Goal: Task Accomplishment & Management: Complete application form

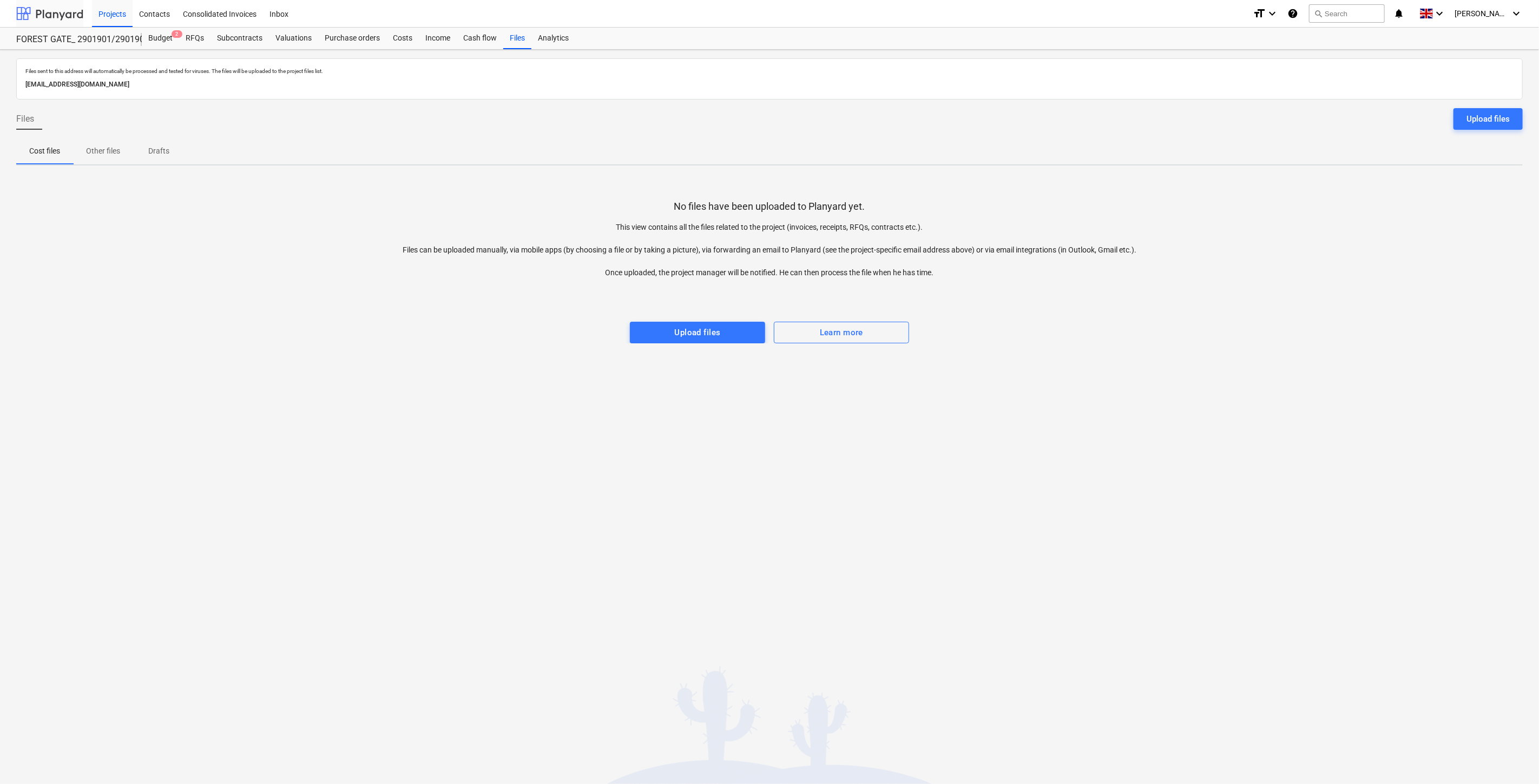
click at [78, 14] on div at bounding box center [50, 14] width 67 height 27
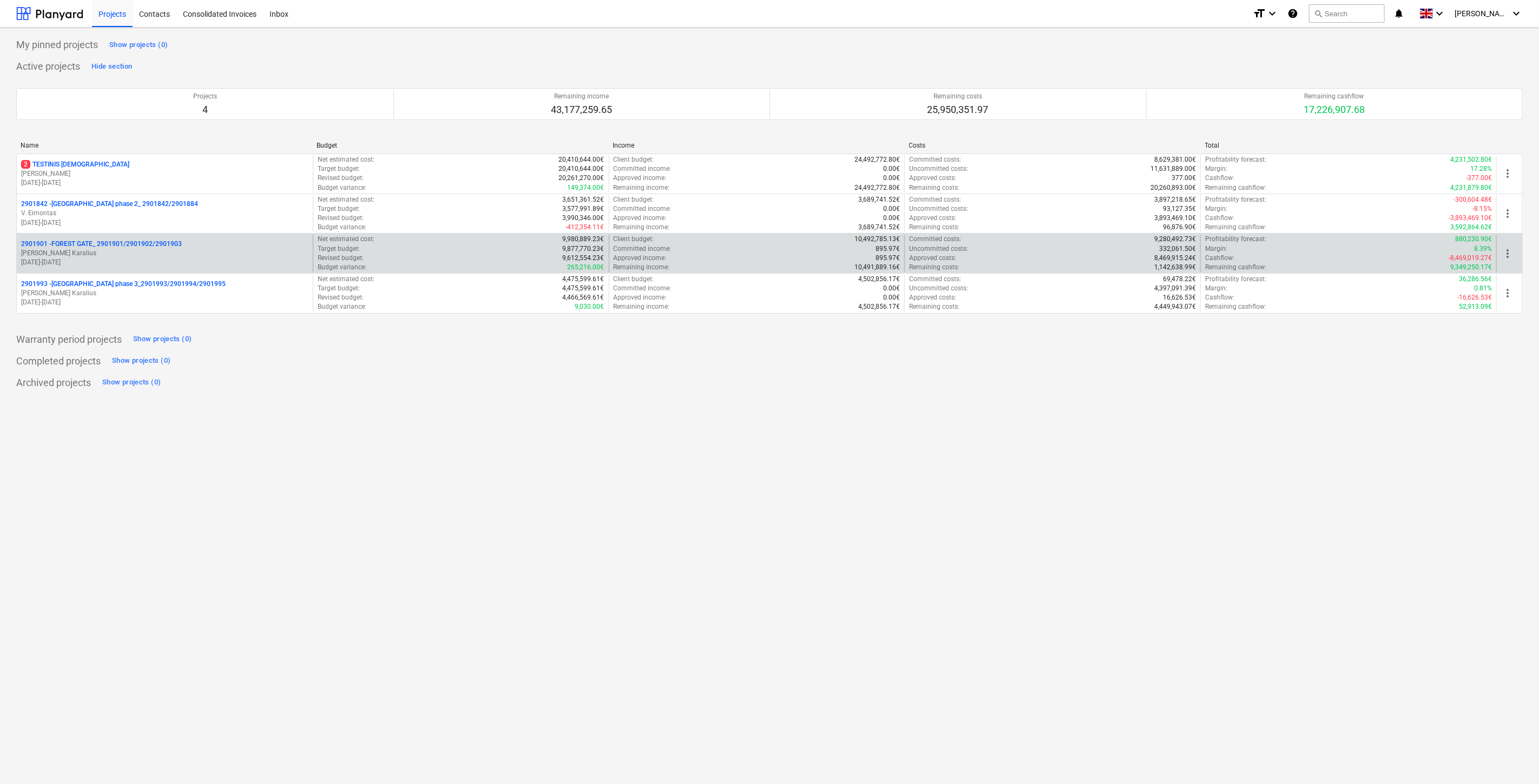
click at [90, 251] on p "[PERSON_NAME]" at bounding box center [164, 253] width 287 height 10
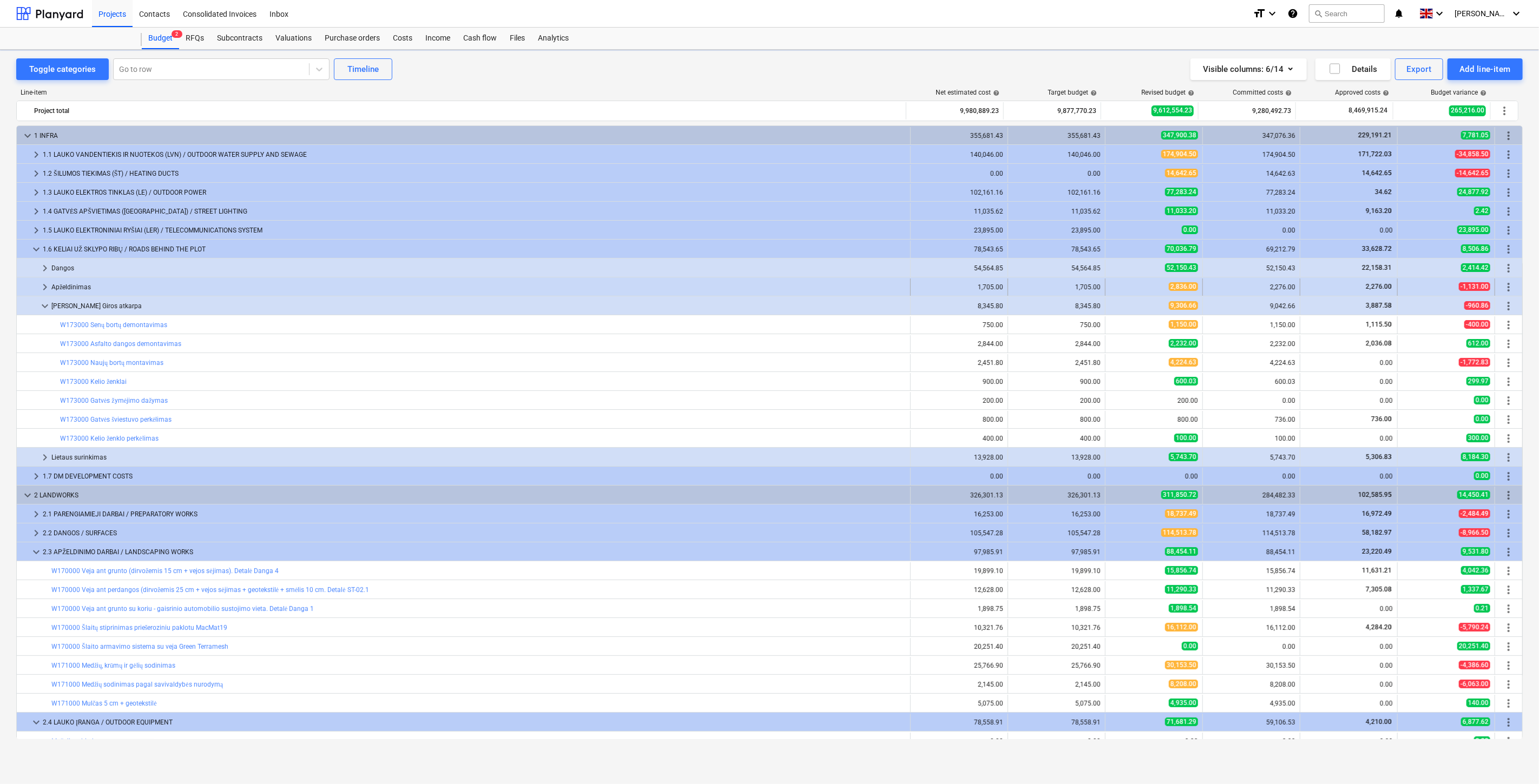
scroll to position [149, 0]
click at [515, 39] on div "Files" at bounding box center [516, 38] width 28 height 22
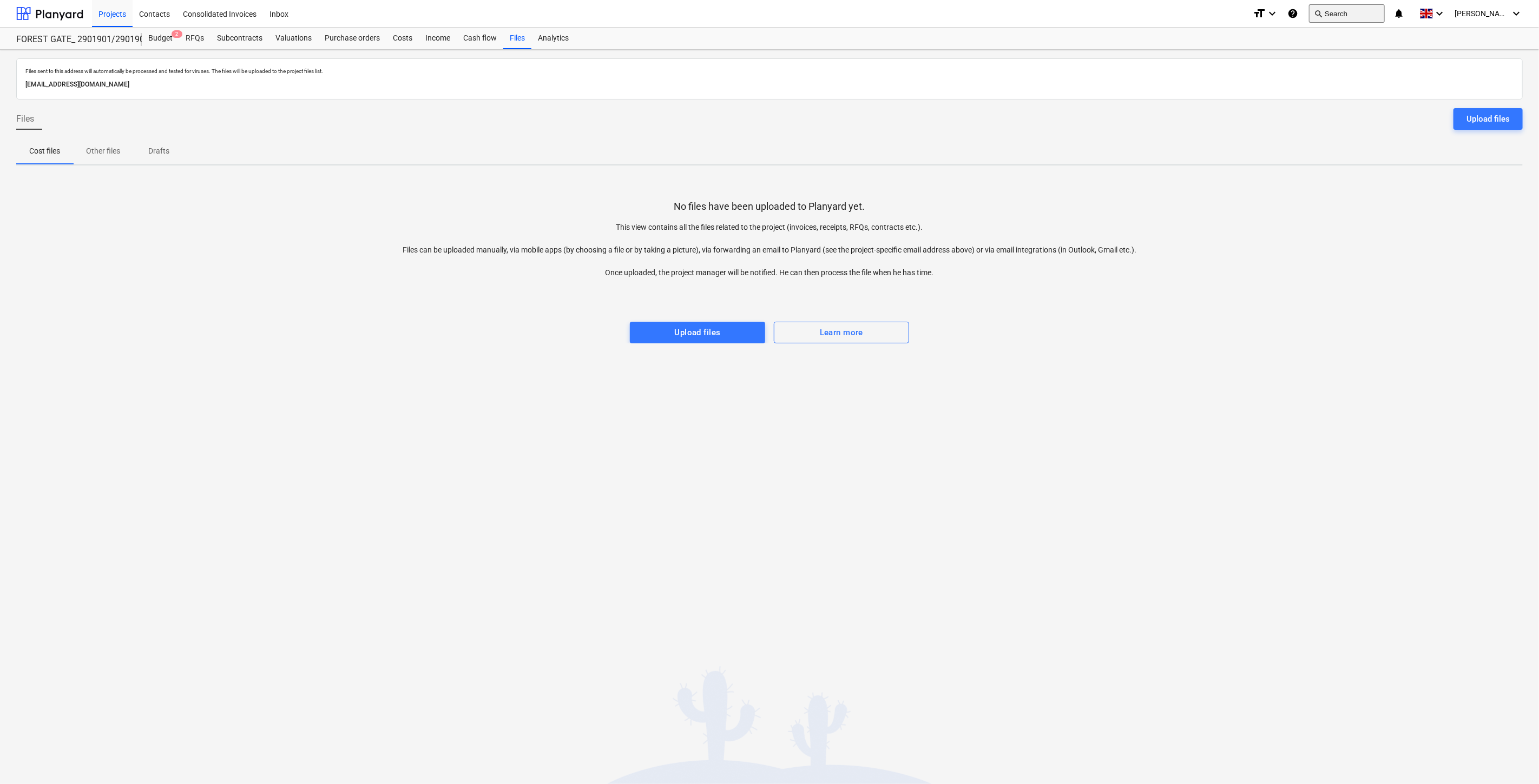
click at [1353, 18] on button "search Search" at bounding box center [1346, 13] width 76 height 18
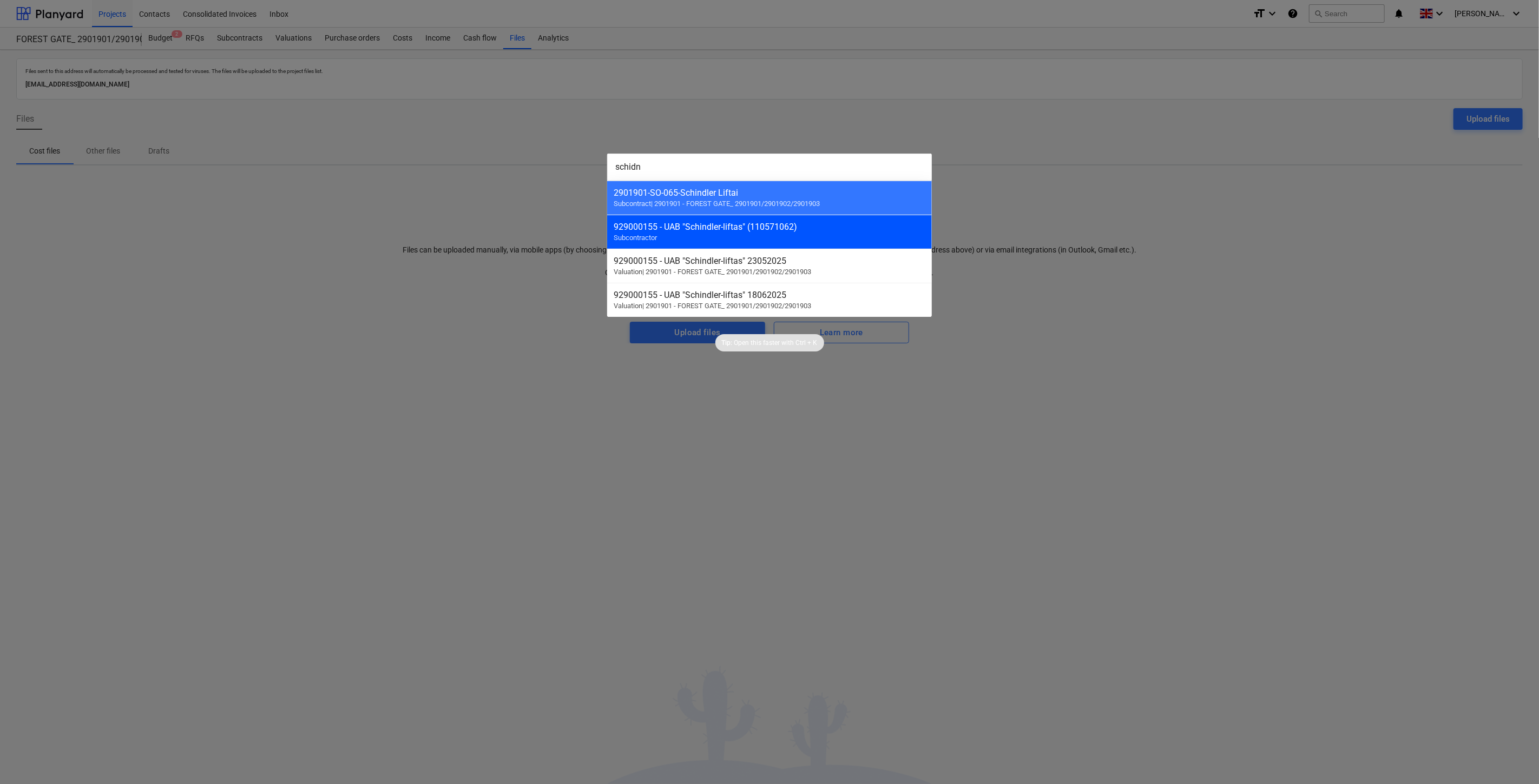
type input "schidn"
click at [799, 239] on div "929000155 - UAB "Schindler-liftas" (110571062) Subcontractor" at bounding box center [769, 232] width 325 height 34
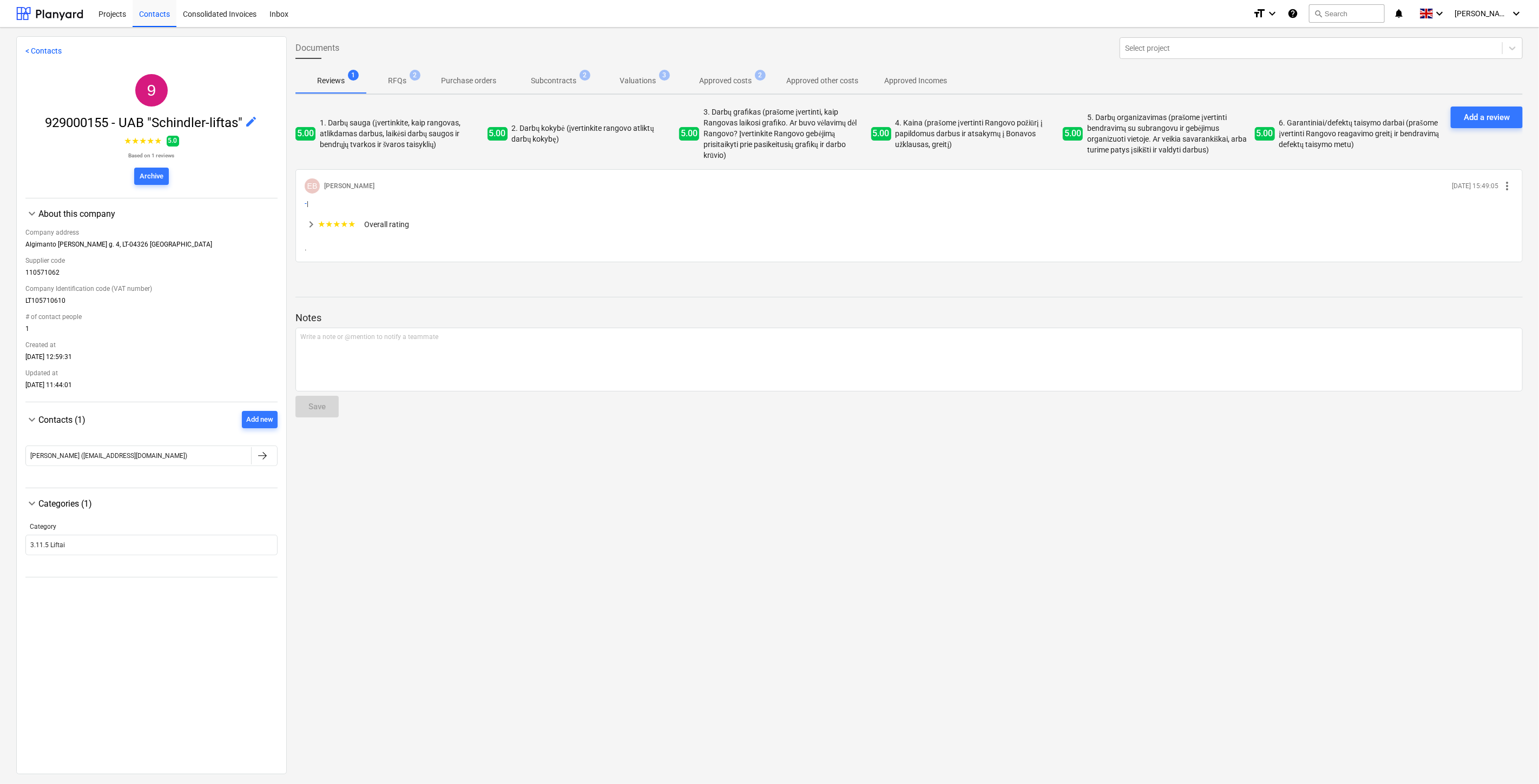
click at [804, 71] on button "Approved other costs" at bounding box center [822, 81] width 98 height 26
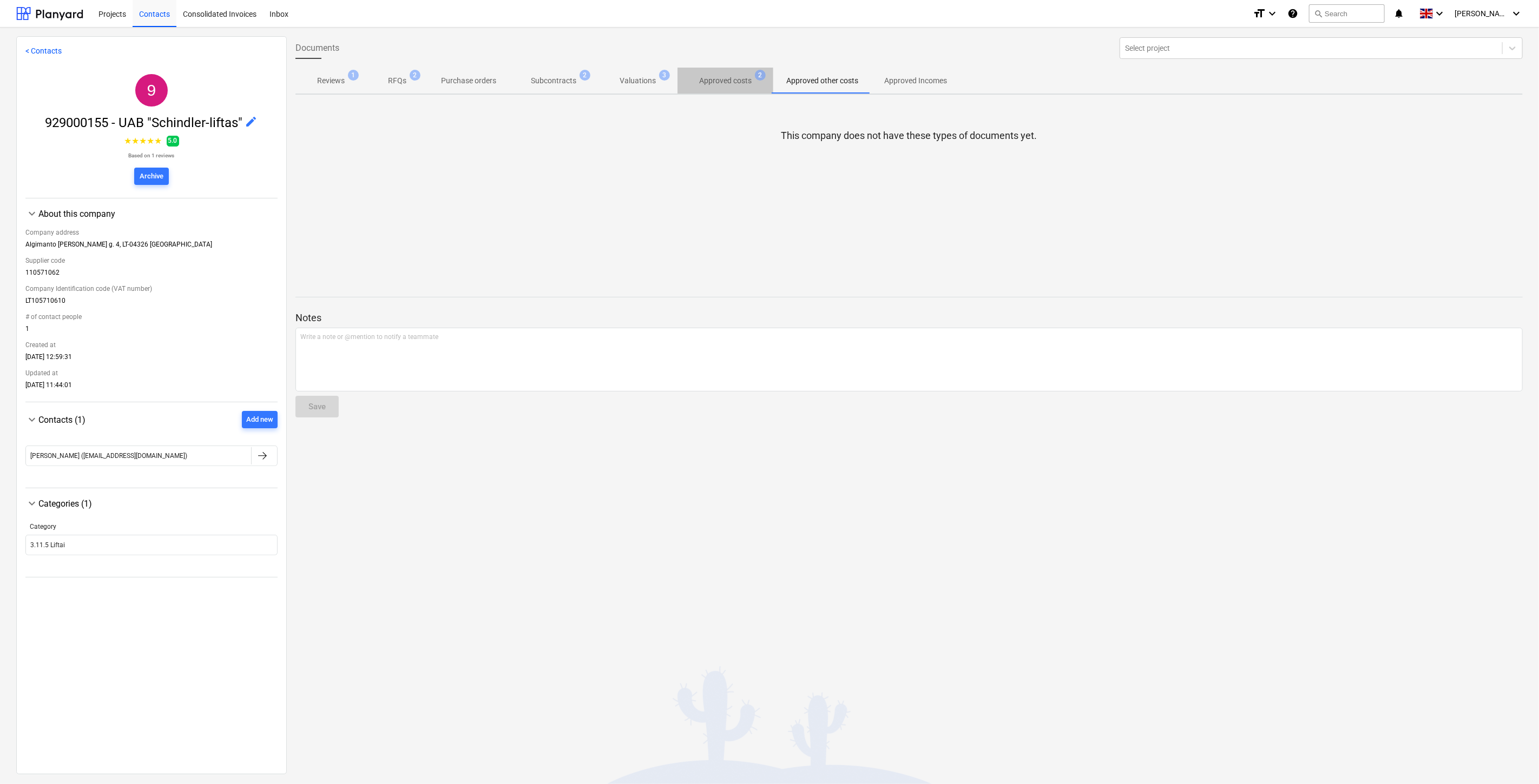
click at [744, 76] on p "Approved costs" at bounding box center [725, 81] width 53 height 11
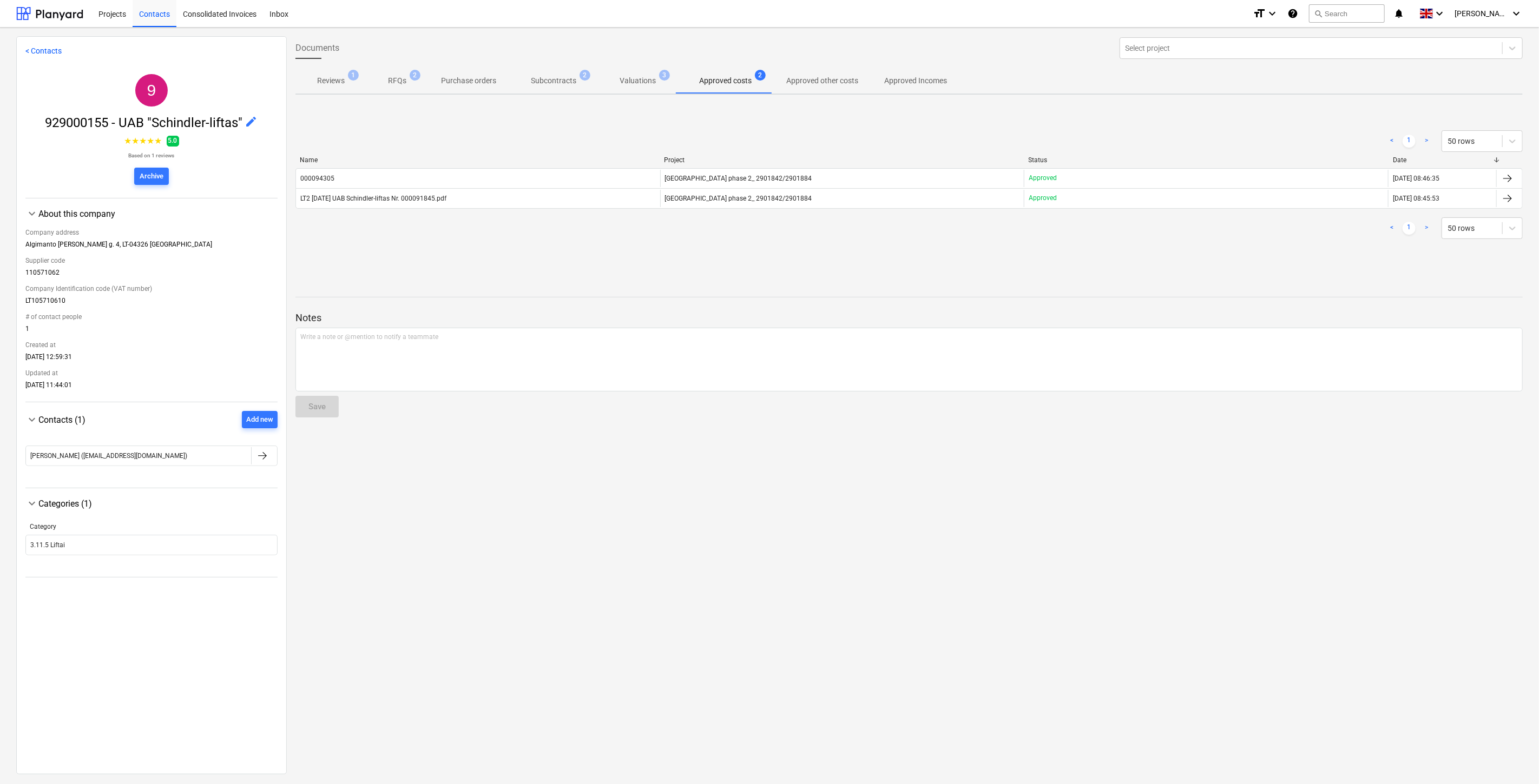
click at [631, 84] on p "Valuations" at bounding box center [637, 81] width 36 height 11
click at [552, 82] on p "Subcontracts" at bounding box center [553, 81] width 46 height 11
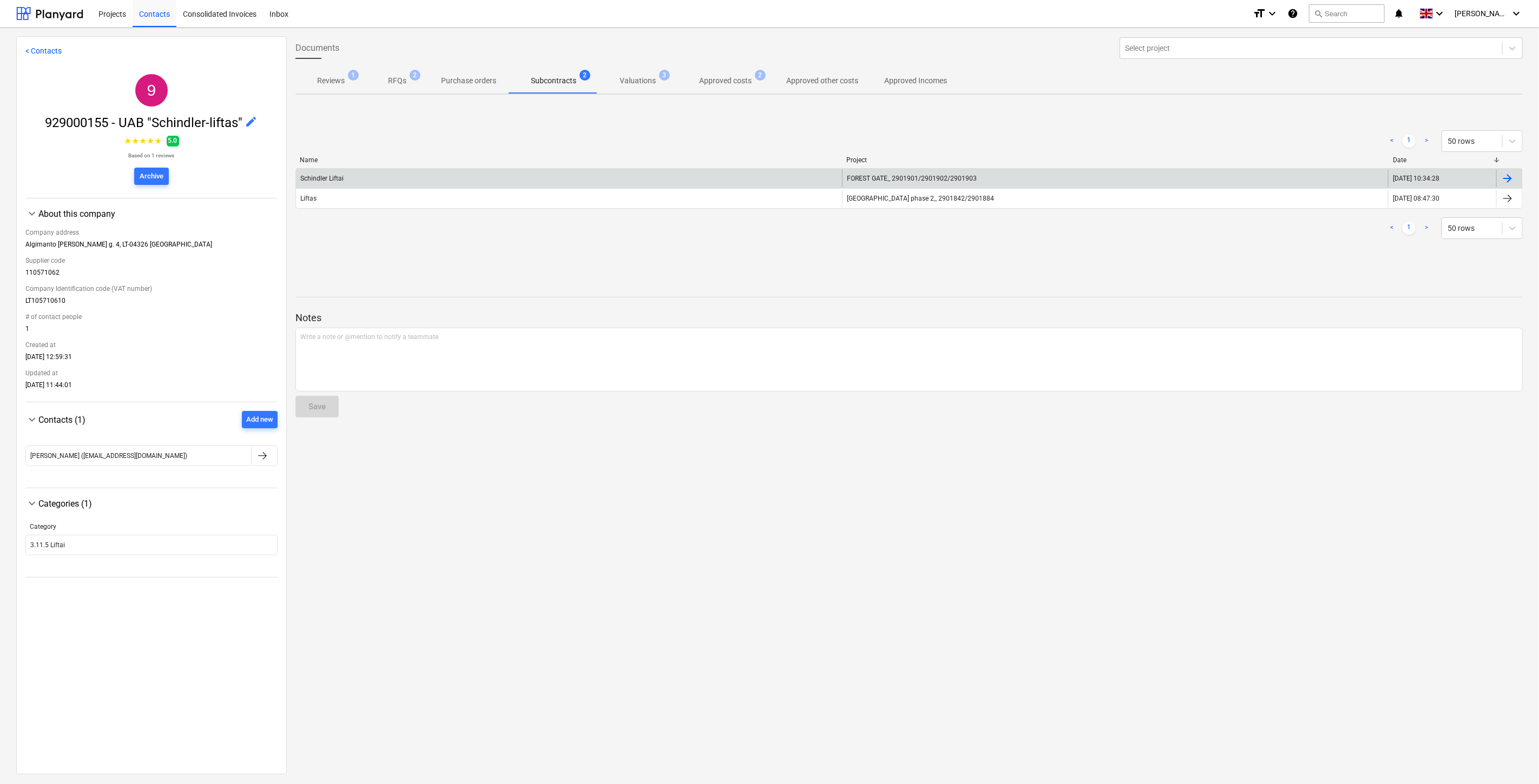
click at [603, 181] on div "Schindler Liftai" at bounding box center [568, 178] width 546 height 18
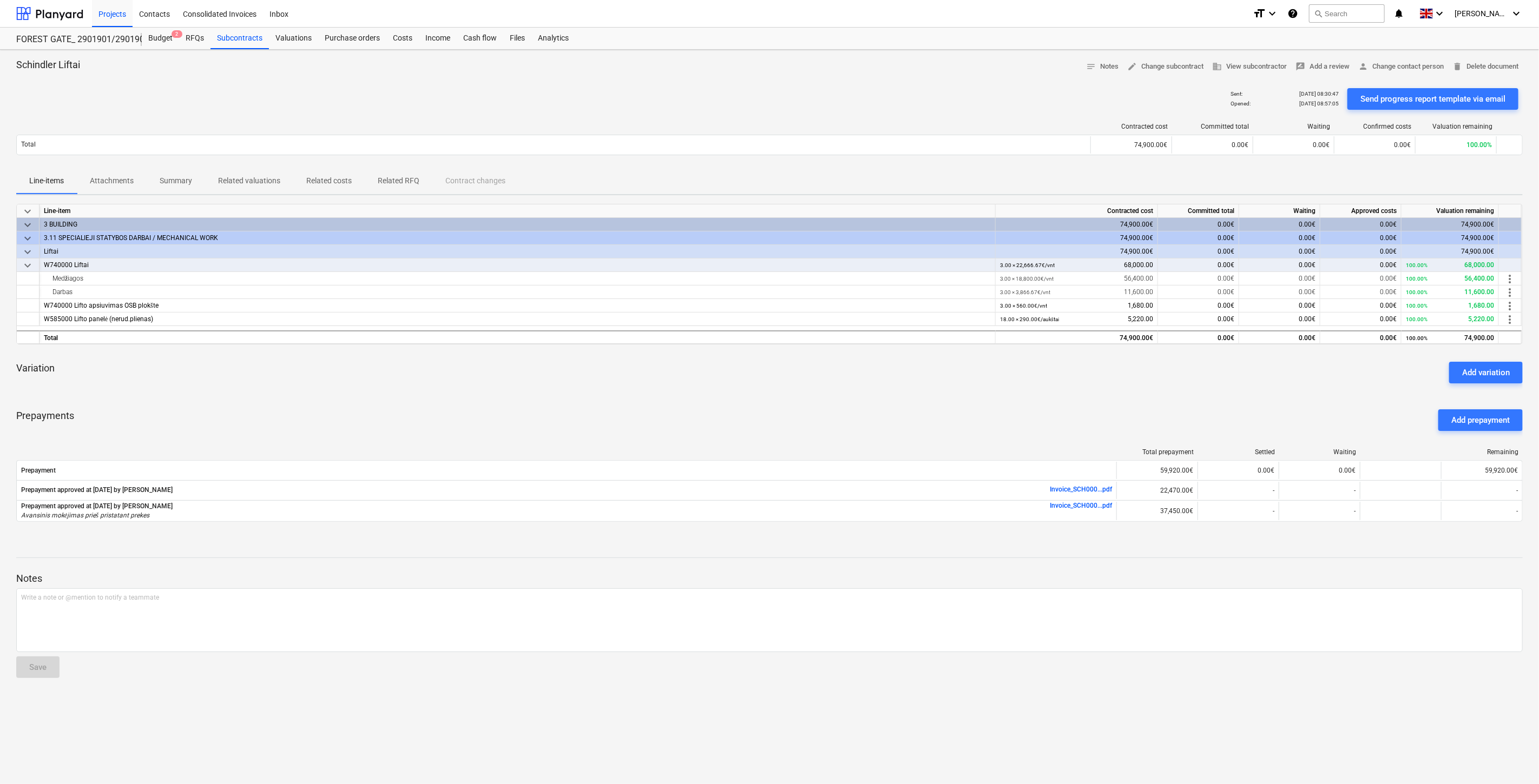
click at [721, 420] on div "Prepayments Add prepayment" at bounding box center [769, 420] width 1506 height 39
click at [775, 399] on div "keyboard_arrow_down Line-item Contracted cost Committed total Waiting Approved …" at bounding box center [769, 369] width 1506 height 331
click at [230, 45] on div "Subcontracts" at bounding box center [239, 38] width 58 height 22
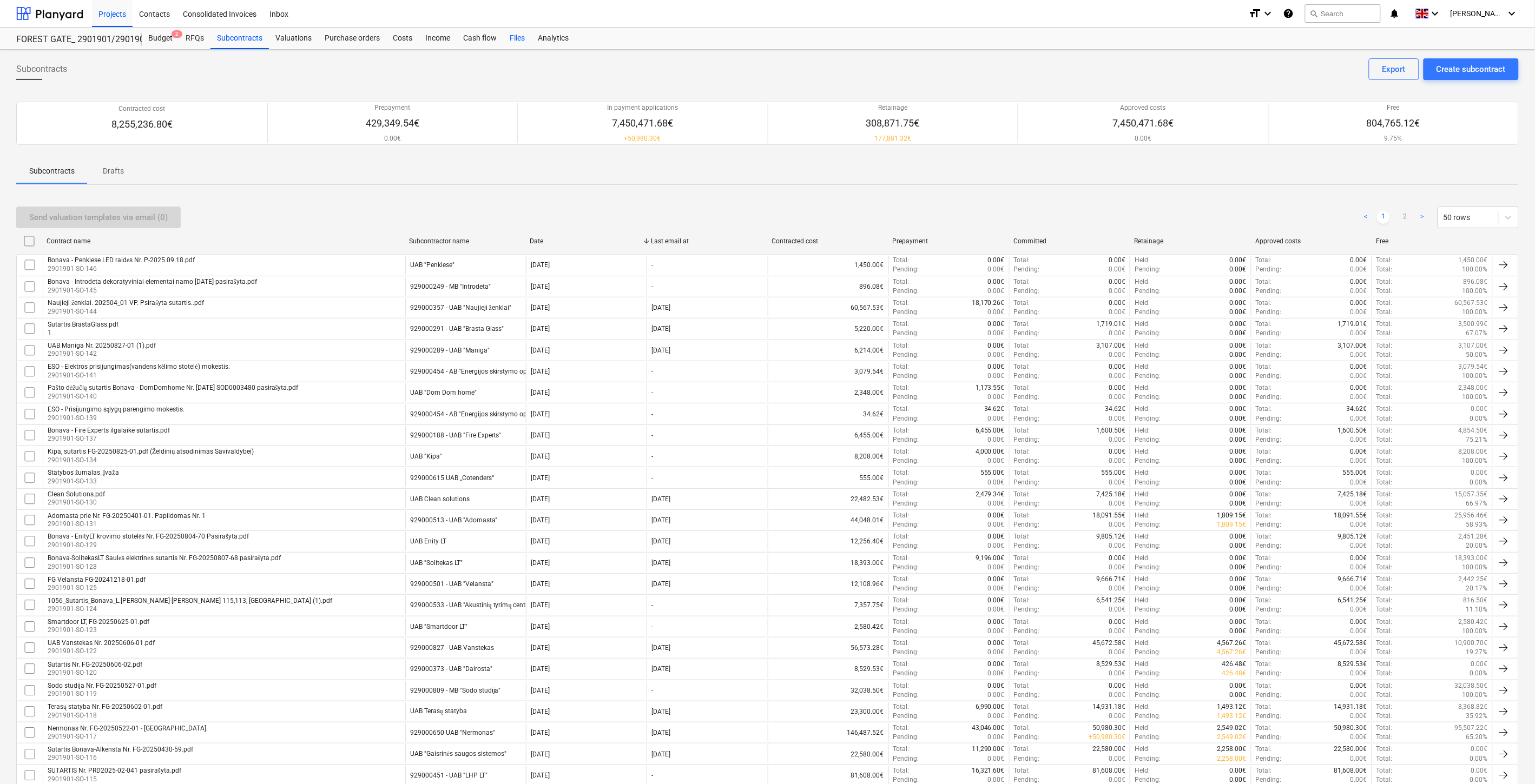
click at [506, 40] on div "Files" at bounding box center [516, 38] width 28 height 22
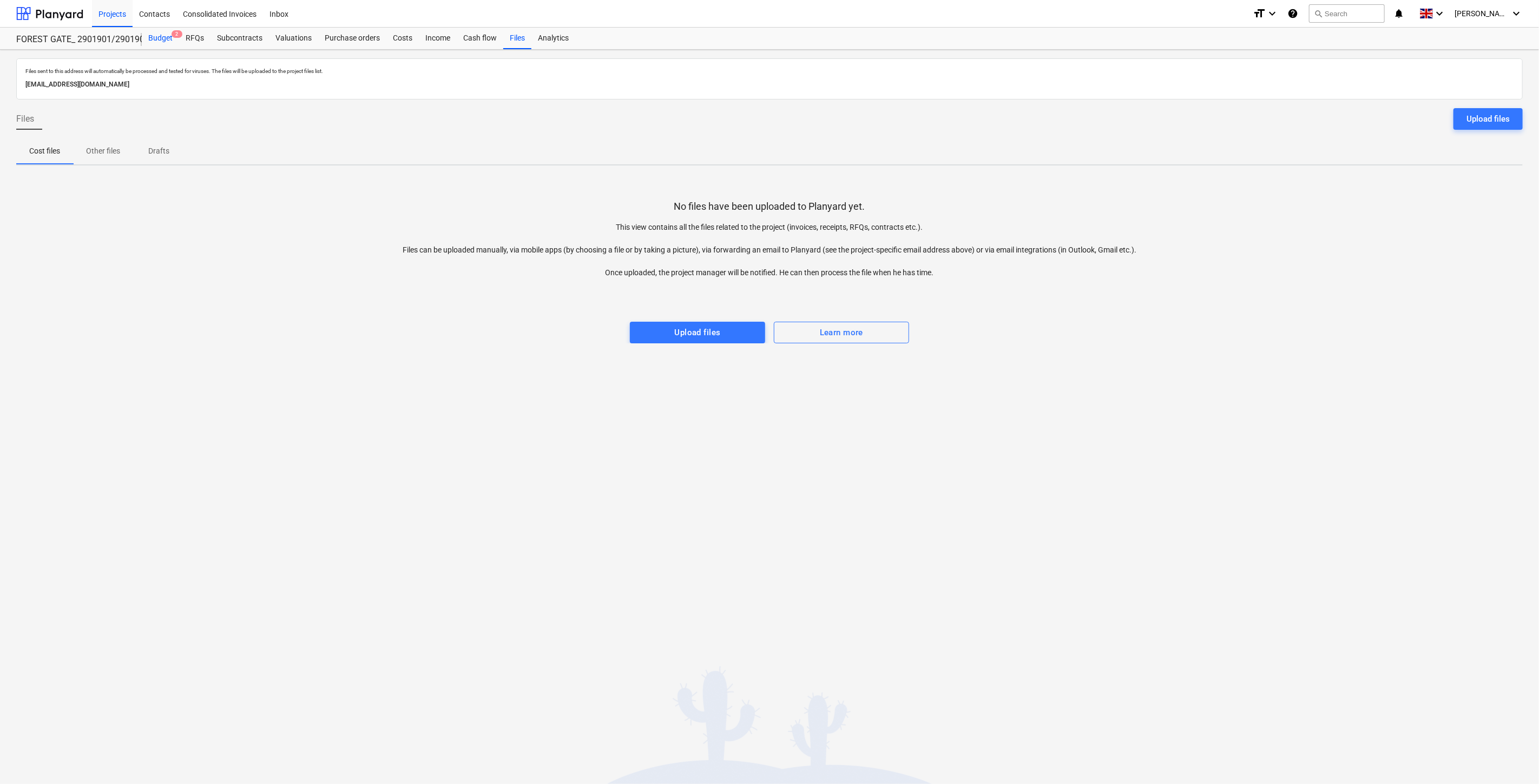
drag, startPoint x: 154, startPoint y: 33, endPoint x: 159, endPoint y: 44, distance: 12.1
click at [154, 33] on div "Budget 2" at bounding box center [160, 38] width 38 height 22
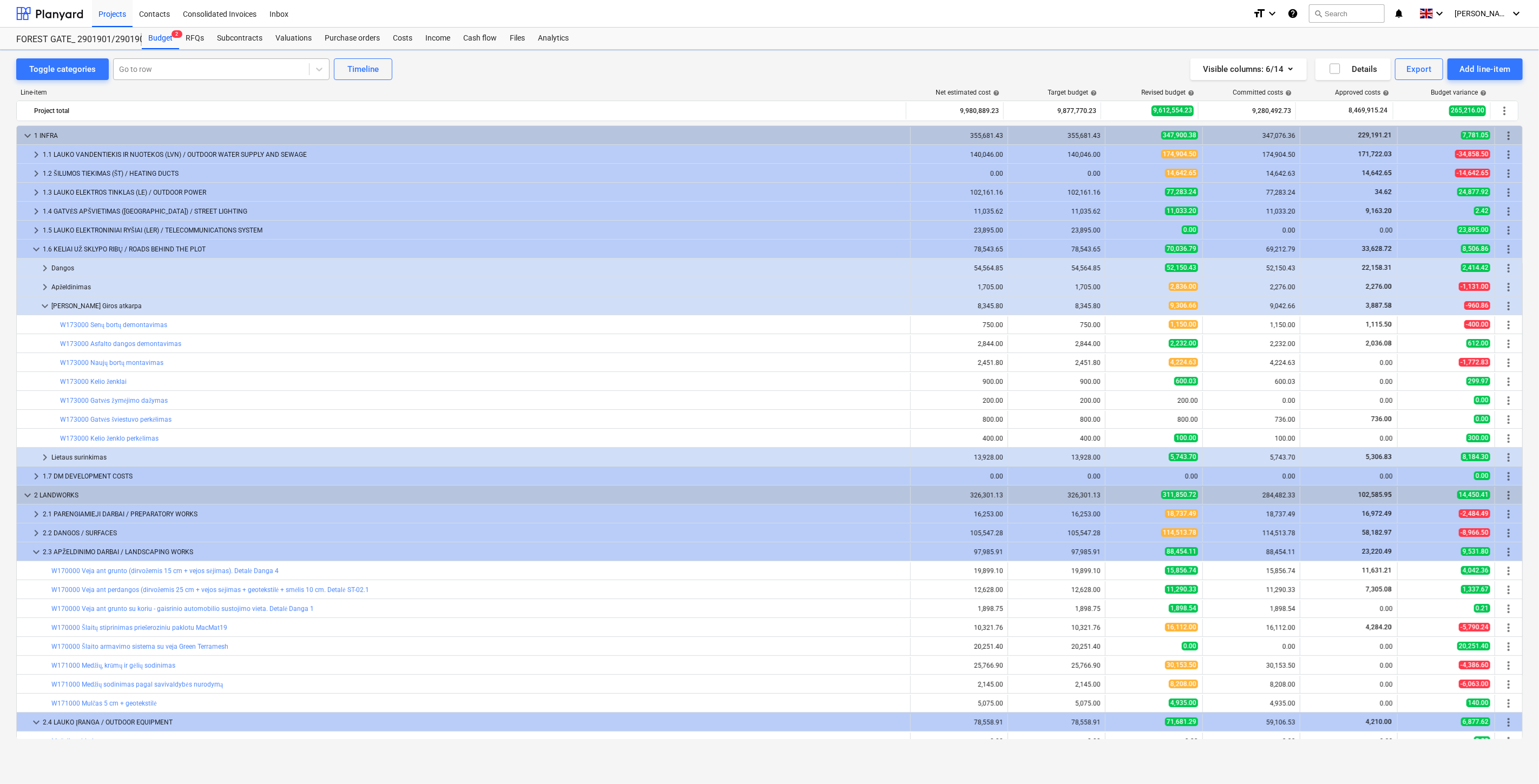
scroll to position [149, 0]
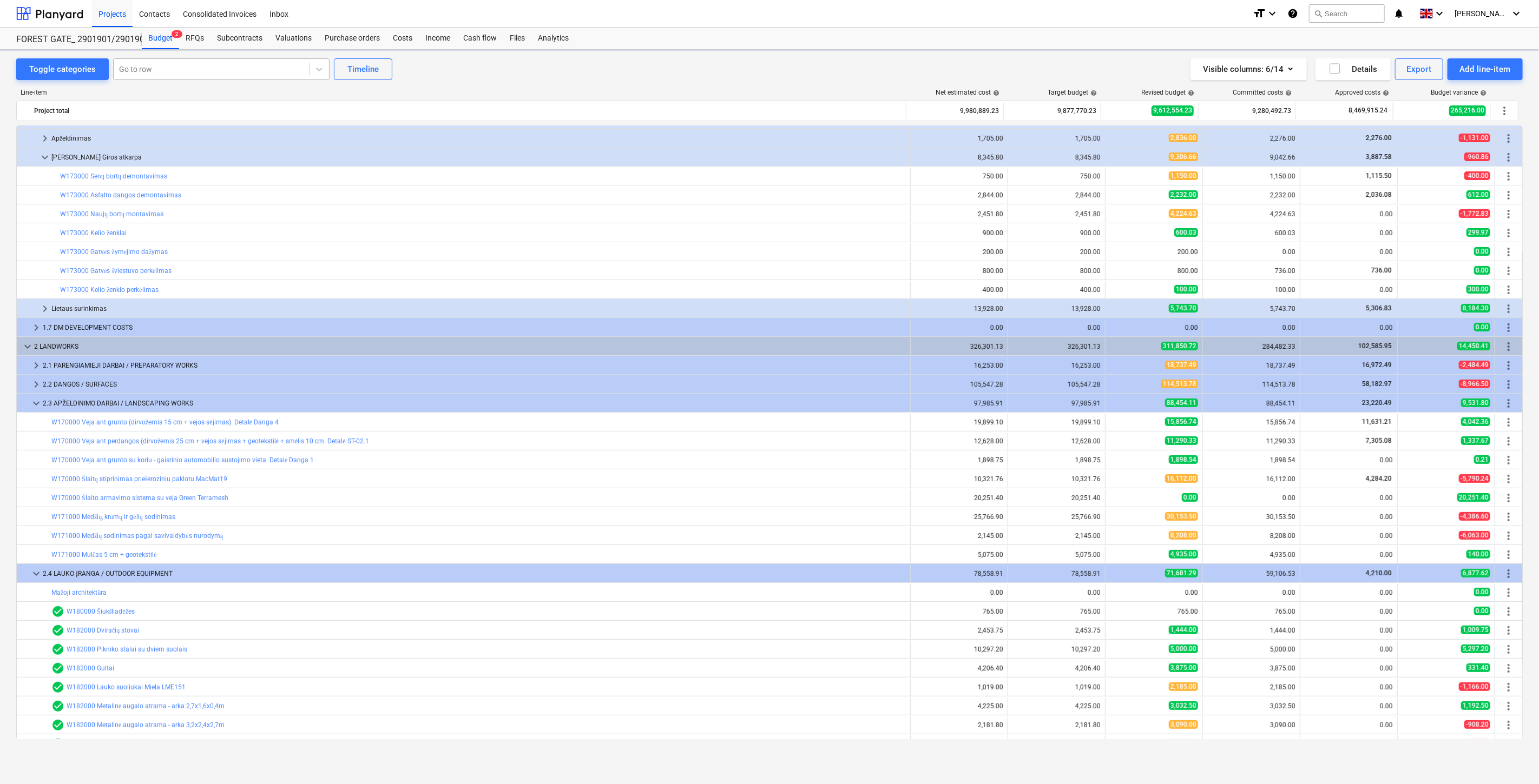
click at [154, 70] on div at bounding box center [211, 70] width 185 height 11
type input "šiukšl"
click at [199, 131] on div "-- -- W871000 Šiukšlių išvežimas" at bounding box center [219, 130] width 217 height 18
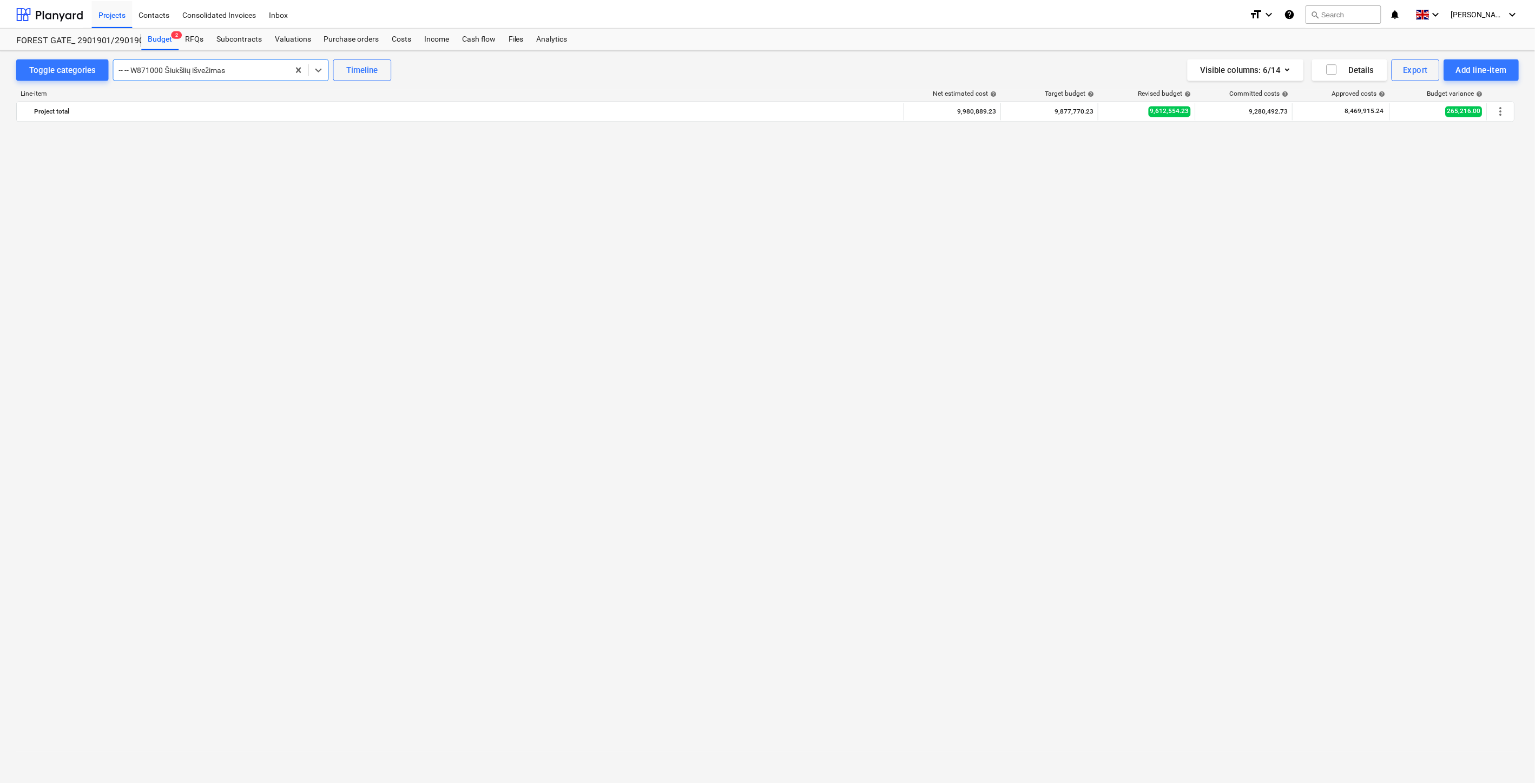
scroll to position [4175, 0]
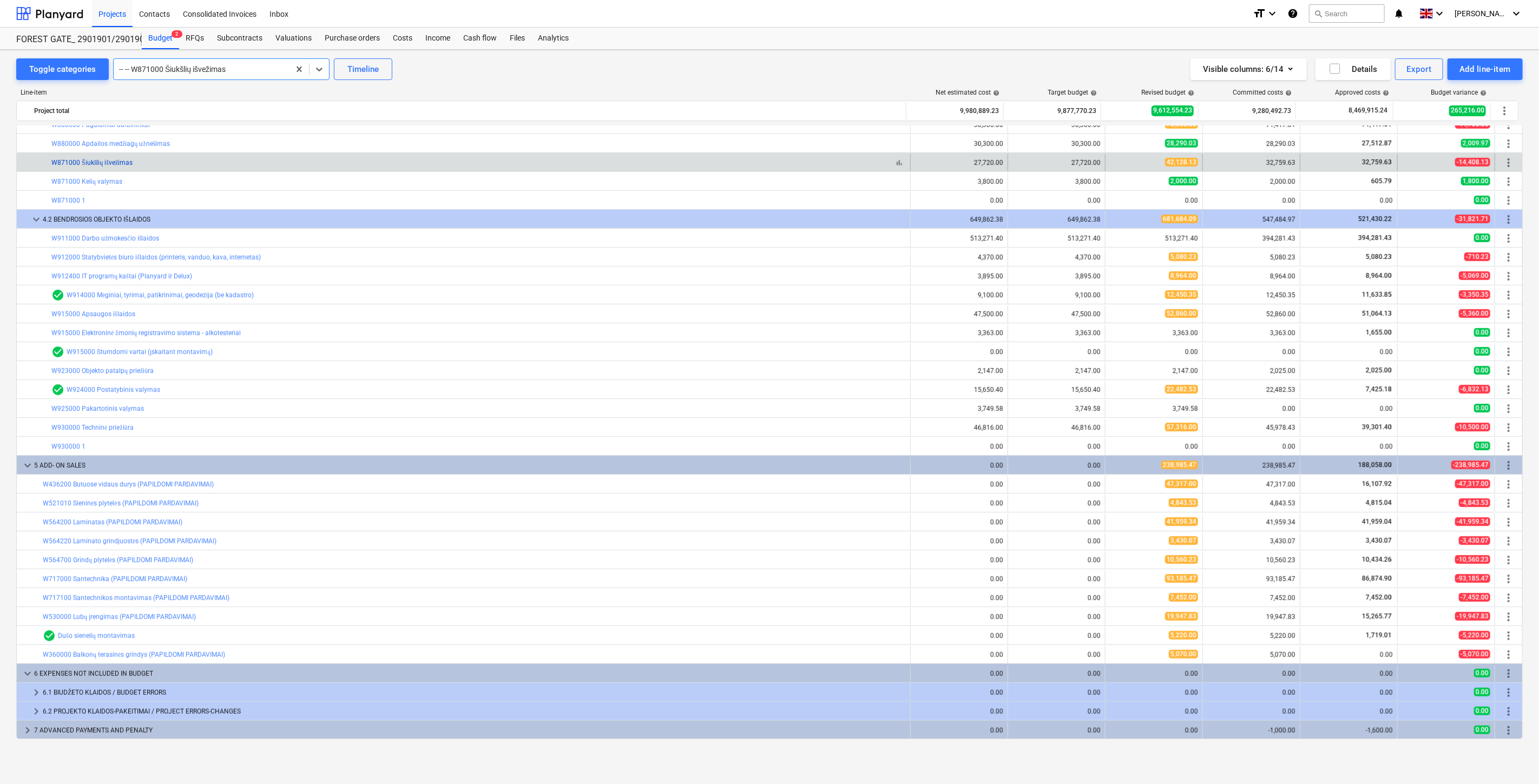
click at [120, 160] on link "W871000 Šiukšlių išvežimas" at bounding box center [92, 162] width 82 height 7
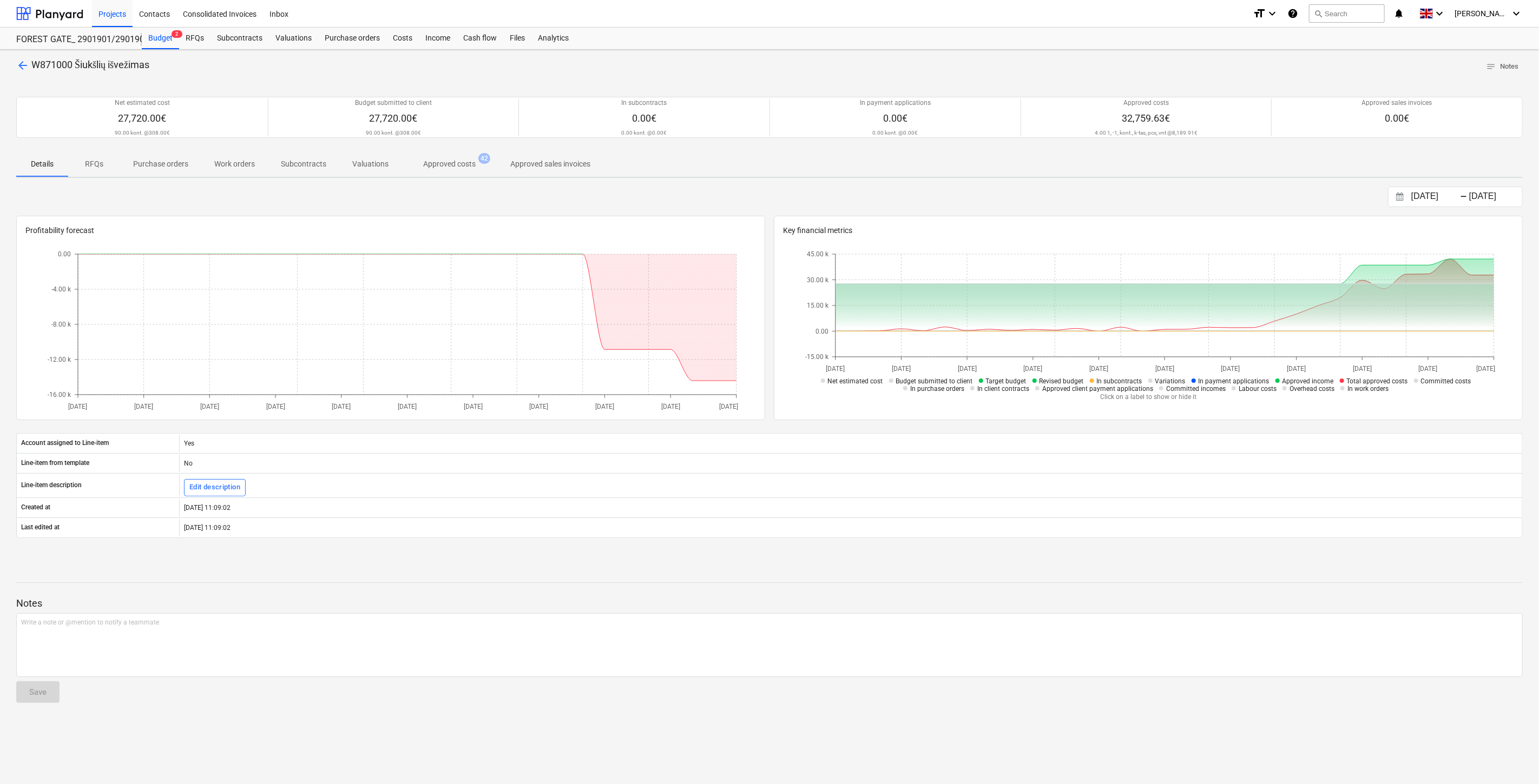
click at [453, 164] on p "Approved costs" at bounding box center [449, 164] width 53 height 11
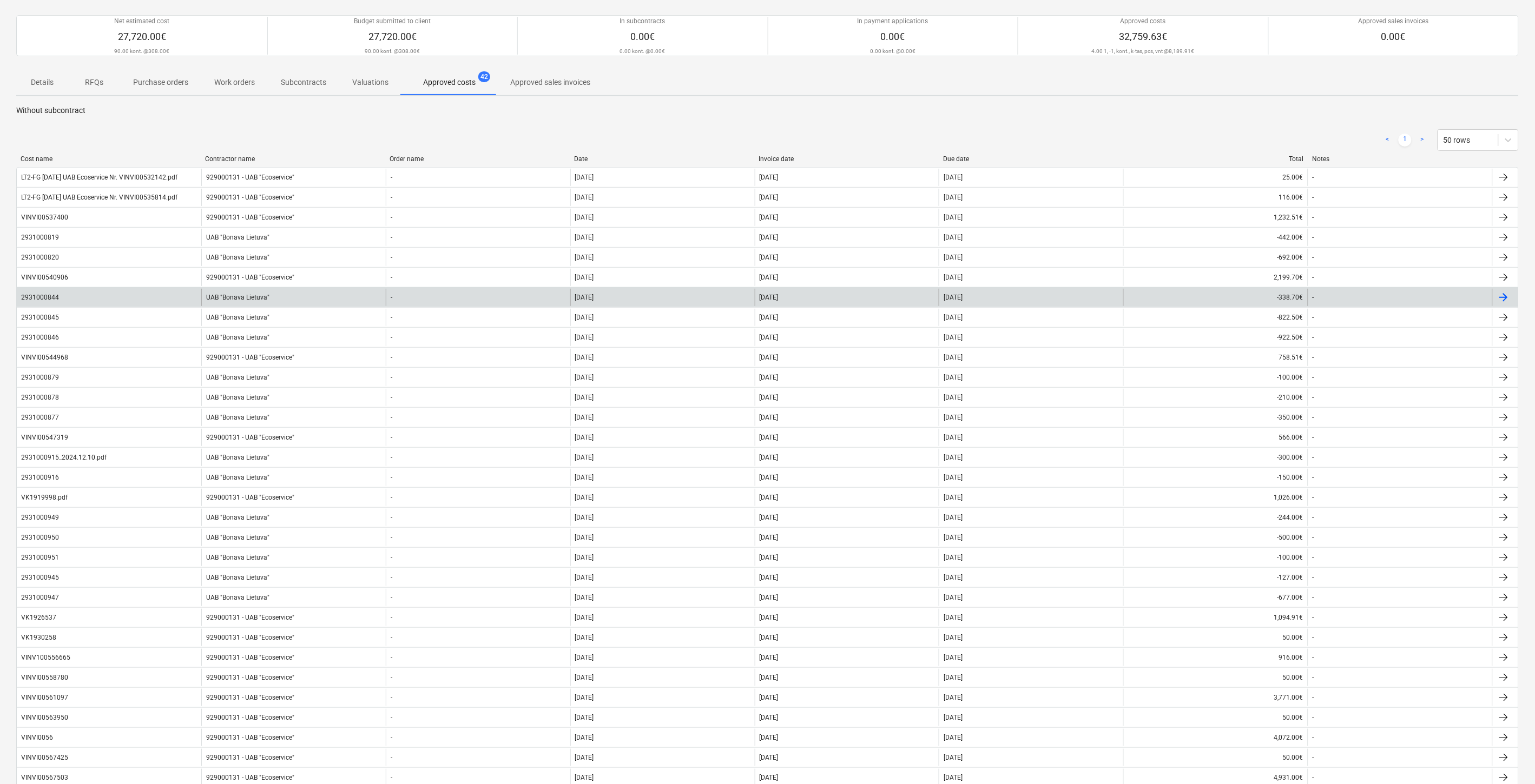
scroll to position [120, 0]
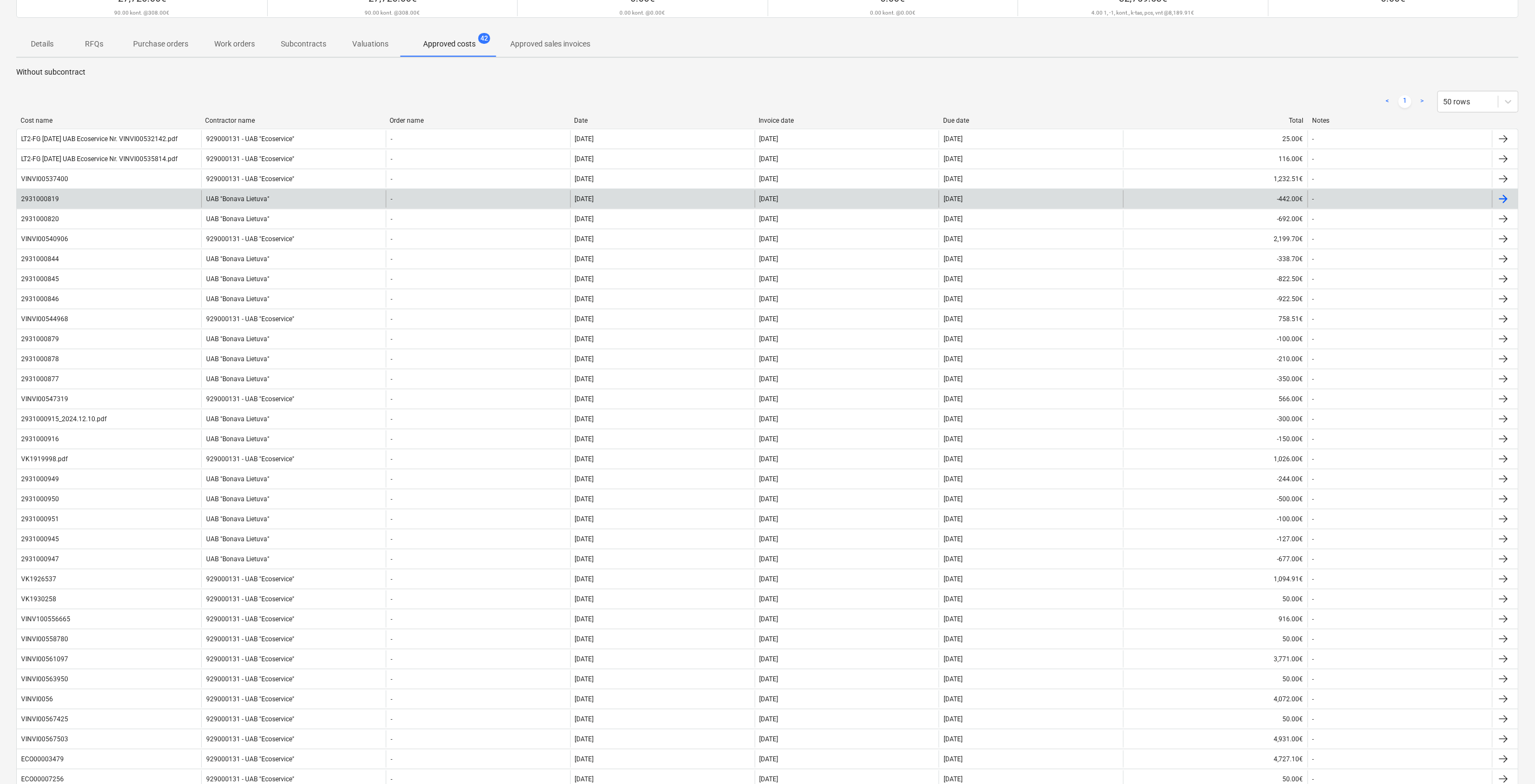
click at [289, 201] on div "UAB "Bonava Lietuva"" at bounding box center [293, 199] width 185 height 18
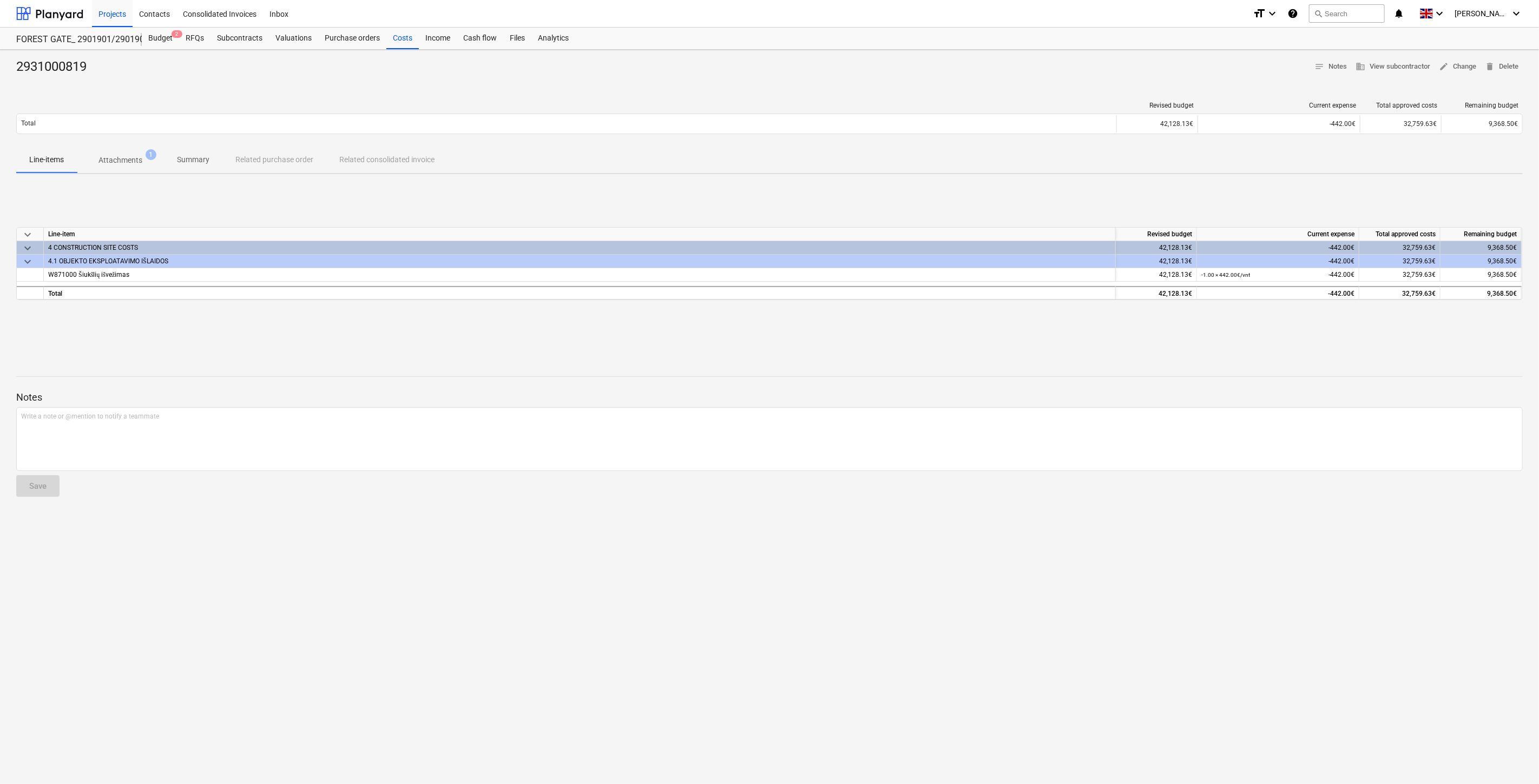
drag, startPoint x: 113, startPoint y: 165, endPoint x: 116, endPoint y: 181, distance: 16.3
click at [113, 165] on p "Attachments" at bounding box center [120, 161] width 44 height 11
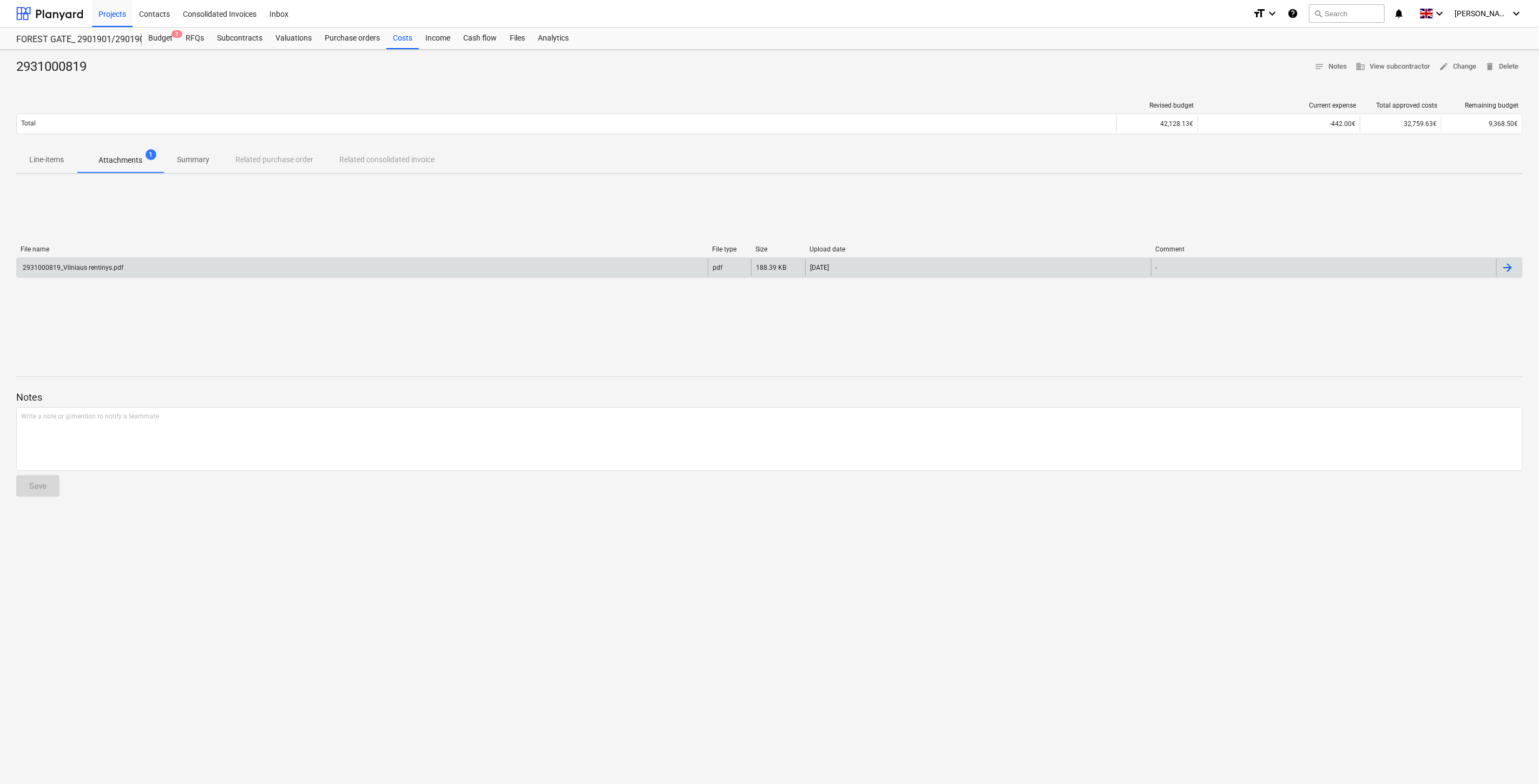
click at [123, 265] on div "2931000819_Vilniaus rentinys.pdf" at bounding box center [362, 268] width 691 height 18
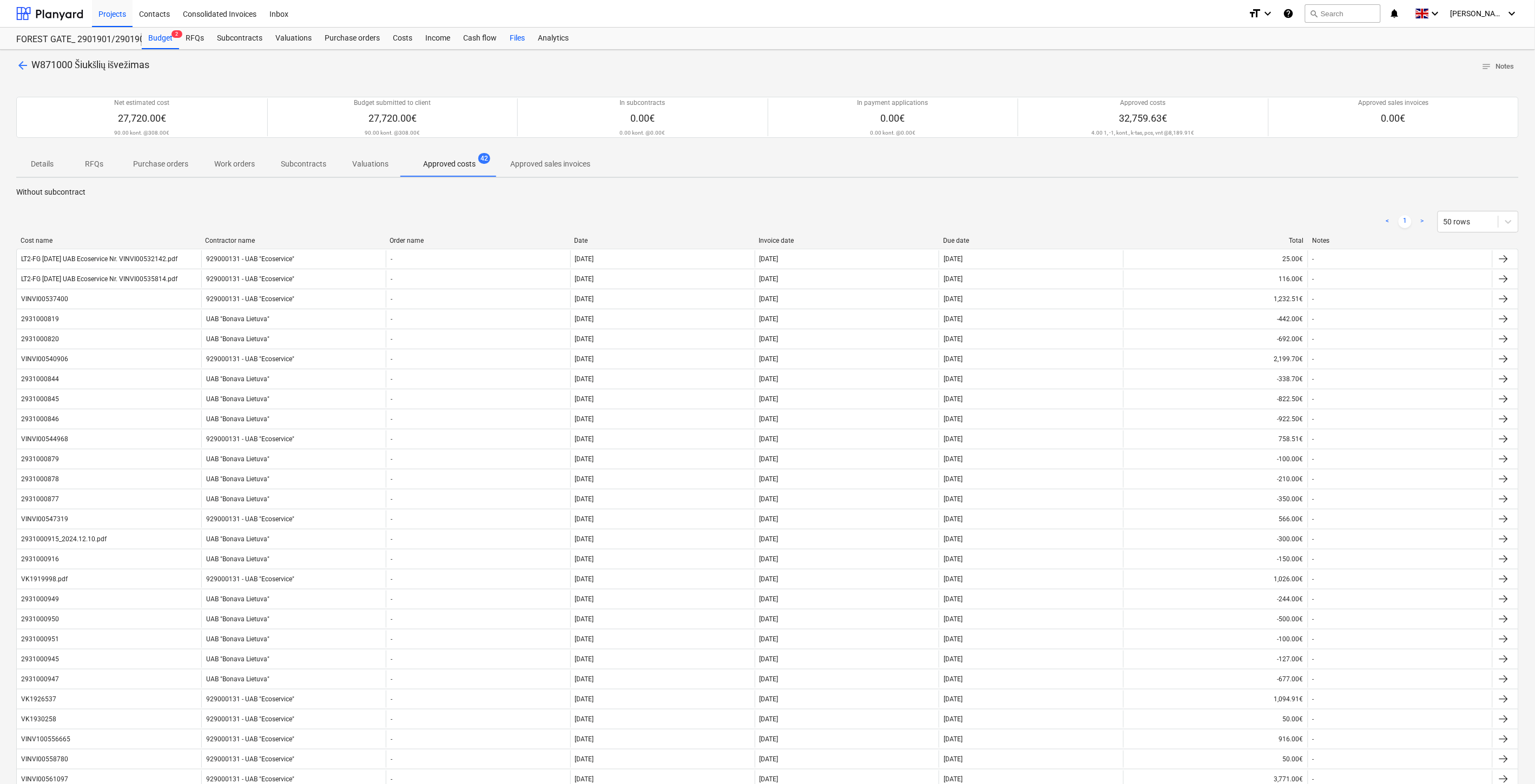
click at [518, 39] on div "Files" at bounding box center [516, 38] width 28 height 22
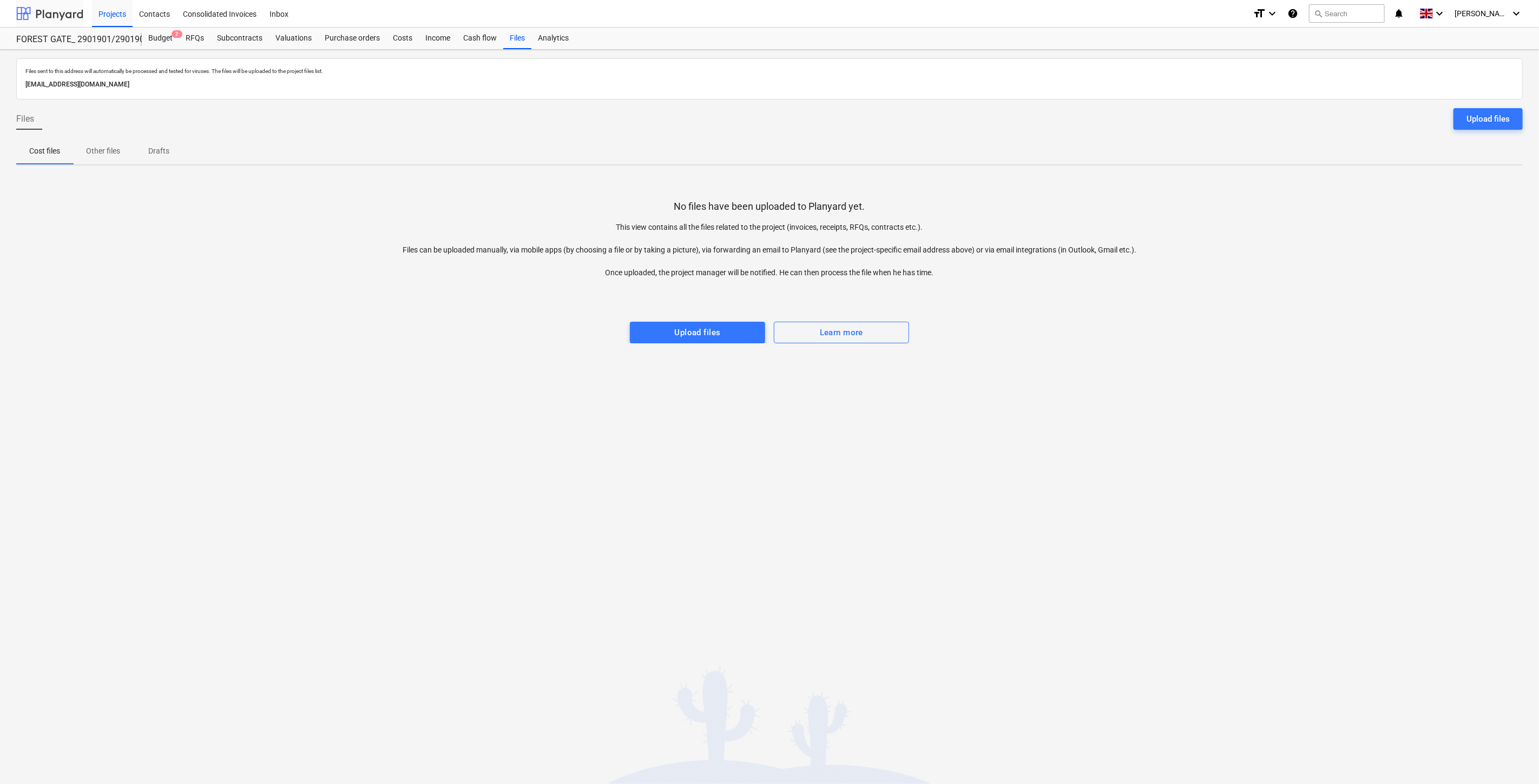
click at [83, 10] on div at bounding box center [50, 14] width 67 height 27
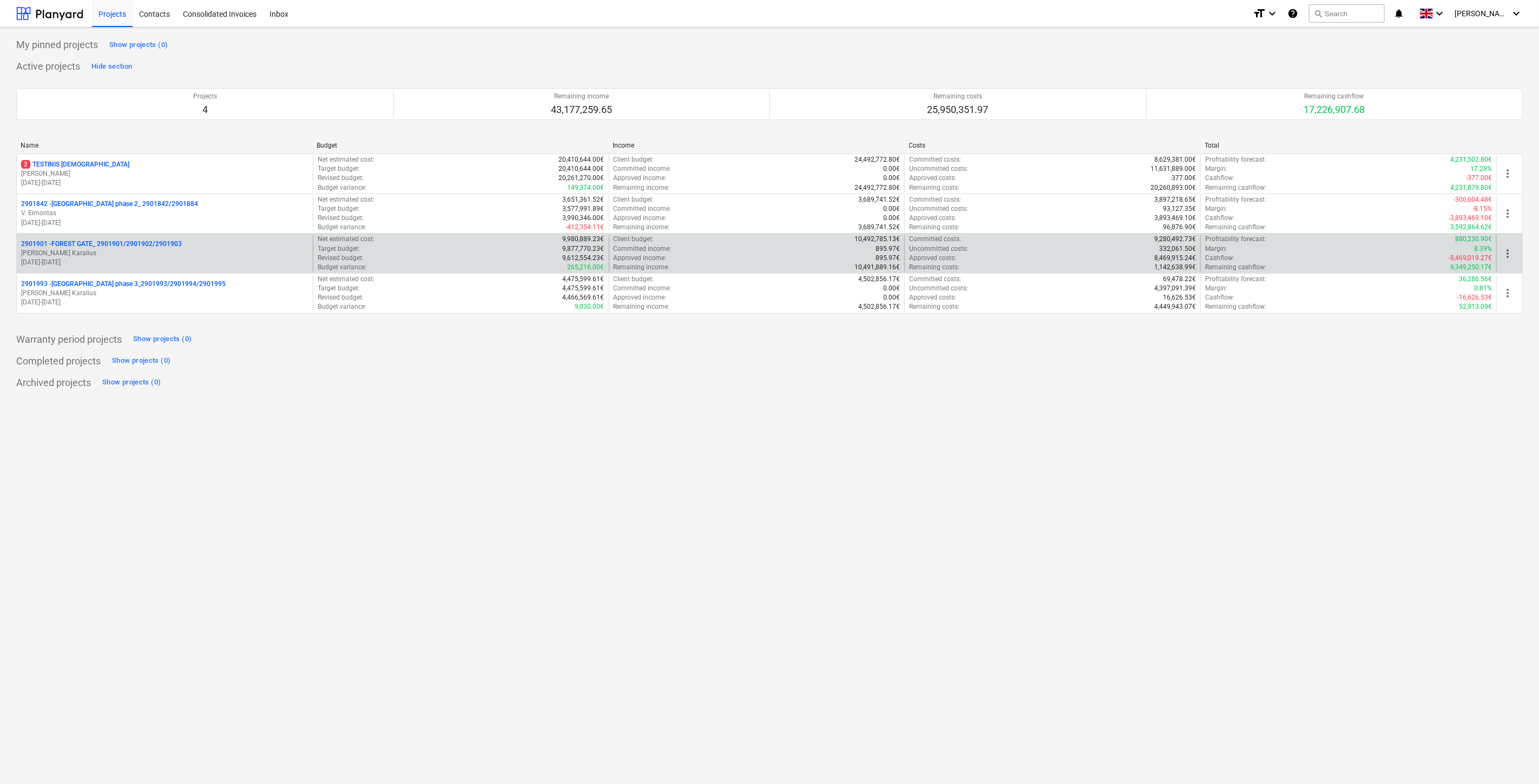
click at [115, 255] on p "[PERSON_NAME]" at bounding box center [164, 253] width 287 height 10
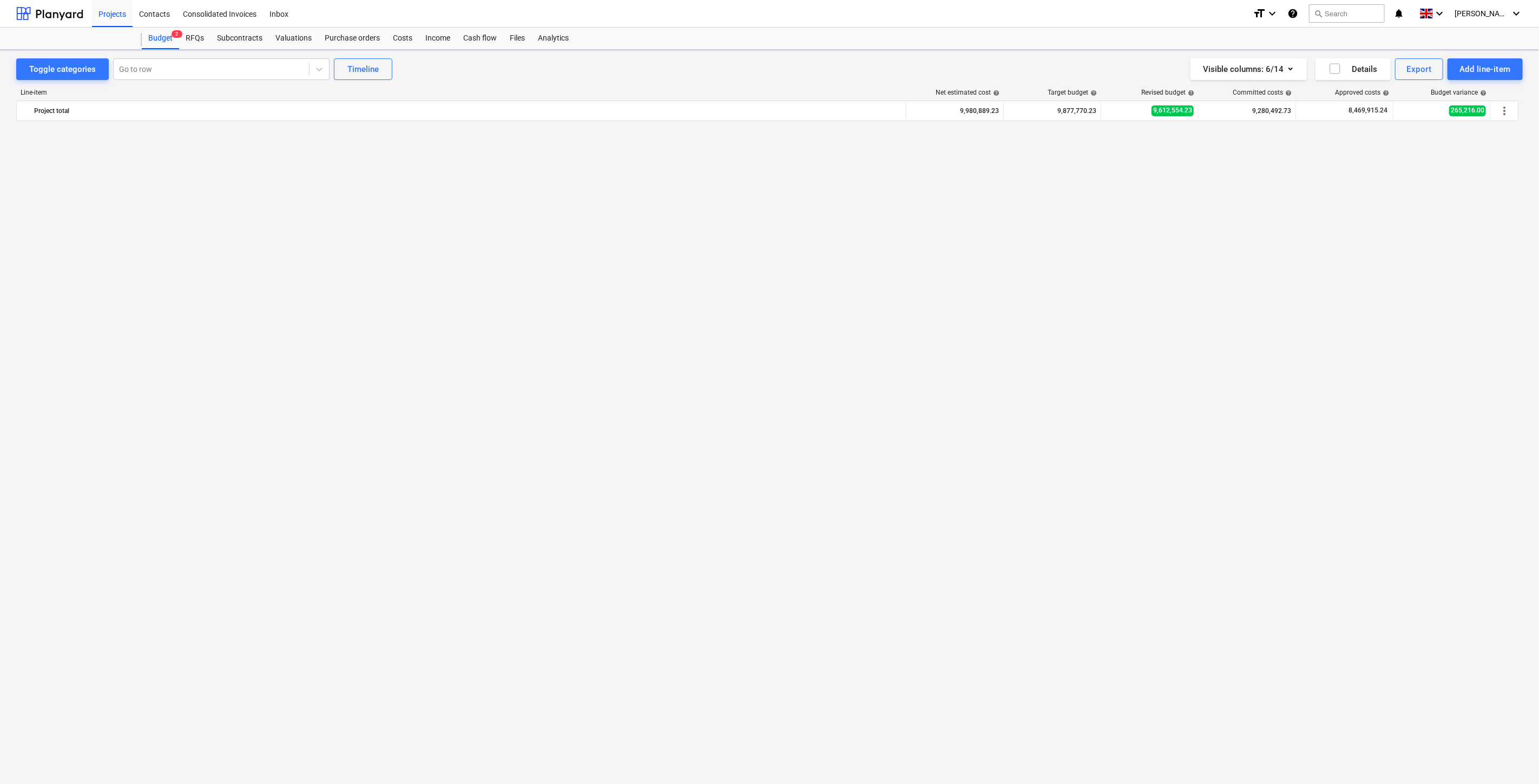
scroll to position [4175, 0]
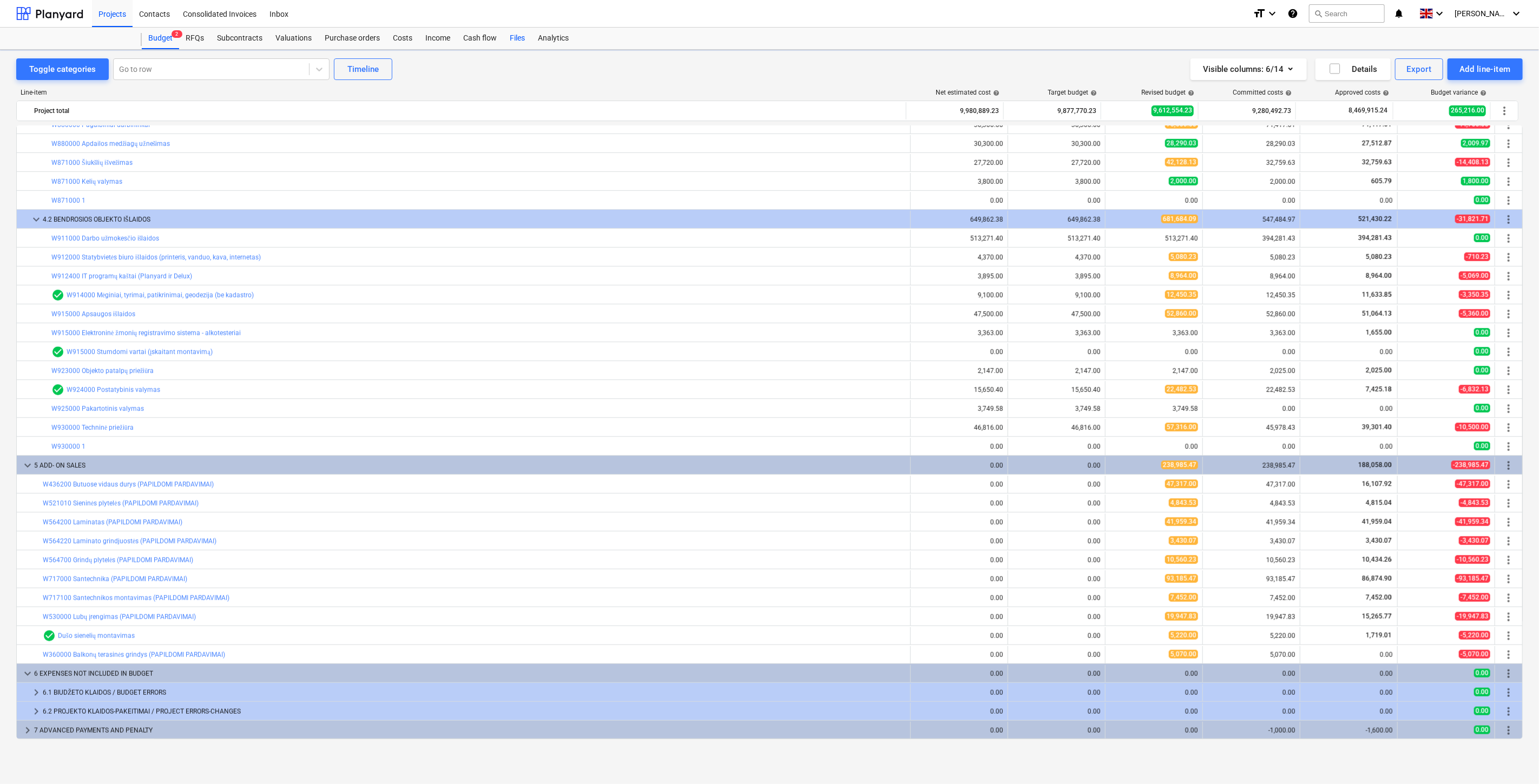
click at [514, 36] on div "Files" at bounding box center [516, 38] width 28 height 22
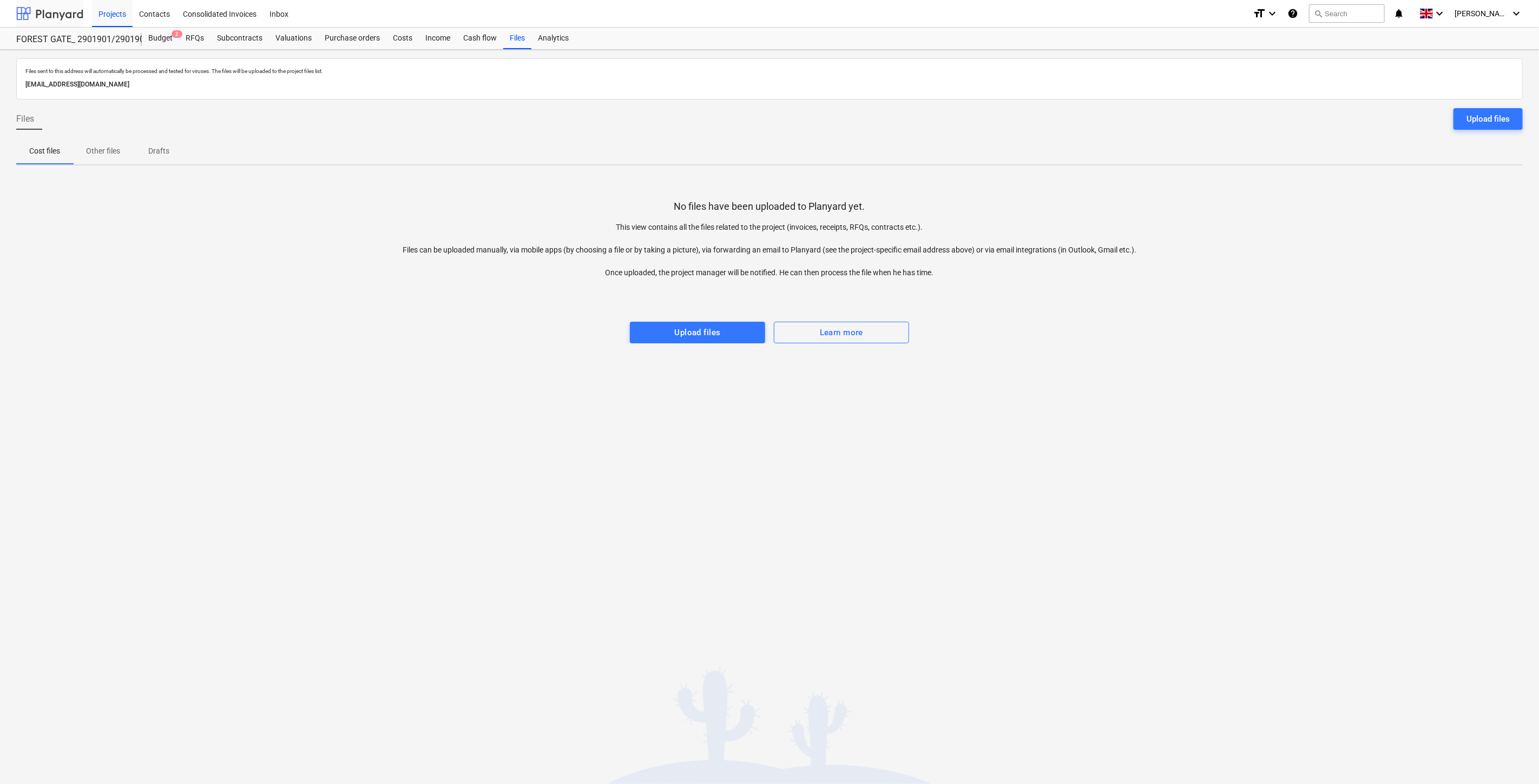
click at [50, 6] on div at bounding box center [50, 14] width 67 height 27
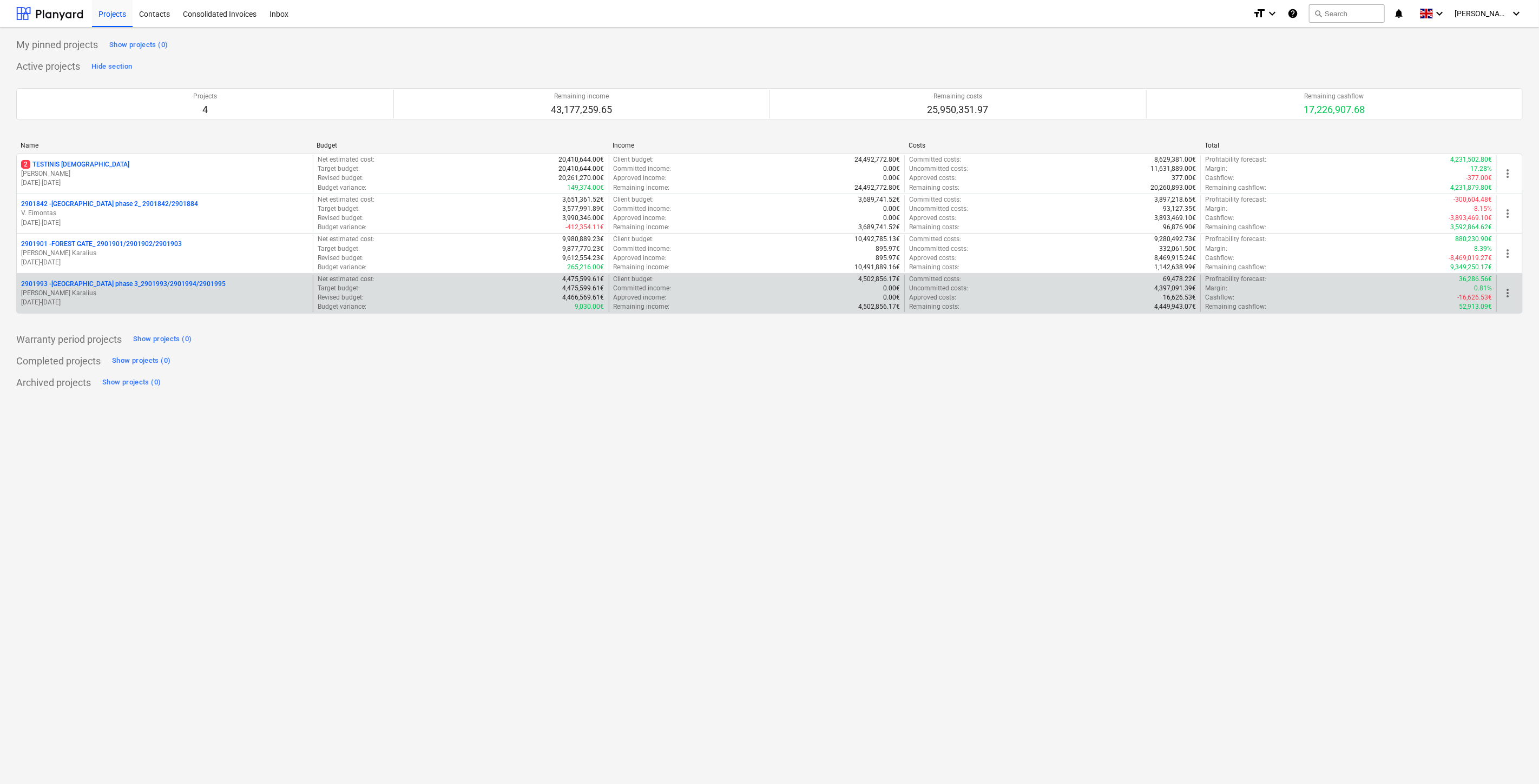
click at [133, 300] on p "01.09.2025 - 28.02.2027" at bounding box center [164, 303] width 287 height 10
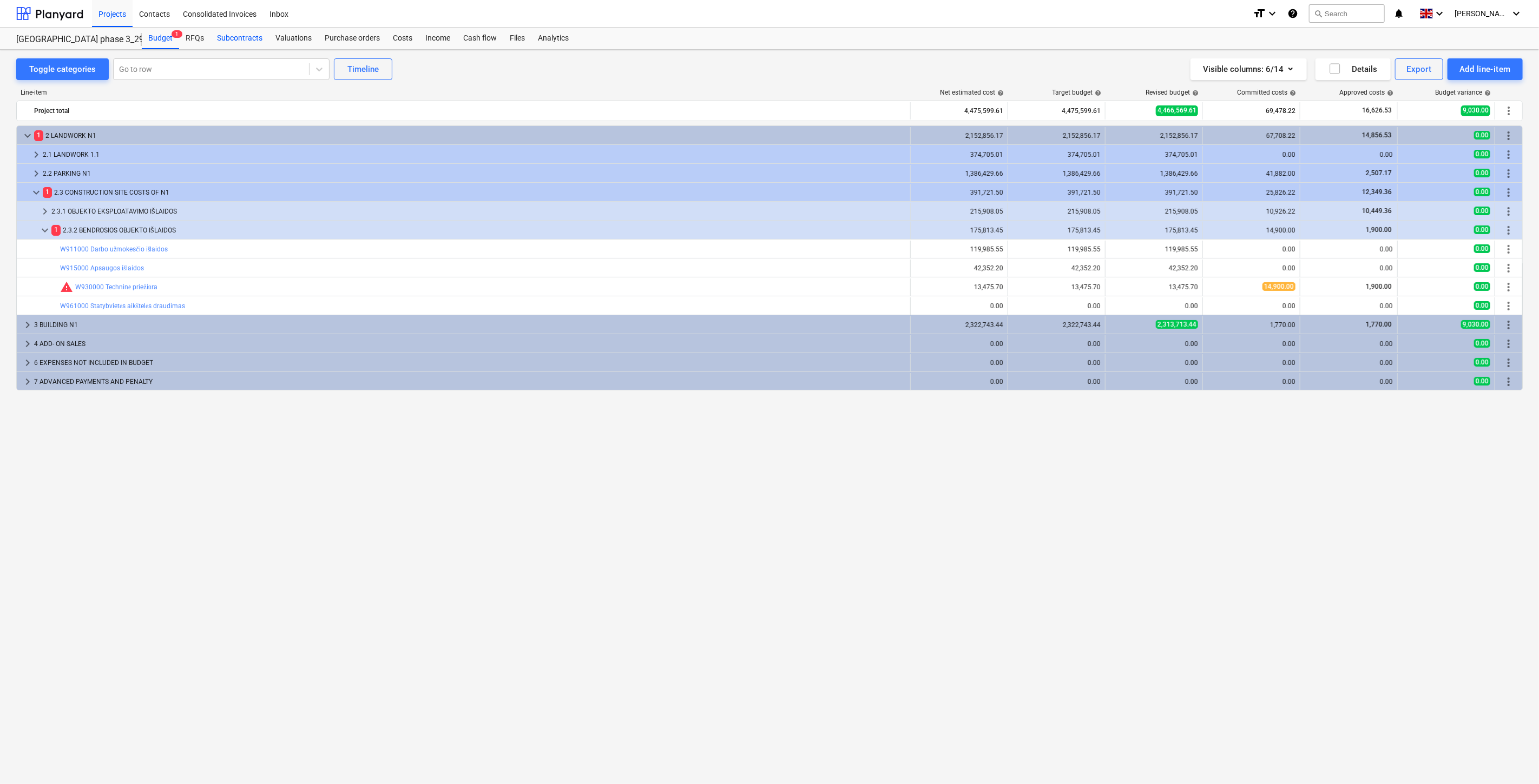
click at [236, 41] on div "Subcontracts" at bounding box center [239, 38] width 58 height 22
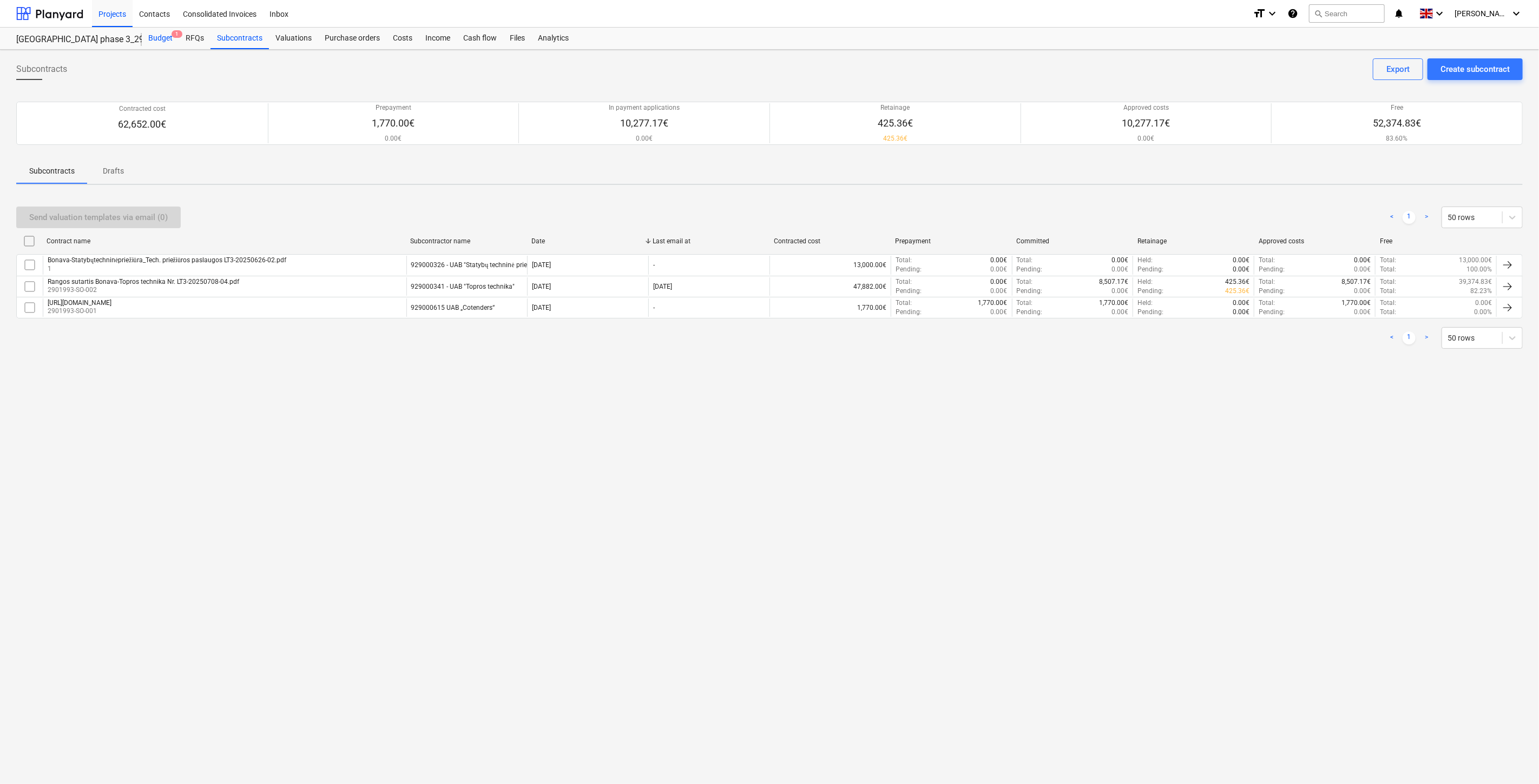
click at [165, 39] on div "Budget 1" at bounding box center [160, 38] width 38 height 22
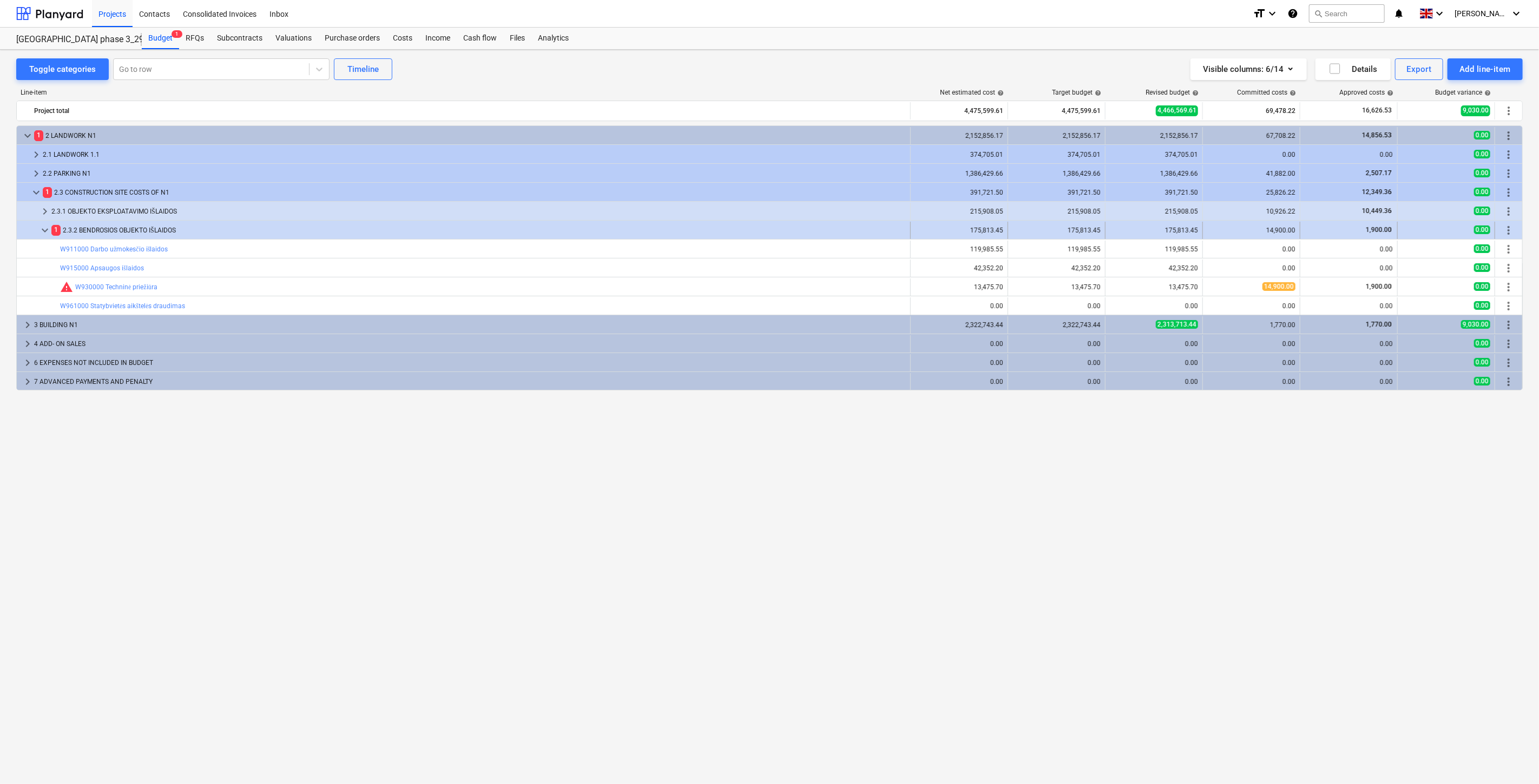
click at [39, 233] on span "keyboard_arrow_down" at bounding box center [45, 230] width 13 height 13
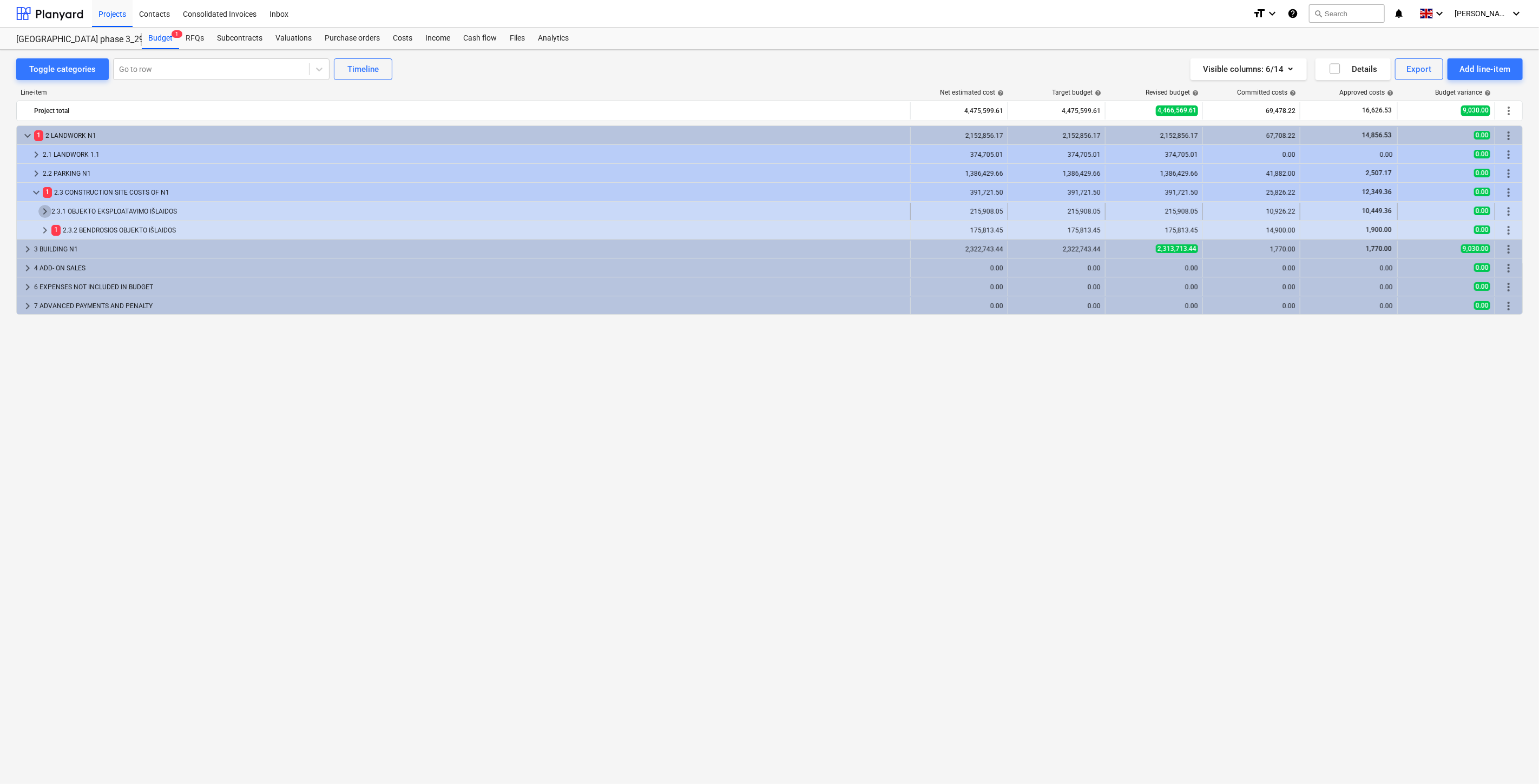
click at [41, 209] on span "keyboard_arrow_right" at bounding box center [45, 211] width 13 height 13
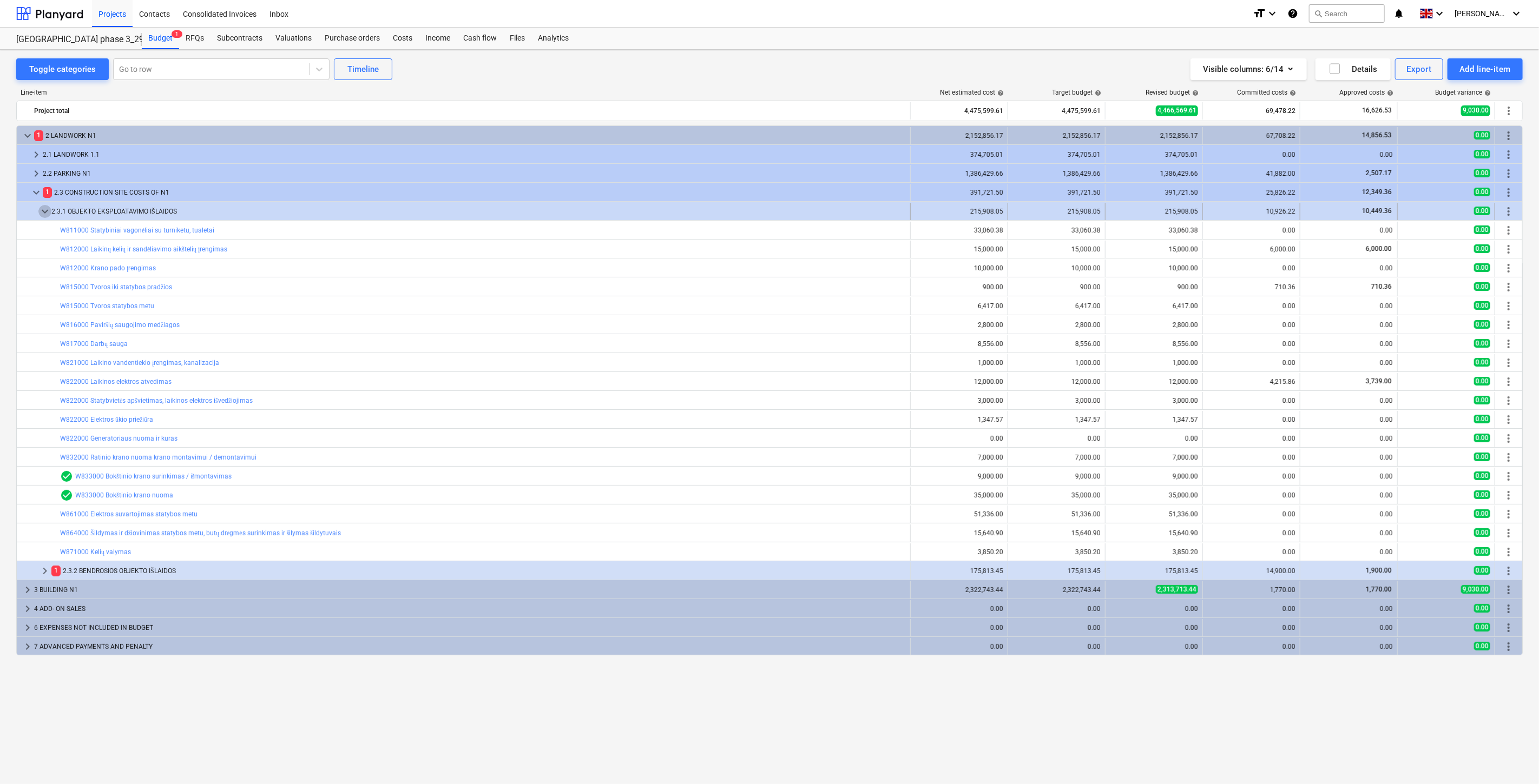
click at [44, 208] on span "keyboard_arrow_down" at bounding box center [45, 211] width 13 height 13
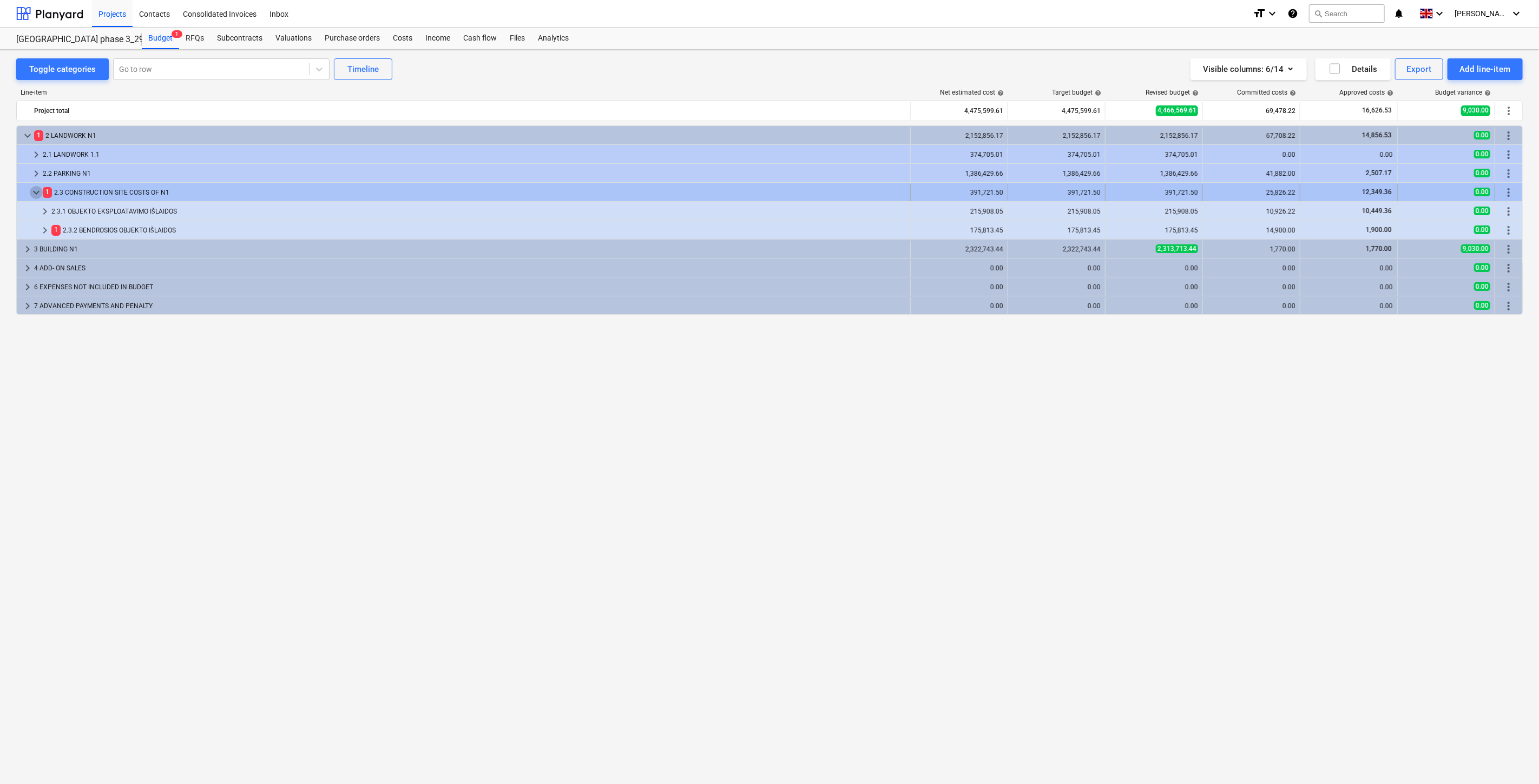
click at [34, 195] on span "keyboard_arrow_down" at bounding box center [36, 193] width 13 height 13
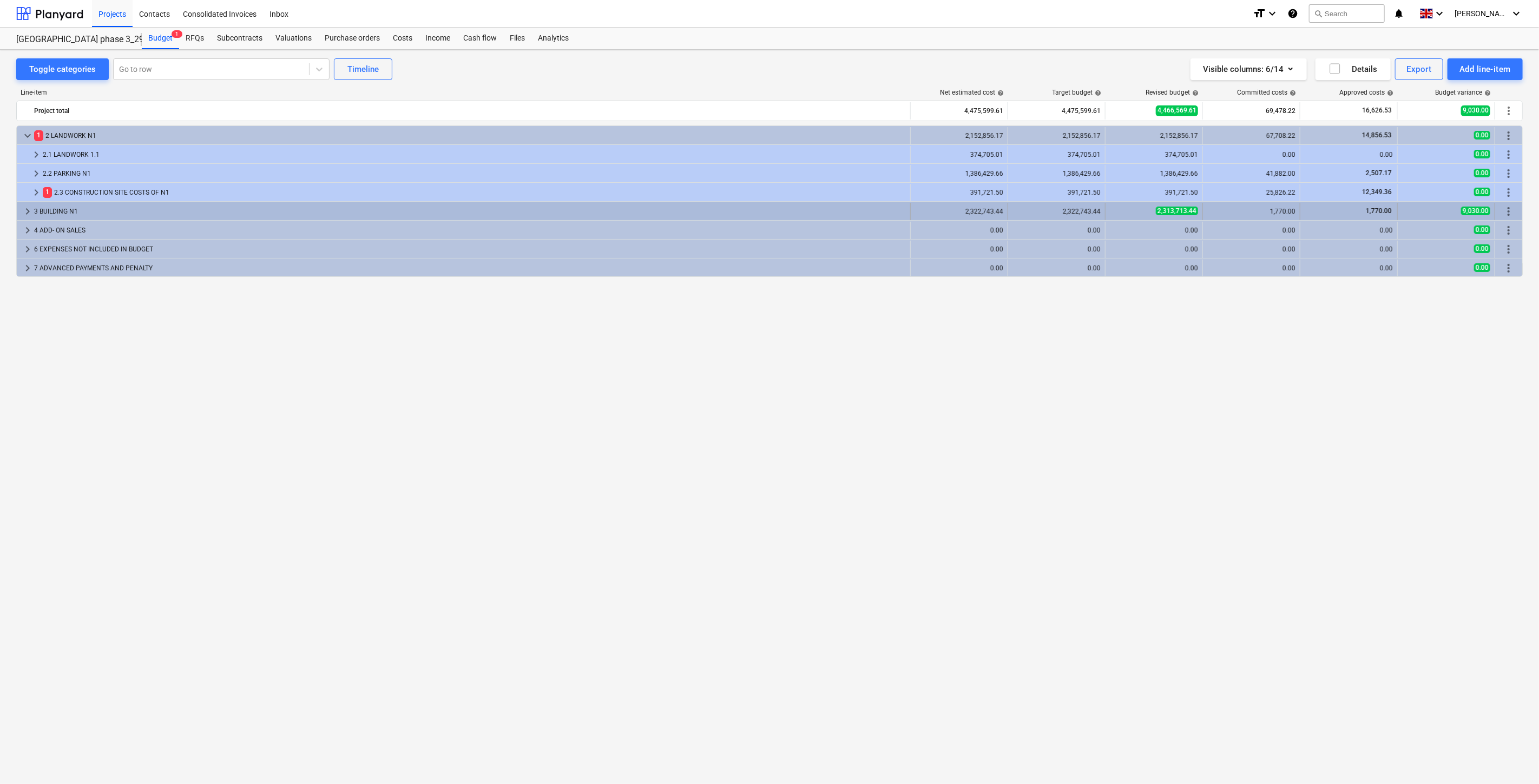
click at [28, 209] on span "keyboard_arrow_right" at bounding box center [27, 211] width 13 height 13
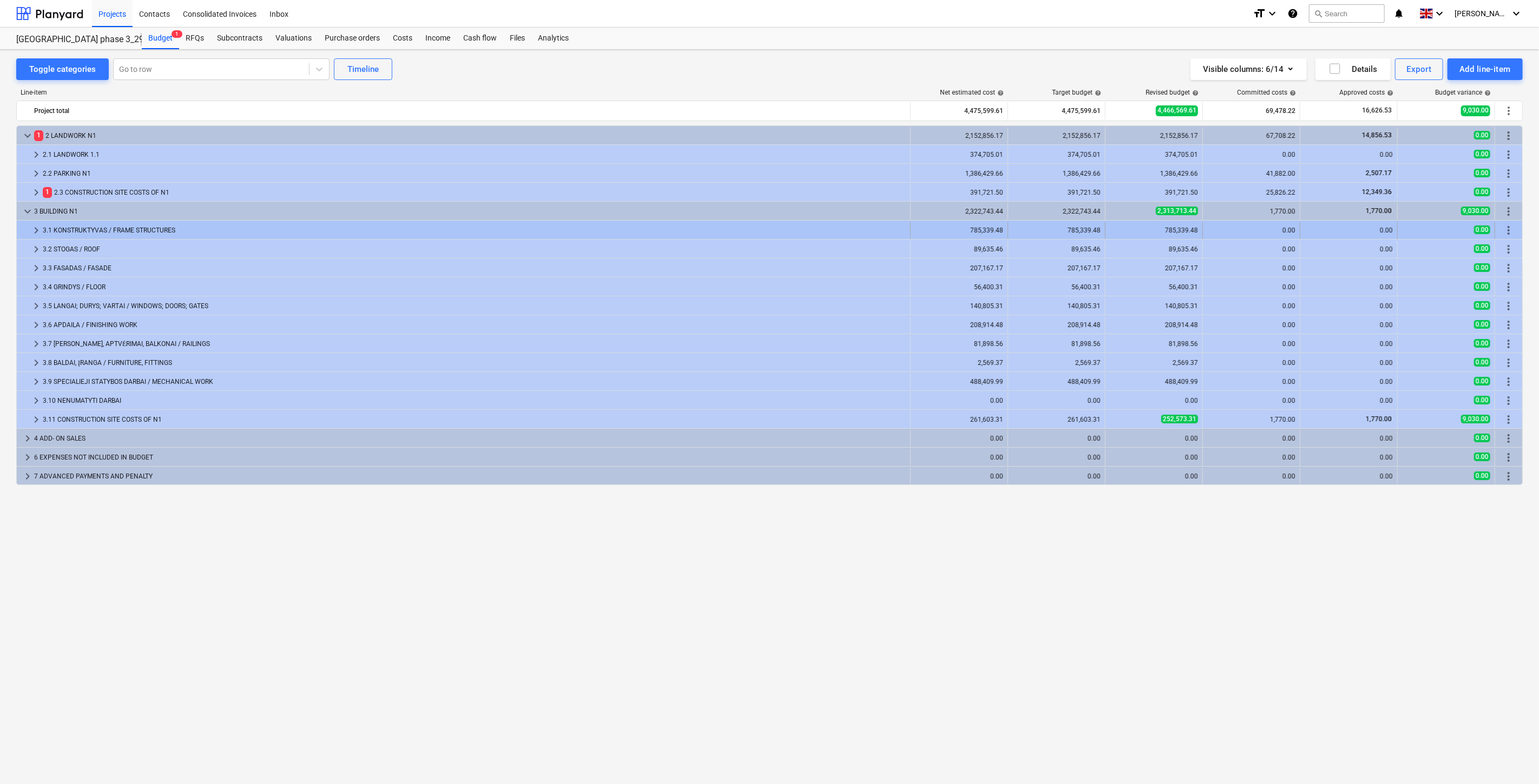
click at [38, 230] on span "keyboard_arrow_right" at bounding box center [36, 230] width 13 height 13
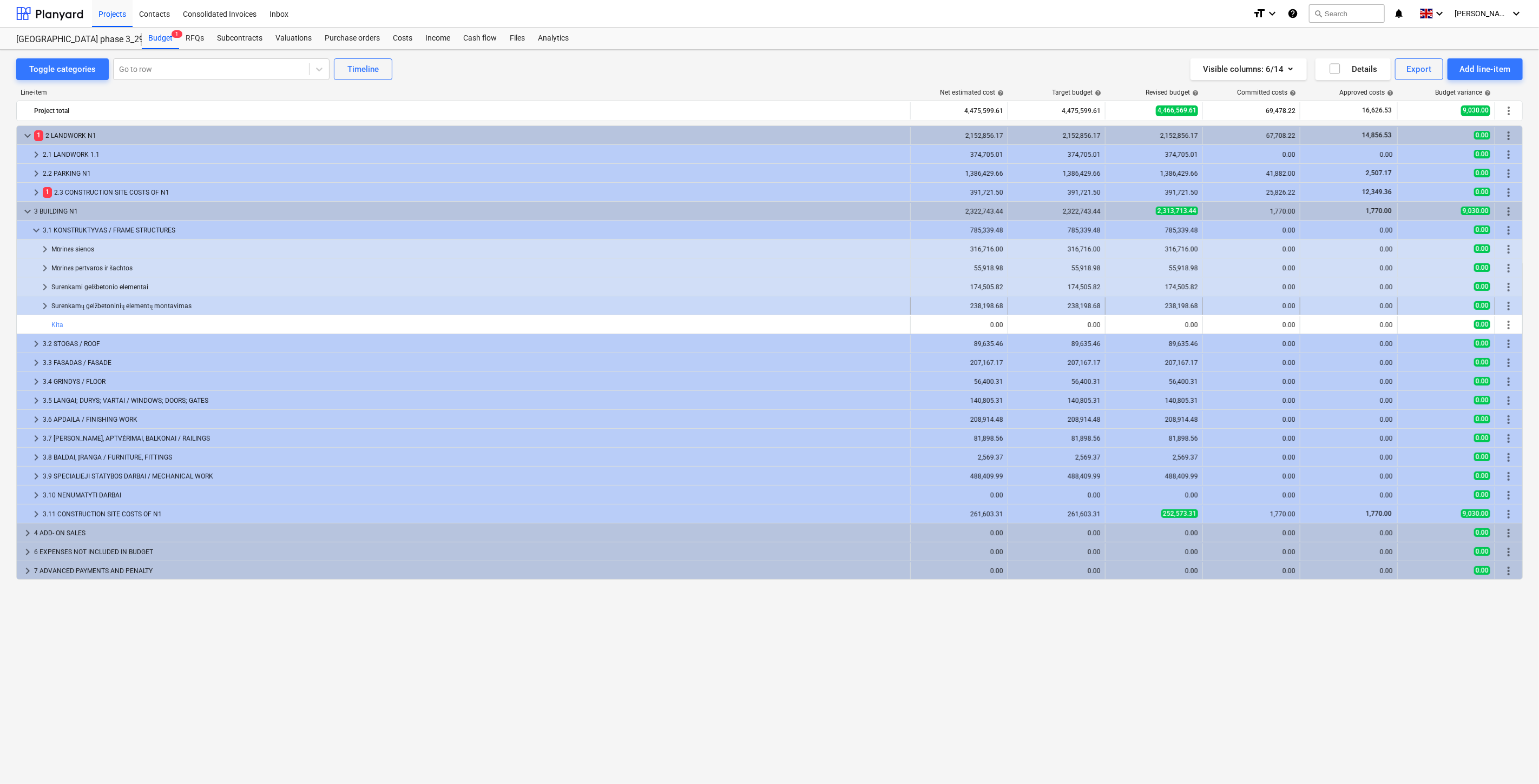
click at [47, 308] on span "keyboard_arrow_right" at bounding box center [45, 306] width 13 height 13
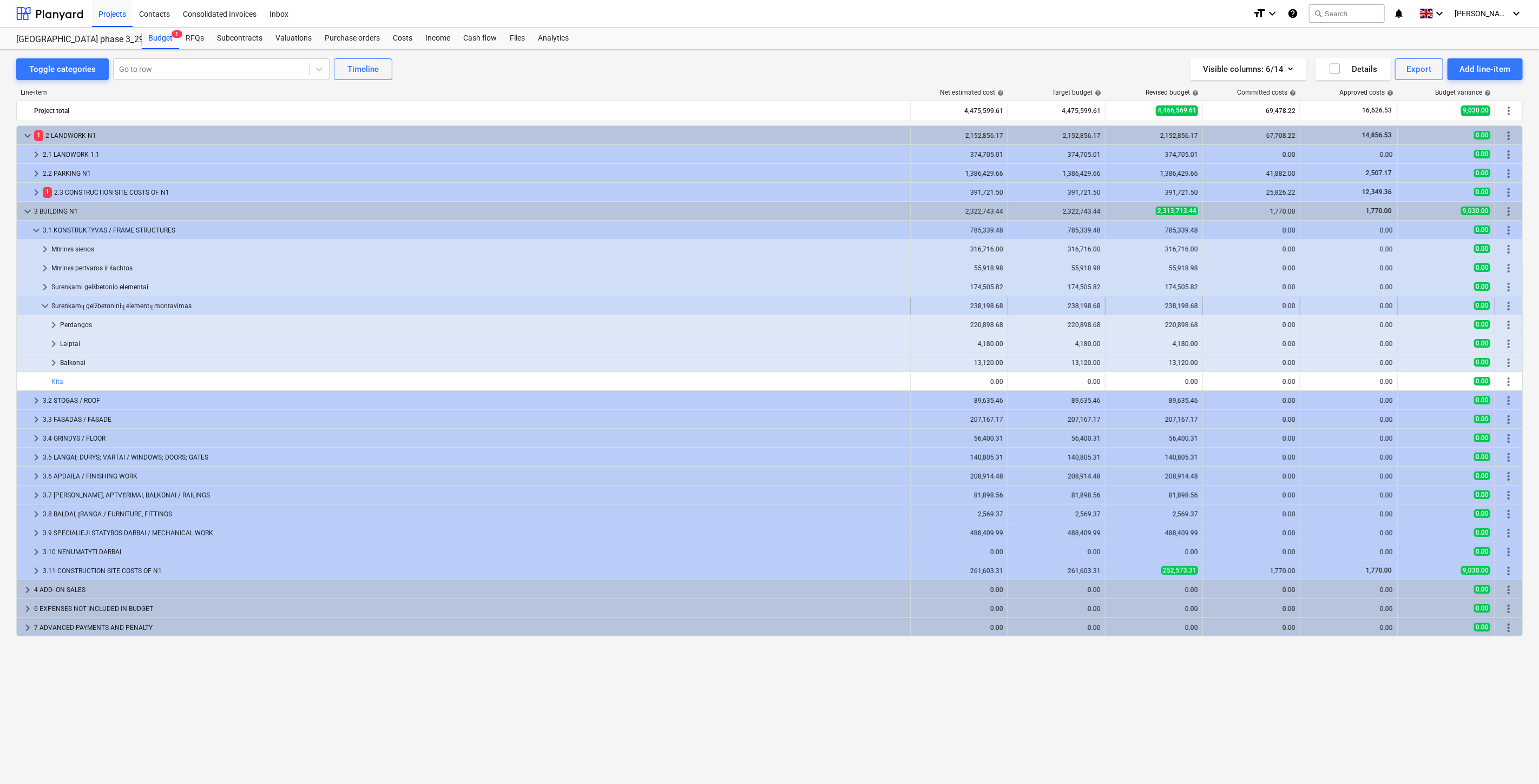
click at [44, 307] on span "keyboard_arrow_down" at bounding box center [45, 306] width 13 height 13
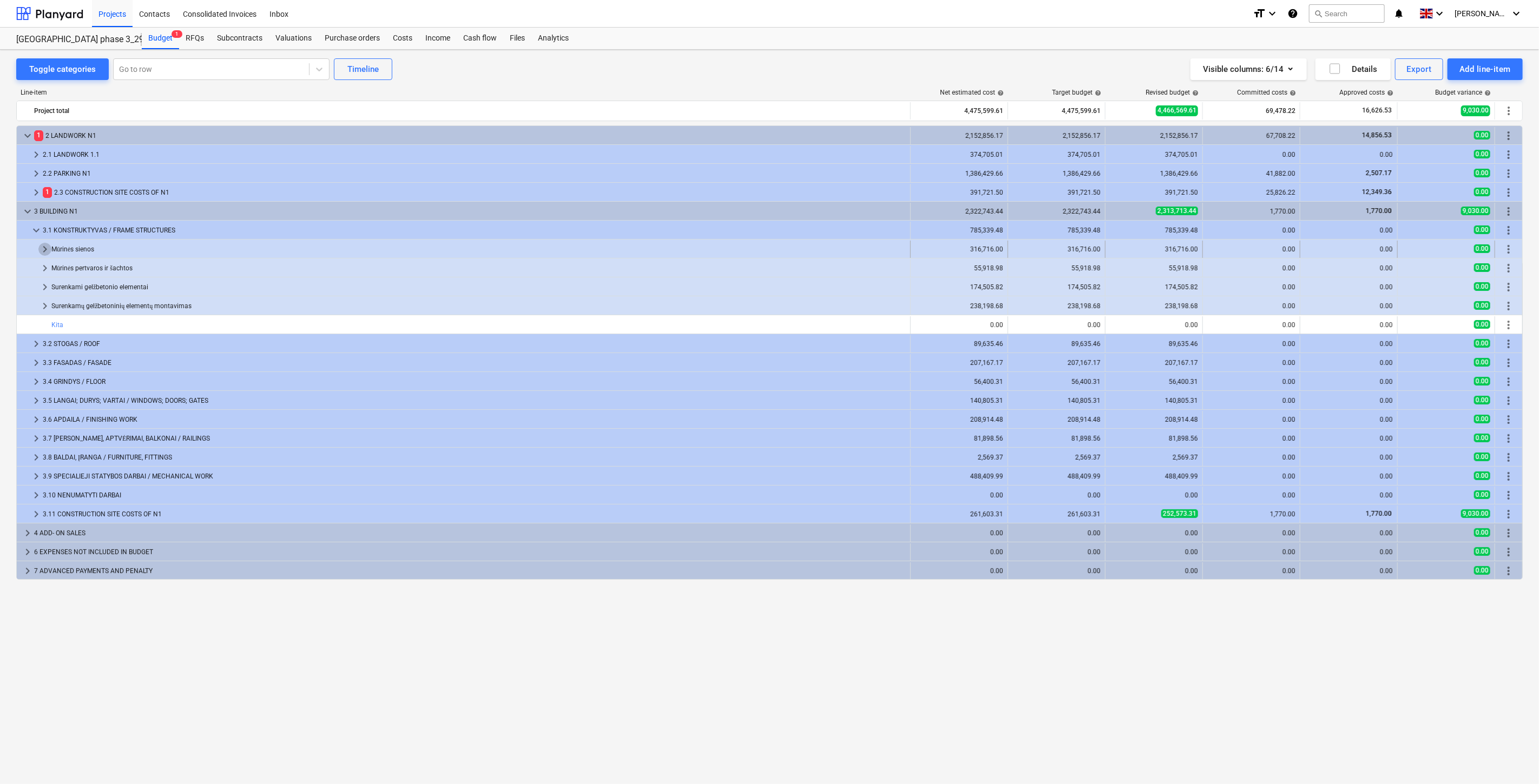
click at [41, 247] on span "keyboard_arrow_right" at bounding box center [45, 249] width 13 height 13
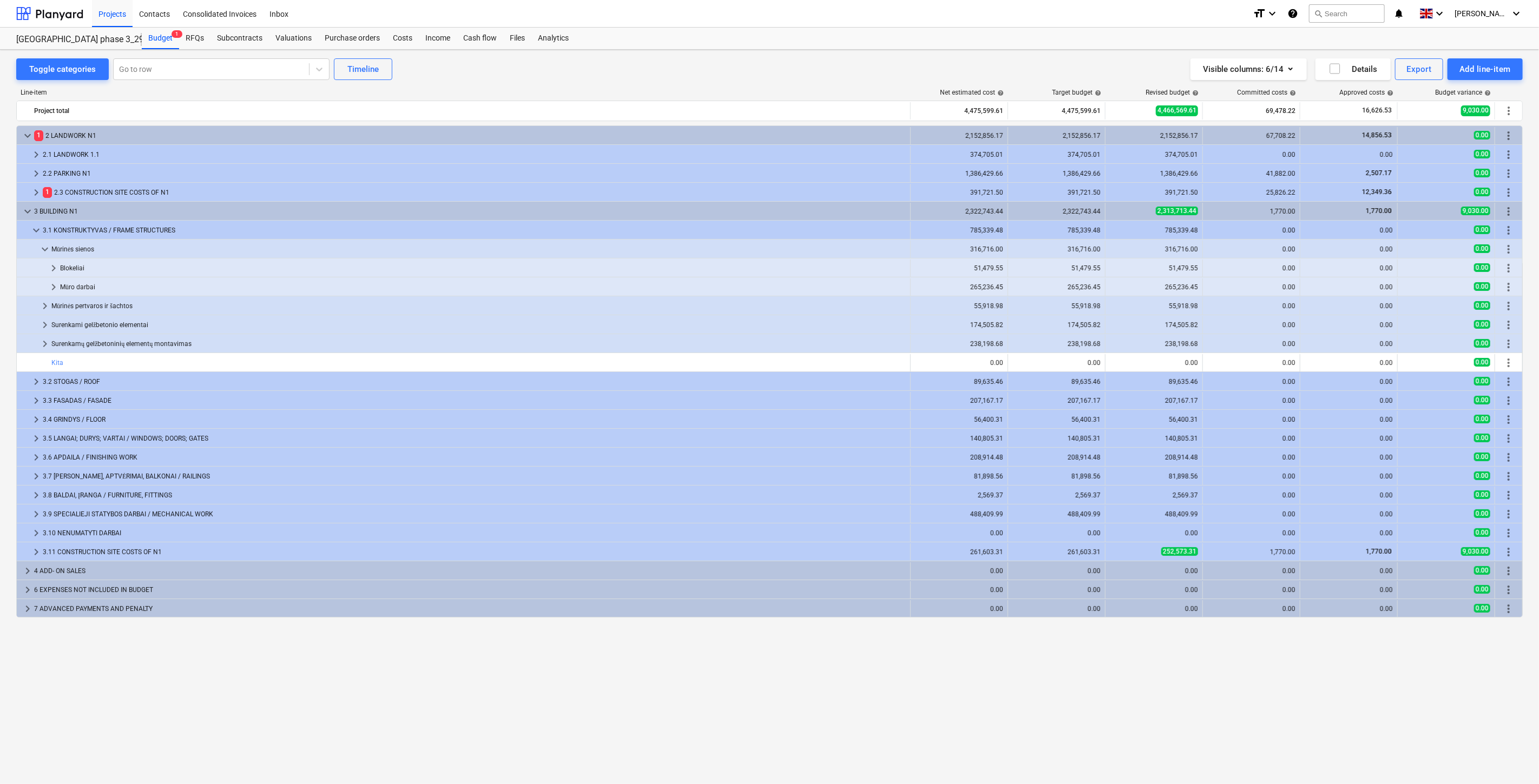
click at [41, 247] on span "keyboard_arrow_down" at bounding box center [45, 249] width 13 height 13
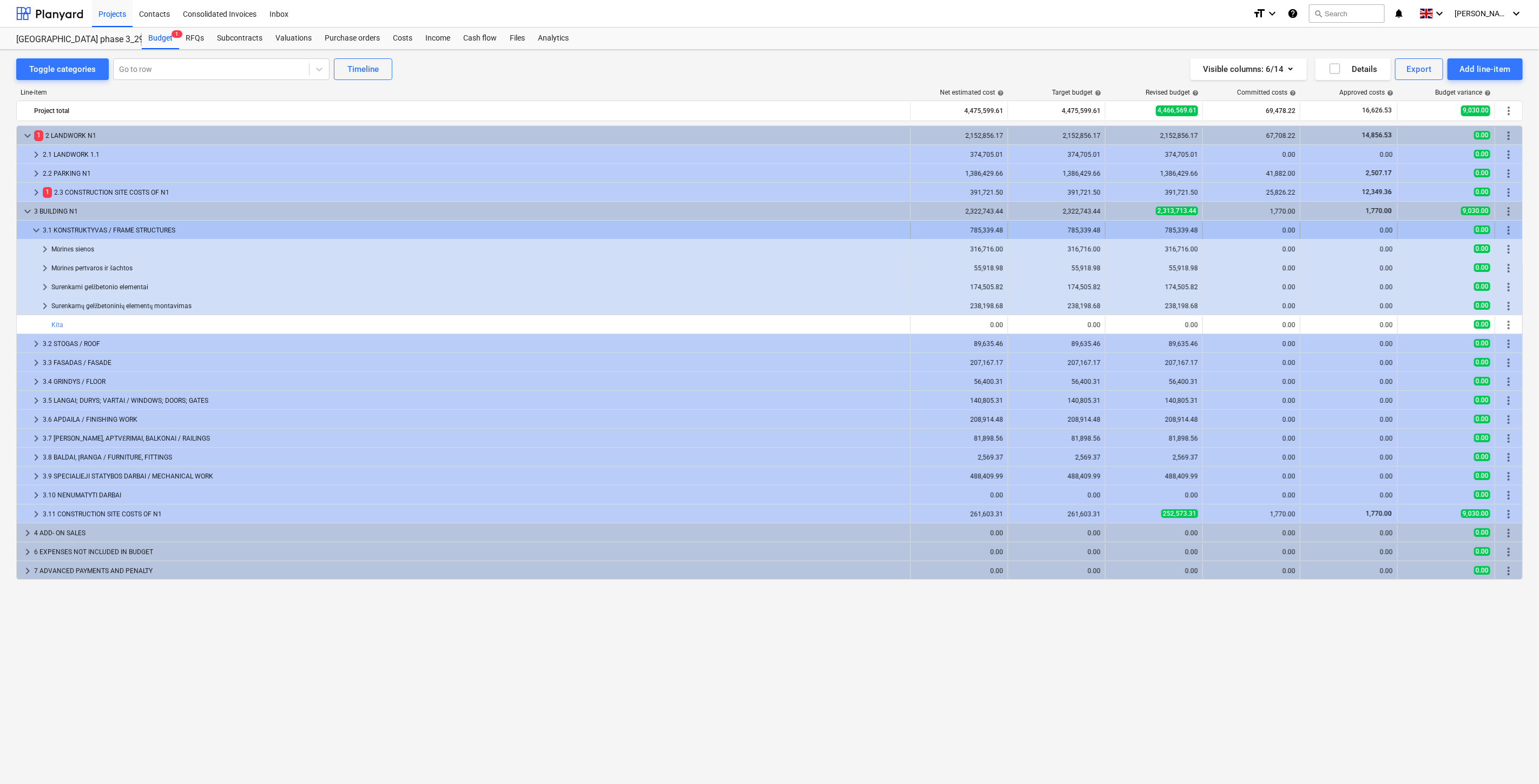
click at [33, 227] on span "keyboard_arrow_down" at bounding box center [36, 230] width 13 height 13
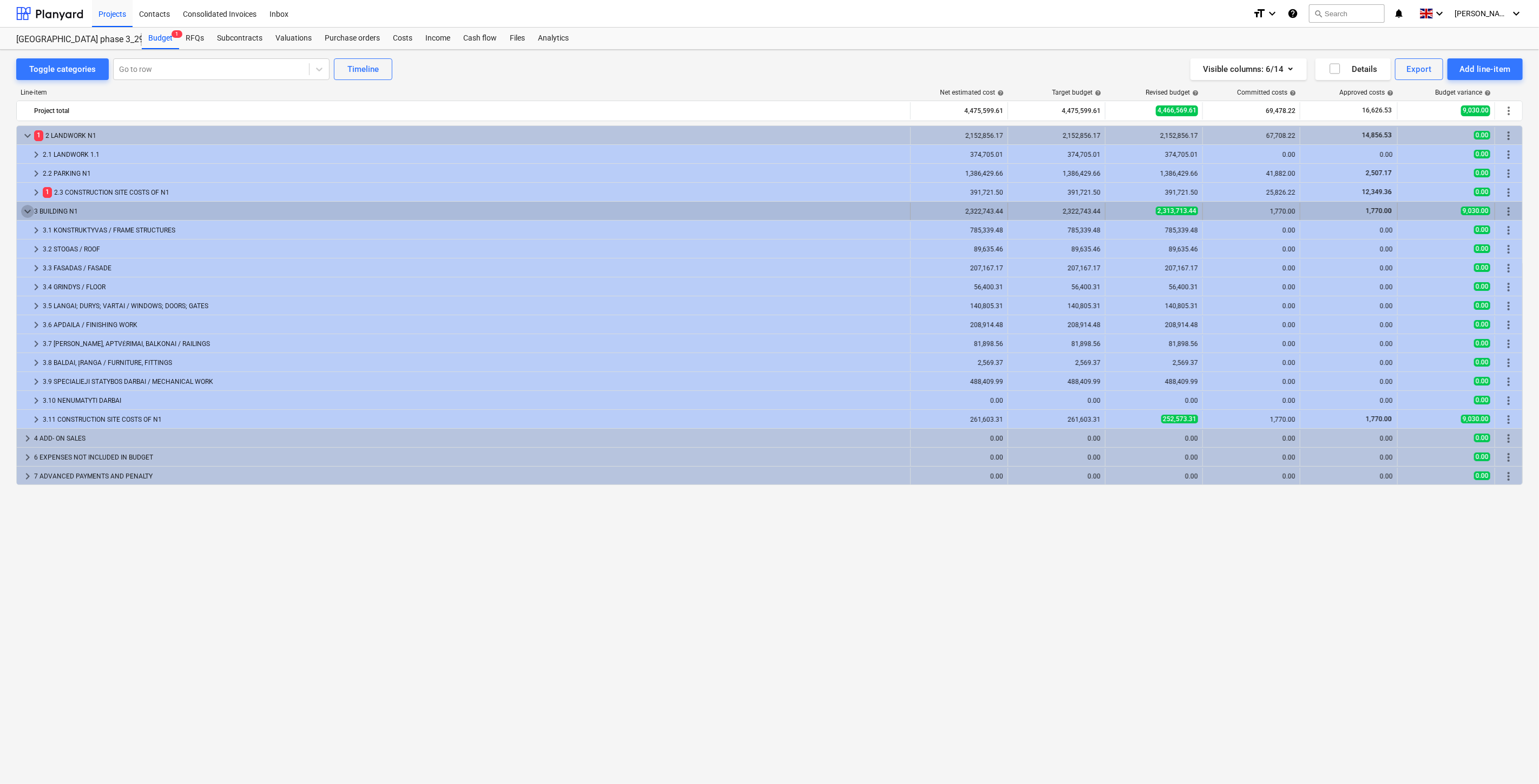
click at [30, 212] on span "keyboard_arrow_down" at bounding box center [27, 211] width 13 height 13
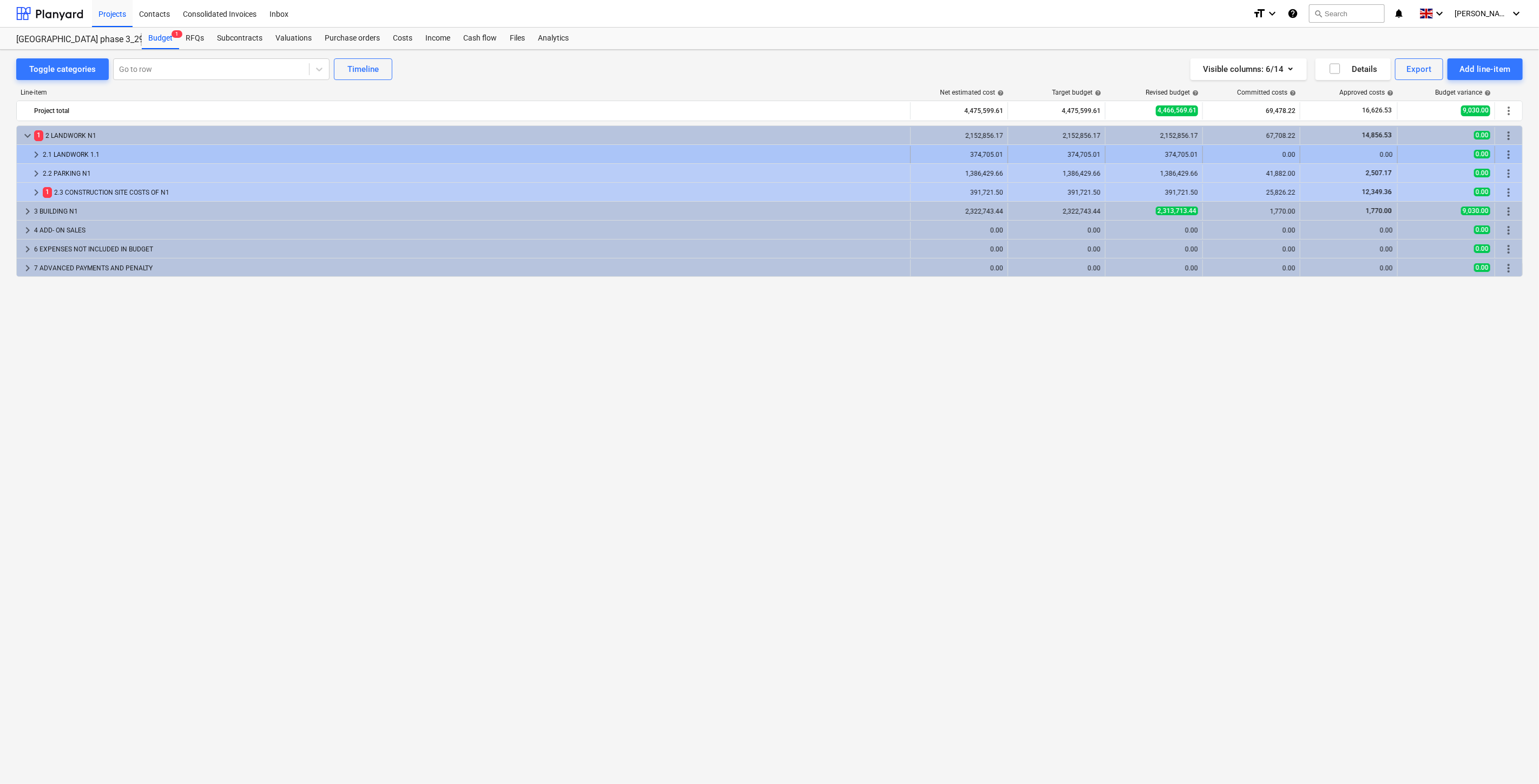
click at [33, 155] on span "keyboard_arrow_right" at bounding box center [36, 154] width 13 height 13
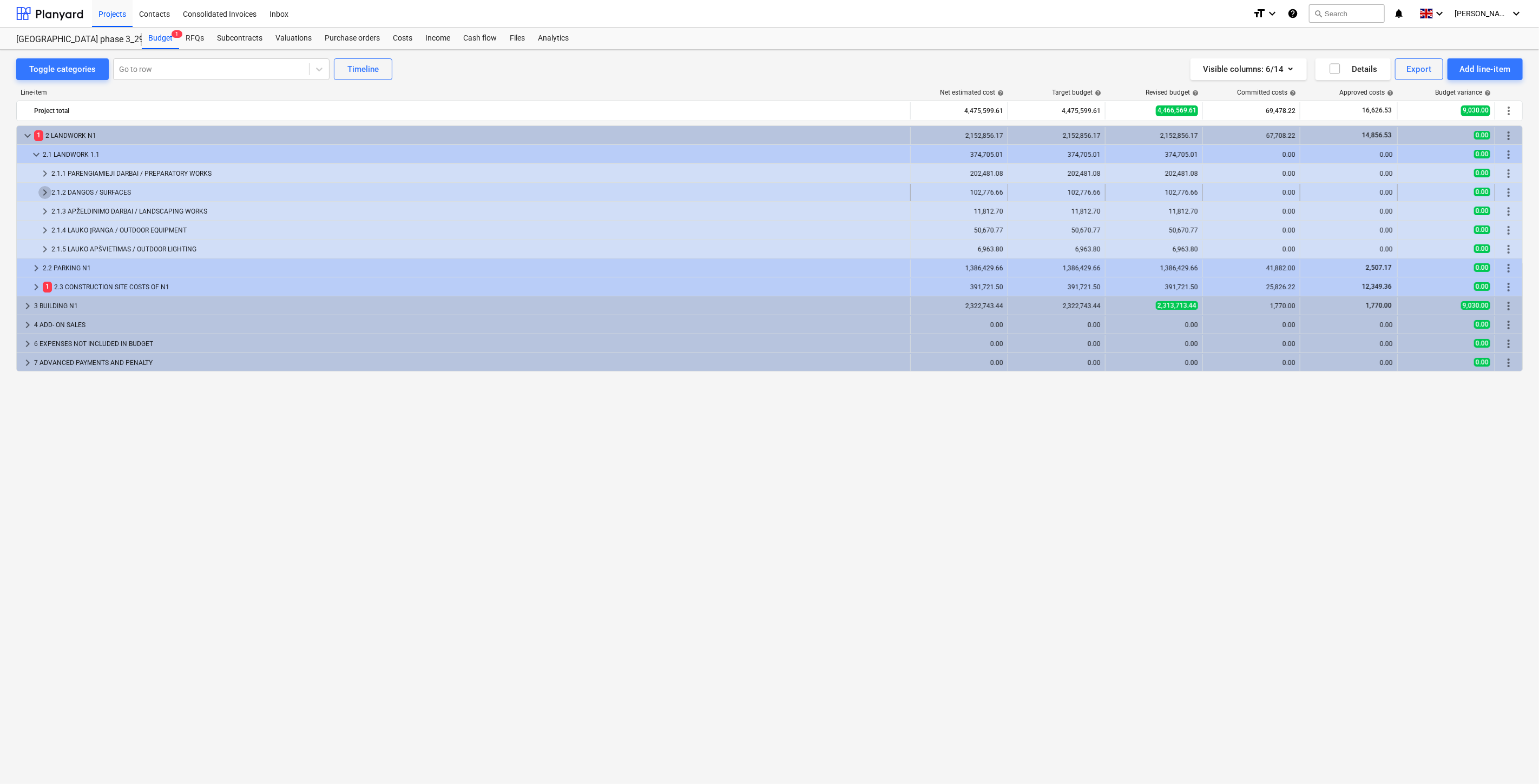
click at [42, 190] on span "keyboard_arrow_right" at bounding box center [45, 193] width 13 height 13
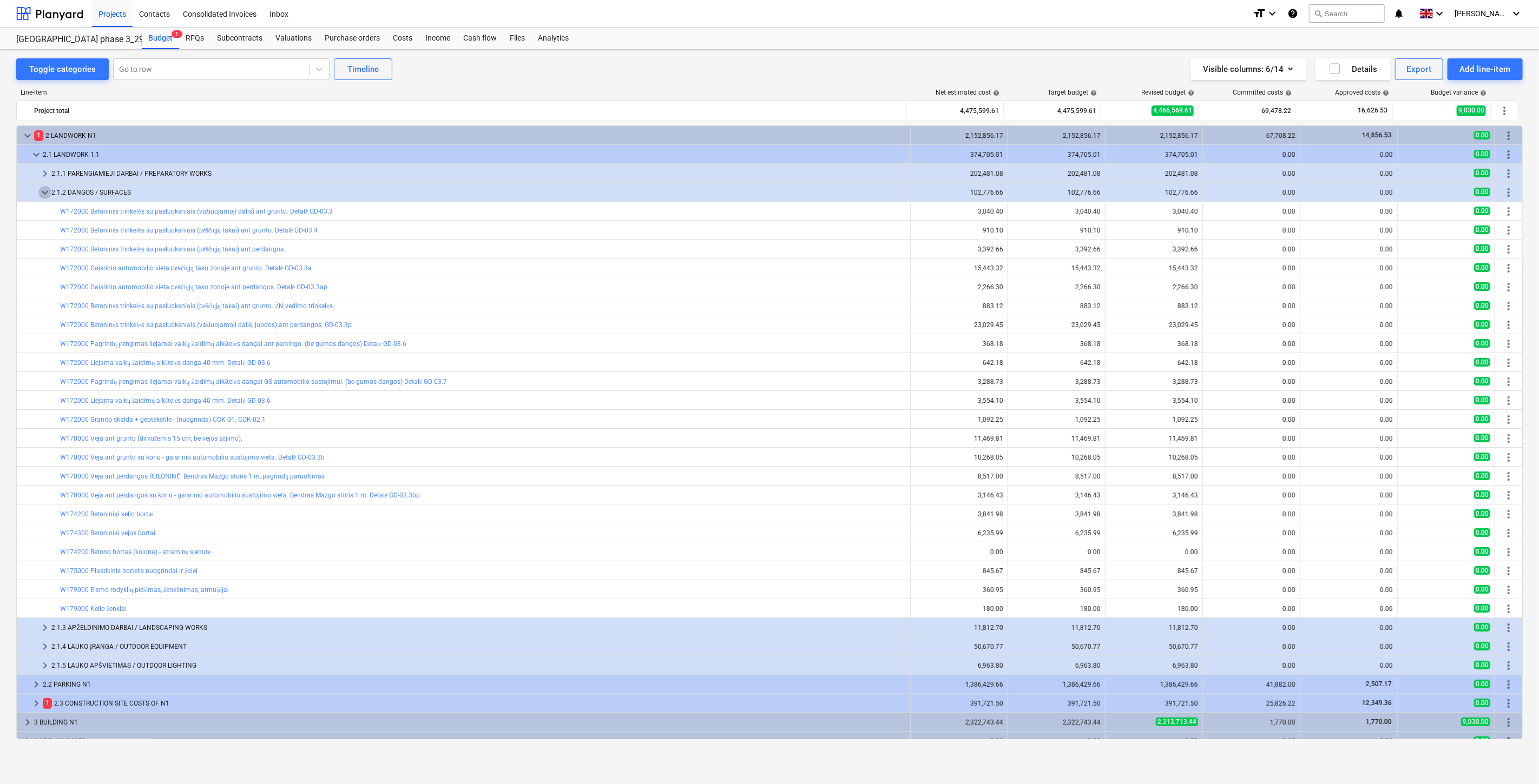
click at [42, 190] on span "keyboard_arrow_down" at bounding box center [45, 193] width 13 height 13
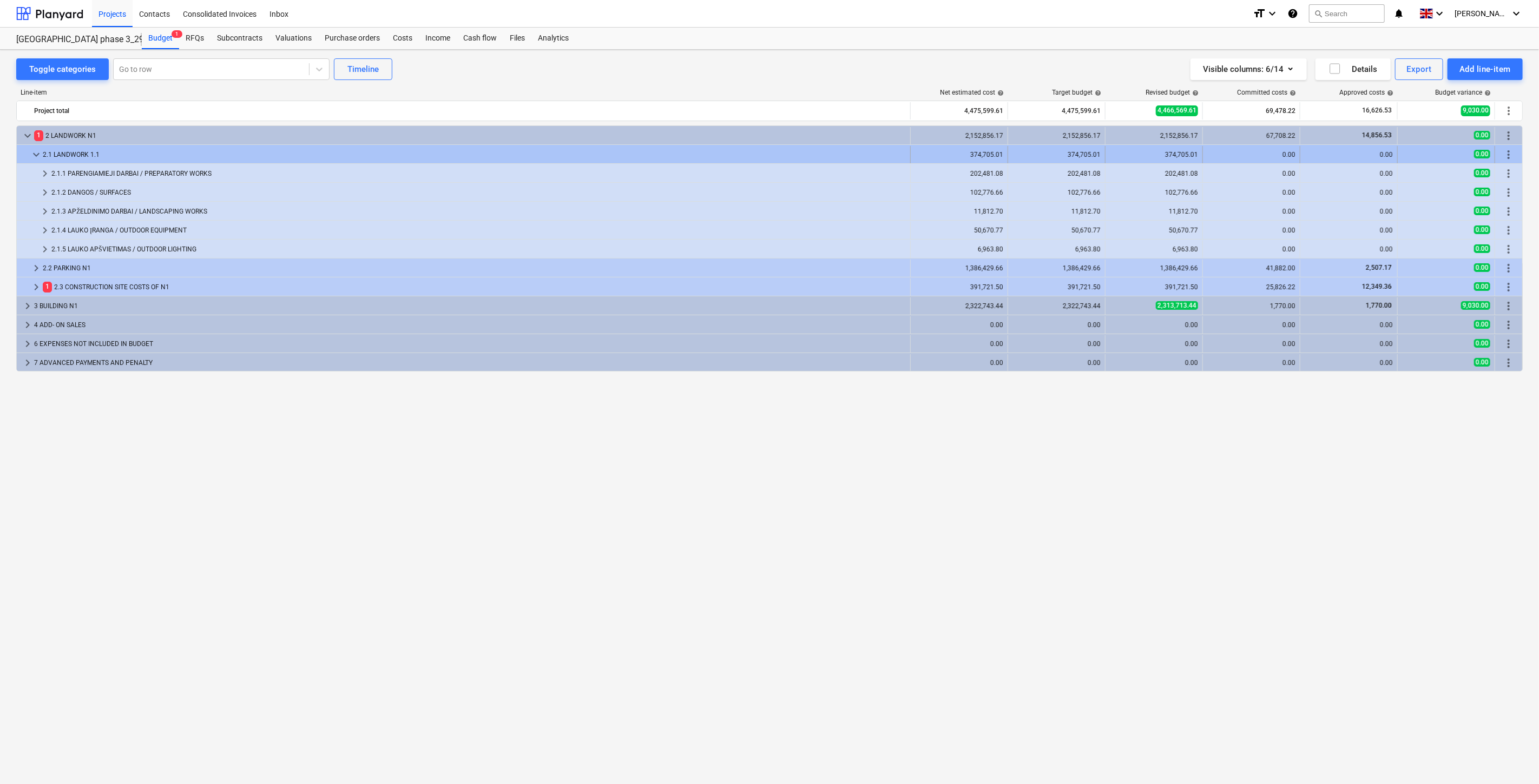
click at [36, 149] on span "keyboard_arrow_down" at bounding box center [36, 154] width 13 height 13
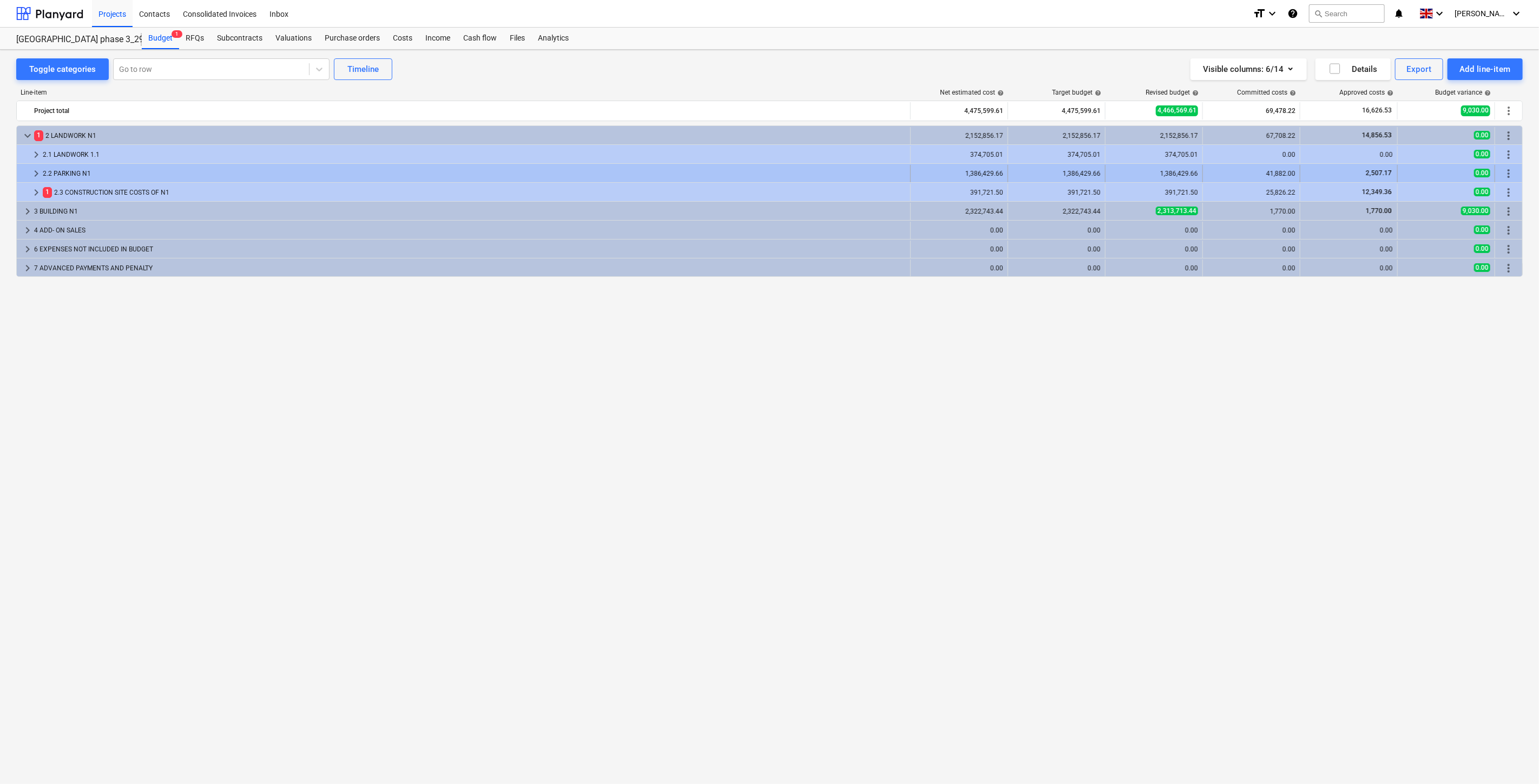
click at [36, 169] on span "keyboard_arrow_right" at bounding box center [36, 173] width 13 height 13
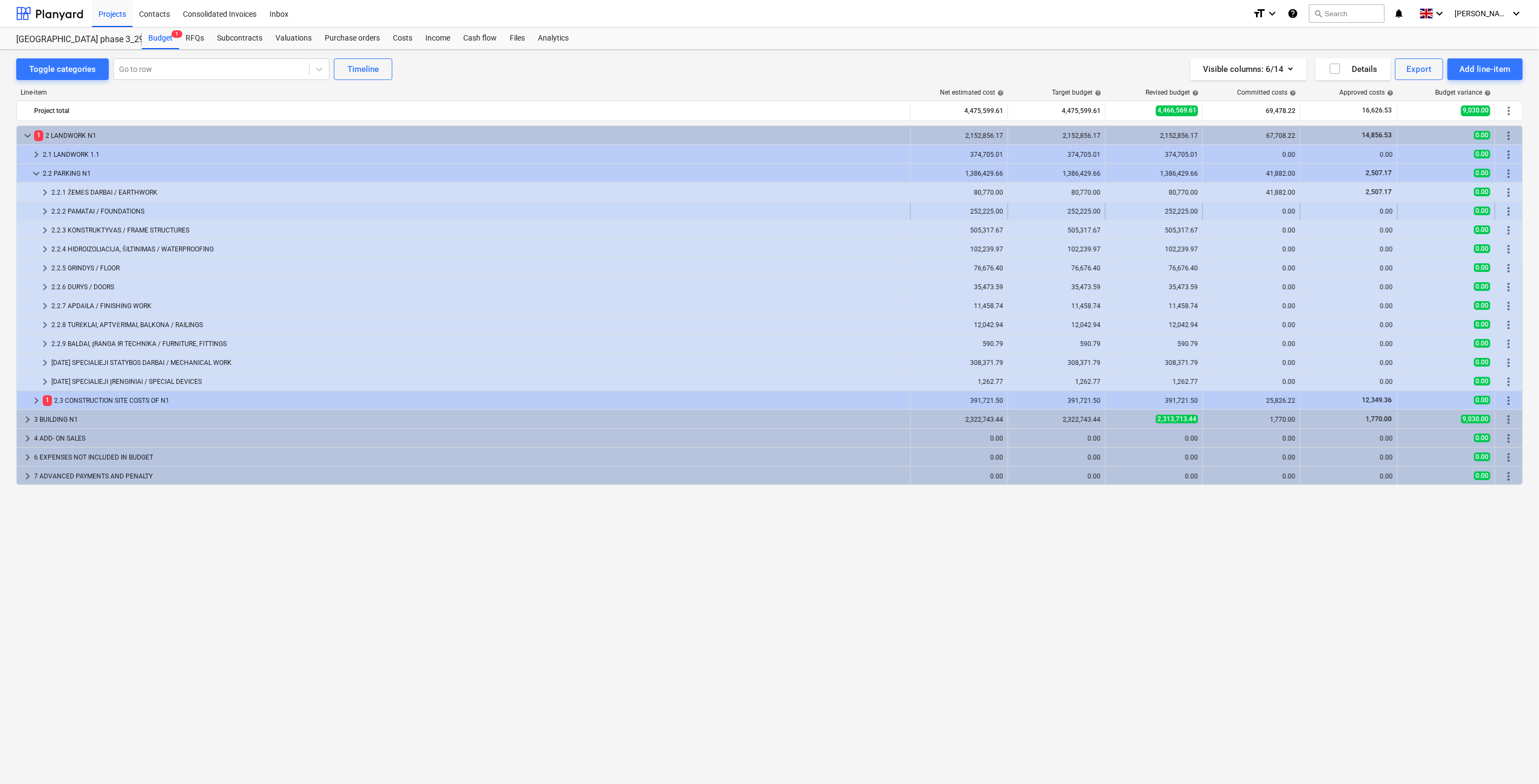
click at [42, 213] on span "keyboard_arrow_right" at bounding box center [45, 211] width 13 height 13
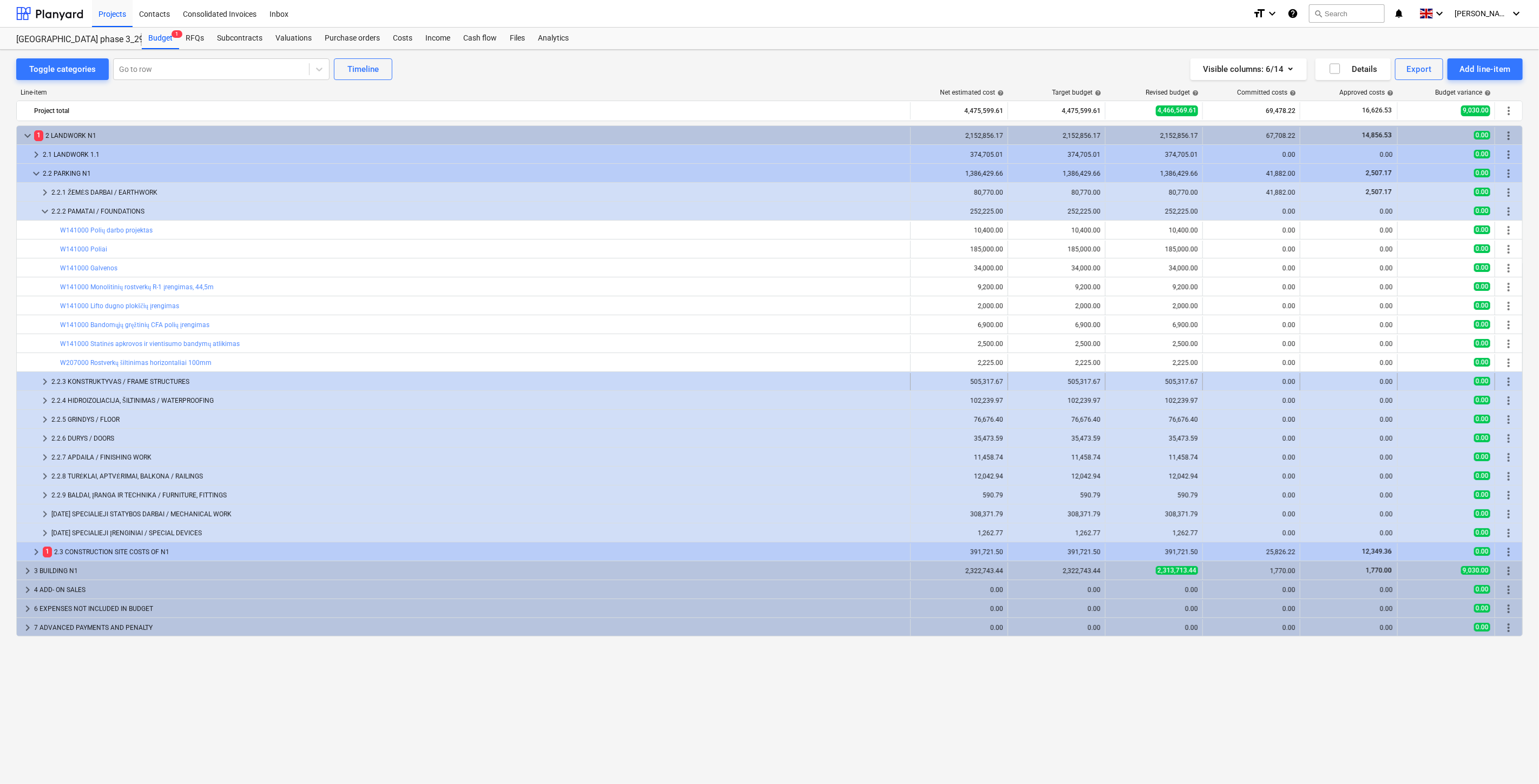
click at [39, 380] on span "keyboard_arrow_right" at bounding box center [45, 382] width 13 height 13
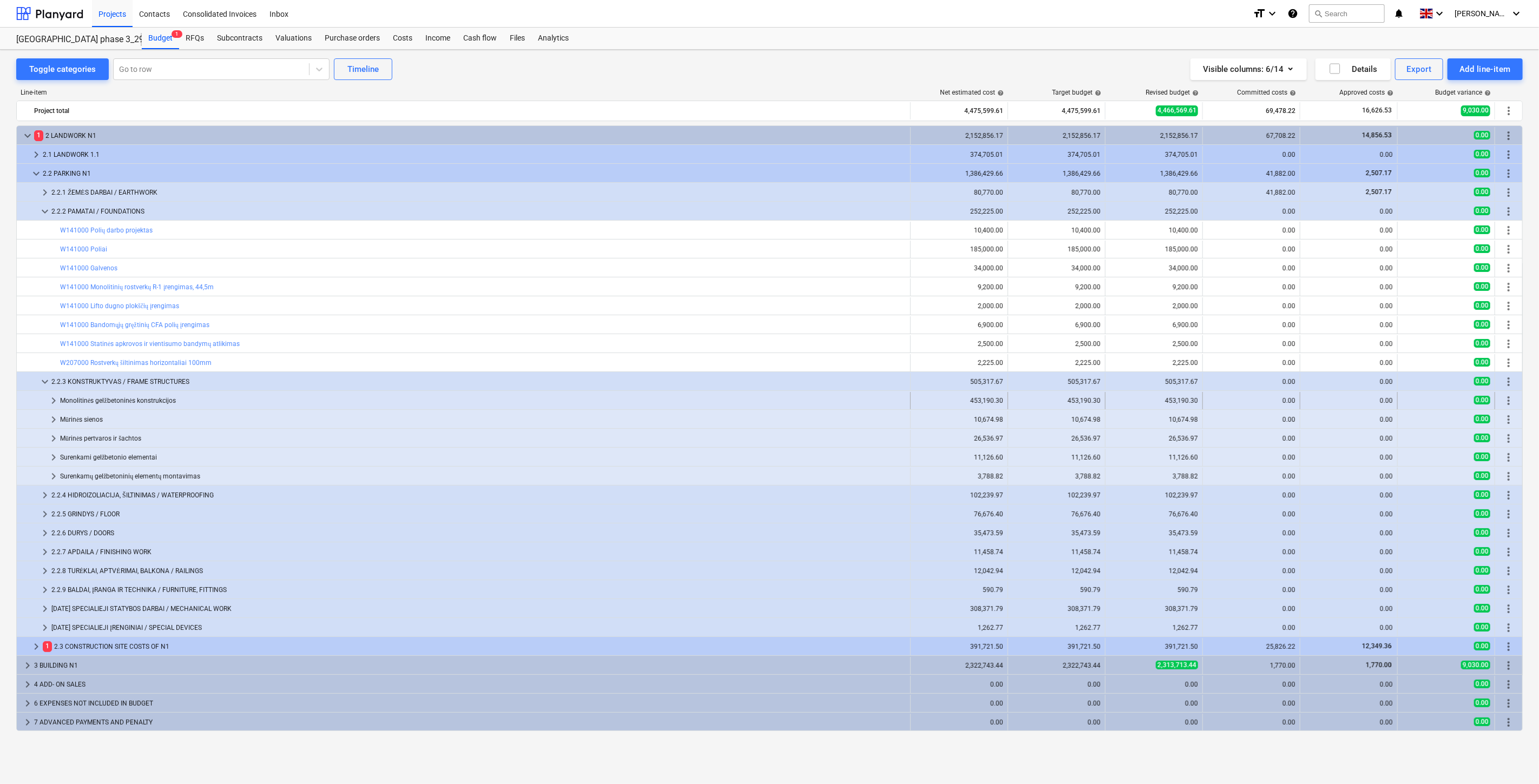
click at [48, 395] on span "keyboard_arrow_right" at bounding box center [54, 400] width 13 height 13
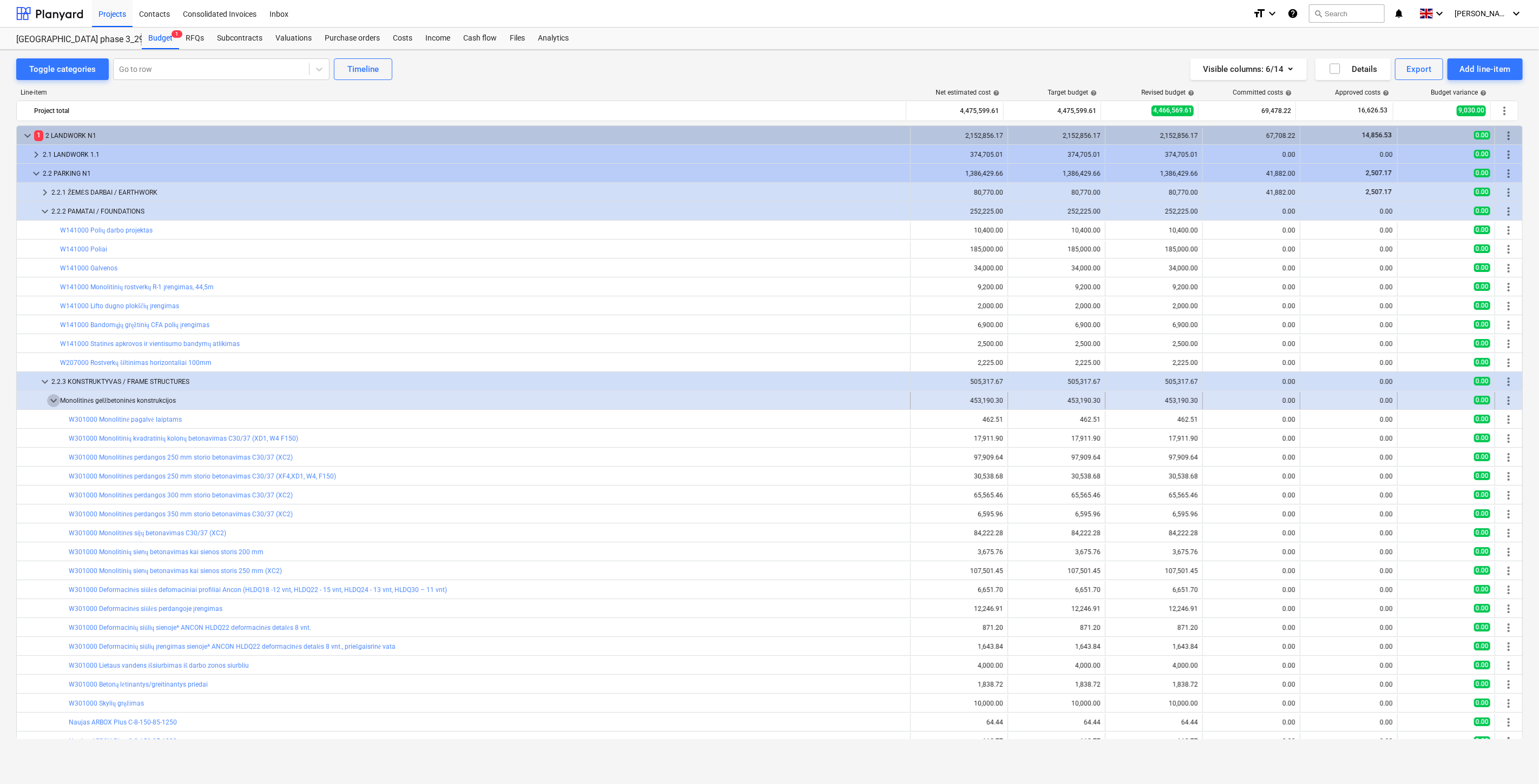
click at [48, 396] on span "keyboard_arrow_down" at bounding box center [54, 400] width 13 height 13
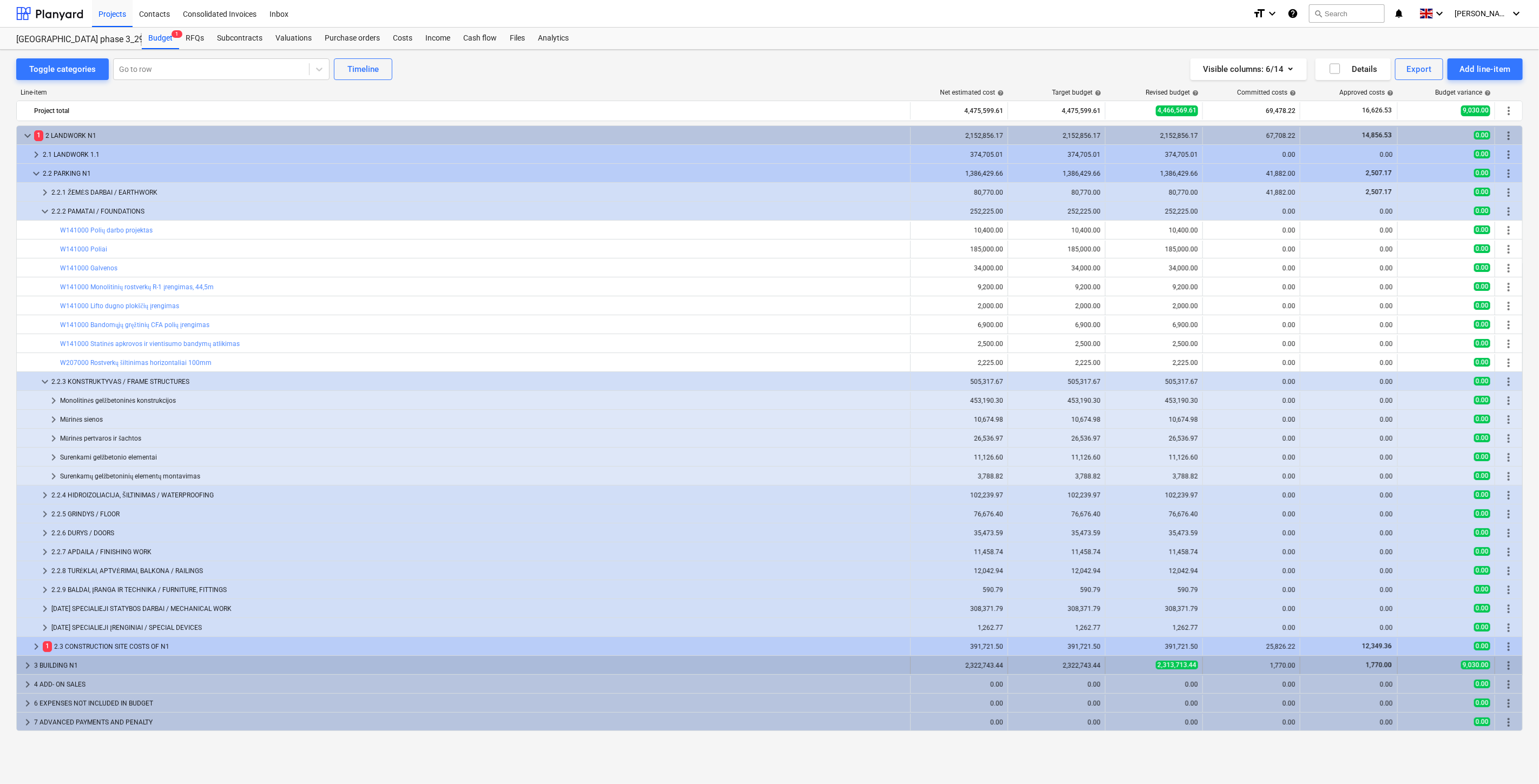
click at [26, 667] on span "keyboard_arrow_right" at bounding box center [27, 666] width 13 height 13
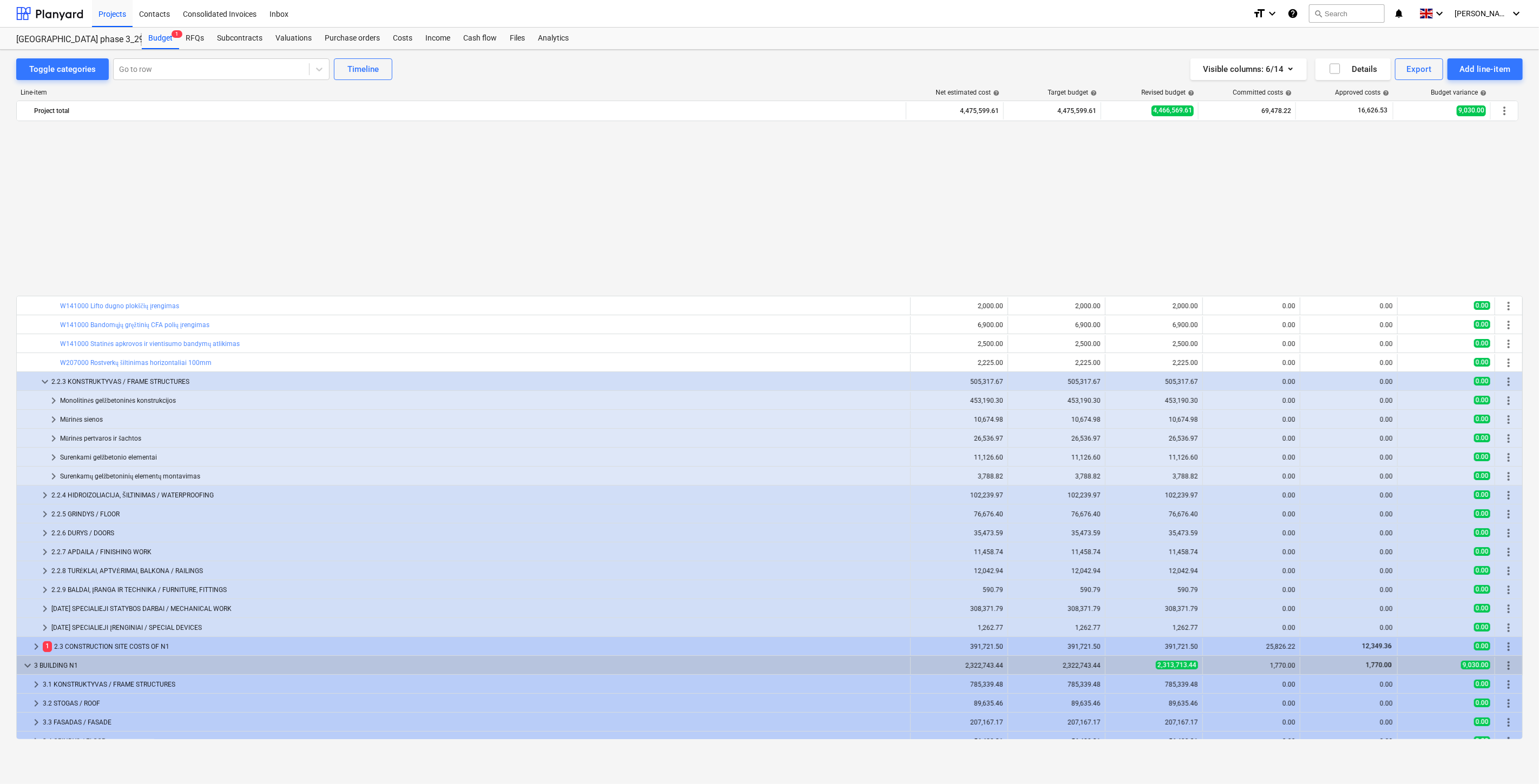
scroll to position [200, 0]
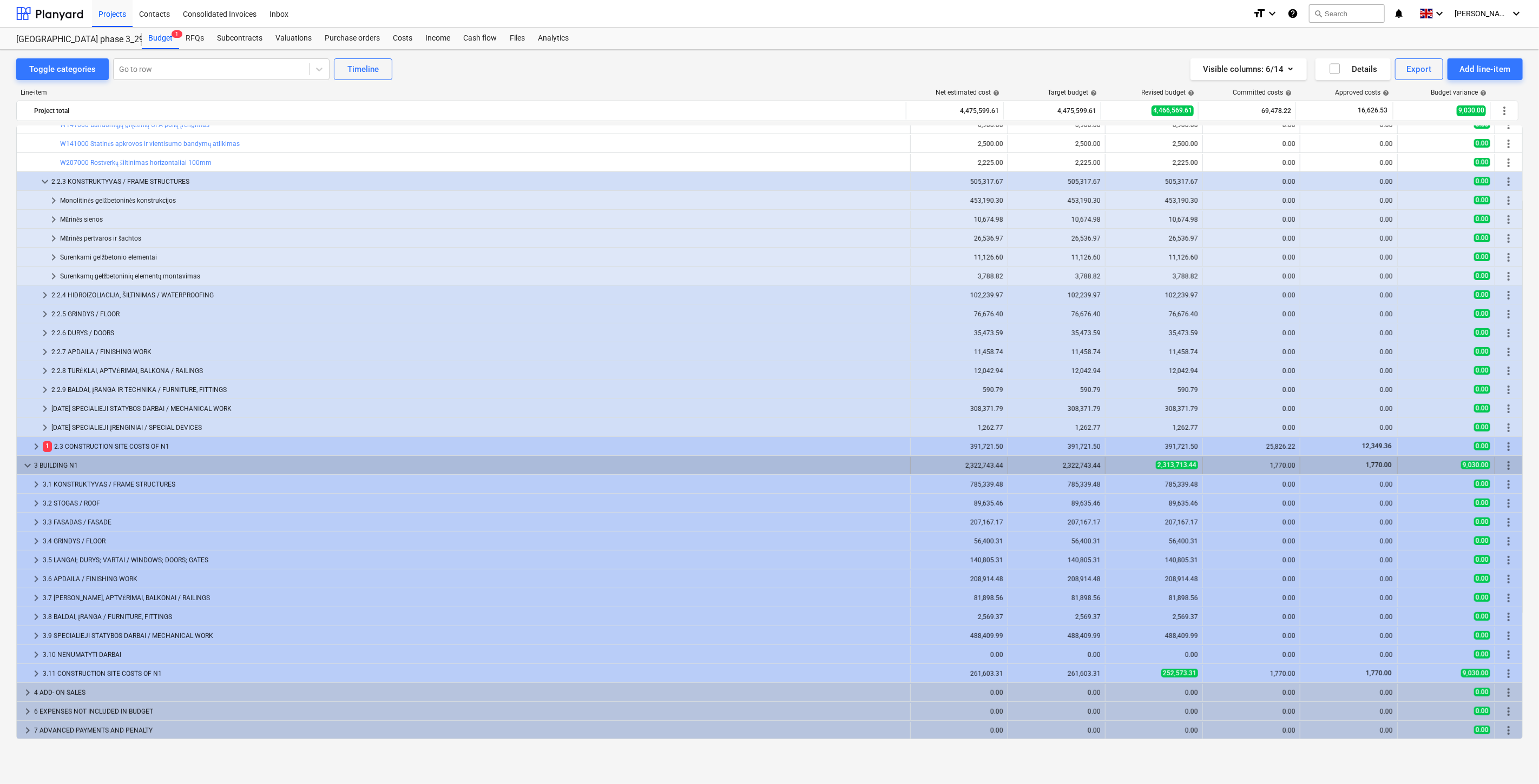
click at [26, 465] on span "keyboard_arrow_down" at bounding box center [27, 466] width 13 height 13
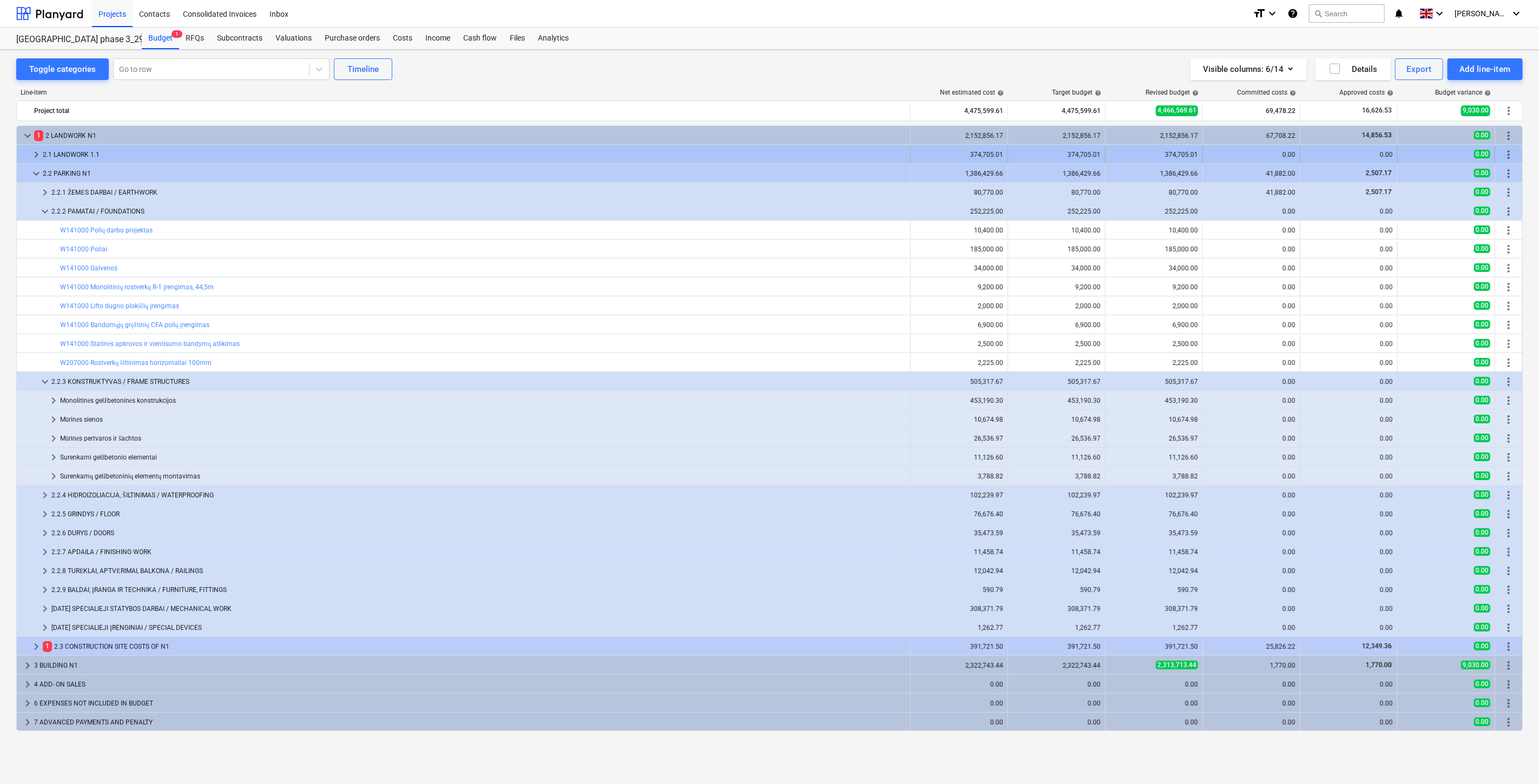
click at [34, 153] on span "keyboard_arrow_right" at bounding box center [36, 154] width 13 height 13
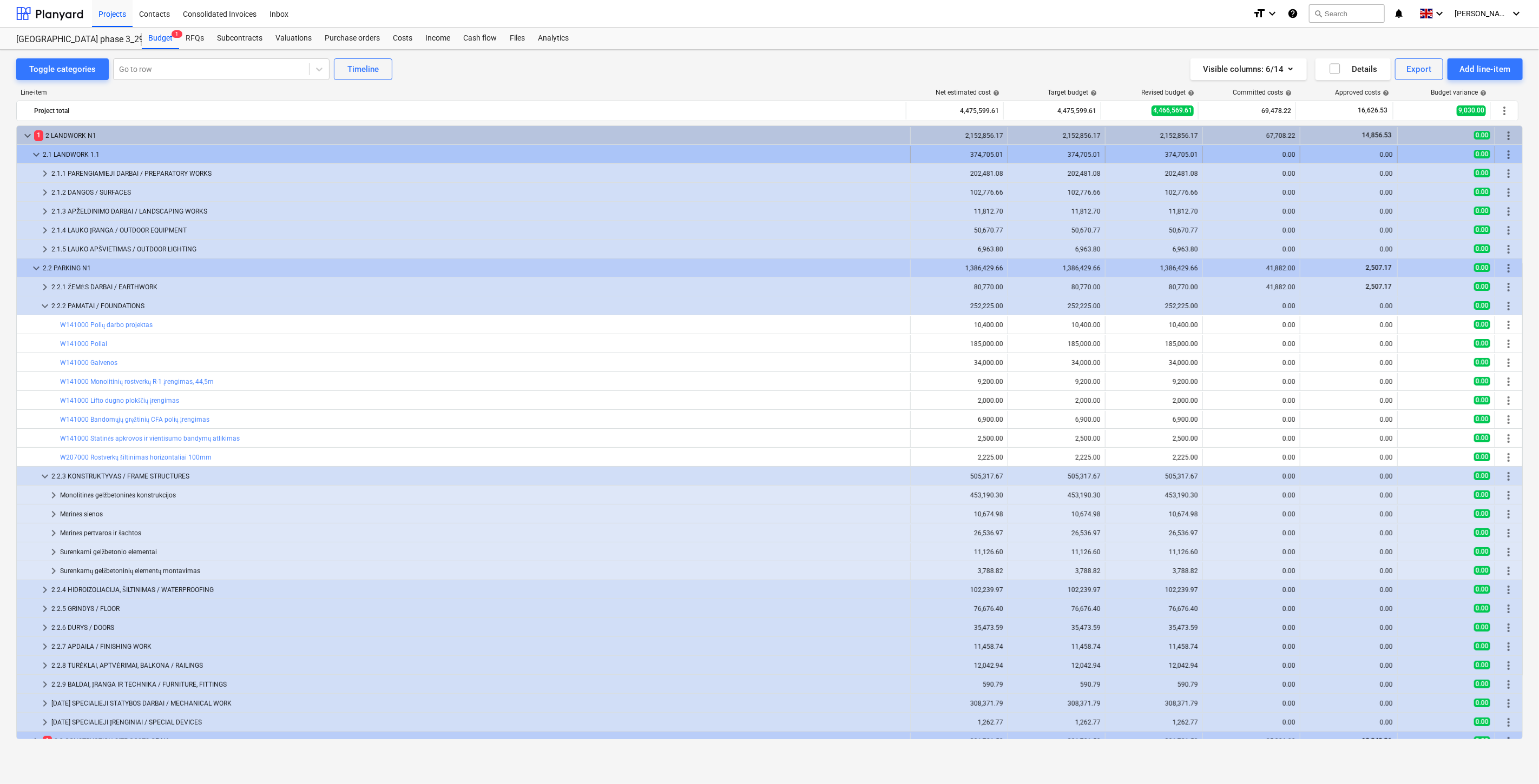
click at [34, 153] on span "keyboard_arrow_down" at bounding box center [36, 154] width 13 height 13
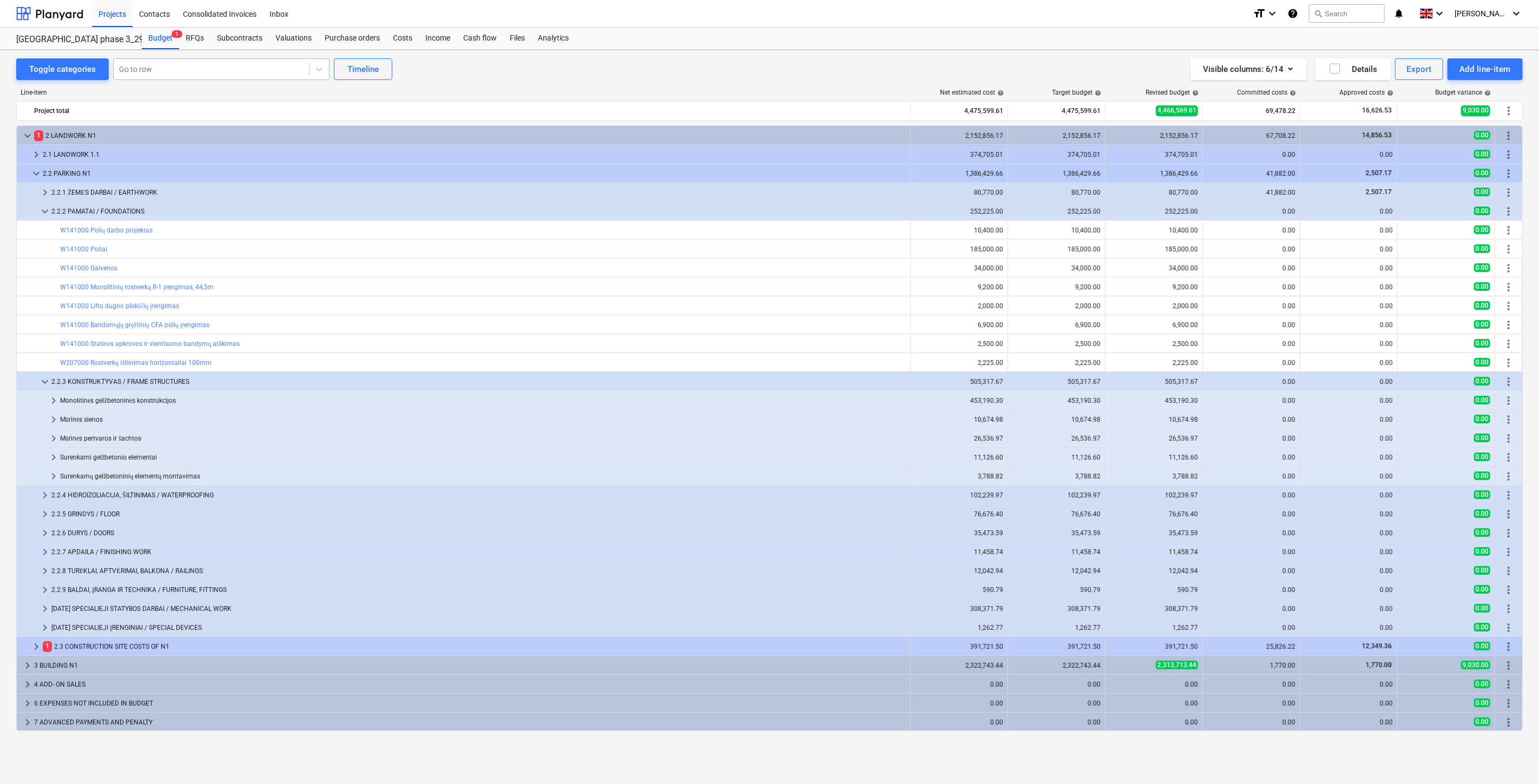
click at [197, 71] on div at bounding box center [211, 70] width 185 height 11
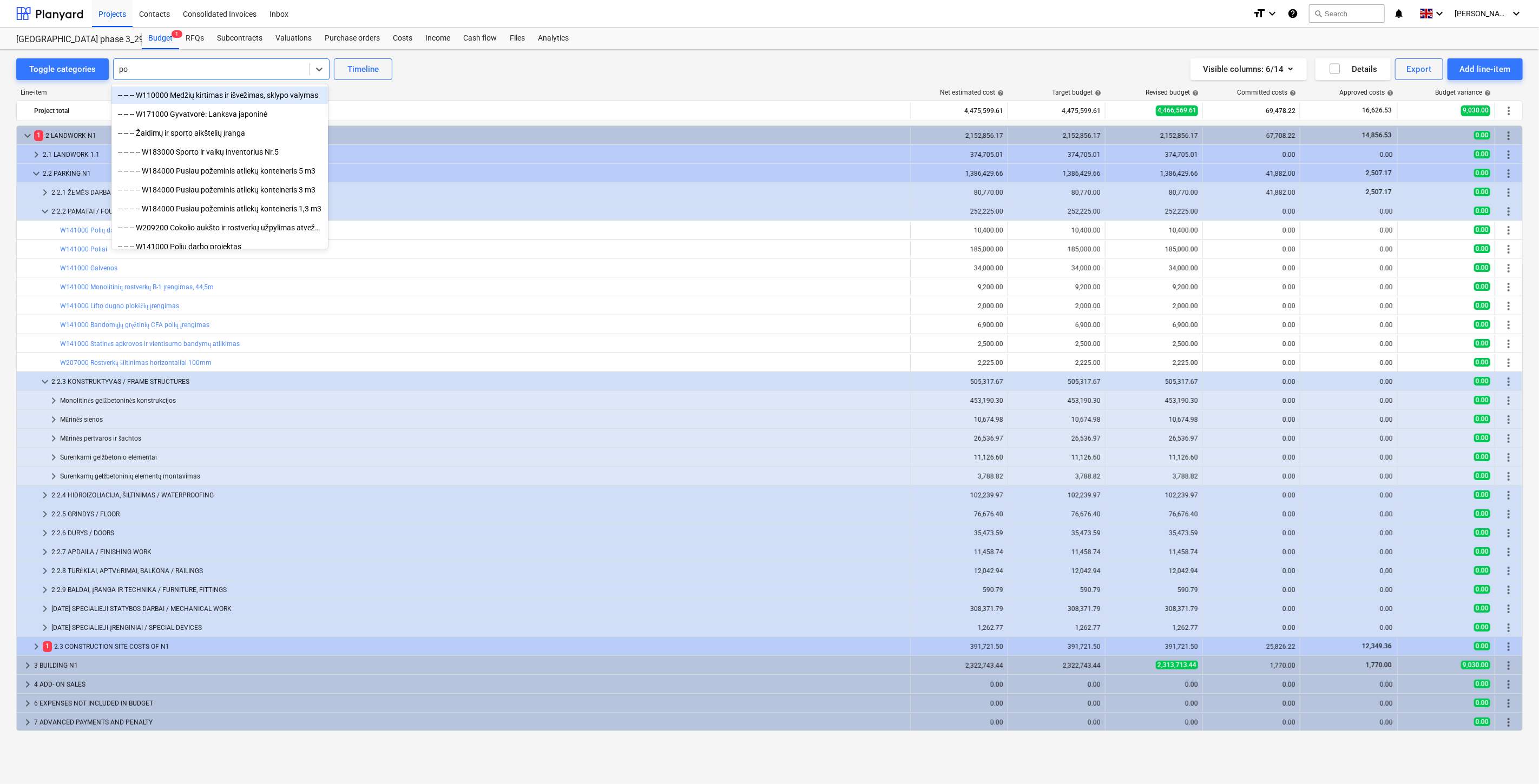
type input "pol"
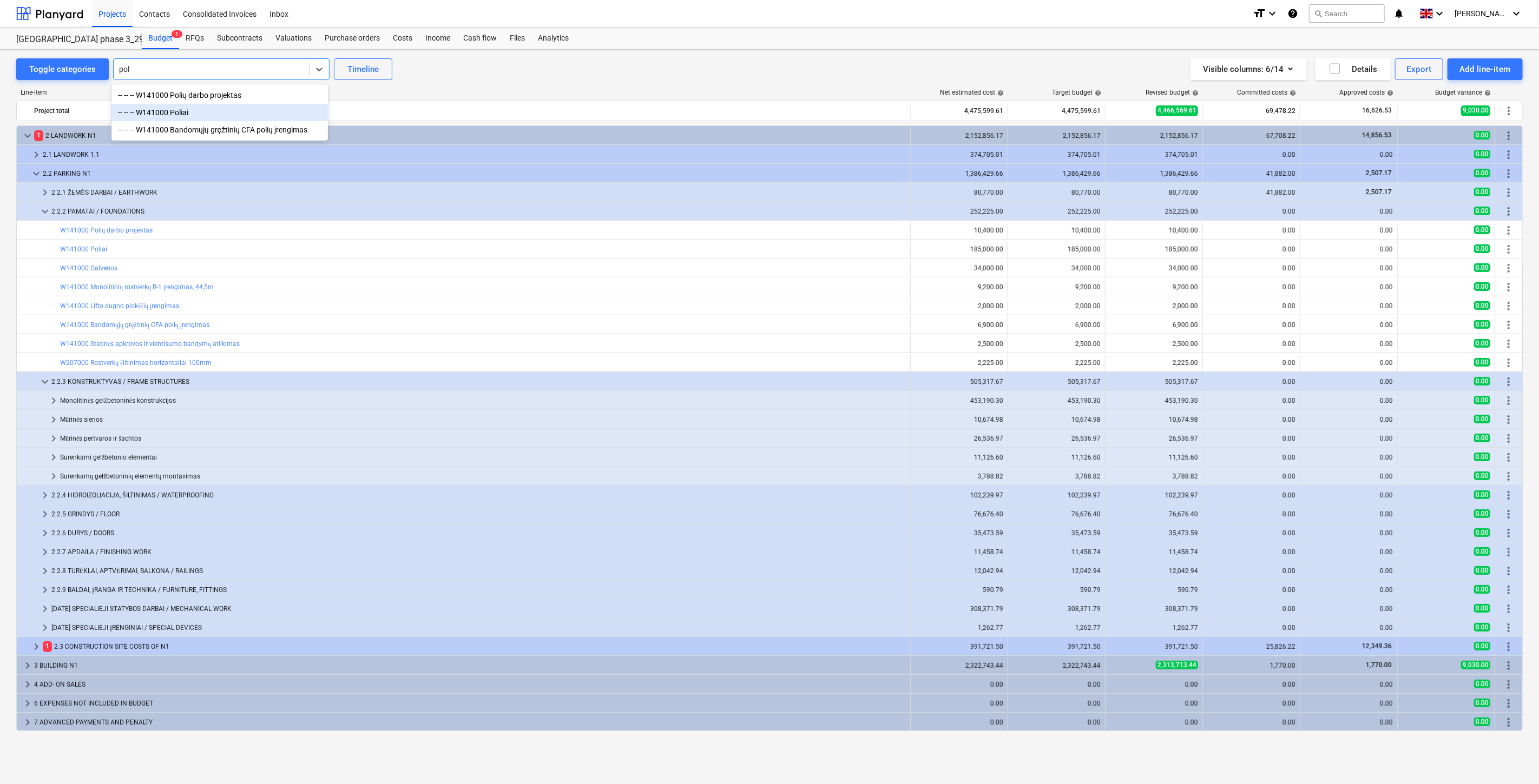
click at [309, 113] on div "-- -- -- W141000 Poliai" at bounding box center [219, 113] width 217 height 18
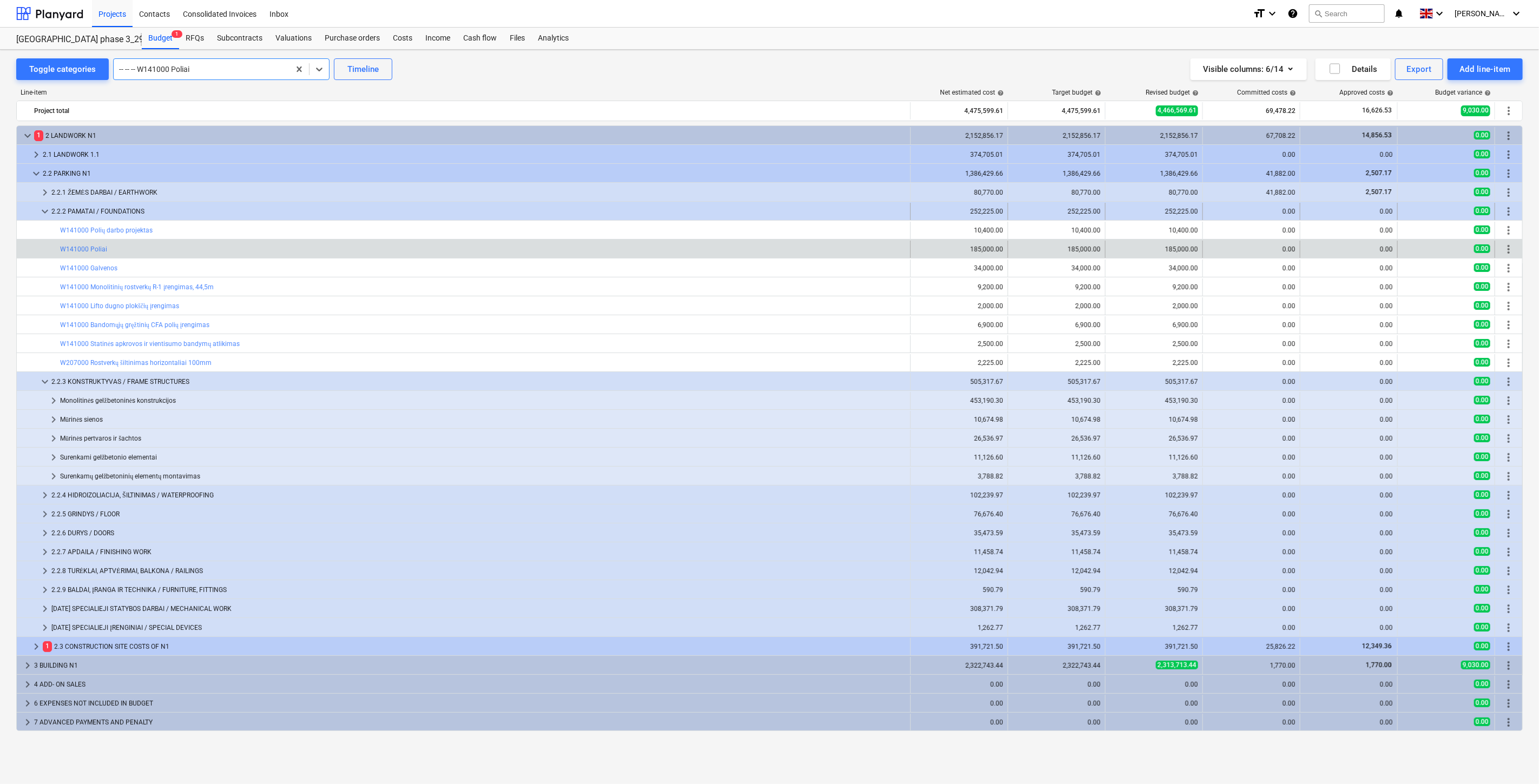
click at [43, 209] on span "keyboard_arrow_down" at bounding box center [45, 211] width 13 height 13
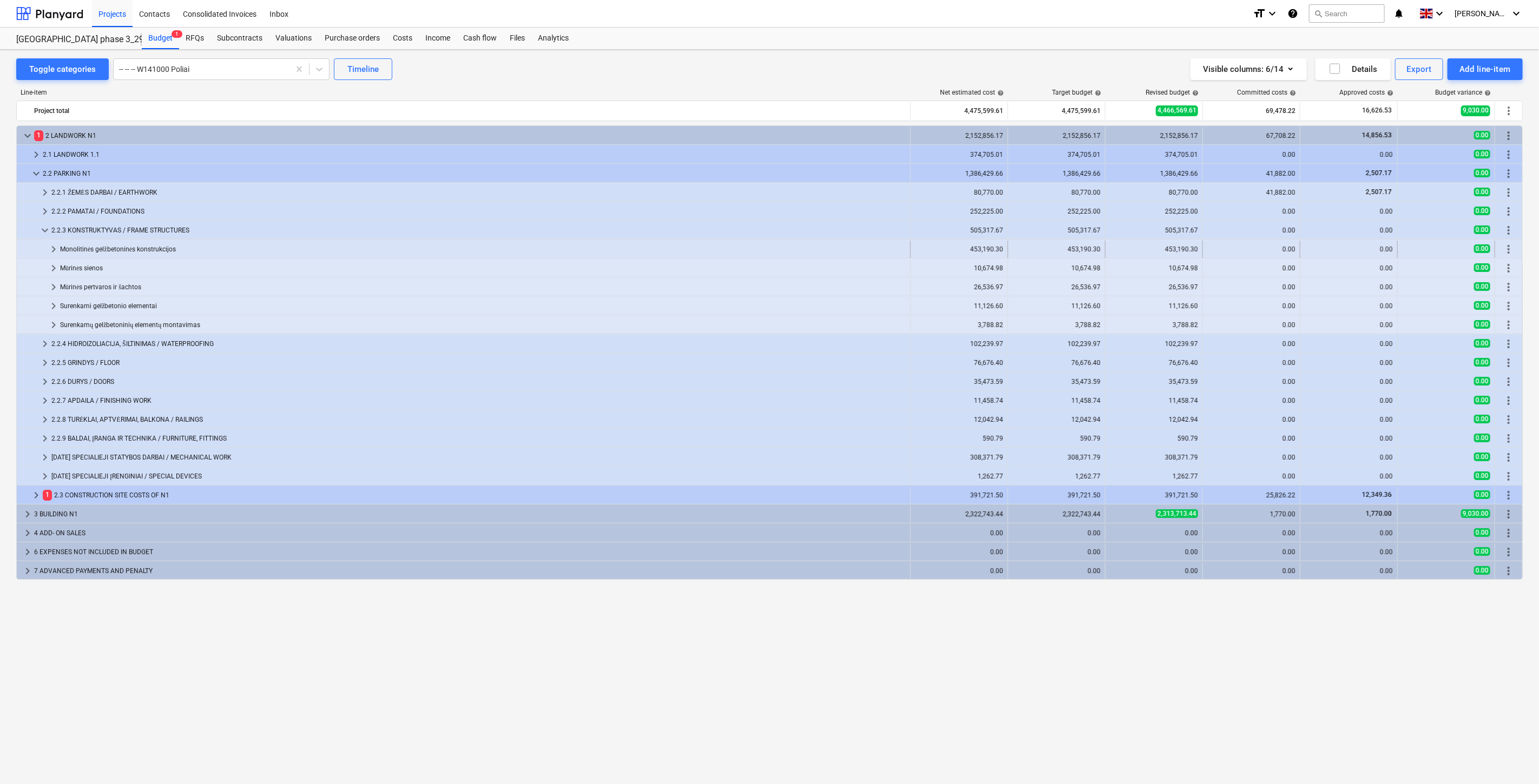
click at [52, 247] on span "keyboard_arrow_right" at bounding box center [54, 249] width 13 height 13
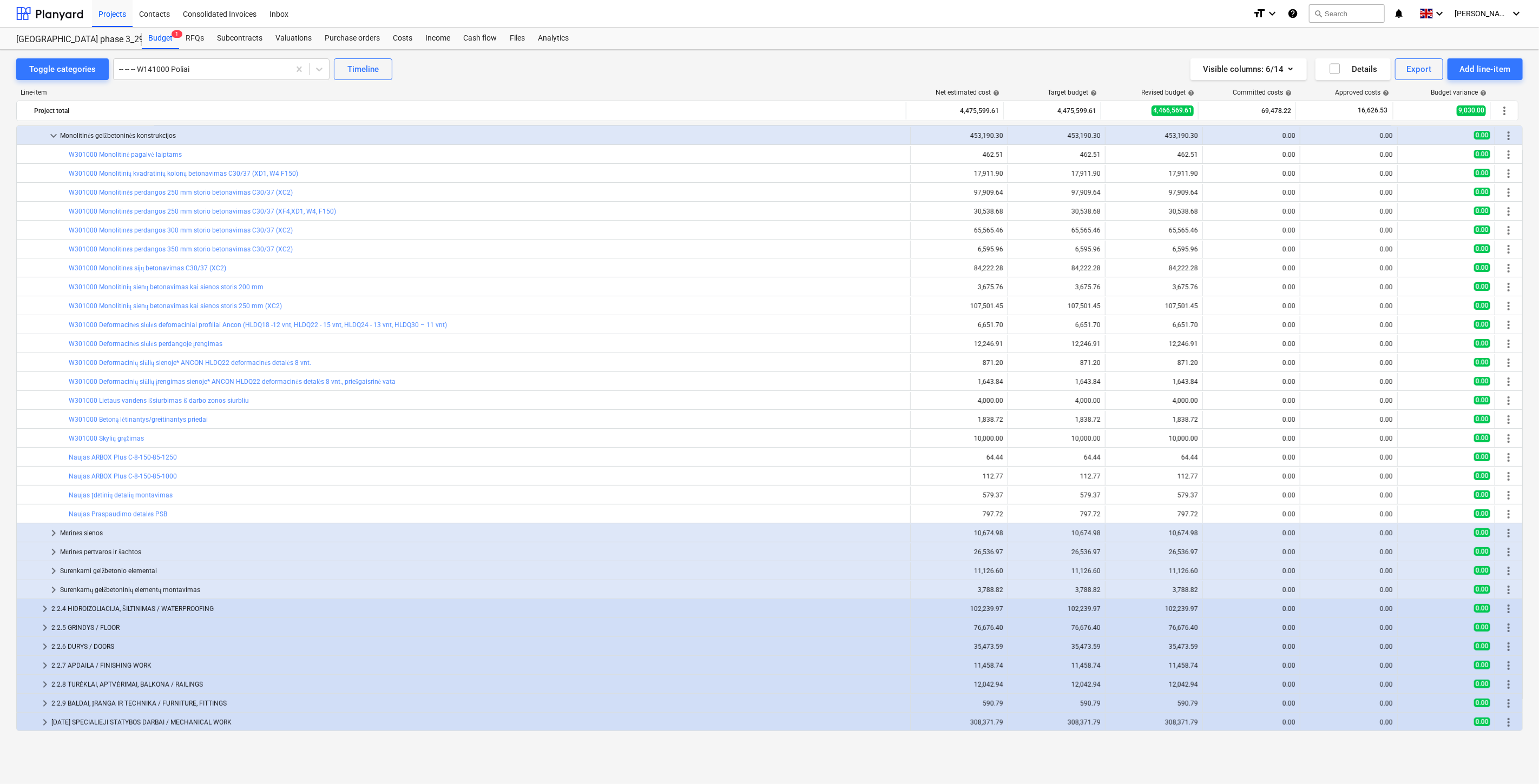
scroll to position [53, 0]
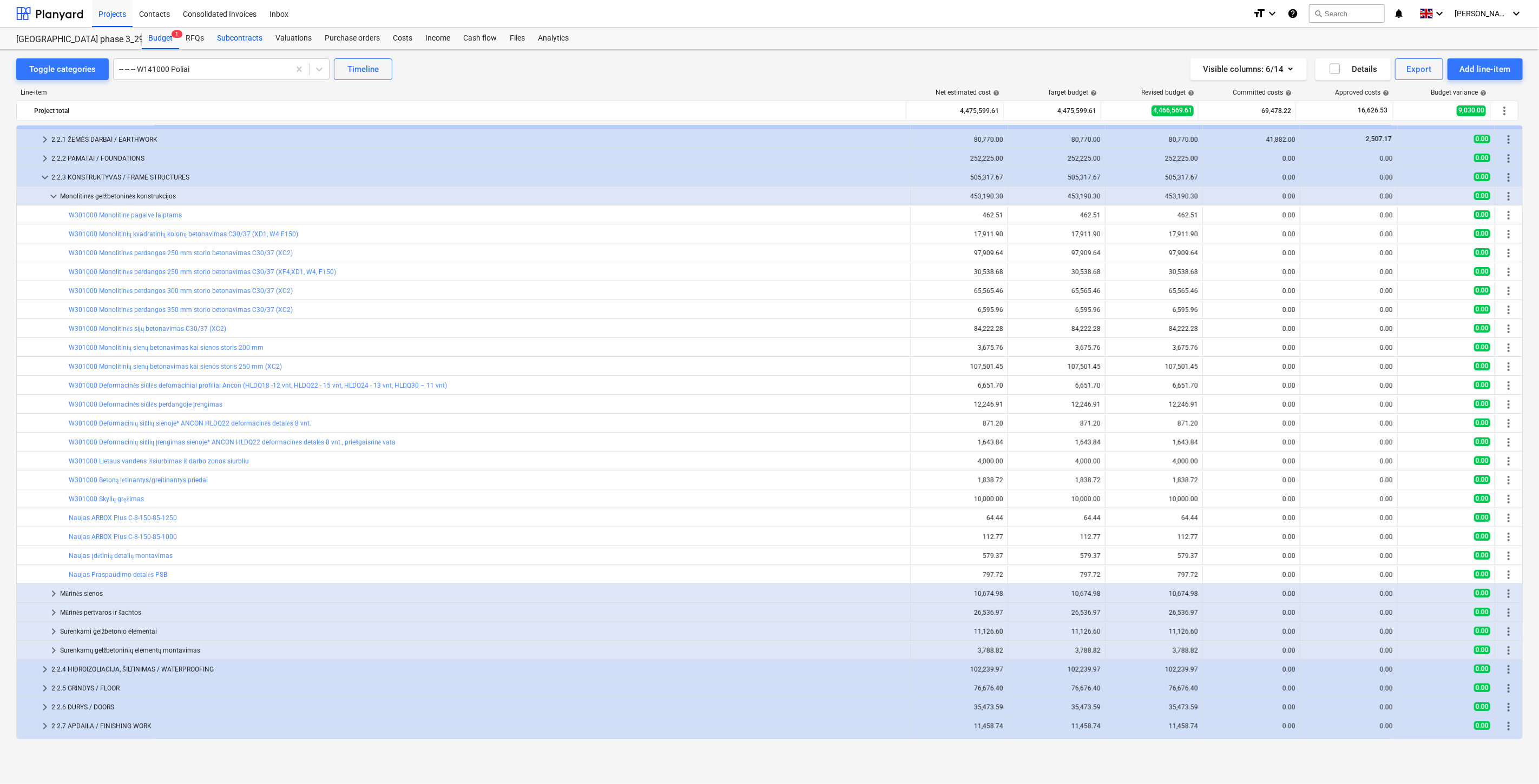
click at [234, 41] on div "Subcontracts" at bounding box center [239, 38] width 58 height 22
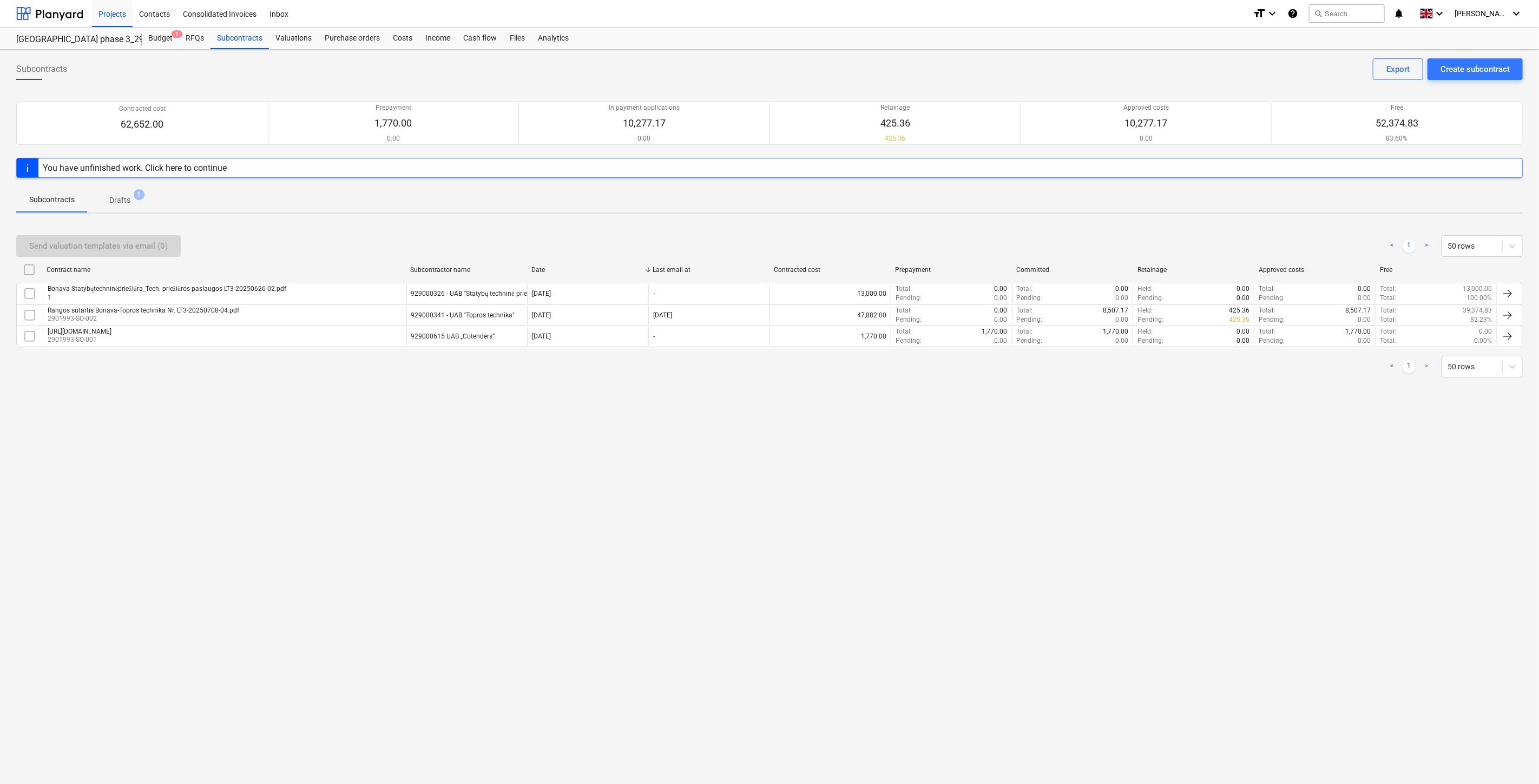
click at [125, 200] on p "Drafts" at bounding box center [120, 201] width 21 height 11
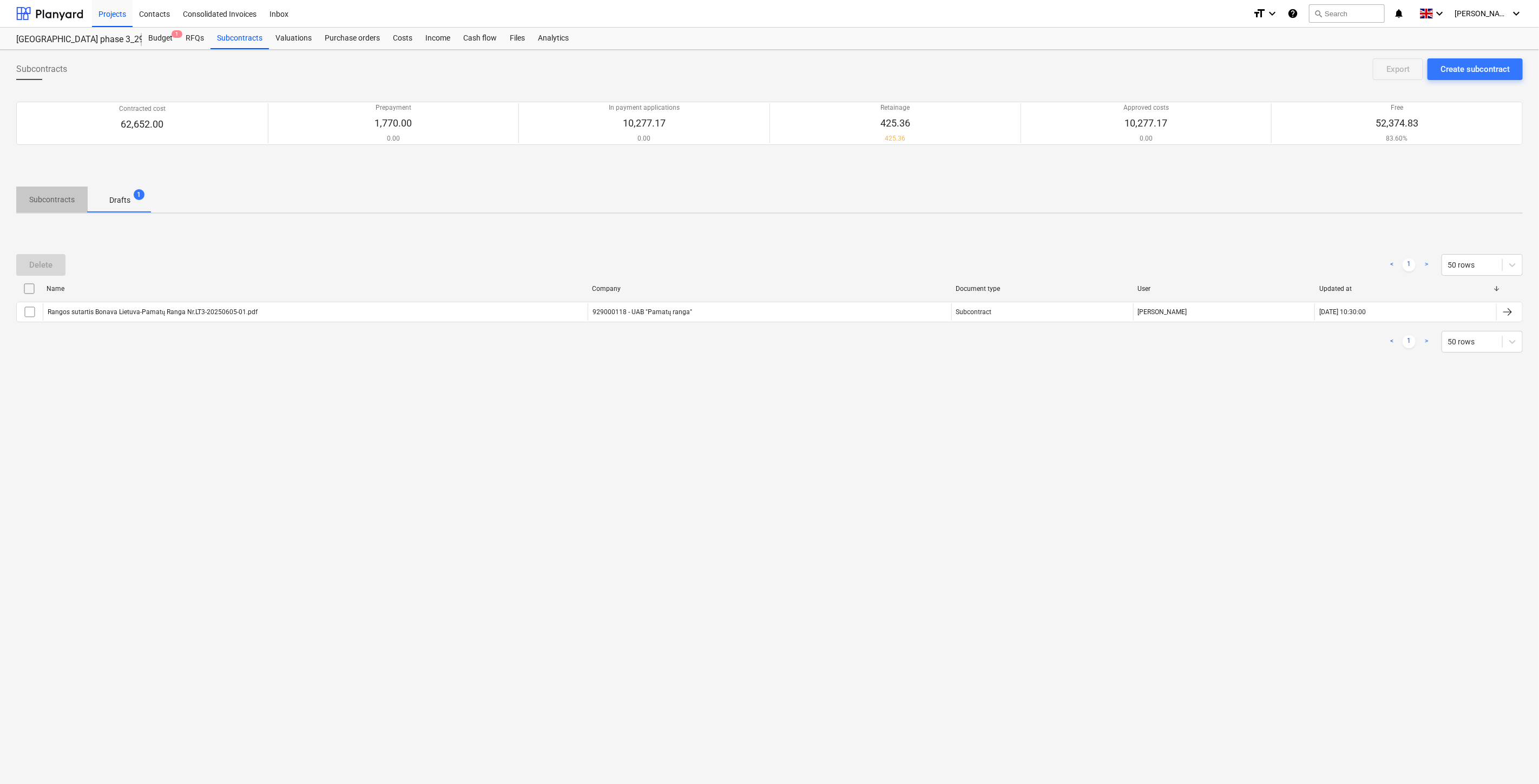
click at [37, 203] on p "Subcontracts" at bounding box center [52, 200] width 46 height 11
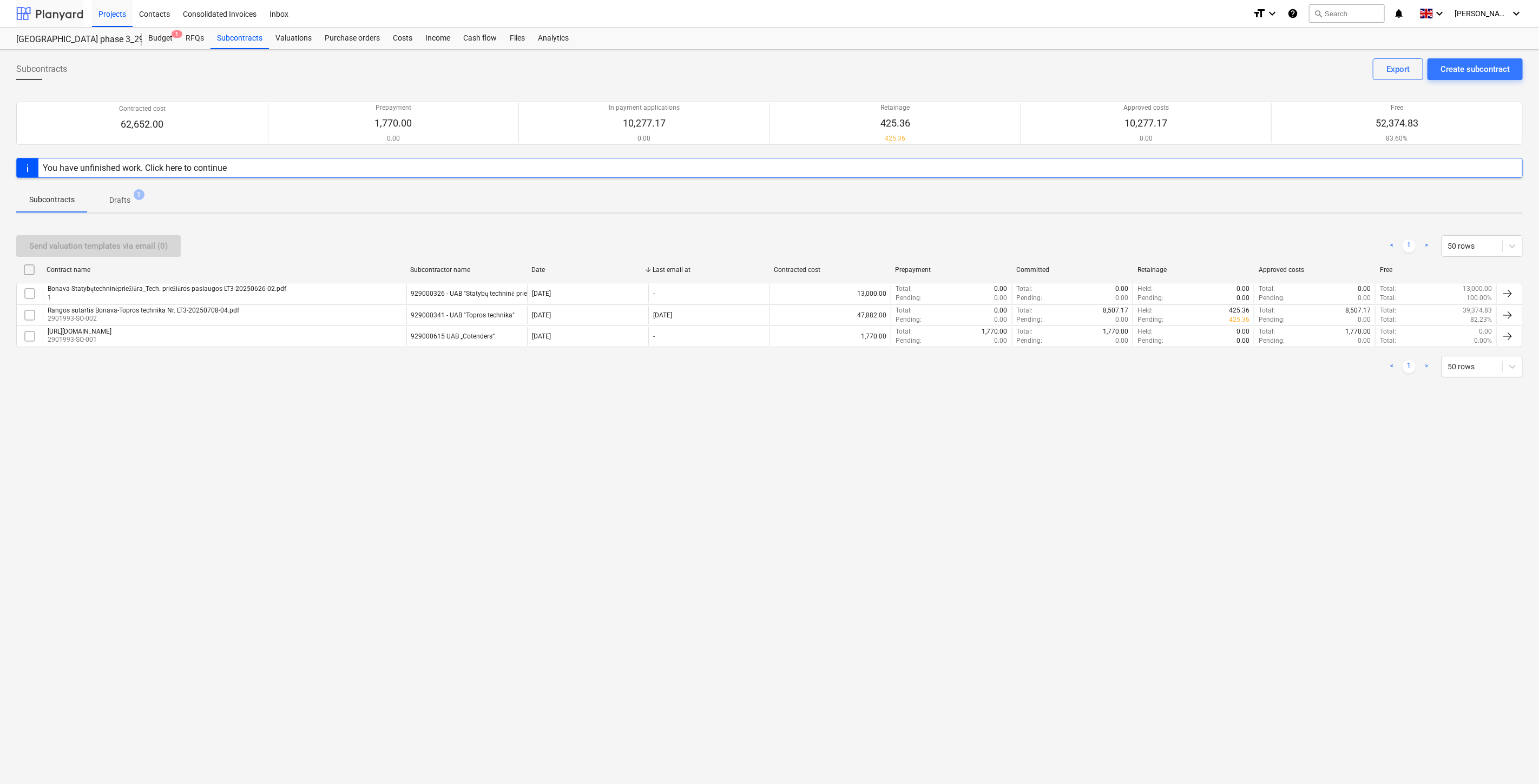
click at [56, 23] on div at bounding box center [50, 14] width 67 height 27
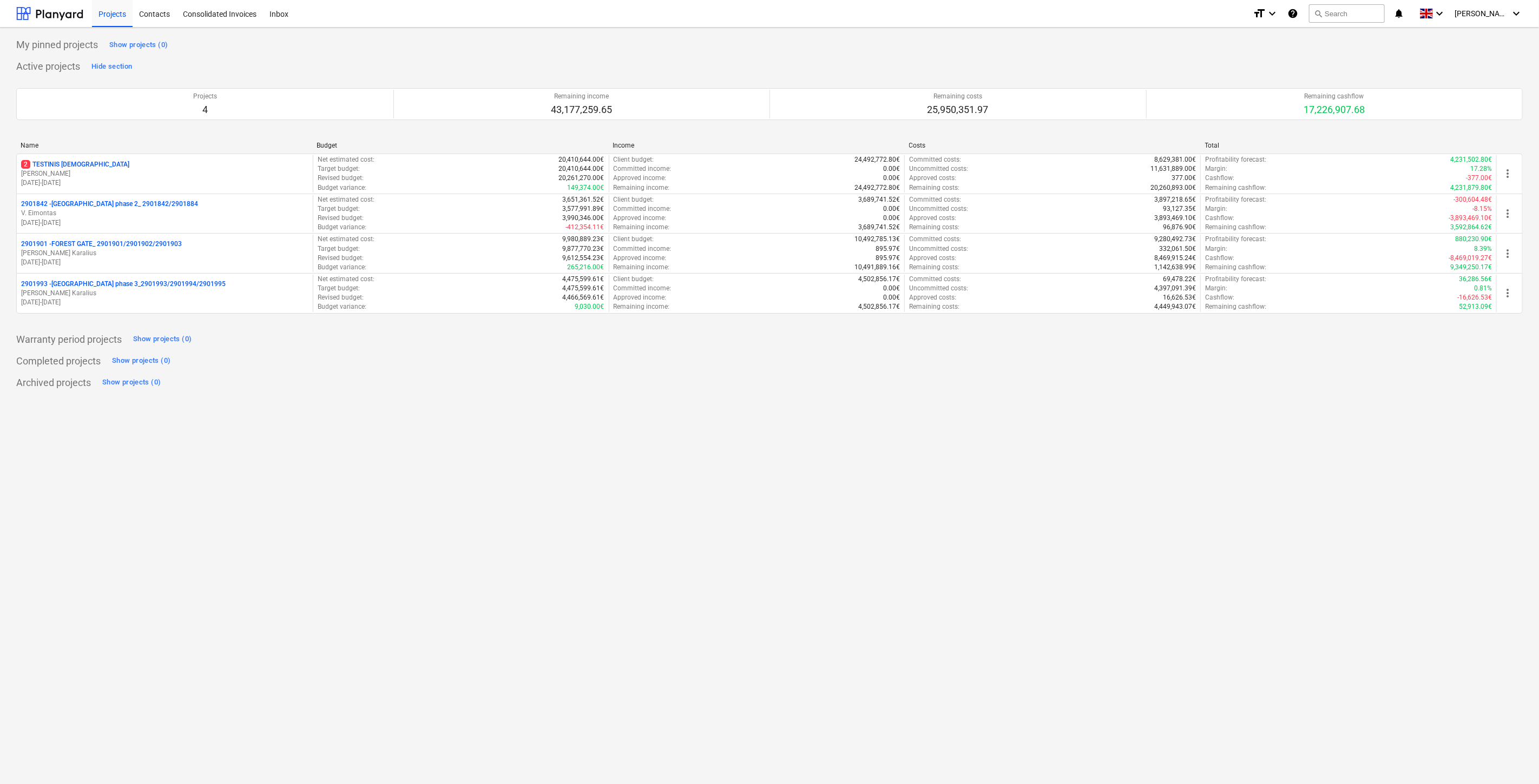
click at [120, 252] on p "[PERSON_NAME]" at bounding box center [164, 253] width 287 height 10
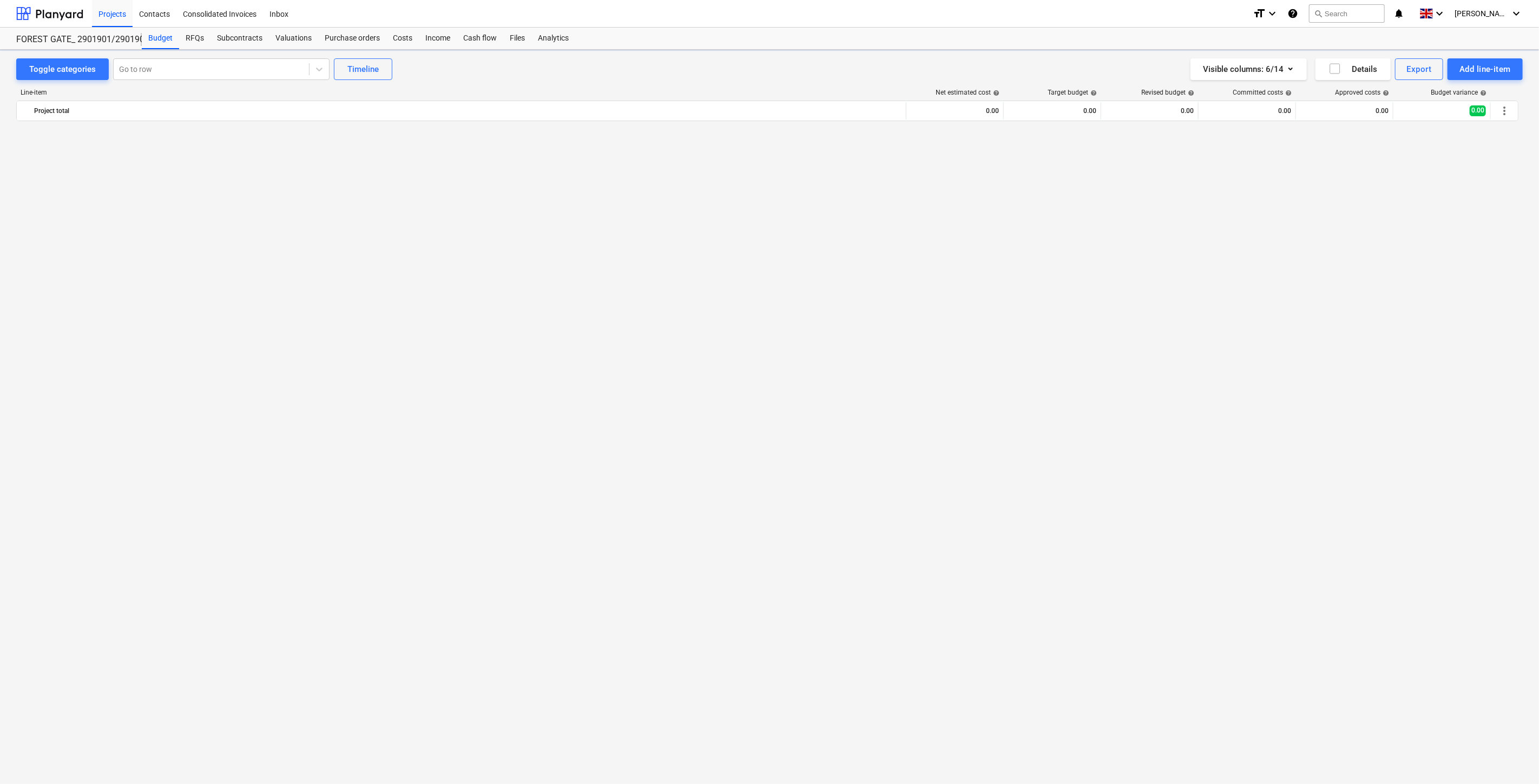
scroll to position [4175, 0]
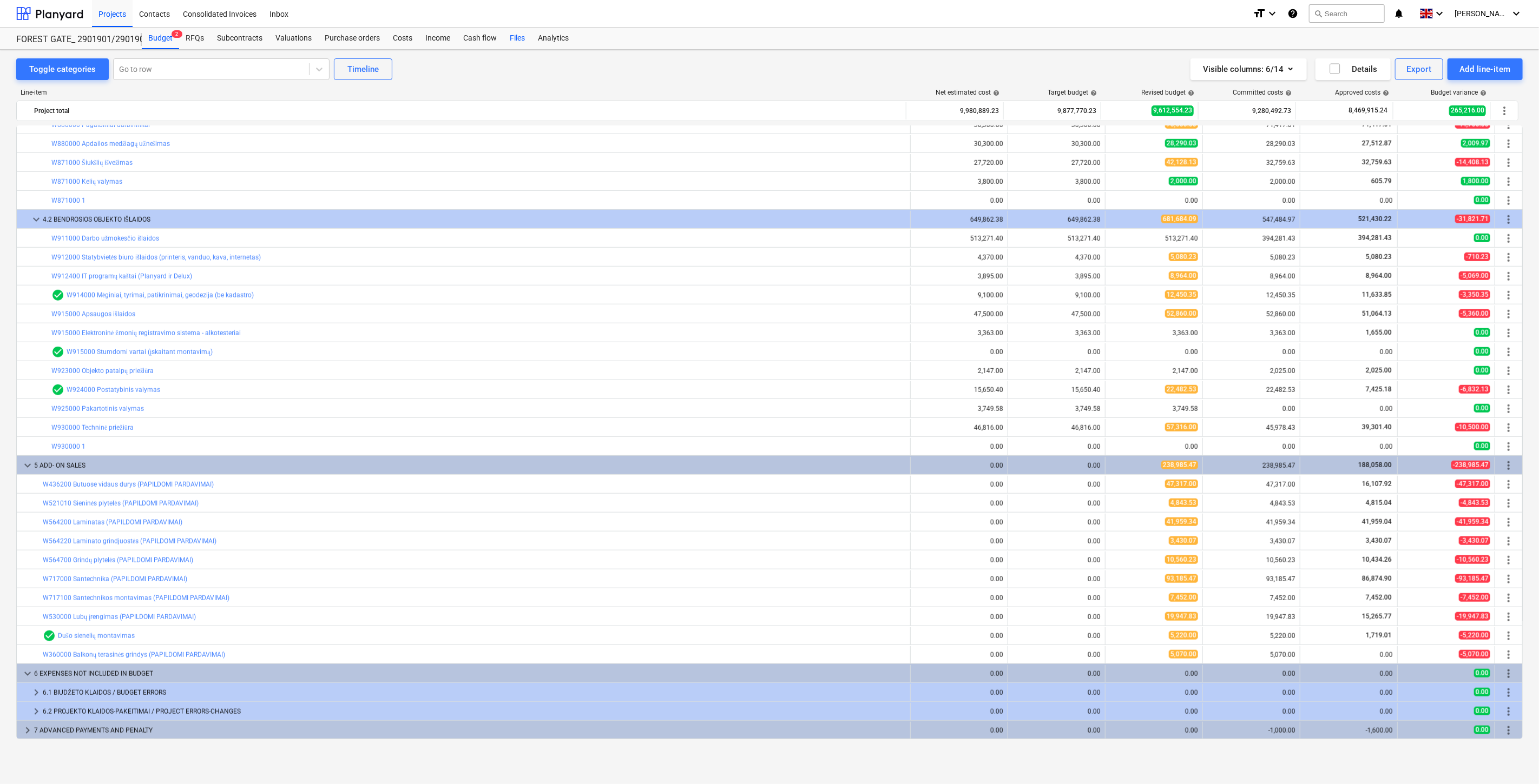
click at [512, 41] on div "Files" at bounding box center [516, 38] width 28 height 22
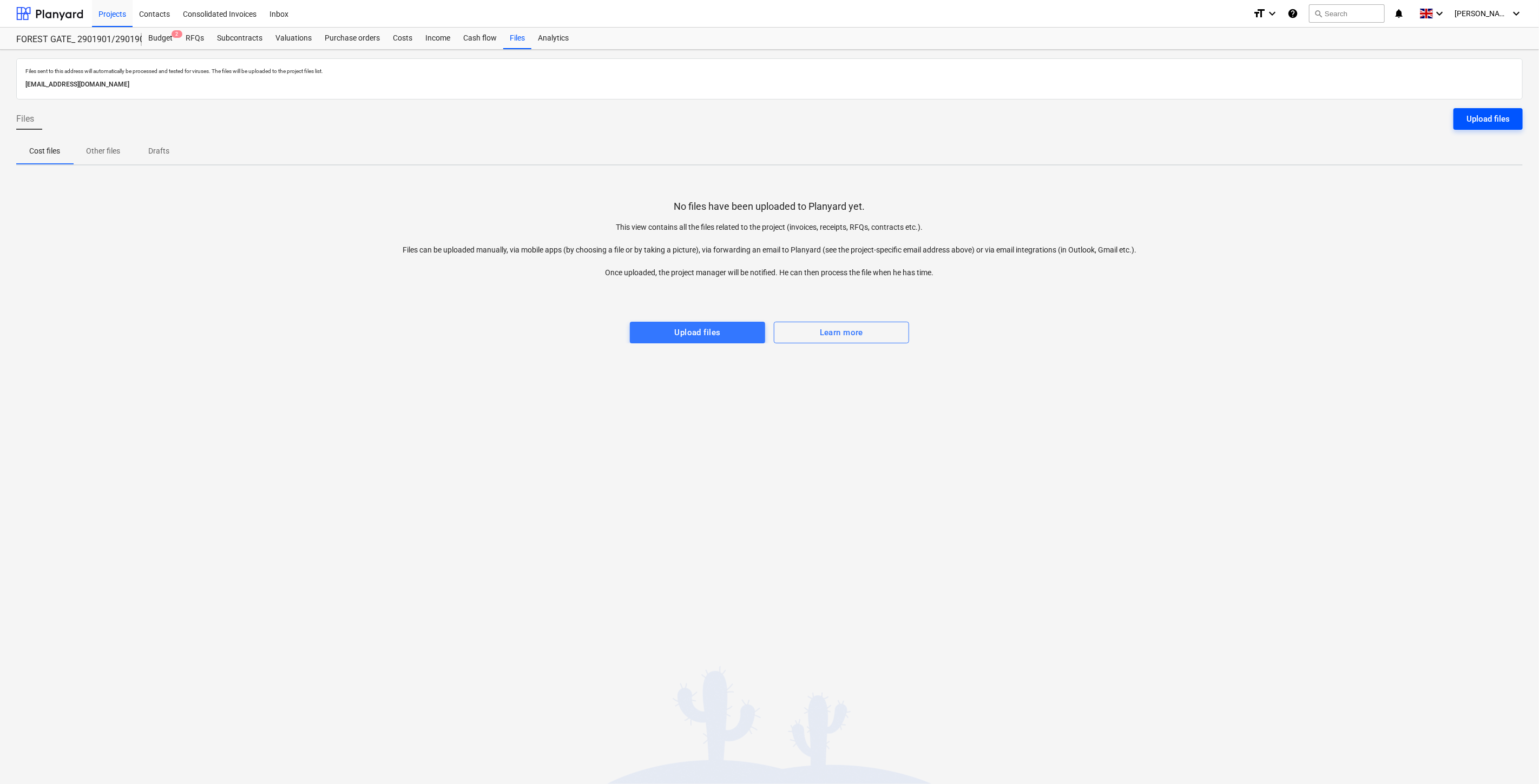
click at [1486, 121] on div "Upload files" at bounding box center [1488, 119] width 43 height 14
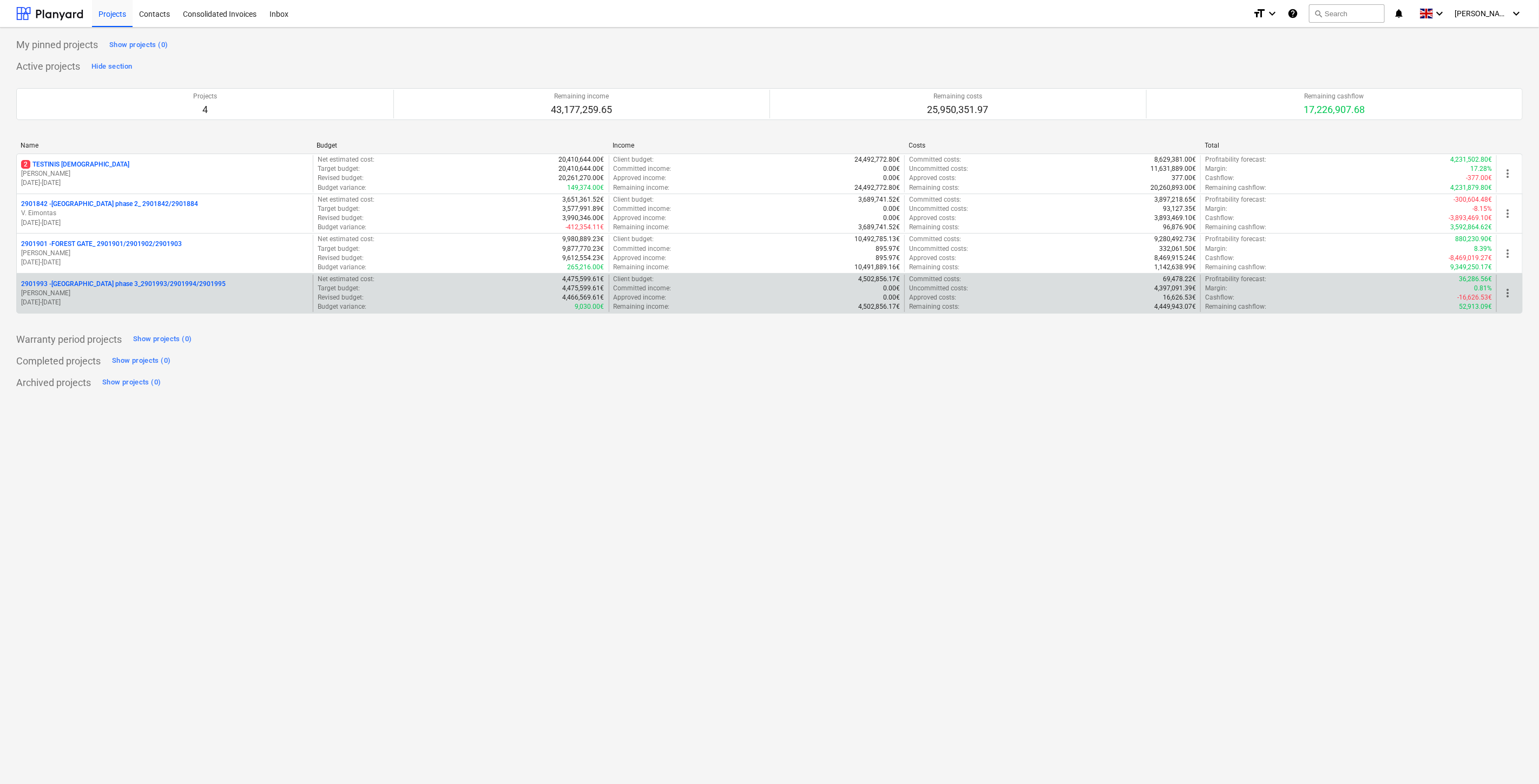
click at [182, 296] on p "[PERSON_NAME]" at bounding box center [164, 293] width 287 height 10
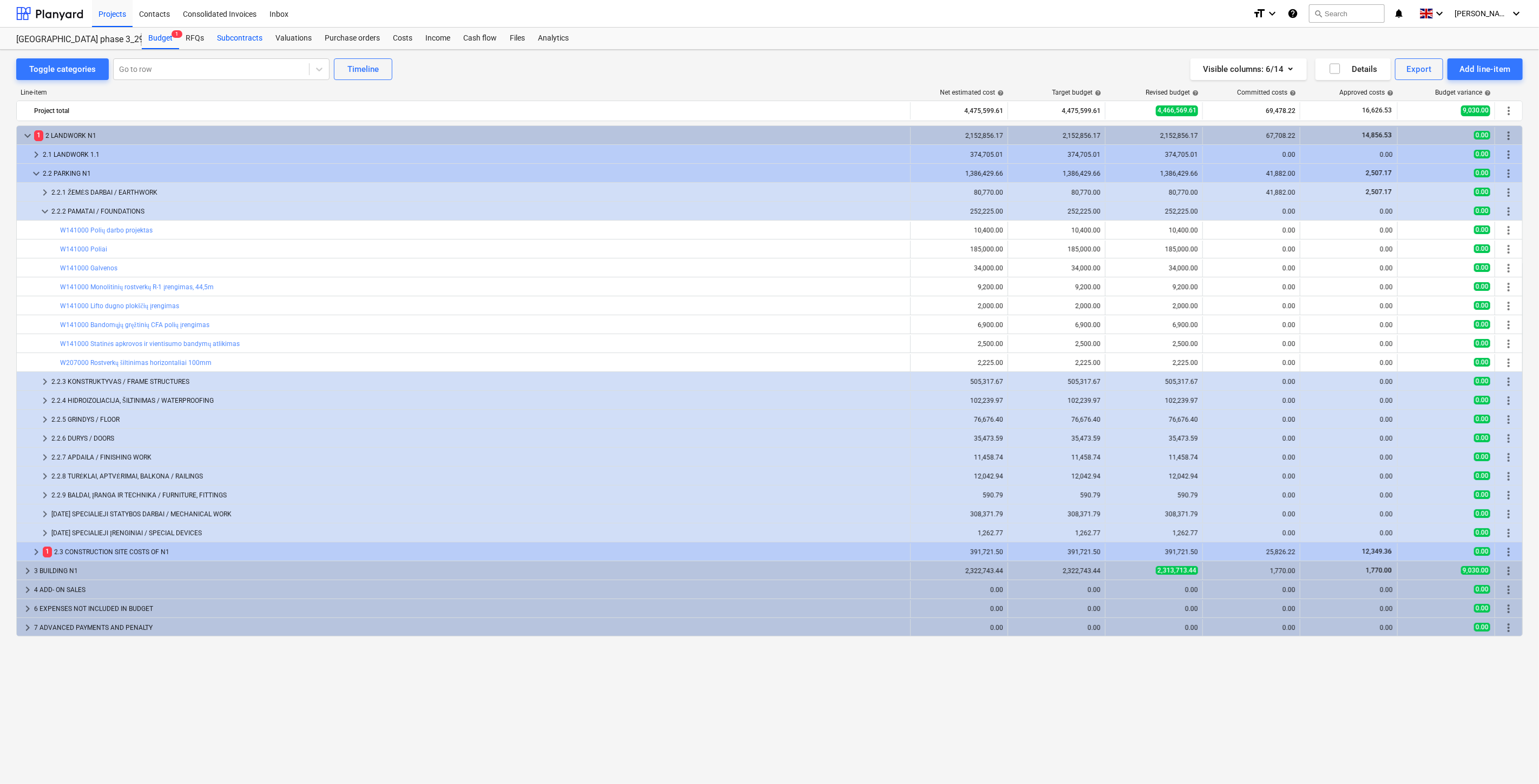
click at [247, 42] on div "Subcontracts" at bounding box center [239, 38] width 58 height 22
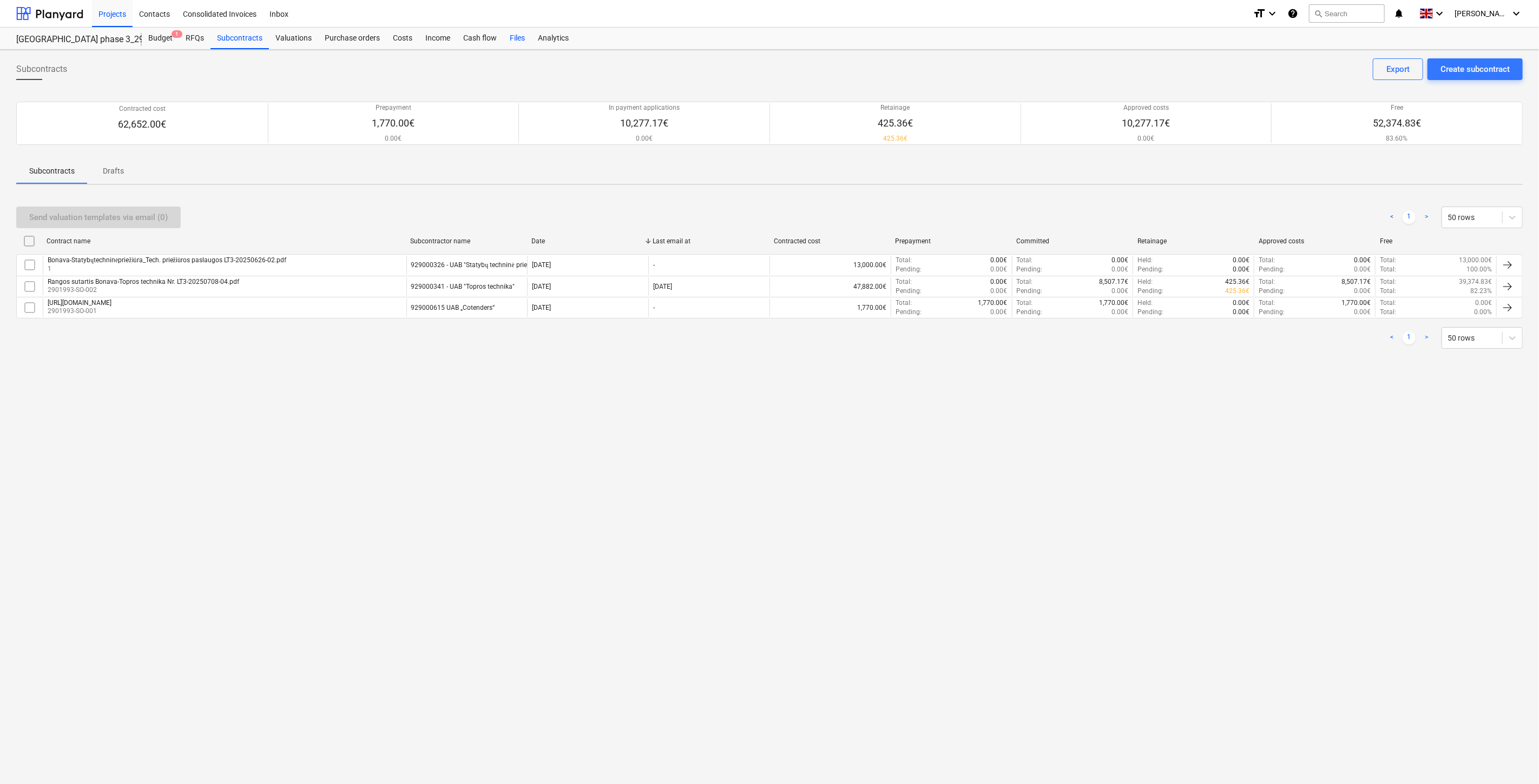
click at [516, 33] on div "Files" at bounding box center [516, 38] width 28 height 22
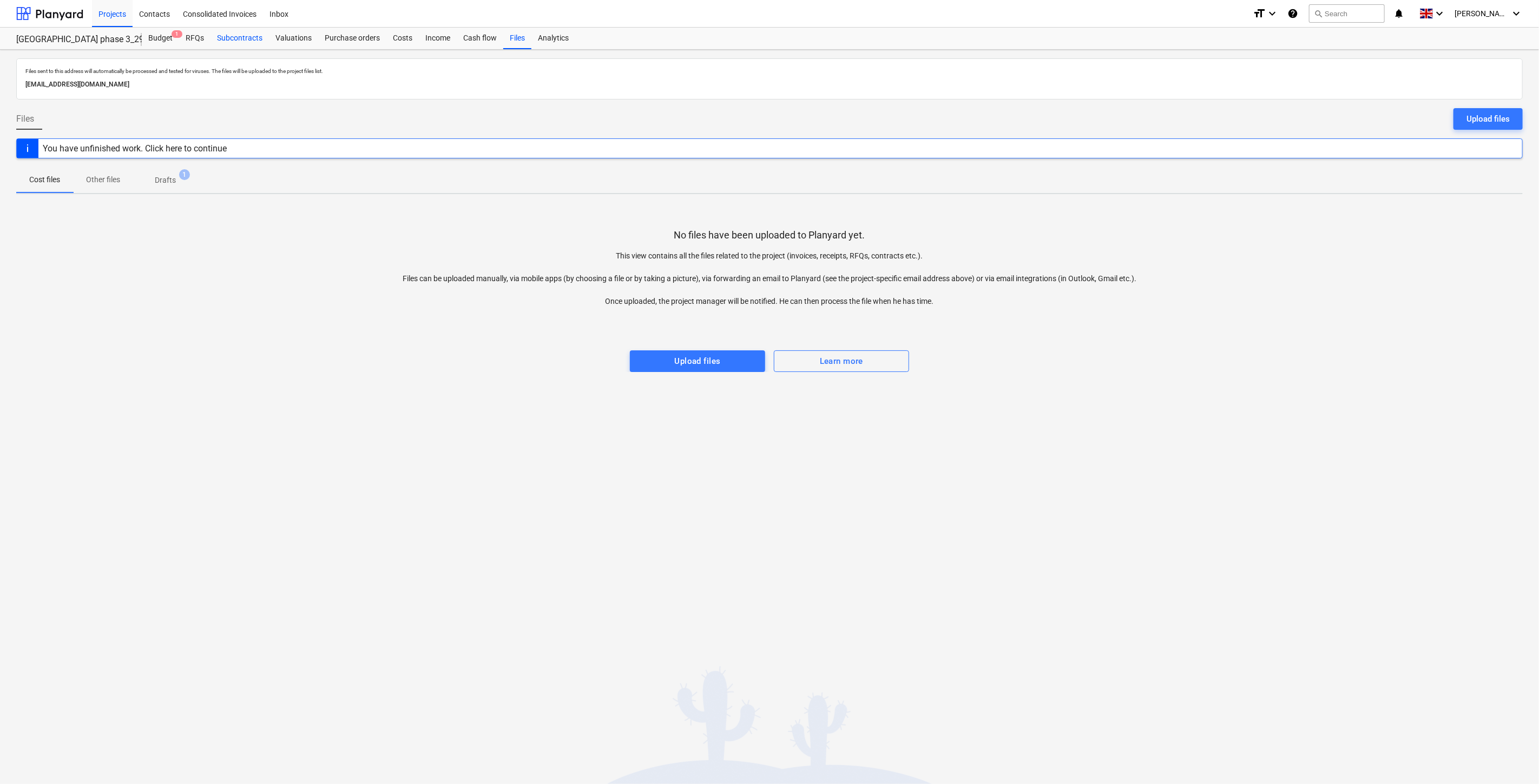
click at [258, 39] on div "Subcontracts" at bounding box center [239, 38] width 58 height 22
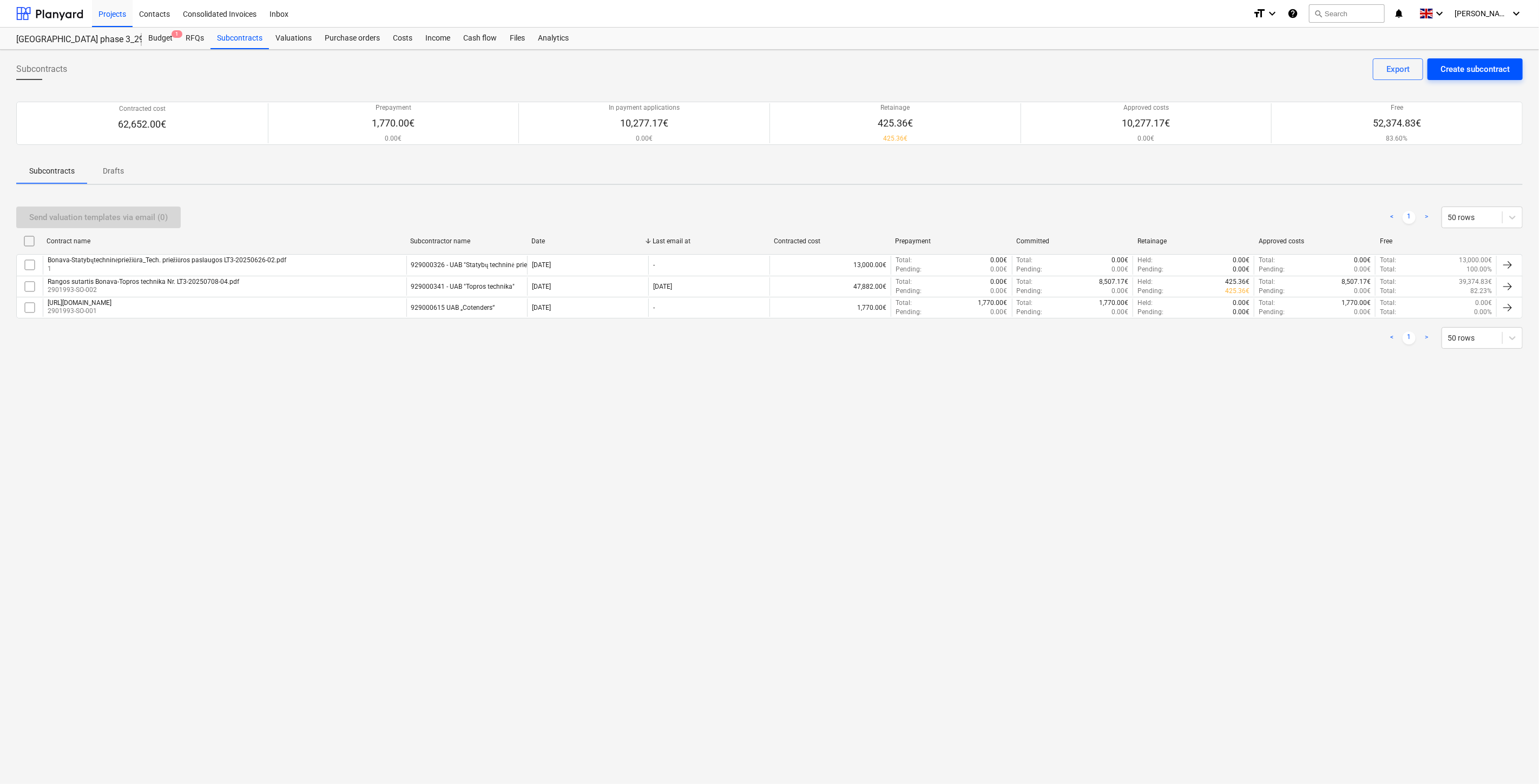
click at [1469, 74] on div "Create subcontract" at bounding box center [1474, 70] width 70 height 14
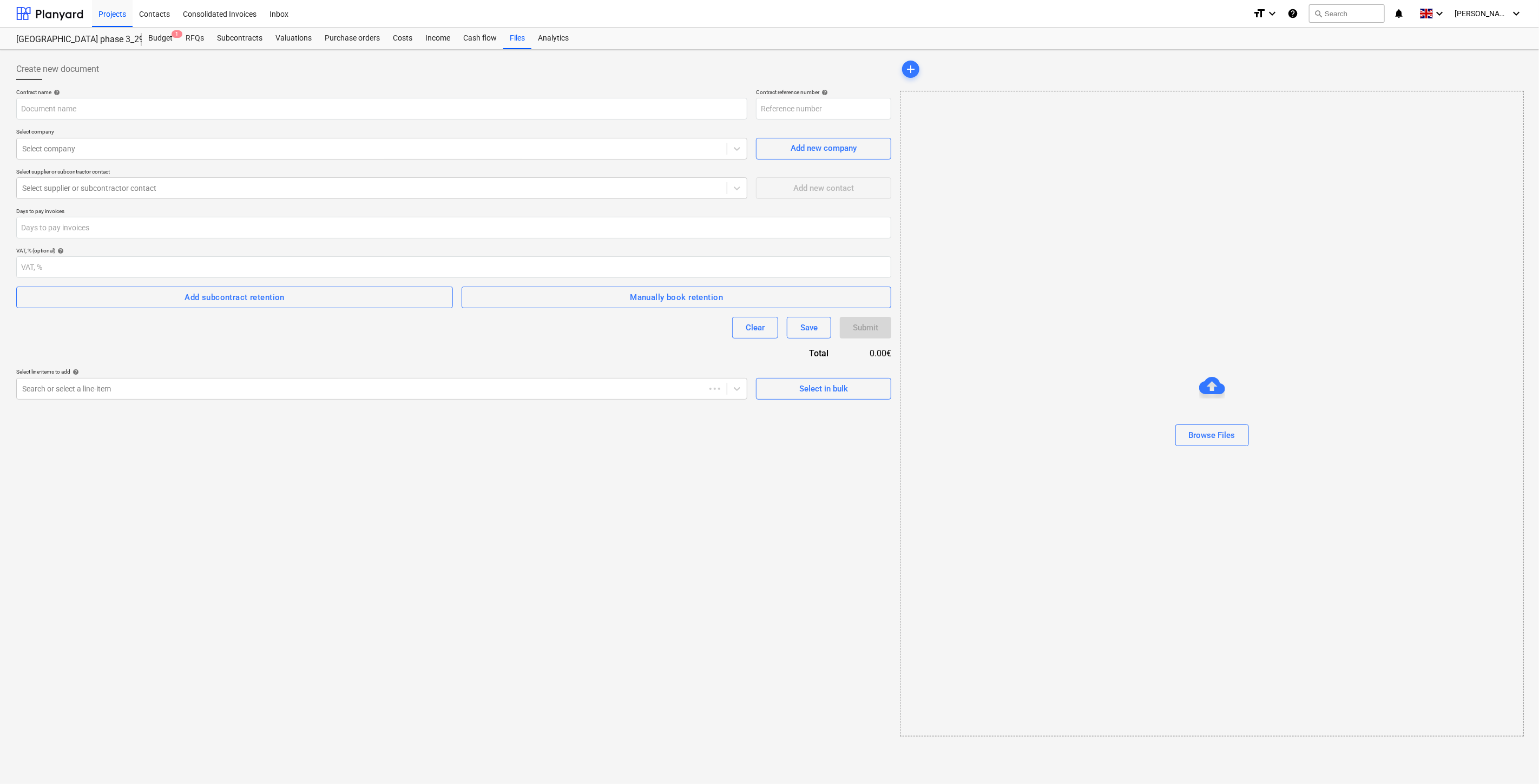
type input "2901993-SO-005"
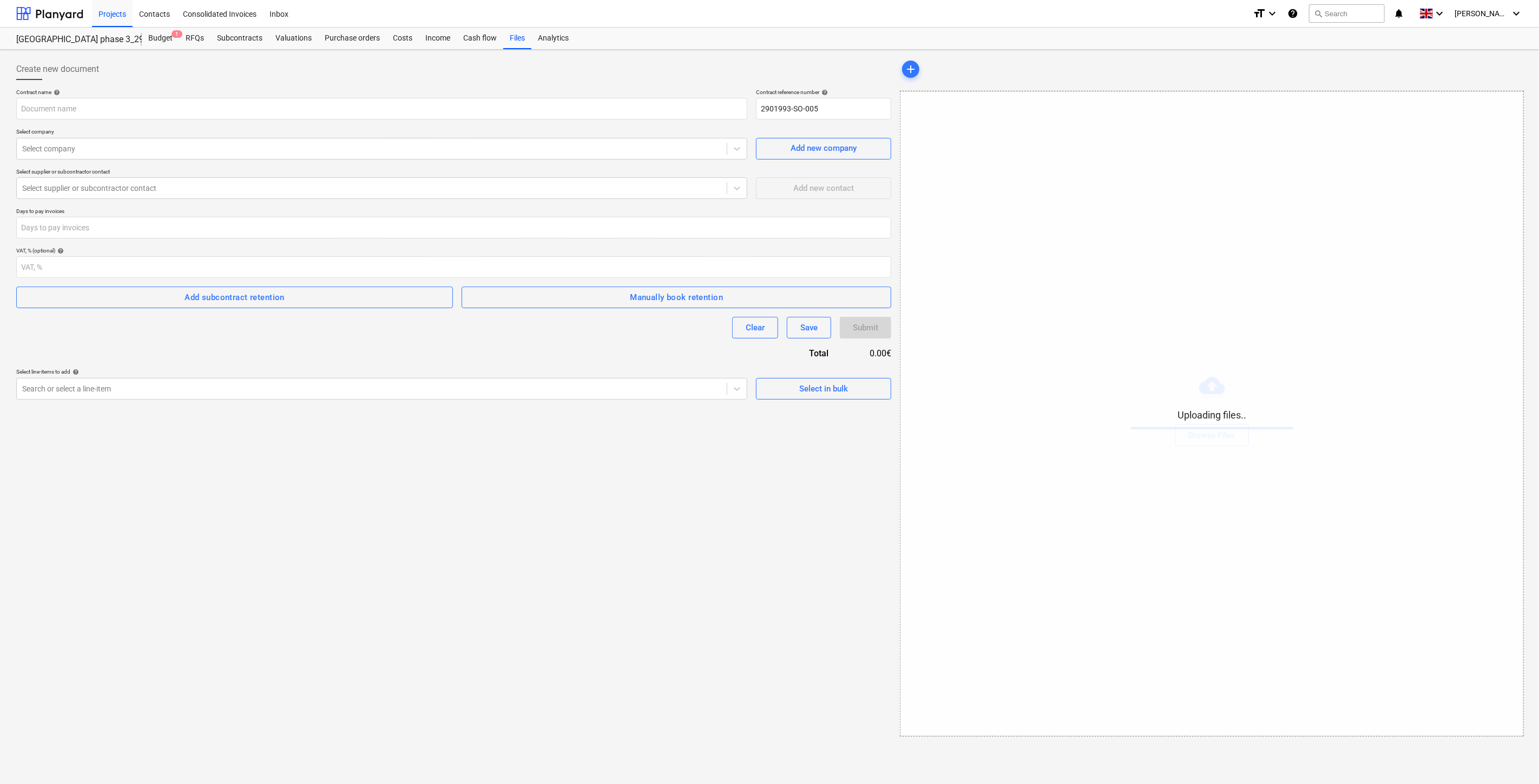
click at [595, 503] on div "Create new document Contract name help Contract reference number help 2901993-S…" at bounding box center [453, 397] width 883 height 686
click at [639, 474] on div "Create new document Contract name help Contract reference number help 2901993-S…" at bounding box center [453, 397] width 883 height 686
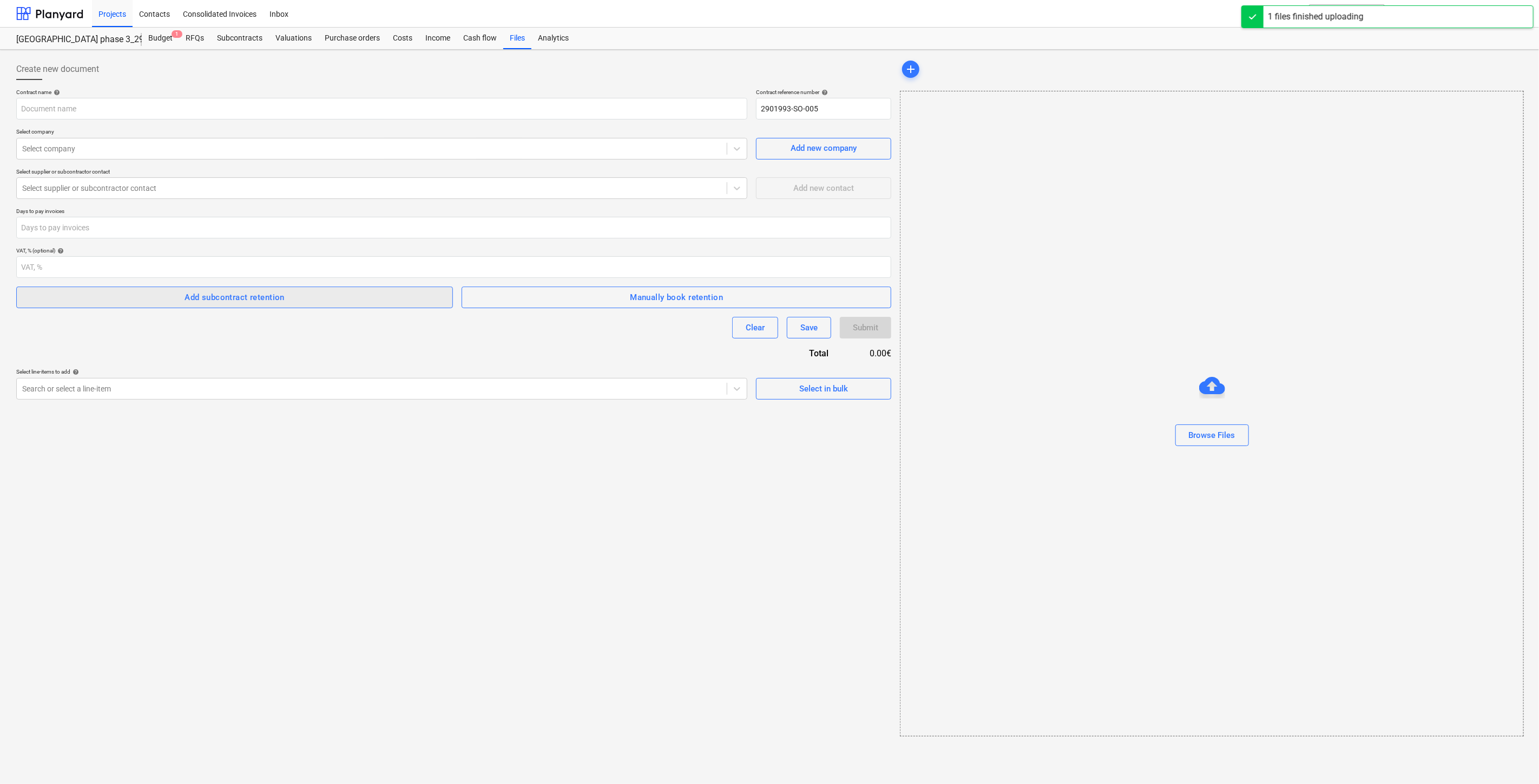
type input "Rangos sutartis Bonava Lietuva-Pamatų Ranga Nr.LT3-20250605-01.pdf"
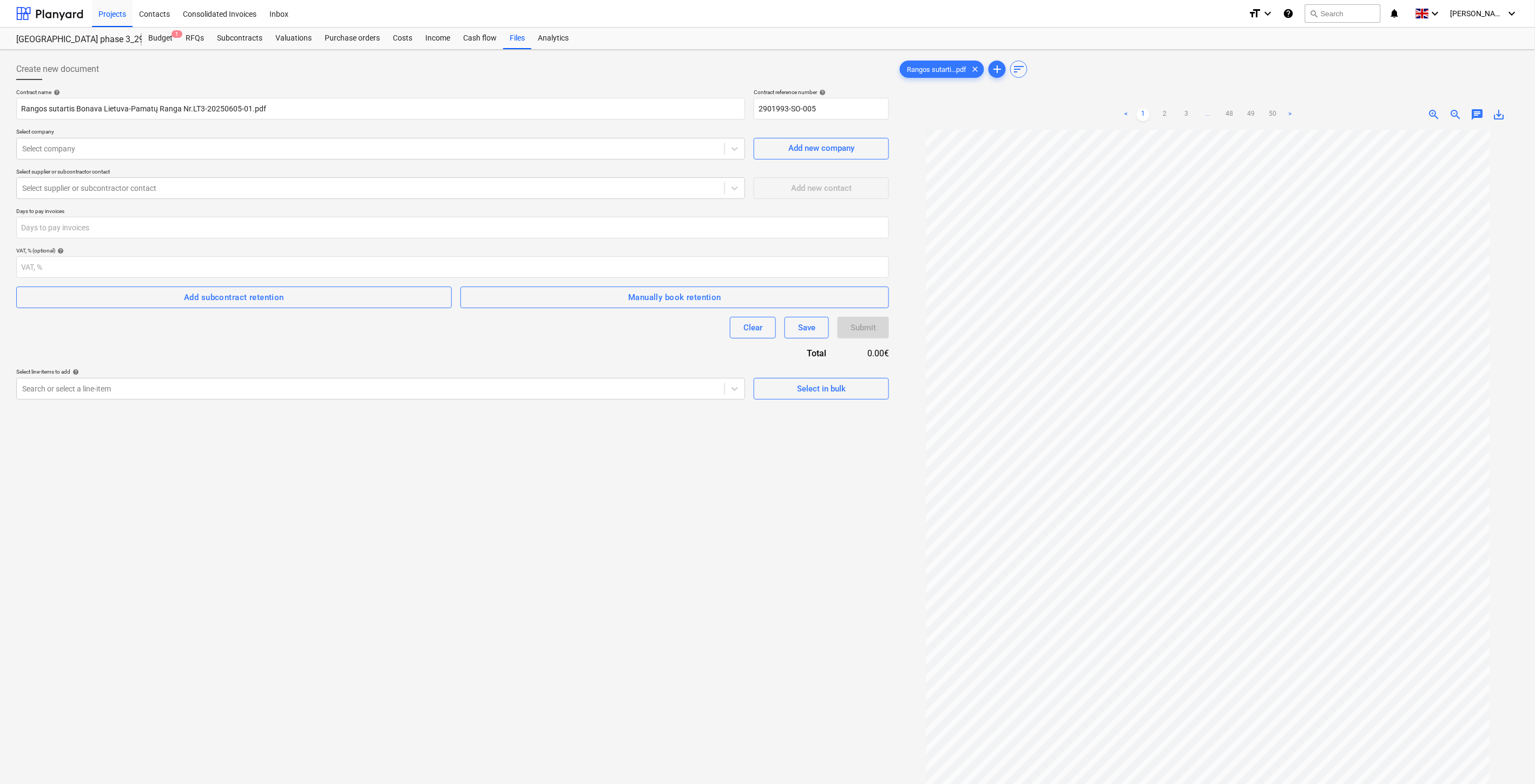
drag, startPoint x: 443, startPoint y: 480, endPoint x: 337, endPoint y: 341, distance: 174.8
click at [443, 480] on div "Create new document Contract name help Rangos sutartis Bonava Lietuva-Pamatų Ra…" at bounding box center [453, 472] width 881 height 834
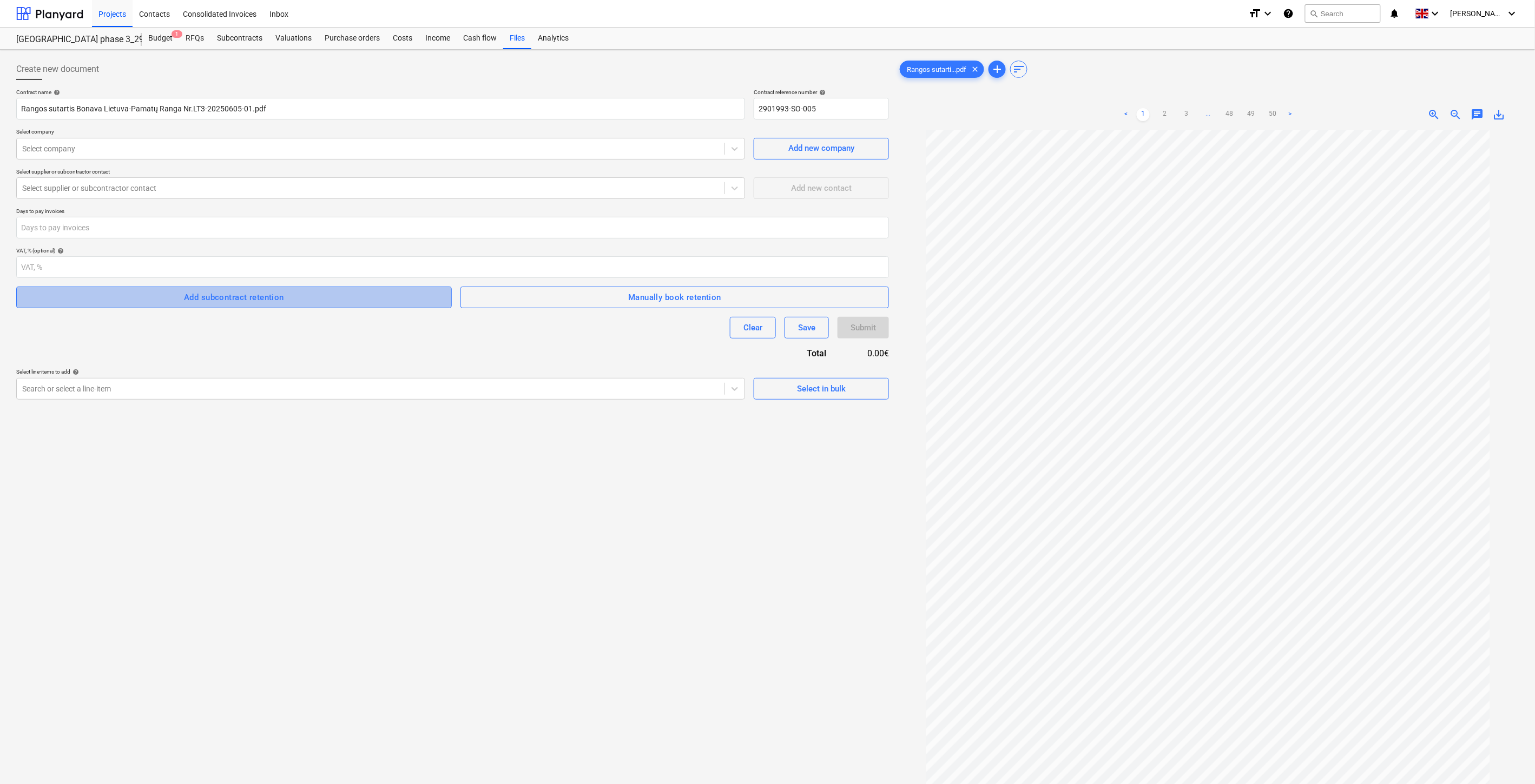
click at [371, 302] on span "Add subcontract retention" at bounding box center [233, 297] width 412 height 14
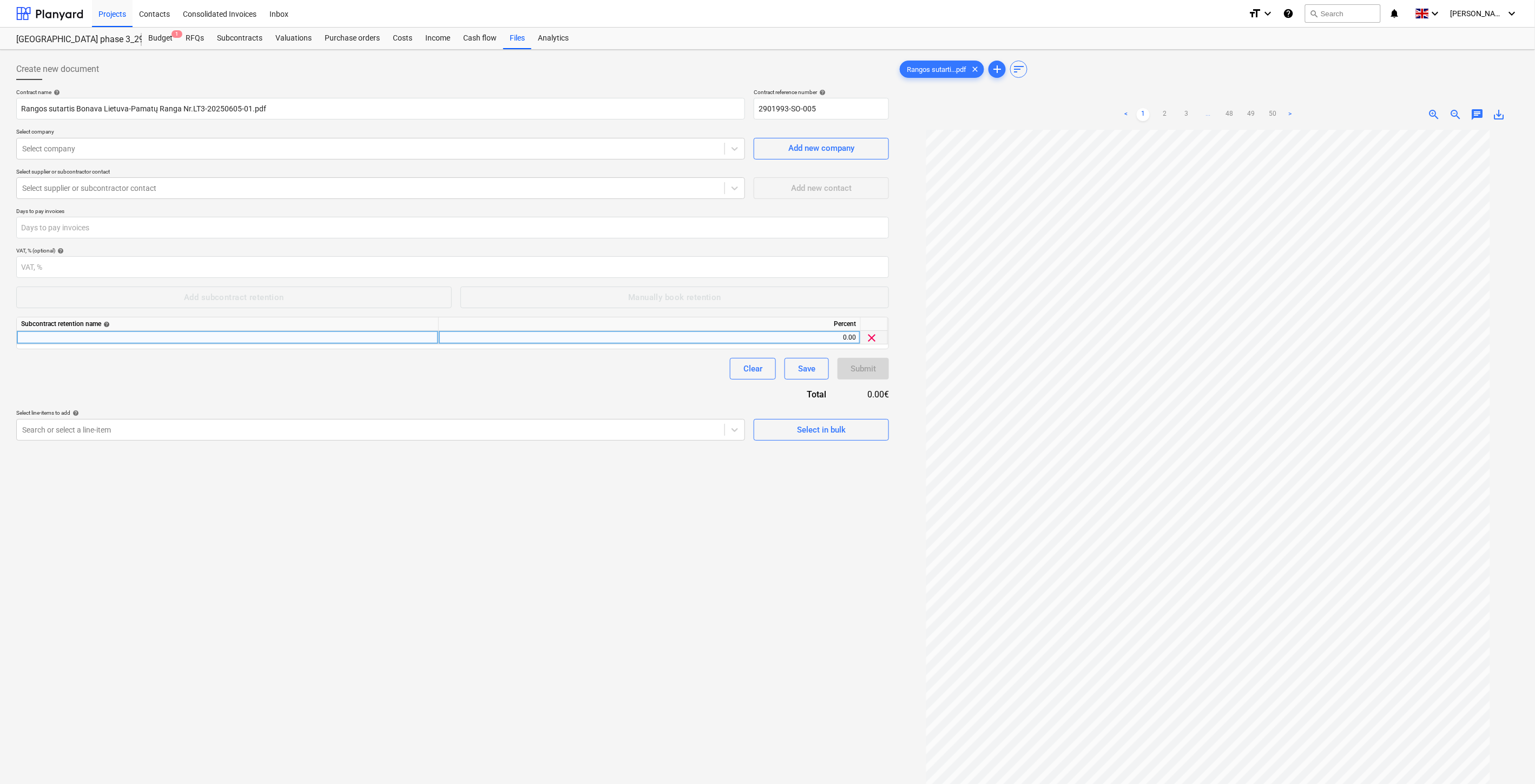
click at [250, 337] on div at bounding box center [228, 337] width 422 height 14
type input "Sulaikymas pagal sutartį."
click at [634, 340] on div "0.00" at bounding box center [649, 337] width 413 height 14
type input "10"
click at [637, 373] on div "Clear Save Submit" at bounding box center [453, 368] width 873 height 22
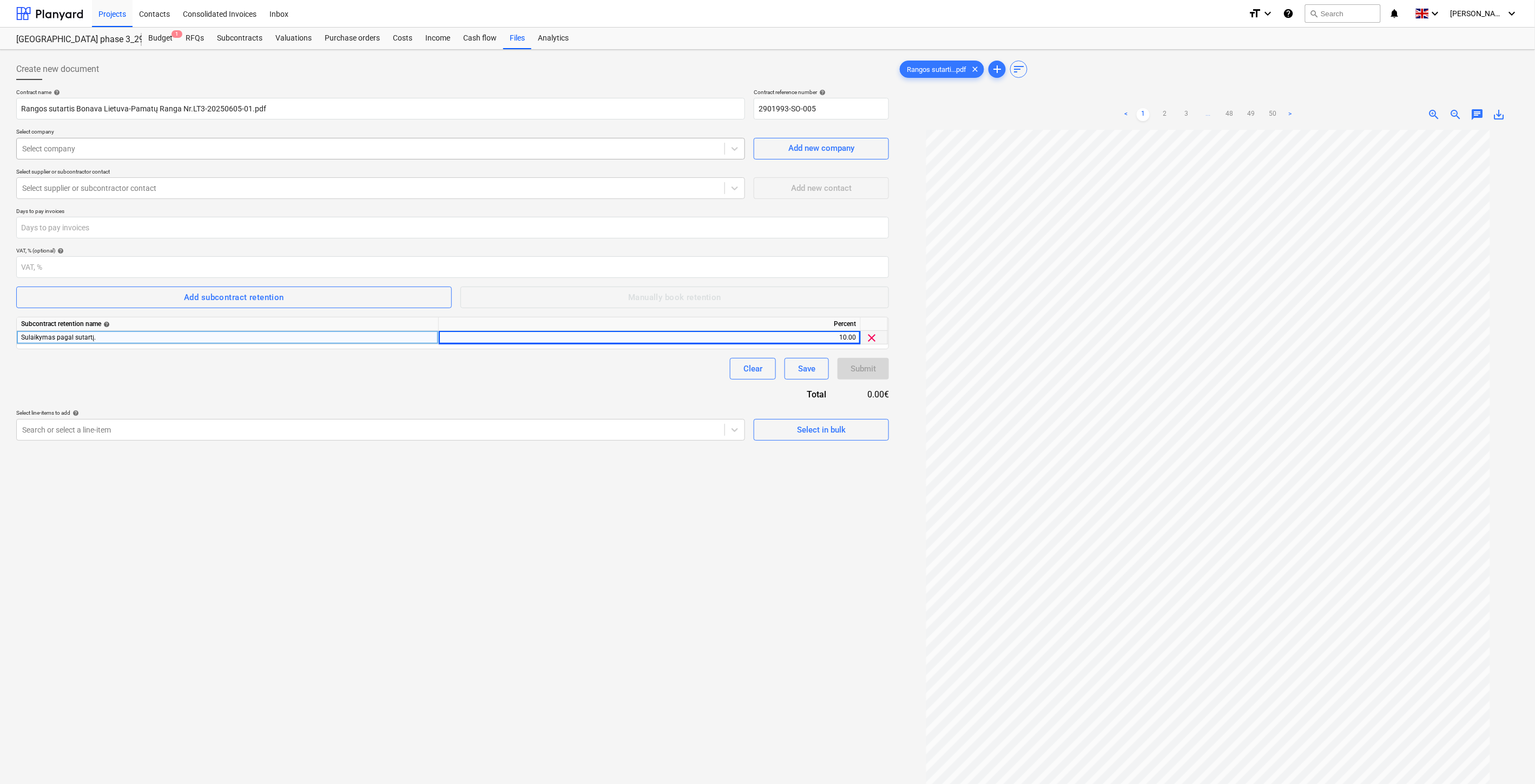
click at [379, 151] on div at bounding box center [371, 149] width 697 height 11
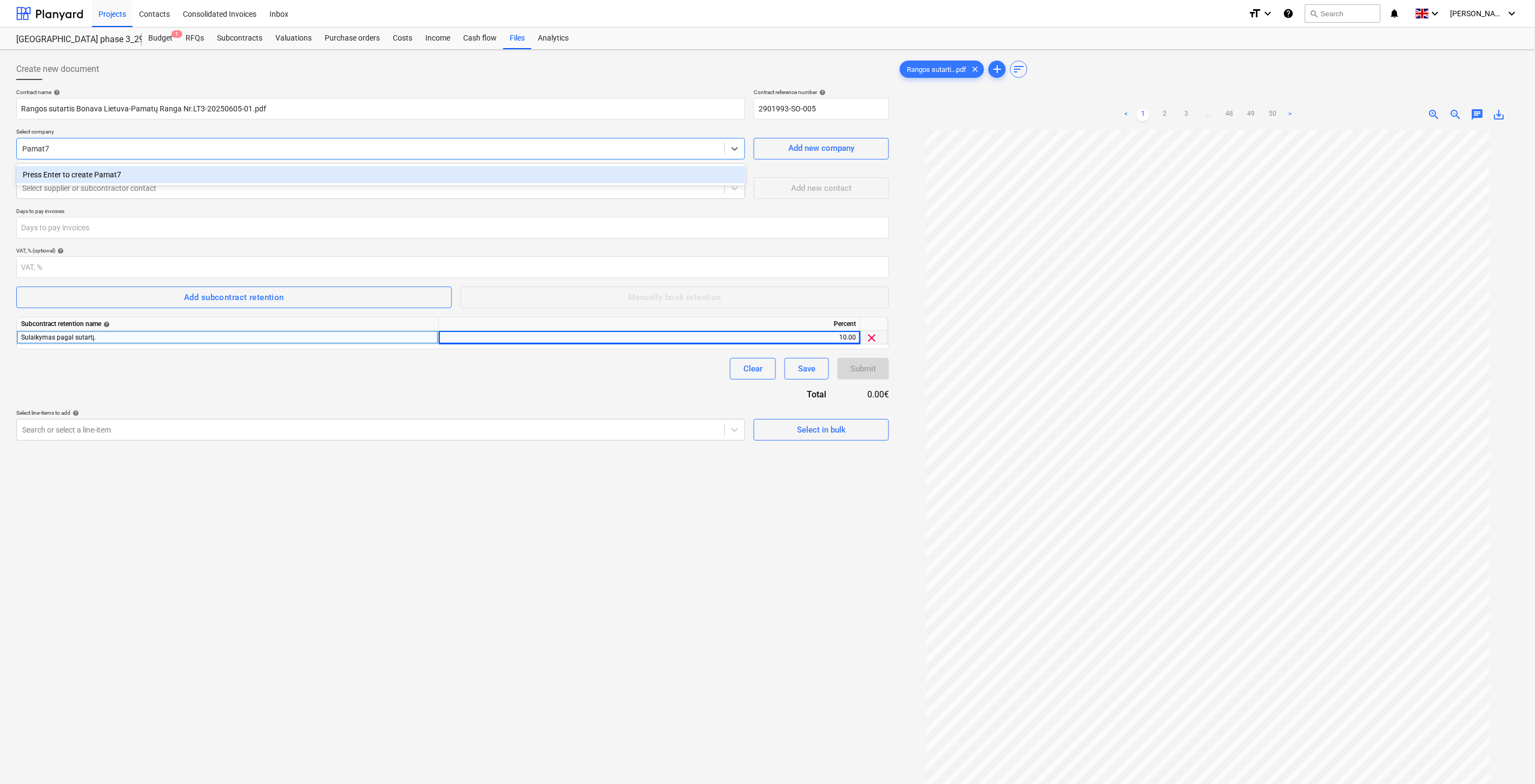
type input "Pamat"
click at [314, 177] on div "929000118 - UAB "Pamatų ranga" (302656593)" at bounding box center [381, 175] width 729 height 18
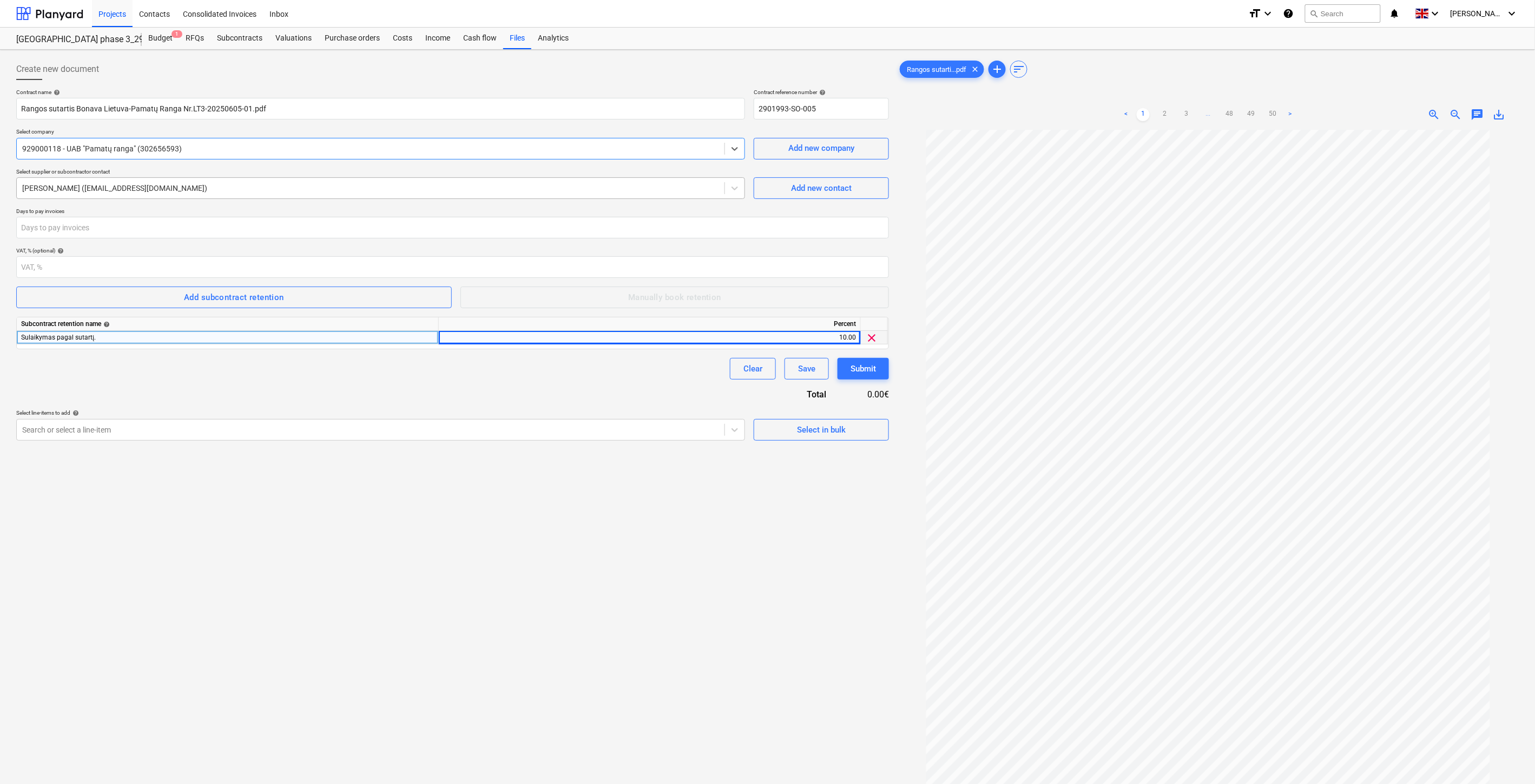
click at [297, 181] on div "[PERSON_NAME] ([EMAIL_ADDRESS][DOMAIN_NAME])" at bounding box center [370, 188] width 708 height 15
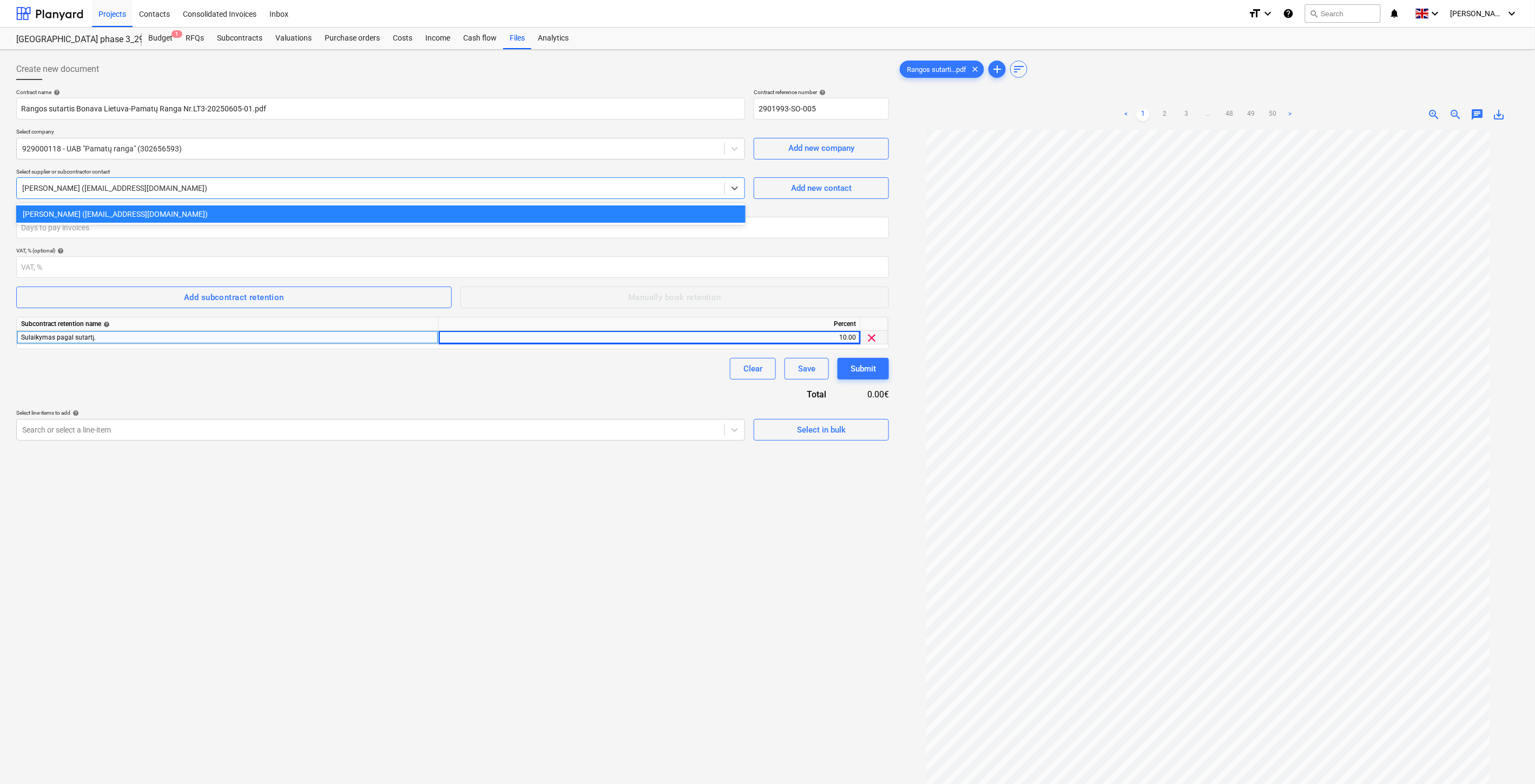
click at [294, 185] on div at bounding box center [371, 189] width 697 height 11
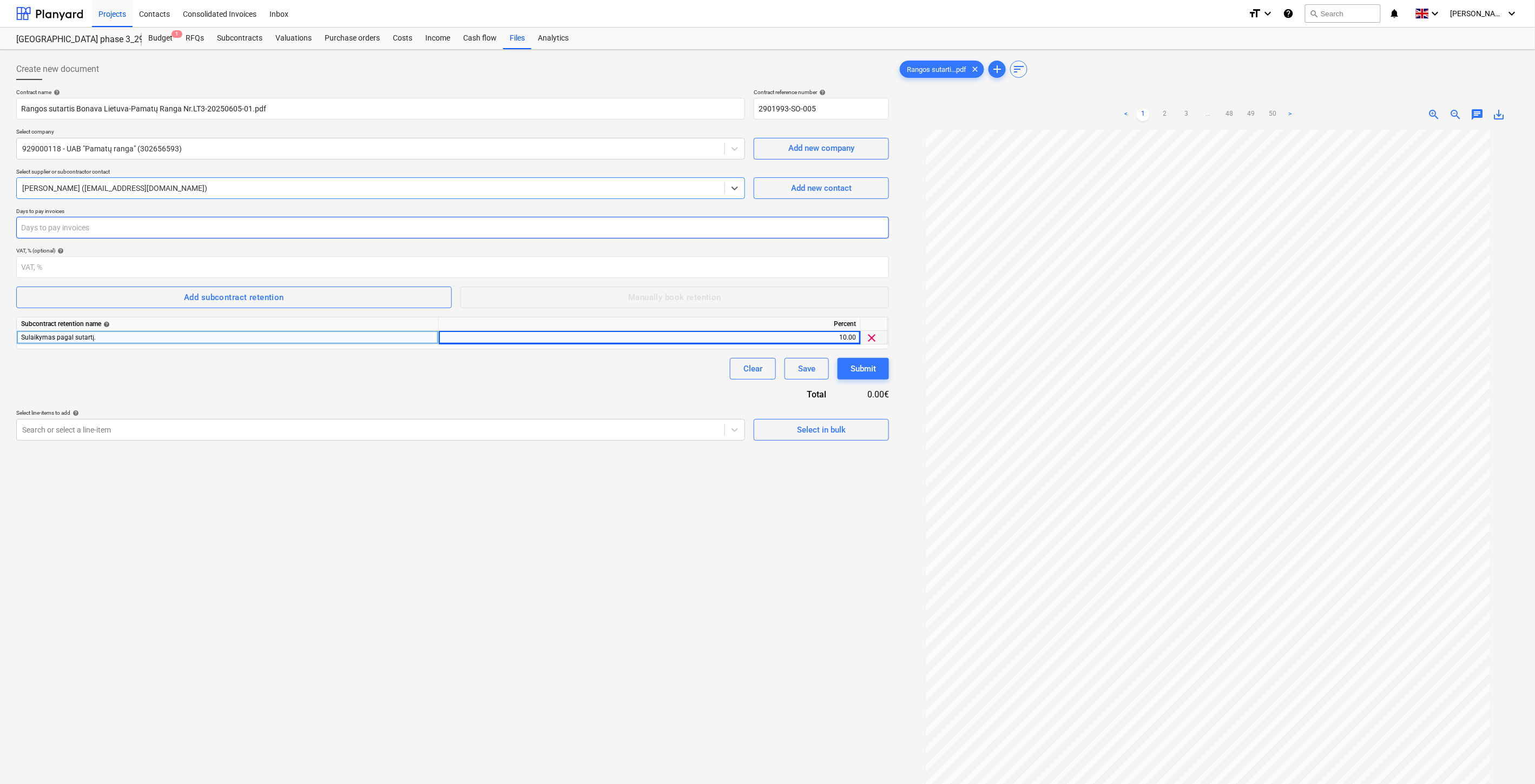
click at [205, 229] on input "number" at bounding box center [453, 227] width 873 height 22
type input "30"
click at [169, 379] on div "Clear Save Submit" at bounding box center [453, 368] width 873 height 22
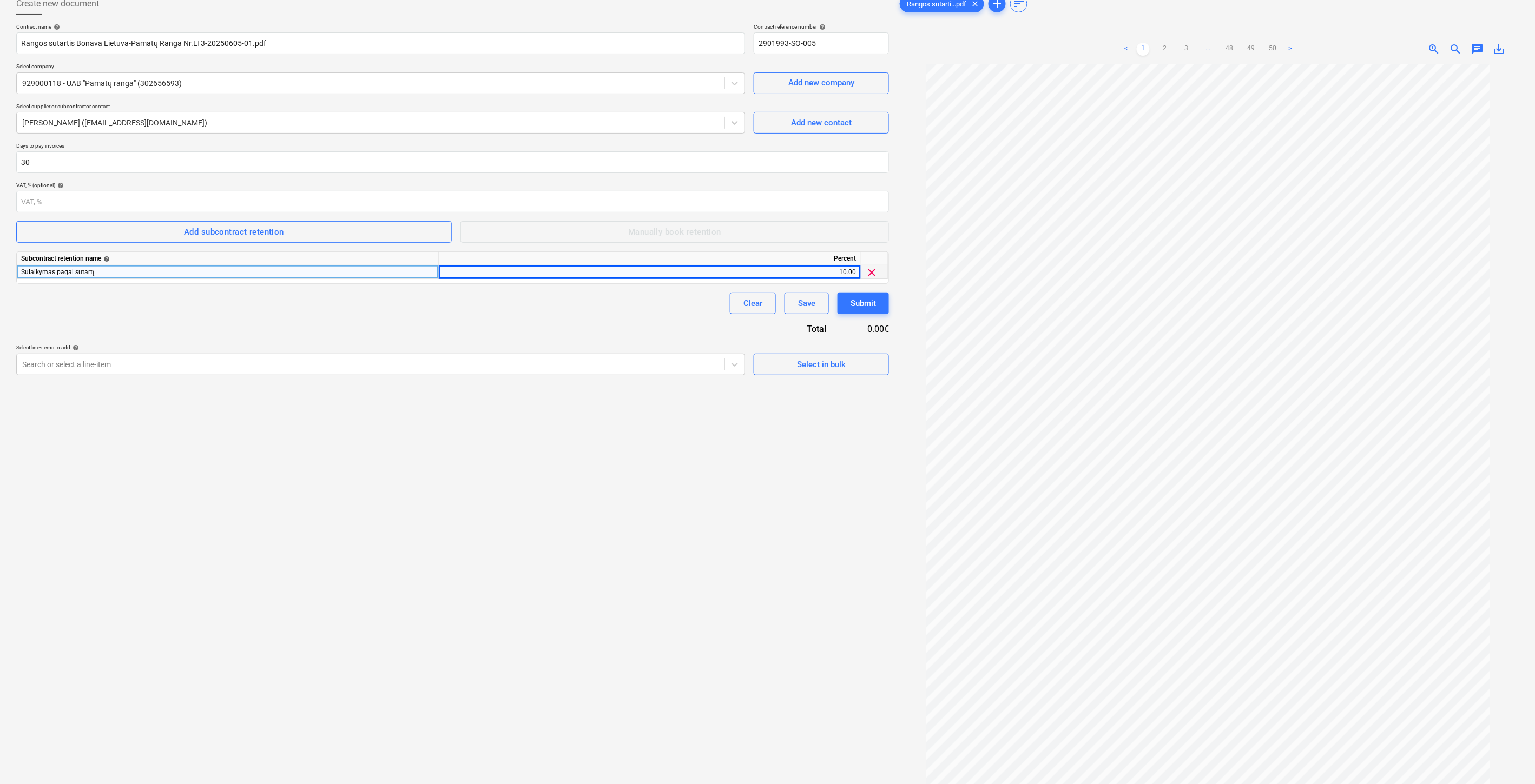
scroll to position [108, 0]
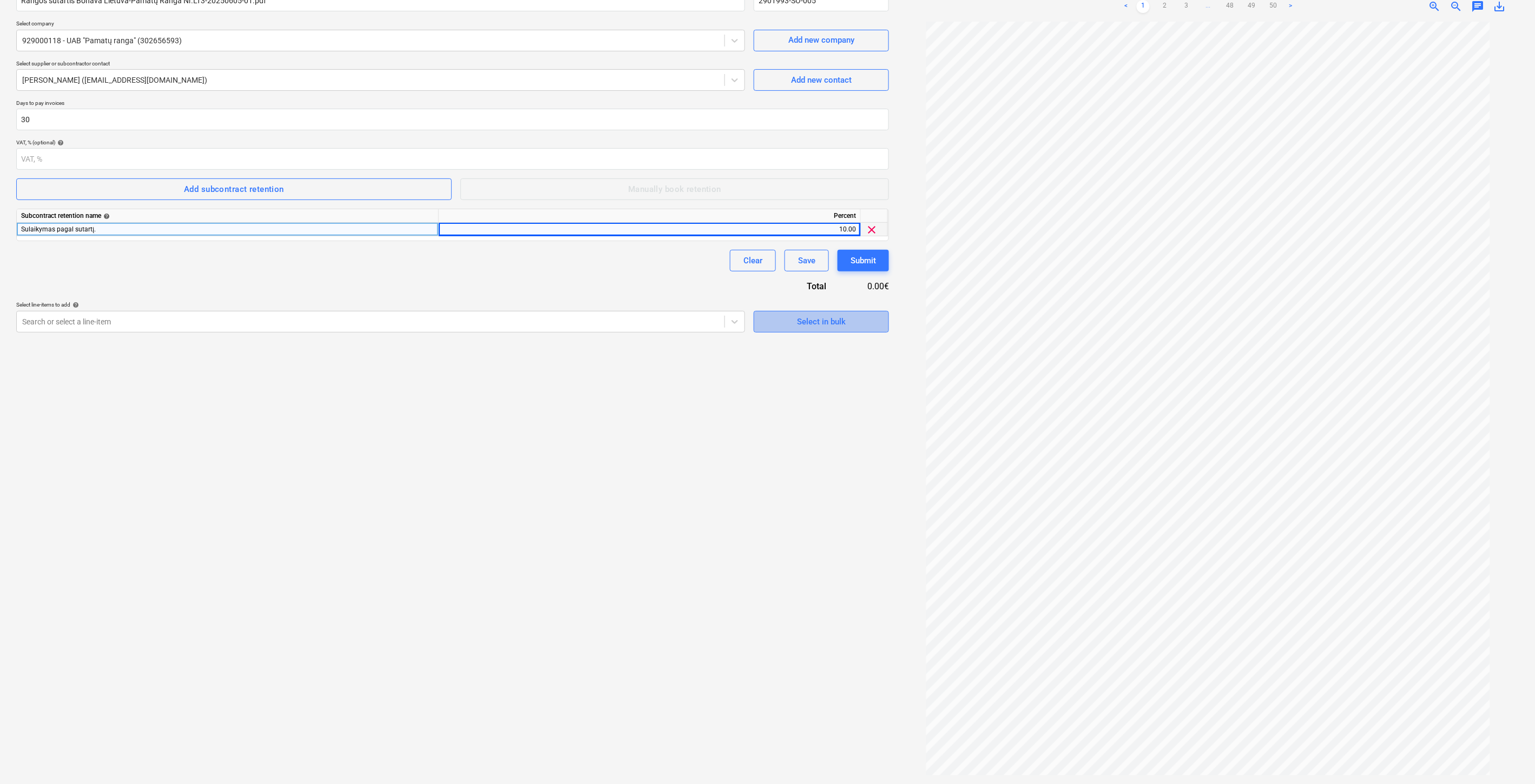
click at [818, 320] on div "Select in bulk" at bounding box center [821, 322] width 49 height 14
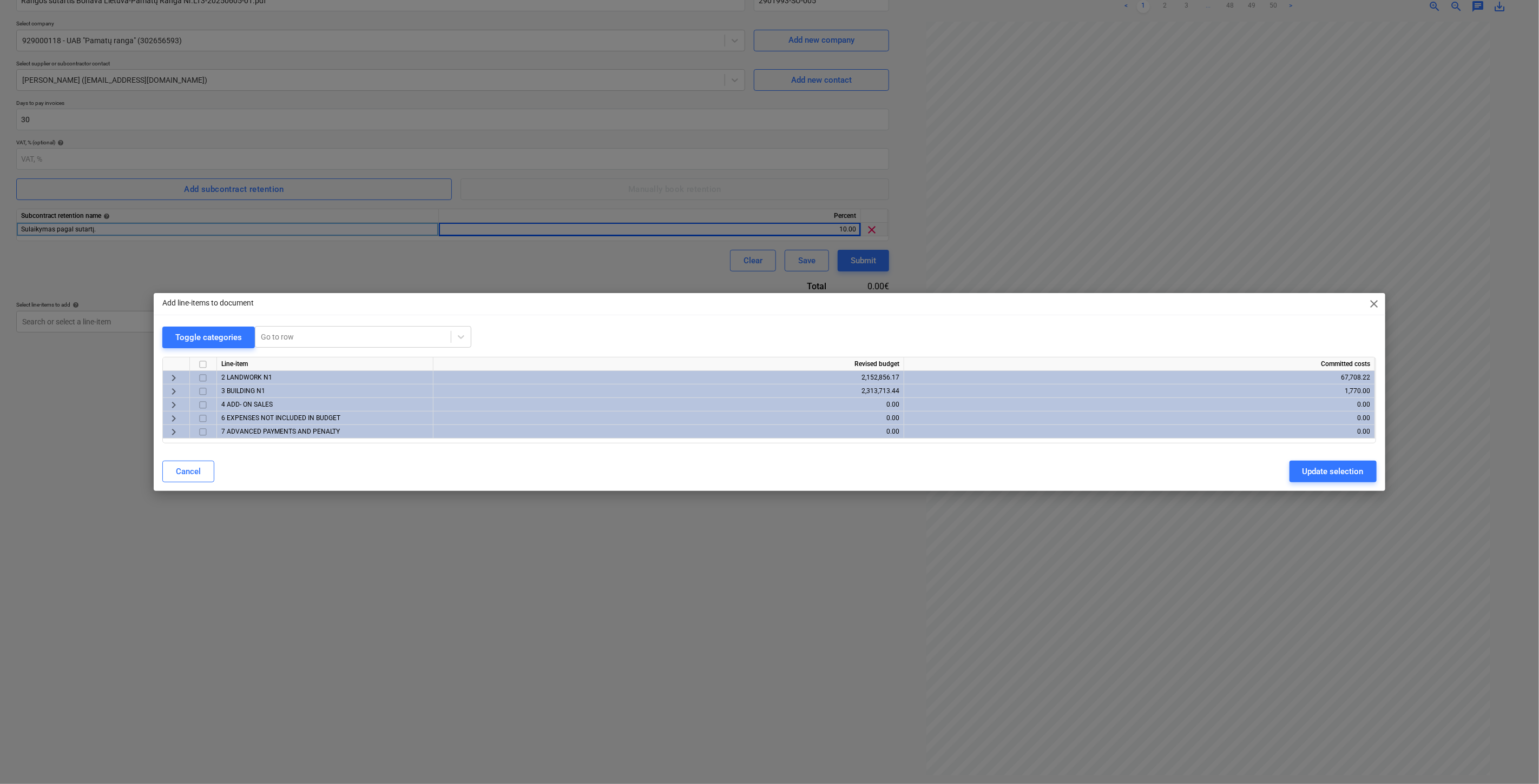
click at [173, 374] on span "keyboard_arrow_right" at bounding box center [173, 378] width 13 height 13
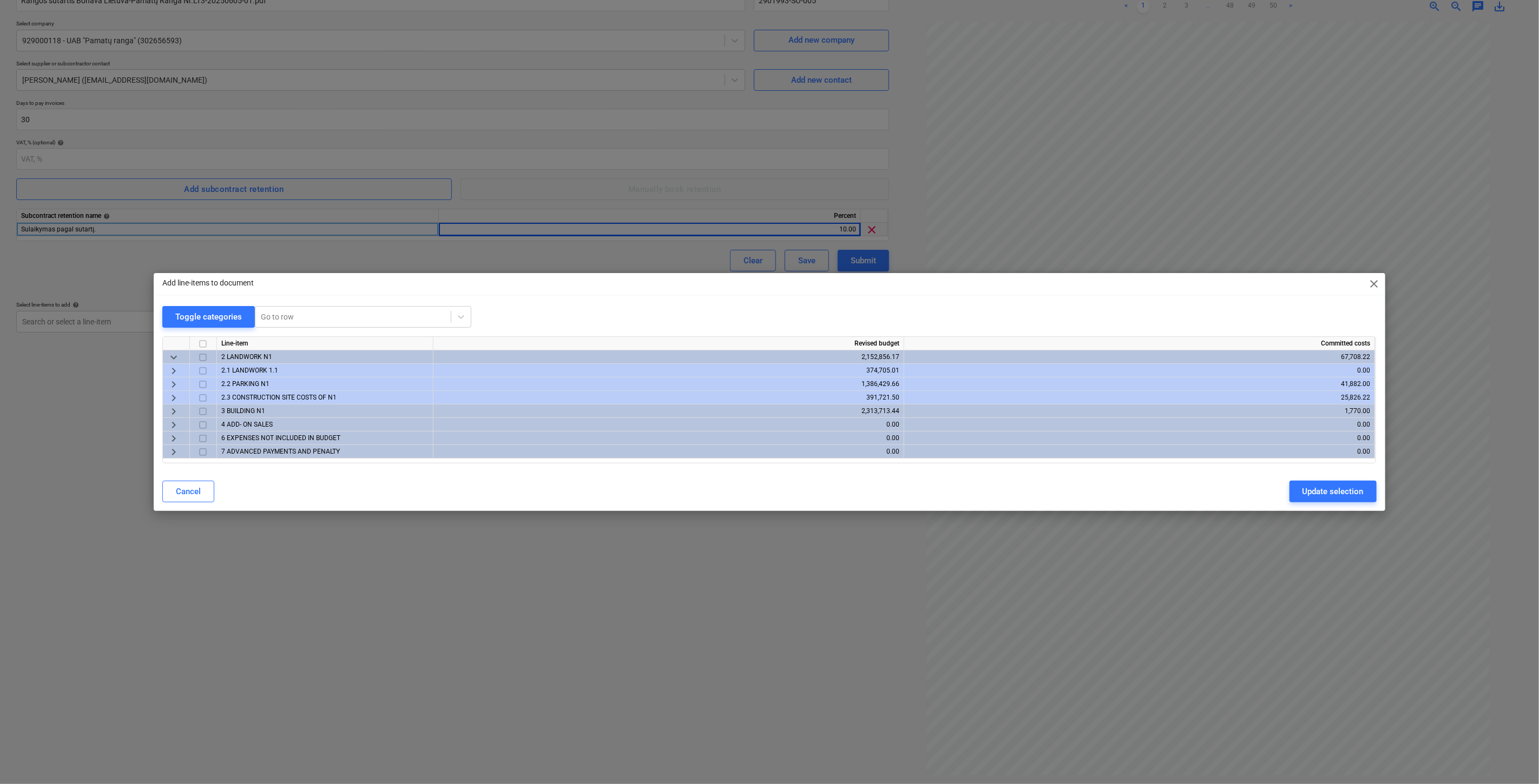
click at [170, 382] on span "keyboard_arrow_right" at bounding box center [173, 384] width 13 height 13
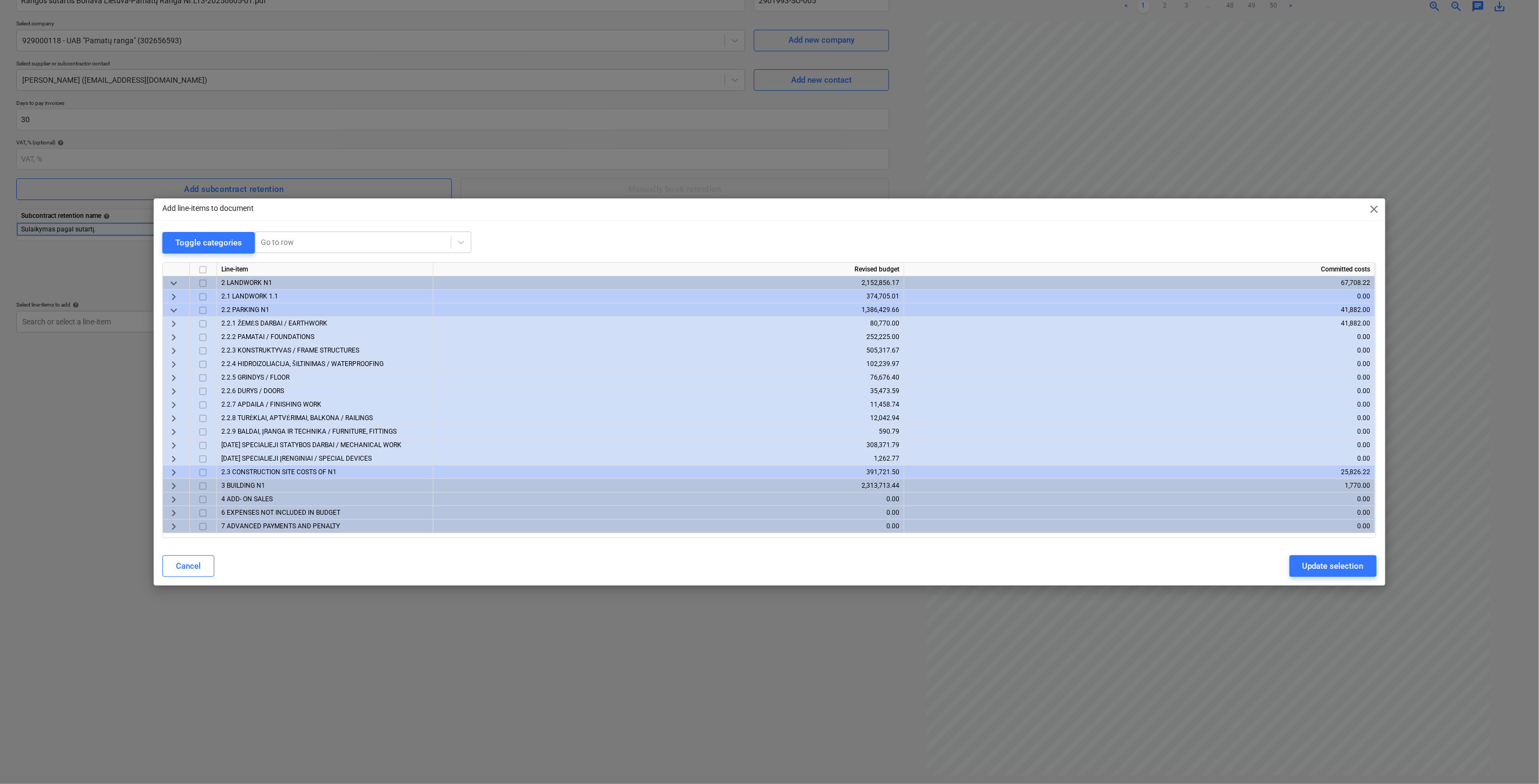
click at [172, 309] on span "keyboard_arrow_down" at bounding box center [173, 310] width 13 height 13
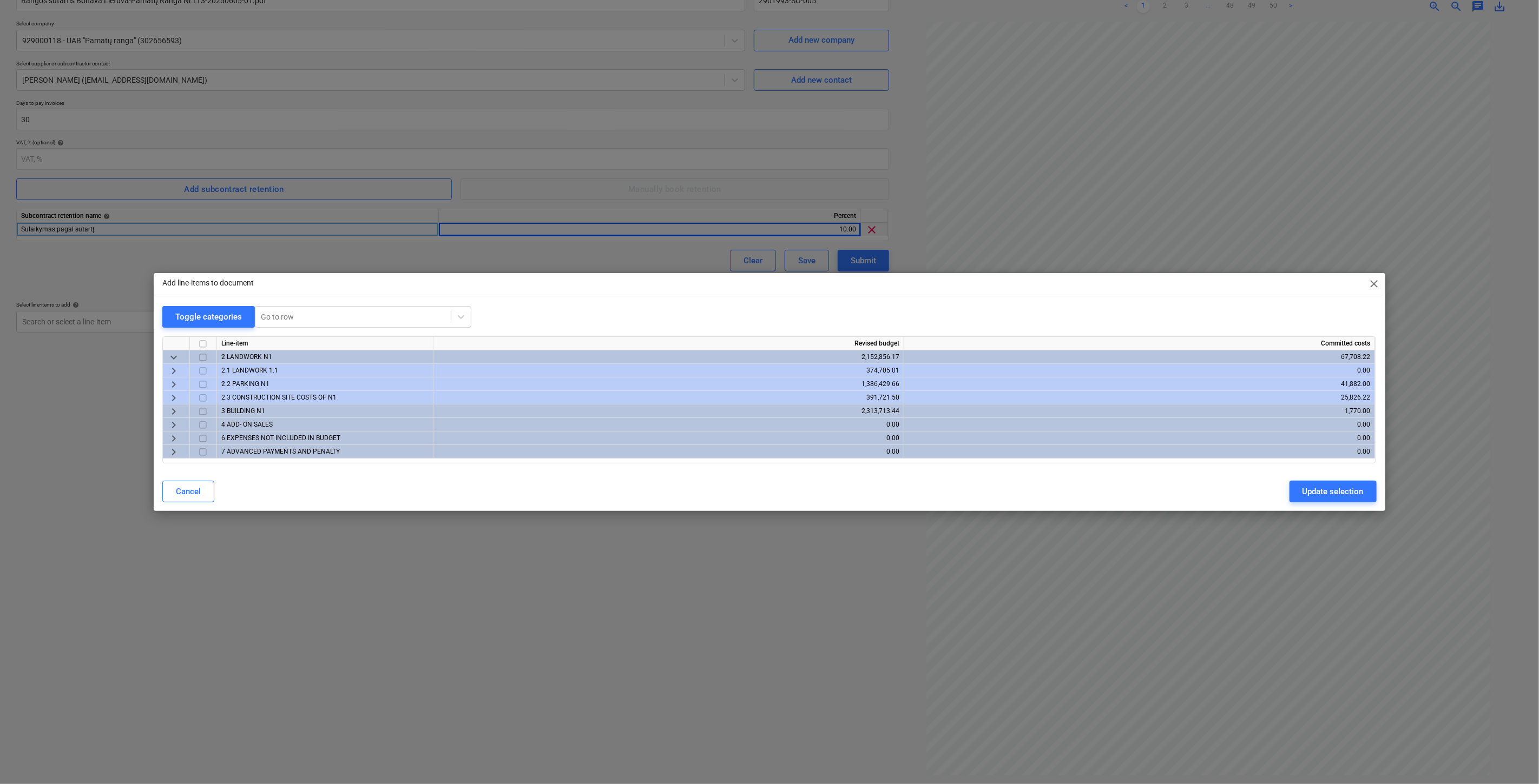
click at [172, 384] on span "keyboard_arrow_right" at bounding box center [173, 384] width 13 height 13
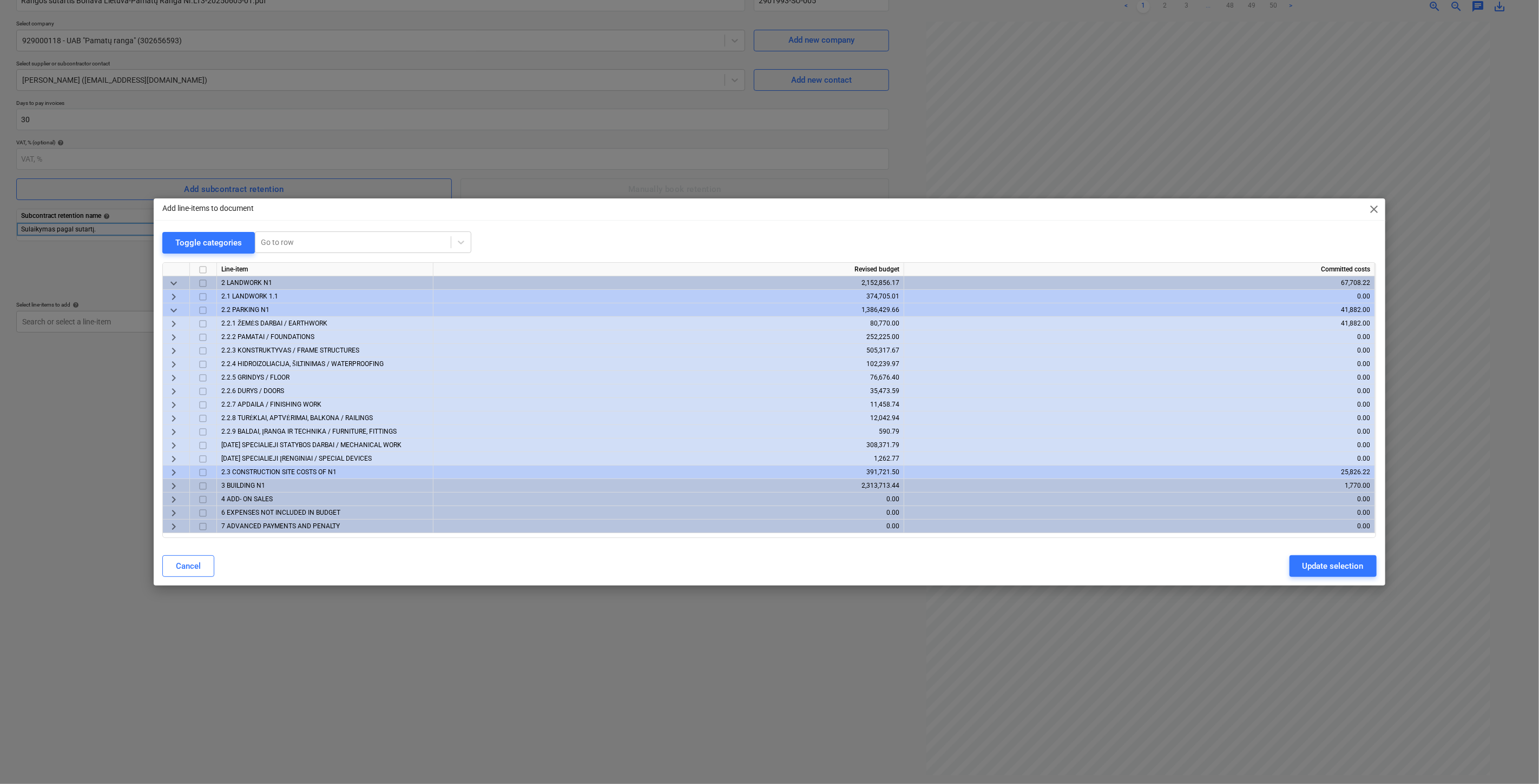
click at [172, 336] on span "keyboard_arrow_right" at bounding box center [173, 337] width 13 height 13
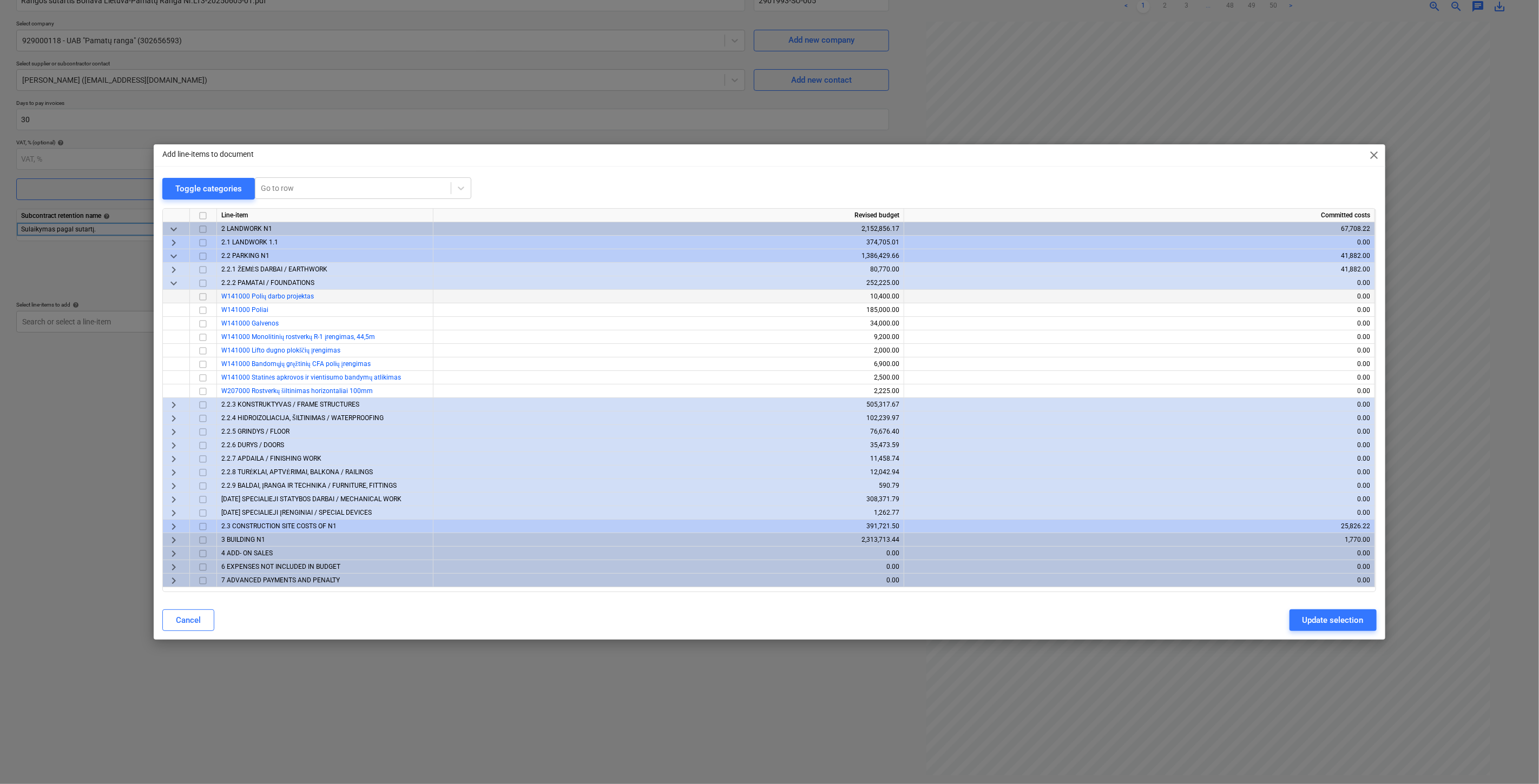
click at [204, 297] on input "checkbox" at bounding box center [203, 296] width 13 height 13
click at [203, 310] on input "checkbox" at bounding box center [203, 310] width 13 height 13
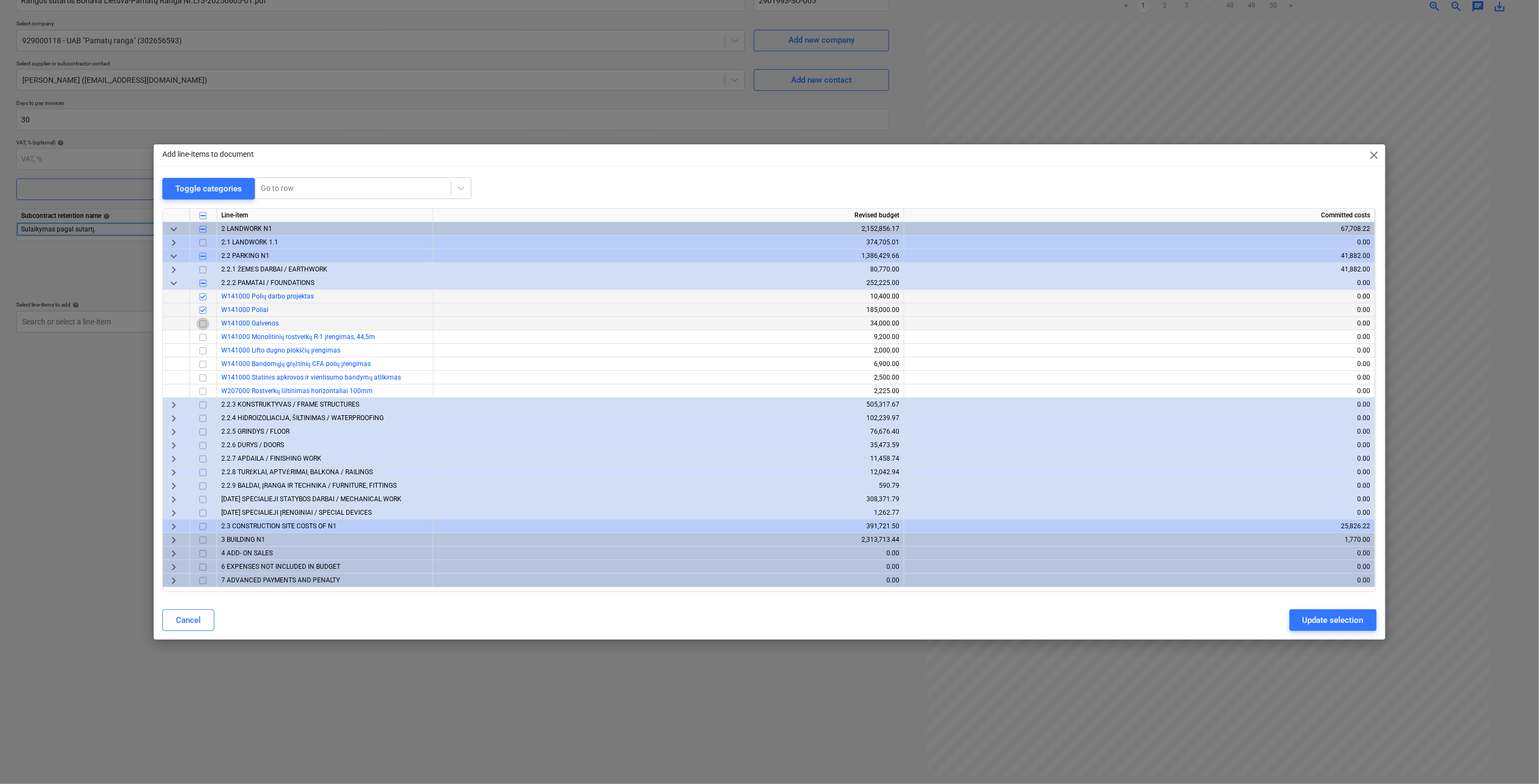
click at [205, 324] on input "checkbox" at bounding box center [203, 324] width 13 height 13
click at [201, 334] on input "checkbox" at bounding box center [203, 337] width 13 height 13
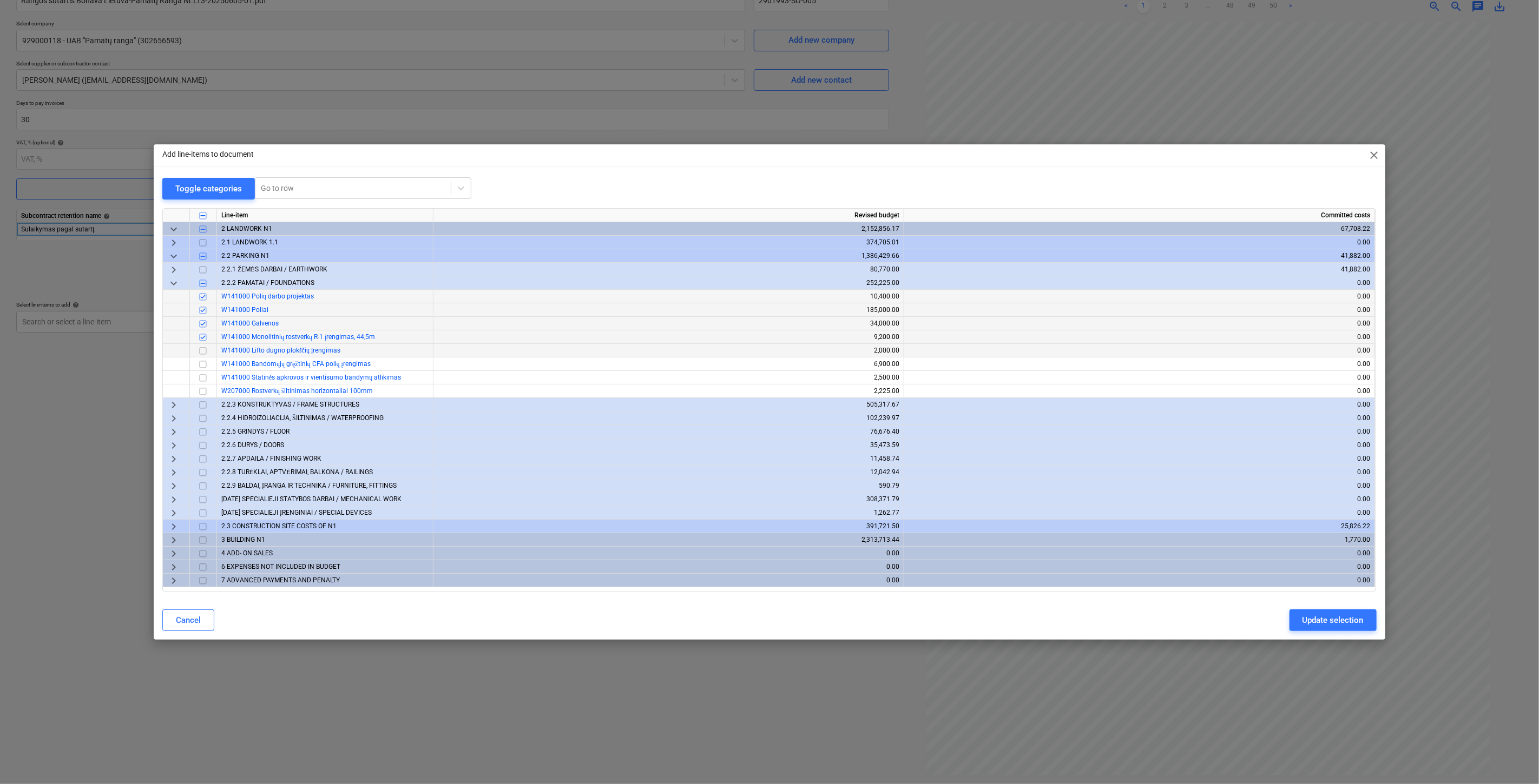
click at [201, 348] on input "checkbox" at bounding box center [203, 351] width 13 height 13
click at [1306, 623] on div "Update selection" at bounding box center [1333, 620] width 61 height 14
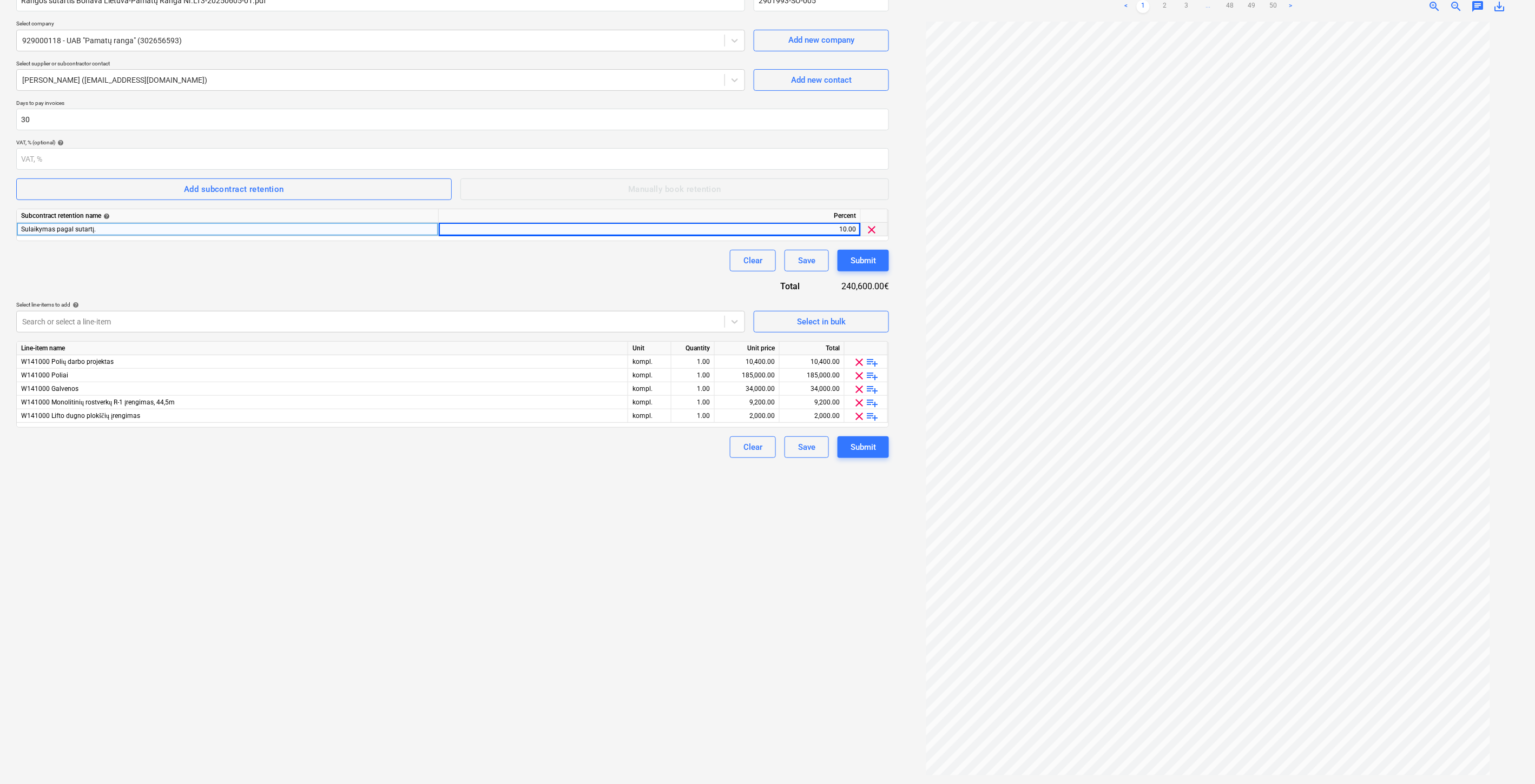
click at [505, 516] on div "Create new document Contract name help Rangos sutartis Bonava Lietuva-Pamatų Ra…" at bounding box center [453, 363] width 881 height 834
click at [871, 360] on span "playlist_add" at bounding box center [872, 362] width 13 height 13
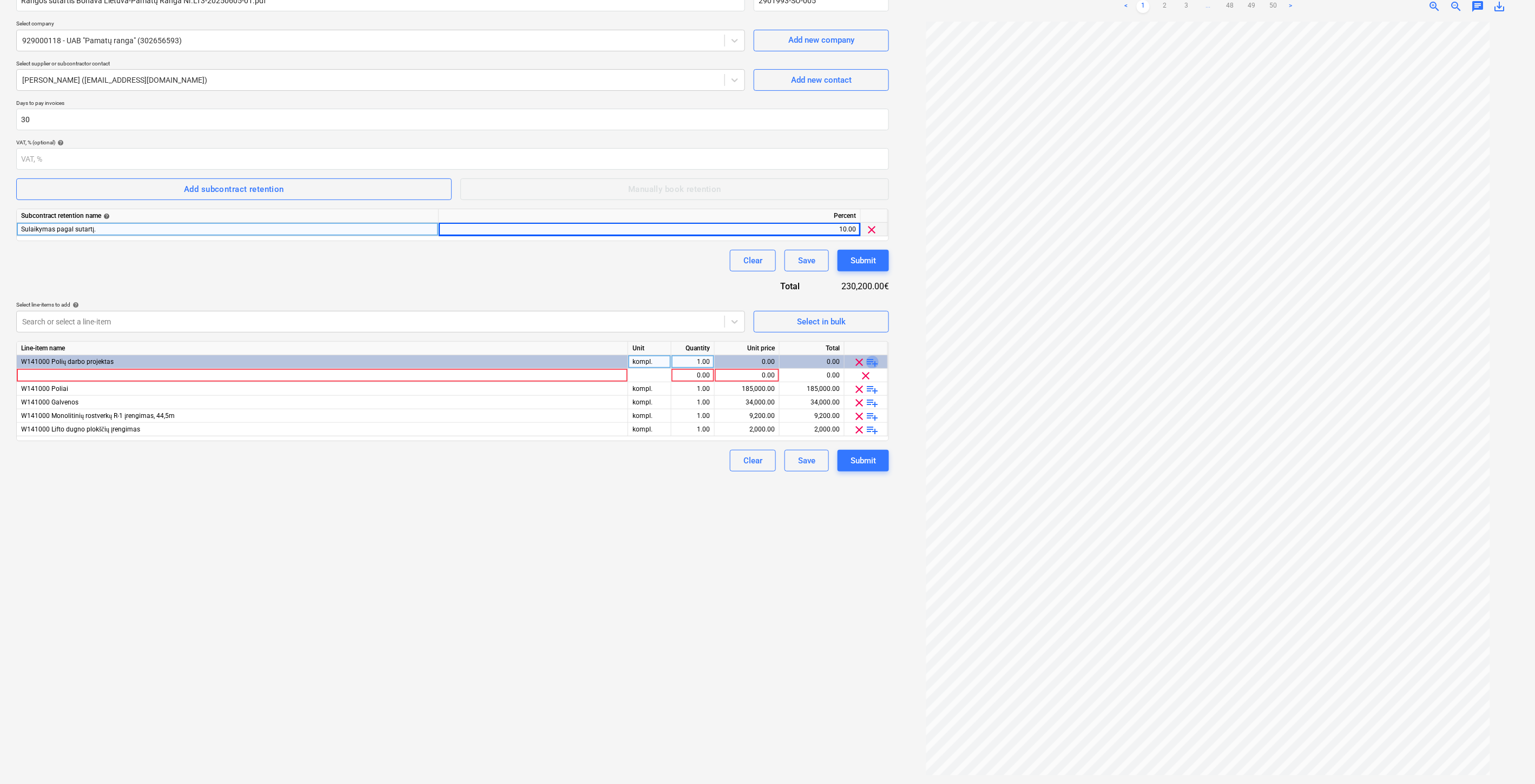
click at [871, 360] on span "playlist_add" at bounding box center [872, 362] width 13 height 13
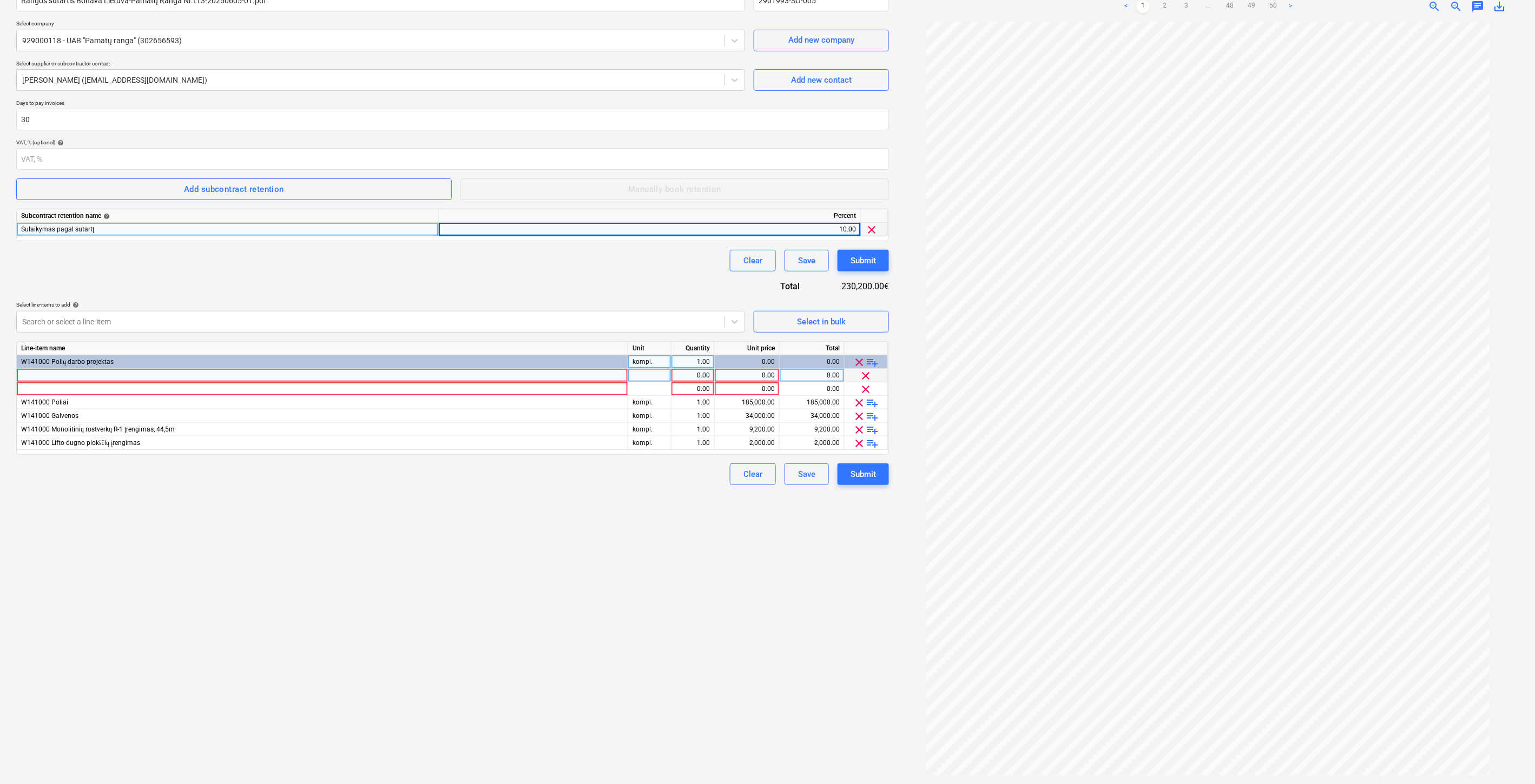
click at [528, 377] on div at bounding box center [322, 376] width 612 height 14
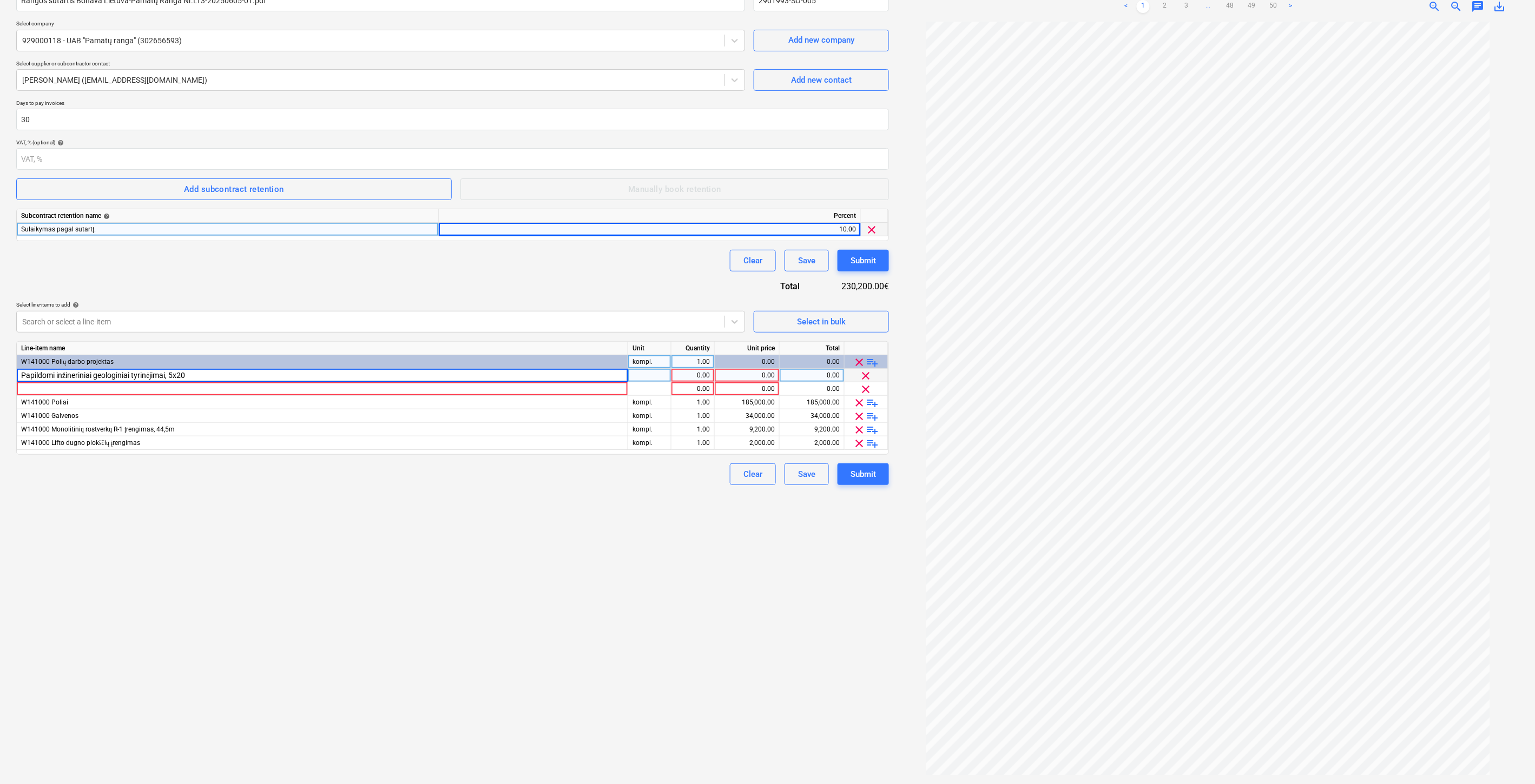
type input "Papildomi inžineriniai geologiniai tyrinėjimai, 5x20m"
click at [635, 380] on div at bounding box center [650, 376] width 43 height 14
type input "Kompl."
click at [744, 379] on div "0.00" at bounding box center [747, 376] width 56 height 14
type input "ė"
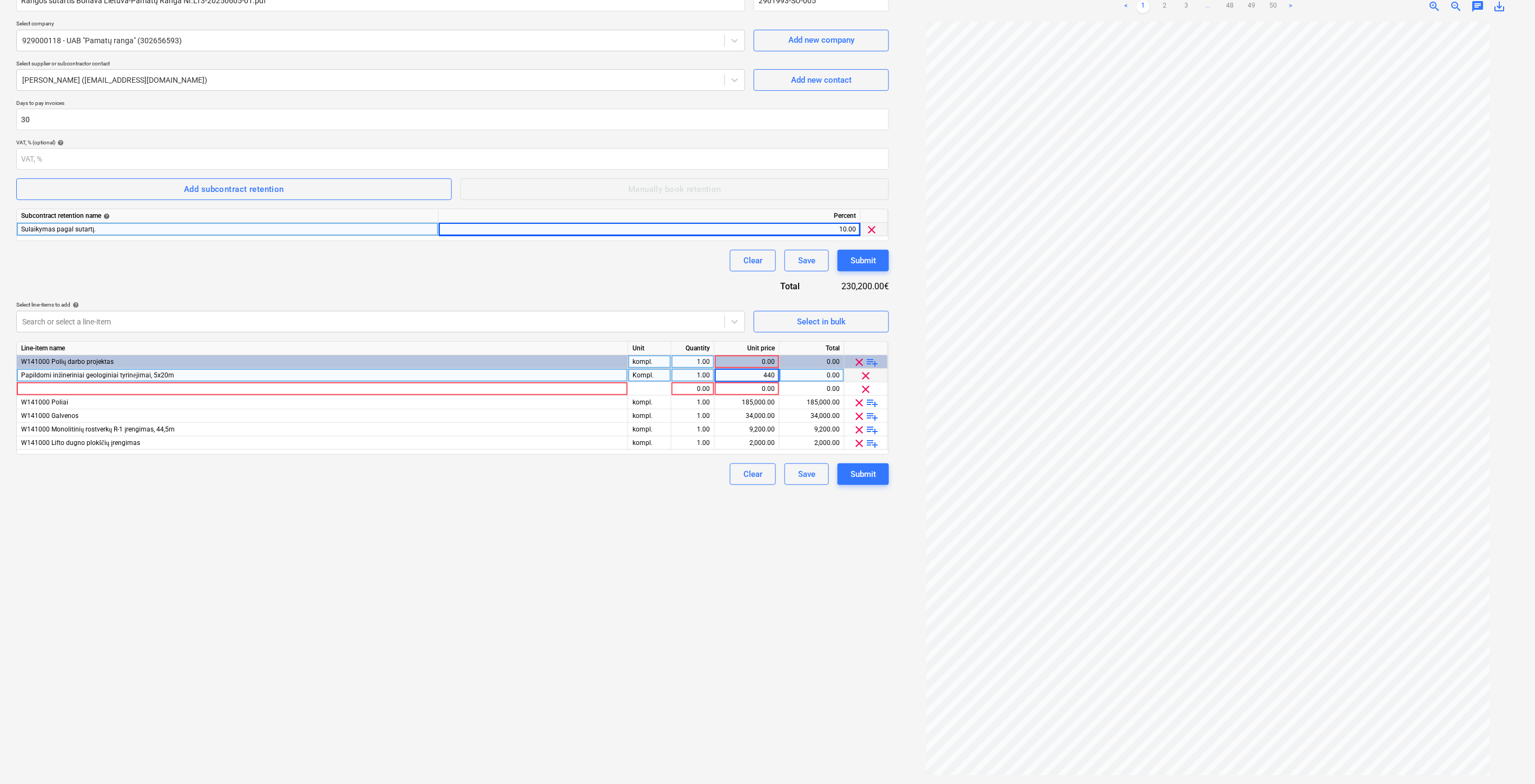
type input "4400"
drag, startPoint x: 539, startPoint y: 650, endPoint x: 612, endPoint y: 581, distance: 100.4
click at [542, 635] on div "Create new document Contract name help Rangos sutartis Bonava Lietuva-Pamatų Ra…" at bounding box center [453, 363] width 881 height 834
click at [467, 390] on div at bounding box center [322, 388] width 612 height 14
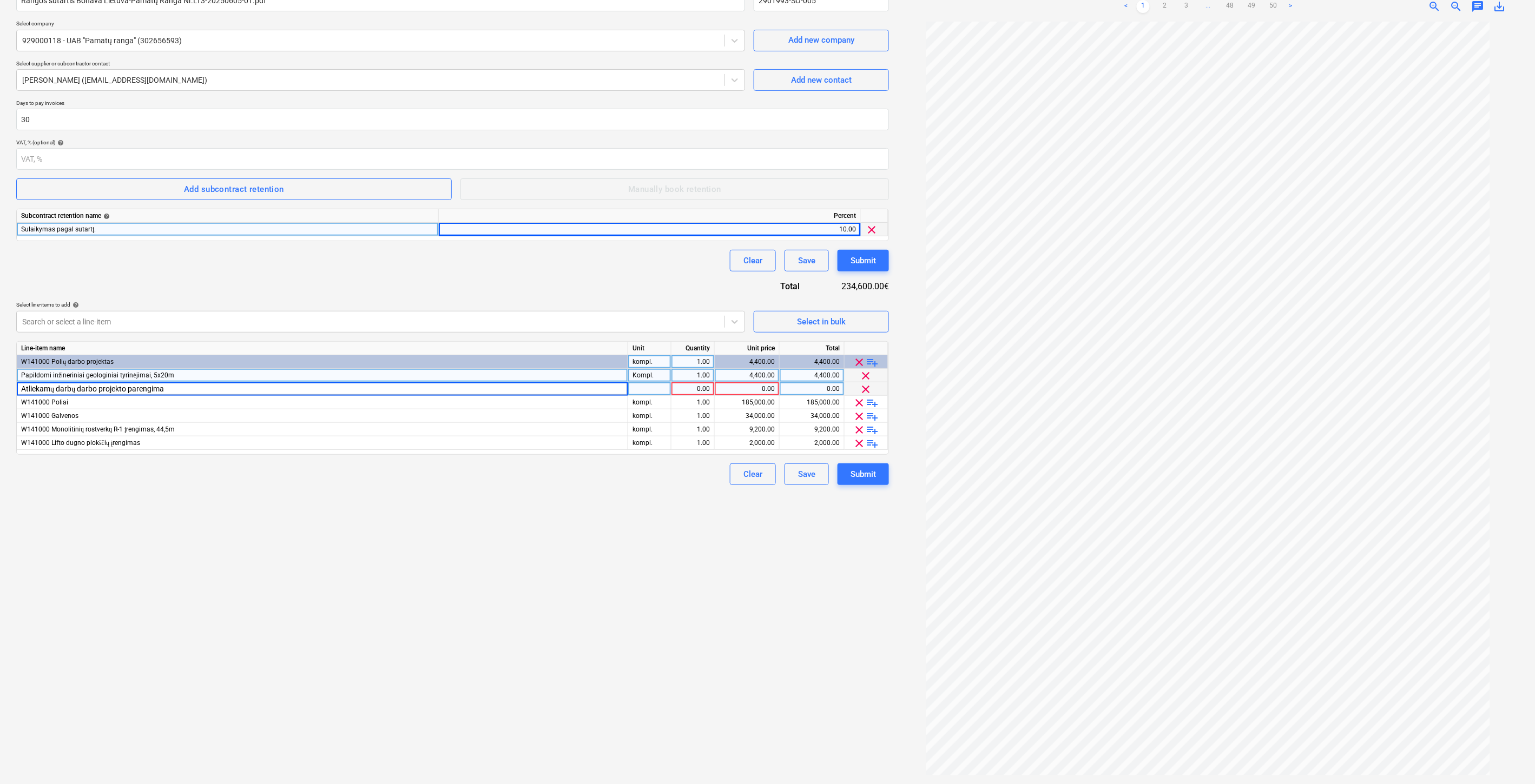
type input "Atliekamų darbų darbo projekto parengimas"
click at [662, 374] on div "Kompl." at bounding box center [650, 376] width 43 height 14
click at [657, 391] on div "pcs" at bounding box center [650, 388] width 43 height 14
click at [682, 377] on div "1.00" at bounding box center [692, 376] width 34 height 14
click at [688, 391] on div "1.00" at bounding box center [692, 388] width 34 height 14
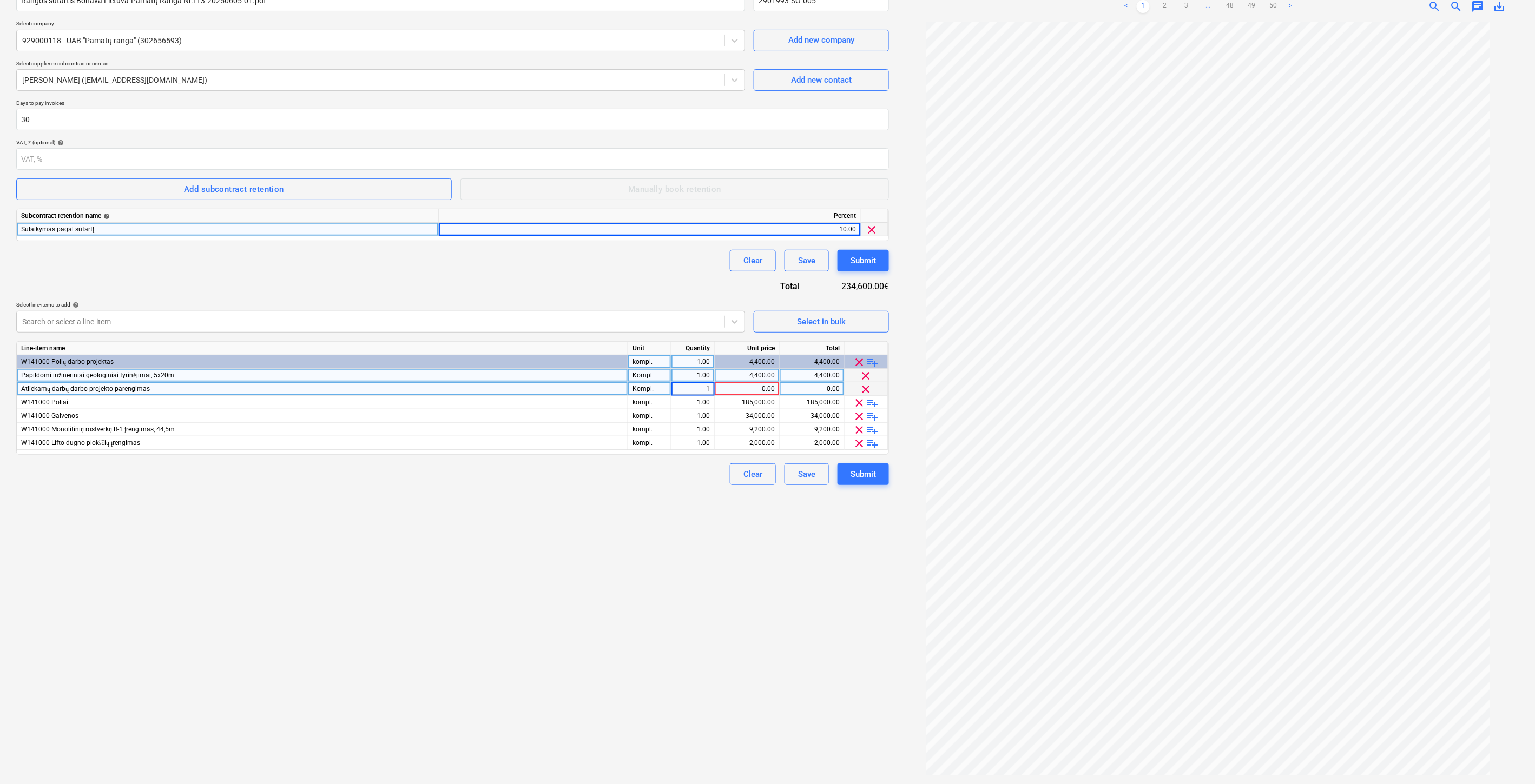
click at [733, 388] on div "0.00" at bounding box center [747, 388] width 56 height 14
type input "š"
type input "6000"
click at [632, 550] on div "Create new document Contract name help Rangos sutartis Bonava Lietuva-Pamatų Ra…" at bounding box center [453, 363] width 881 height 834
click at [732, 430] on div "9,200.00" at bounding box center [747, 429] width 56 height 14
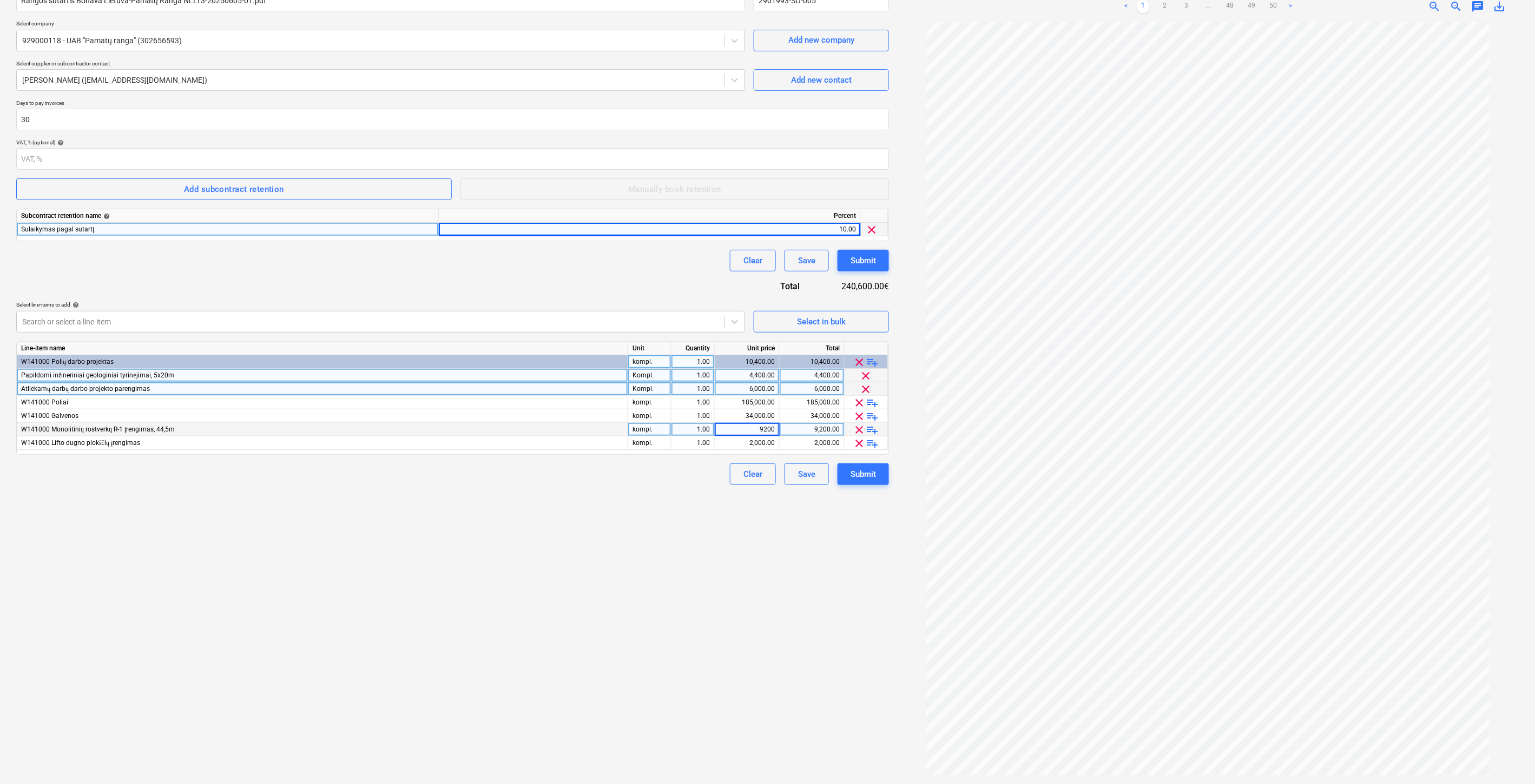
drag, startPoint x: 680, startPoint y: 511, endPoint x: 685, endPoint y: 498, distance: 13.9
click at [680, 510] on div "Create new document Contract name help Rangos sutartis Bonava Lietuva-Pamatų Ra…" at bounding box center [453, 363] width 881 height 834
click at [529, 264] on div "Clear Save Submit" at bounding box center [453, 261] width 873 height 22
click at [544, 260] on div "Clear Save Submit" at bounding box center [453, 261] width 873 height 22
click at [875, 401] on span "playlist_add" at bounding box center [872, 403] width 13 height 13
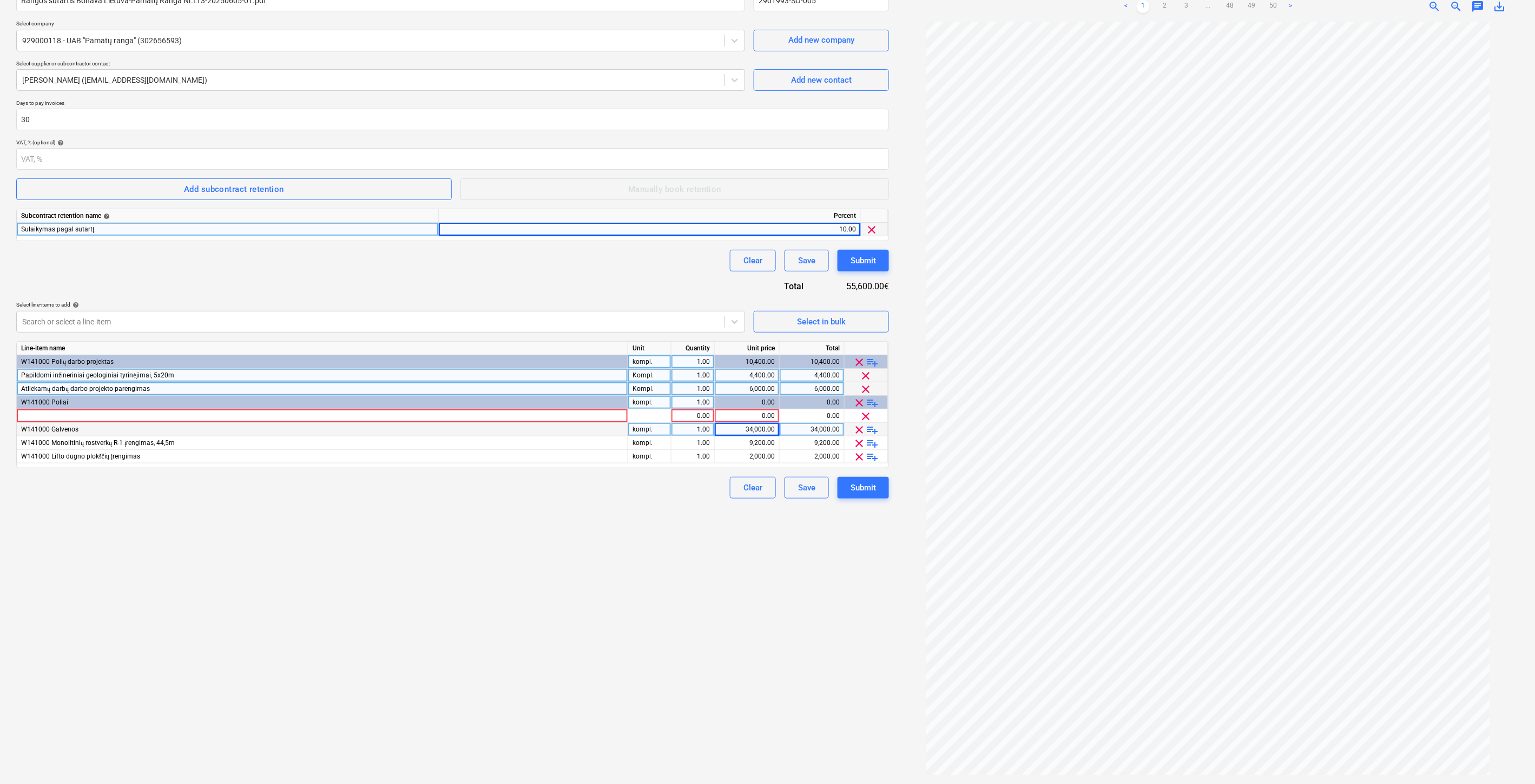
click at [875, 401] on span "playlist_add" at bounding box center [872, 403] width 13 height 13
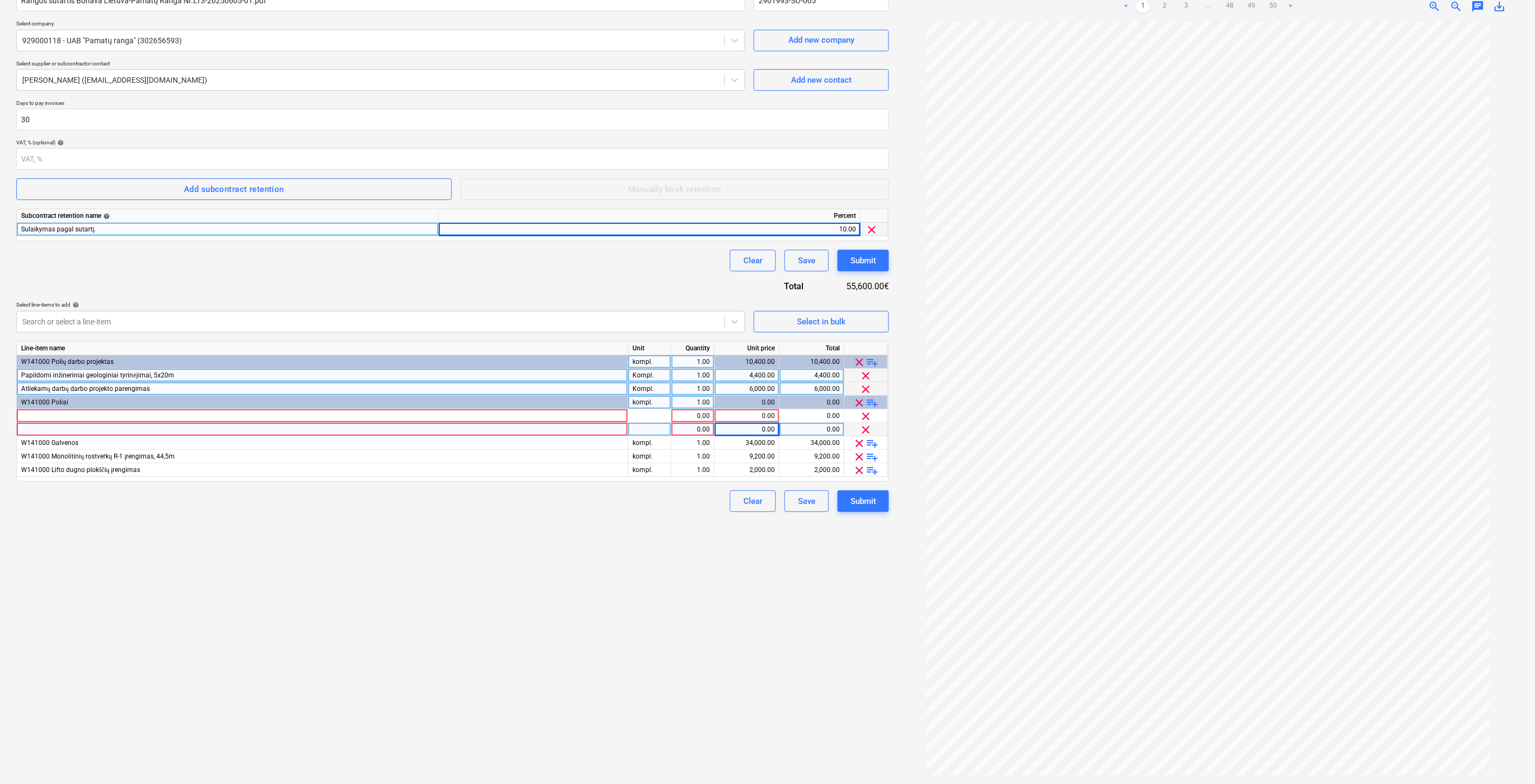
click at [875, 401] on span "playlist_add" at bounding box center [872, 403] width 13 height 13
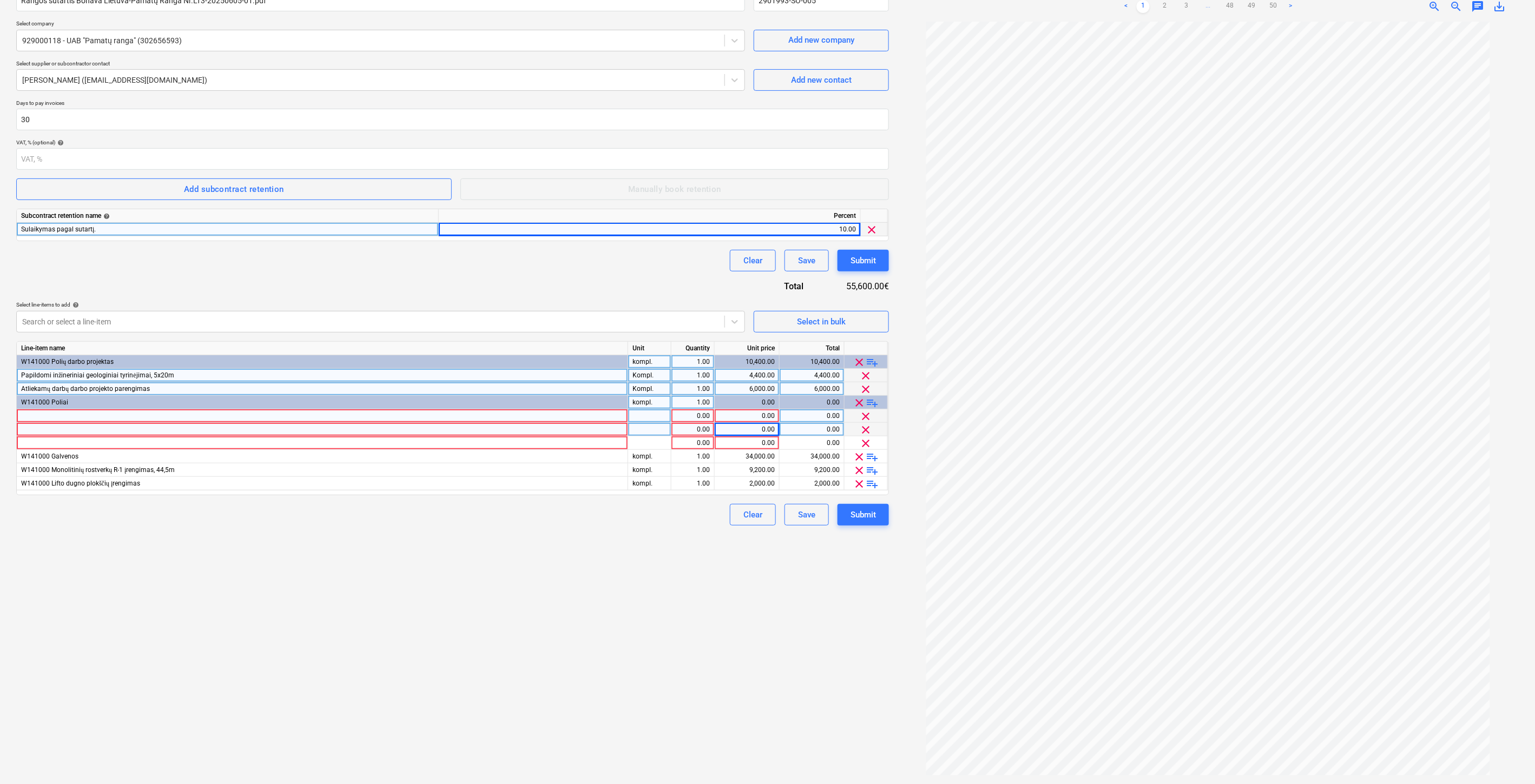
click at [564, 417] on div at bounding box center [322, 416] width 612 height 14
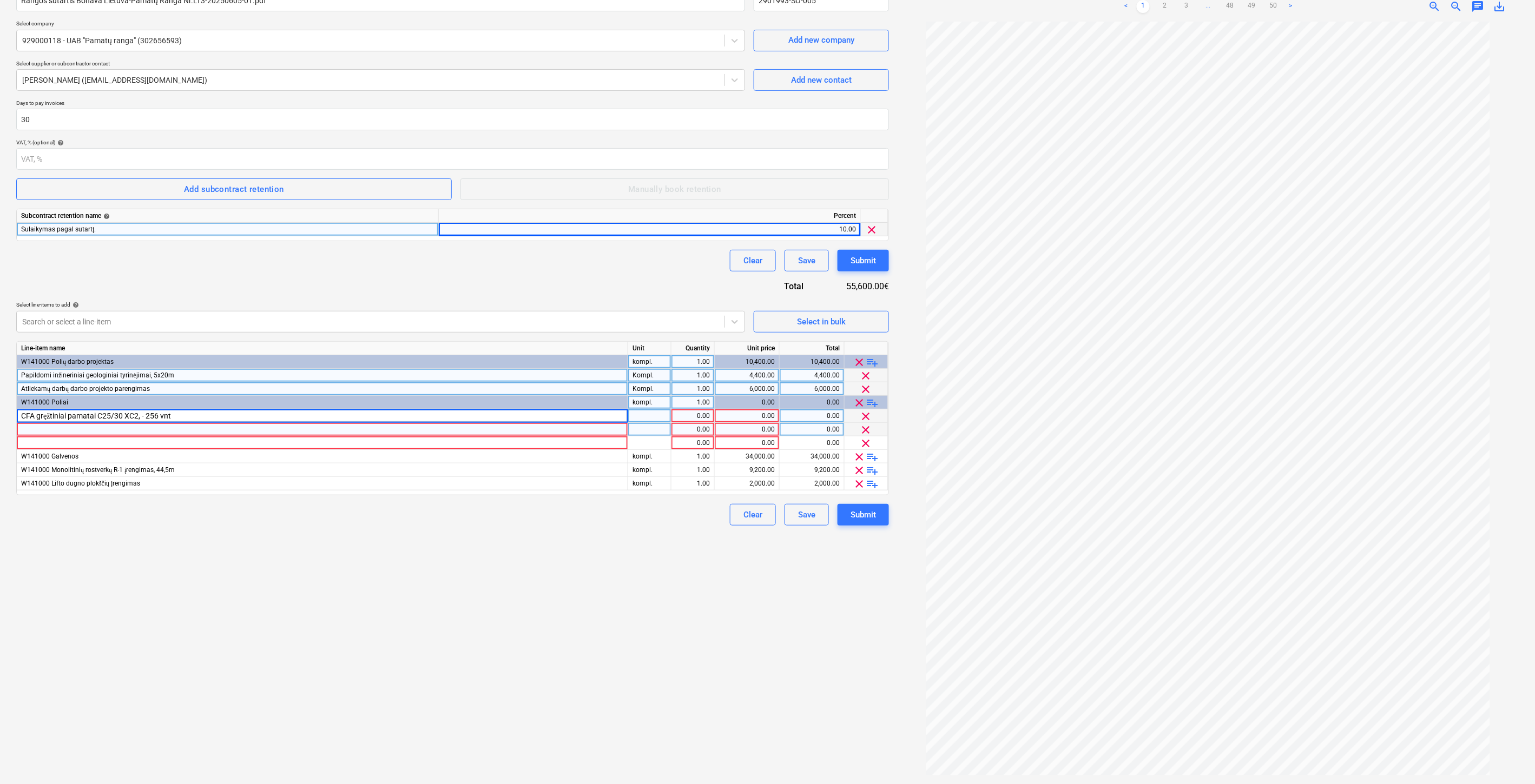
type input "CFA gręžtiniai pamatai C25/30 XC2, - 256 vnt."
click at [662, 417] on div at bounding box center [650, 416] width 43 height 14
type input "Kompl."
click at [750, 417] on div "0.00" at bounding box center [747, 416] width 56 height 14
type input "185000"
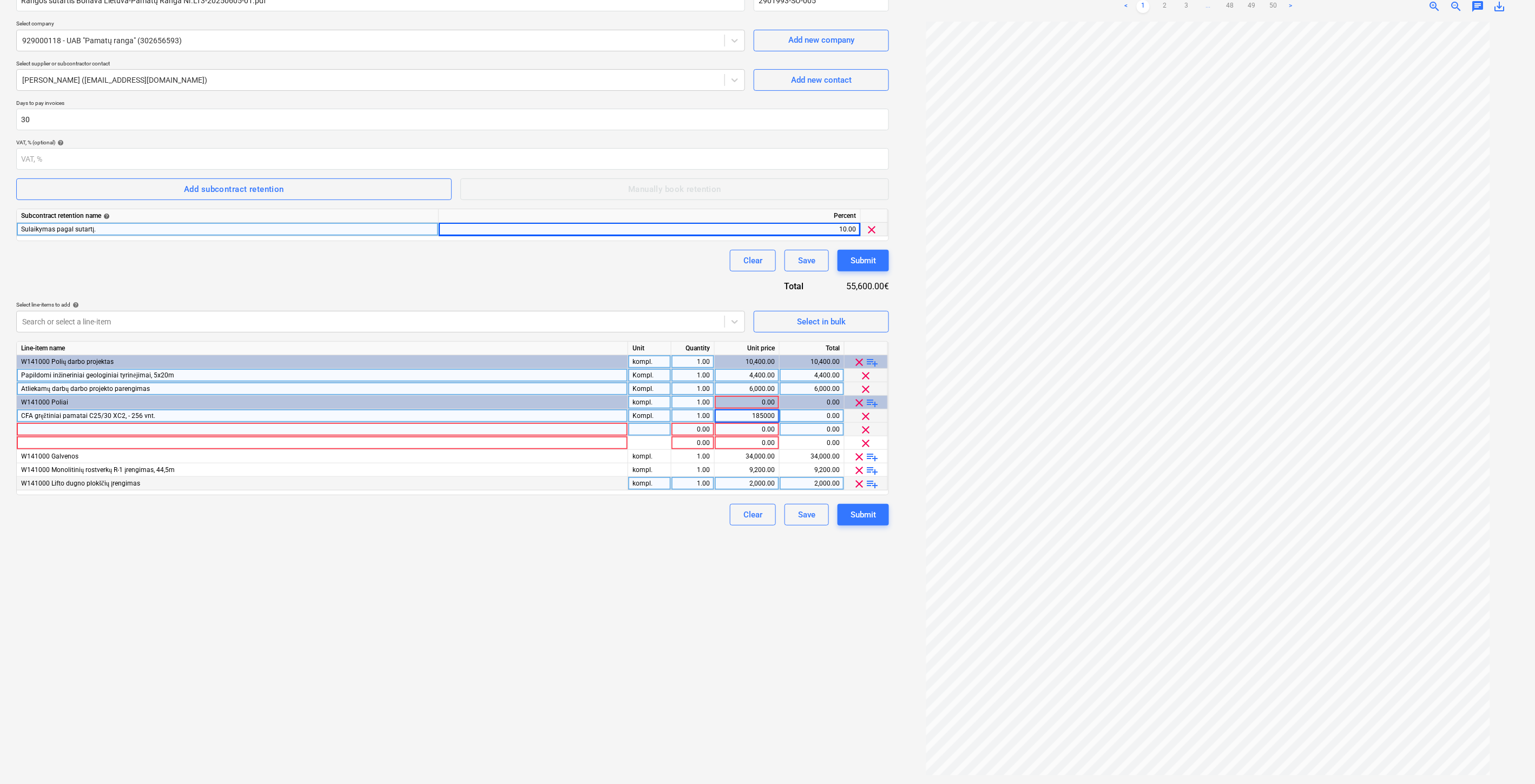
drag, startPoint x: 592, startPoint y: 594, endPoint x: 608, endPoint y: 489, distance: 106.2
click at [592, 594] on div "Create new document Contract name help Rangos sutartis Bonava Lietuva-Pamatų Ra…" at bounding box center [453, 363] width 881 height 834
click at [602, 428] on div at bounding box center [322, 429] width 612 height 14
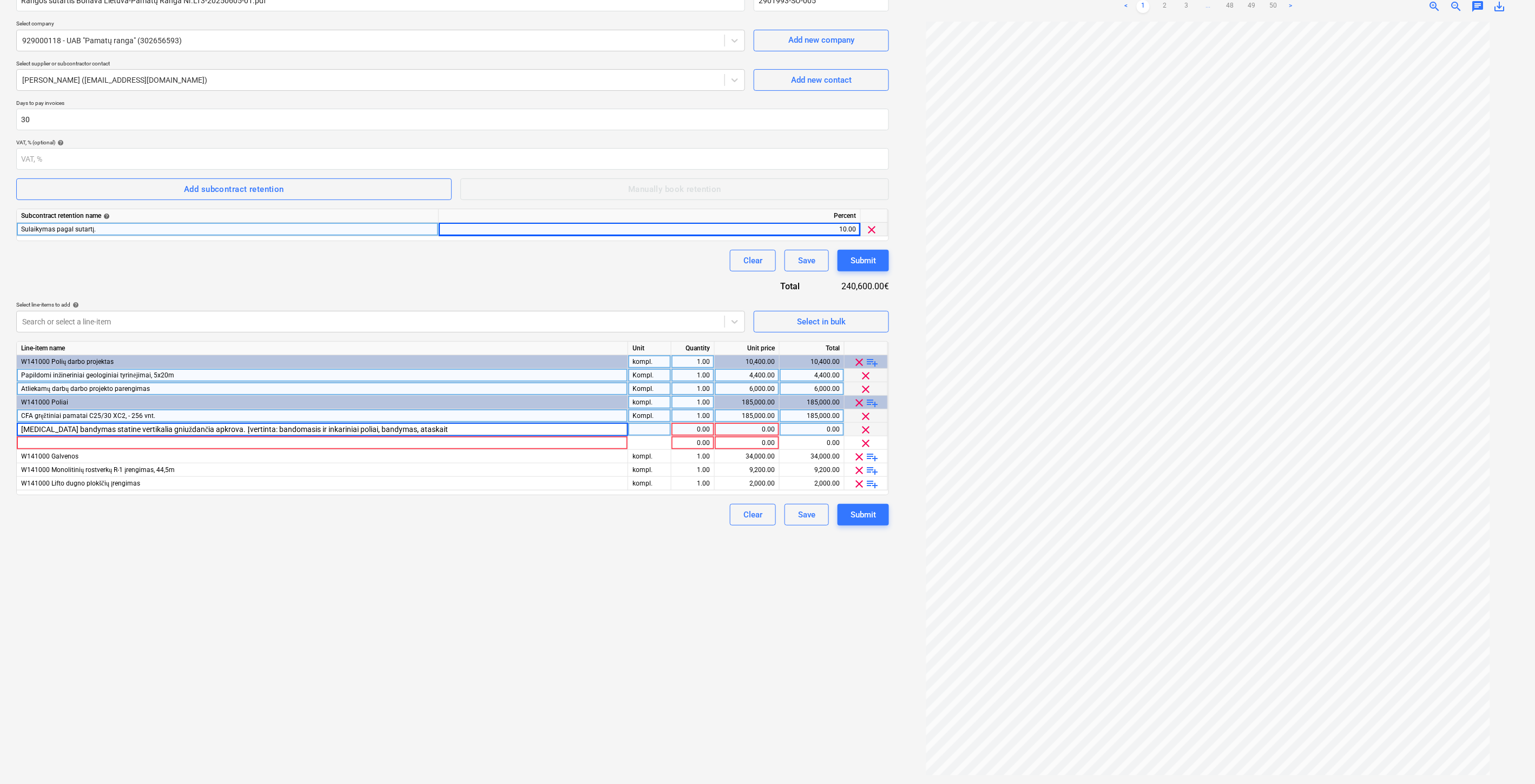
type input "[MEDICAL_DATA] bandymas statine vertikalia gniuždančia apkrova. Įvertinta: band…"
click at [650, 428] on div at bounding box center [650, 429] width 43 height 14
type input "Vnt."
type input "3"
click at [728, 431] on div "0.00" at bounding box center [747, 429] width 56 height 14
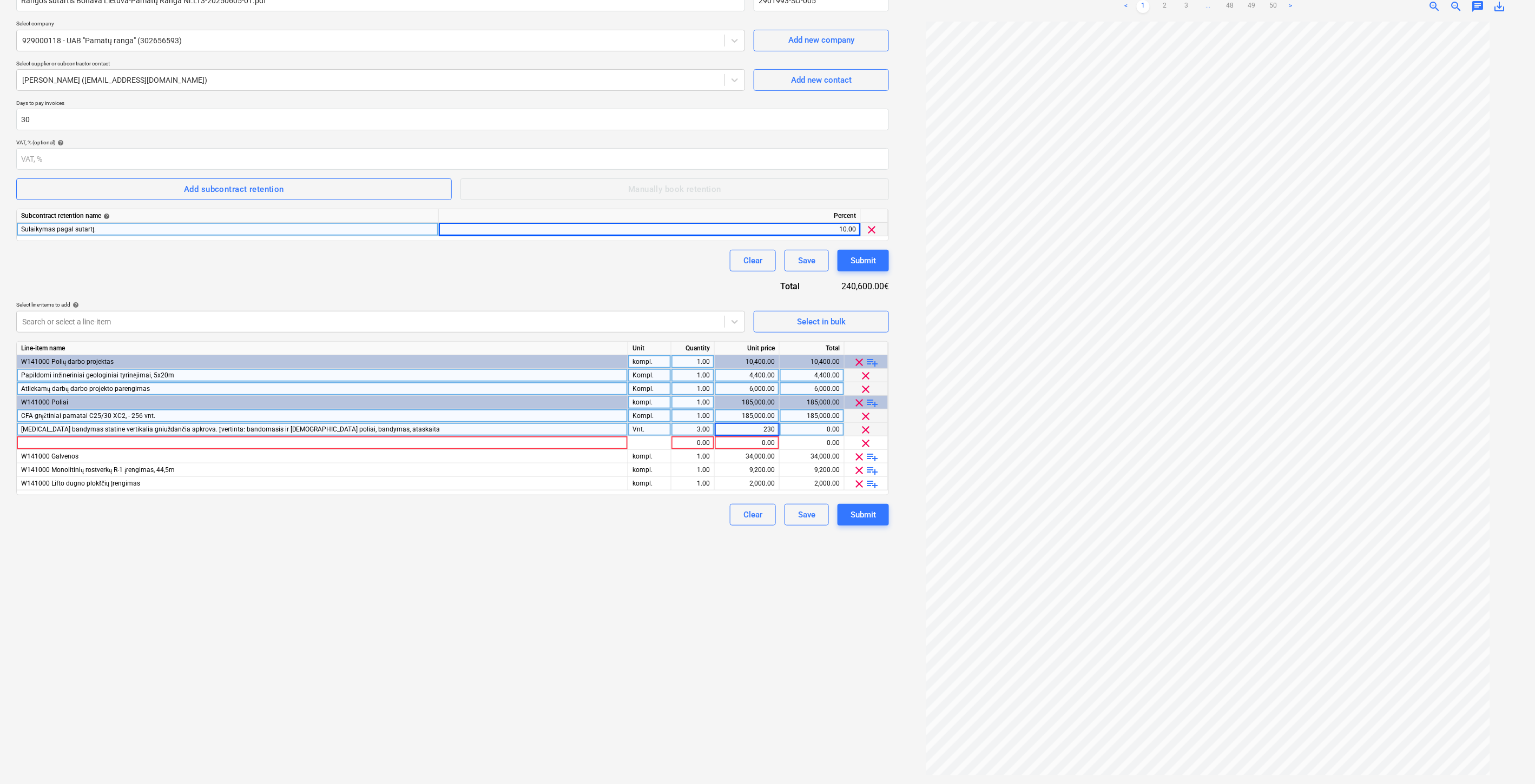
type input "2300"
drag, startPoint x: 463, startPoint y: 652, endPoint x: 459, endPoint y: 636, distance: 16.5
click at [463, 648] on div "Create new document Contract name help Rangos sutartis Bonava Lietuva-Pamatų Ra…" at bounding box center [453, 363] width 881 height 834
click at [553, 444] on div at bounding box center [322, 443] width 612 height 14
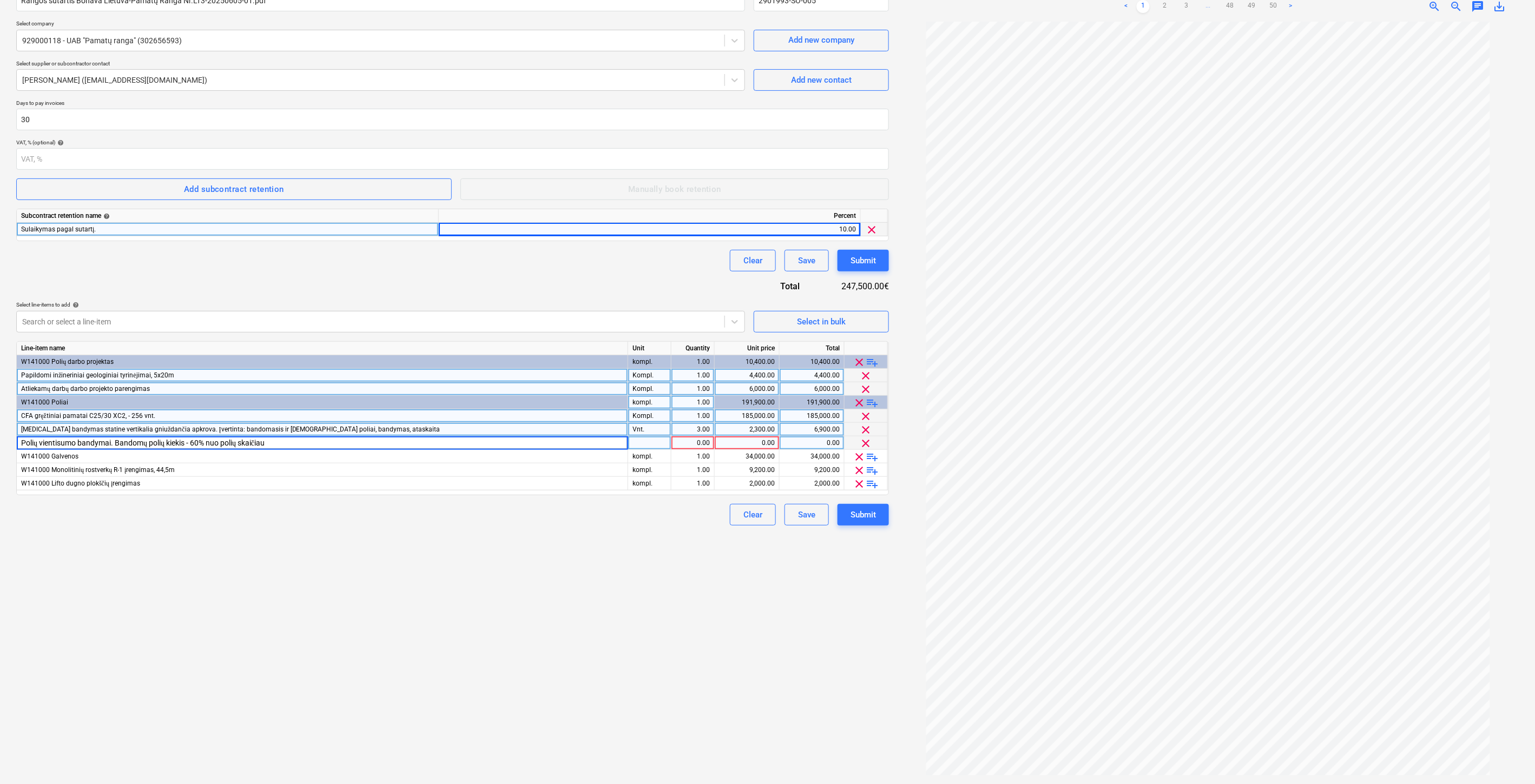
type input "Polių vientisumo bandymai. Bandomų polių kiekis - 60% nuo polių skaičiaus"
click at [642, 444] on div "pcs" at bounding box center [650, 443] width 43 height 14
click at [655, 417] on div "Kompl." at bounding box center [650, 416] width 43 height 14
click at [658, 442] on div "pcs" at bounding box center [650, 443] width 43 height 14
type input "Kompl."
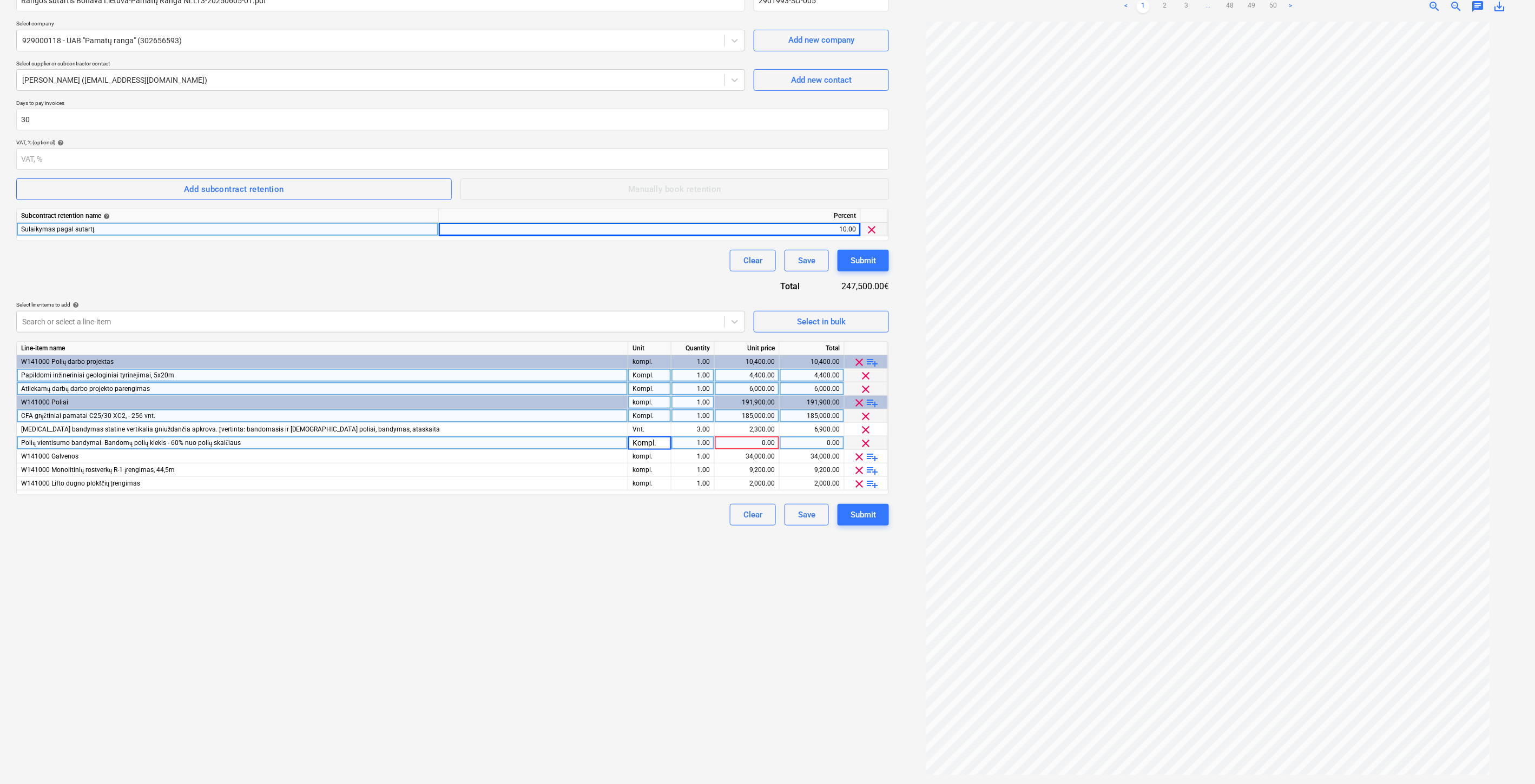
click at [744, 443] on div "0.00" at bounding box center [747, 443] width 56 height 14
type input "č"
type input "2500"
click at [621, 587] on div "Create new document Contract name help Rangos sutartis Bonava Lietuva-Pamatų Ra…" at bounding box center [453, 363] width 881 height 834
click at [548, 636] on div "Create new document Contract name help Rangos sutartis Bonava Lietuva-Pamatų Ra…" at bounding box center [453, 363] width 881 height 834
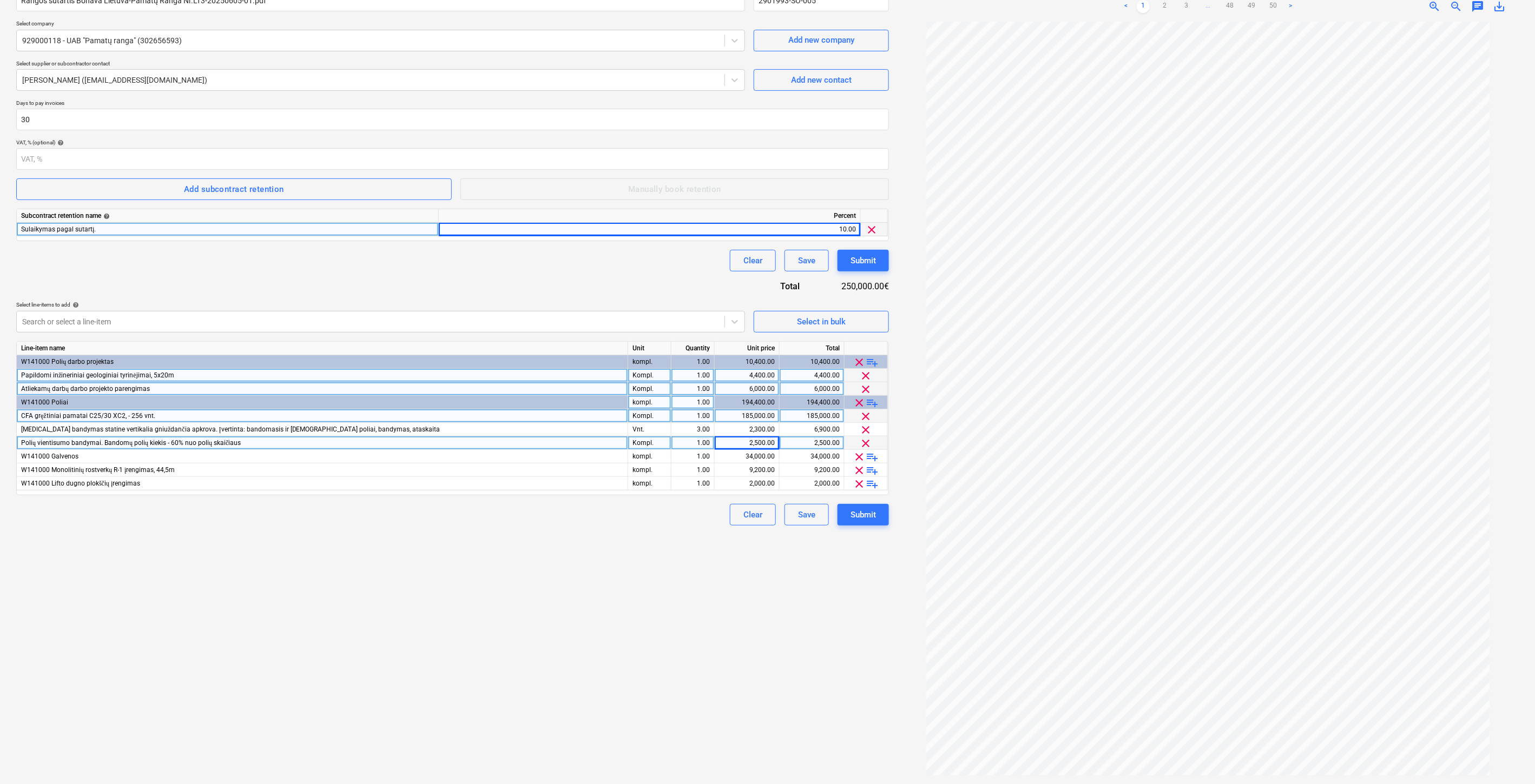
click at [567, 615] on div "Create new document Contract name help Rangos sutartis Bonava Lietuva-Pamatų Ra…" at bounding box center [453, 363] width 881 height 834
click at [584, 603] on div "Create new document Contract name help Rangos sutartis Bonava Lietuva-Pamatų Ra…" at bounding box center [453, 363] width 881 height 834
click at [615, 588] on div "Create new document Contract name help Rangos sutartis Bonava Lietuva-Pamatų Ra…" at bounding box center [453, 363] width 881 height 834
click at [469, 591] on div "Create new document Contract name help Rangos sutartis Bonava Lietuva-Pamatų Ra…" at bounding box center [453, 363] width 881 height 834
click at [504, 576] on div "Create new document Contract name help Rangos sutartis Bonava Lietuva-Pamatų Ra…" at bounding box center [453, 363] width 881 height 834
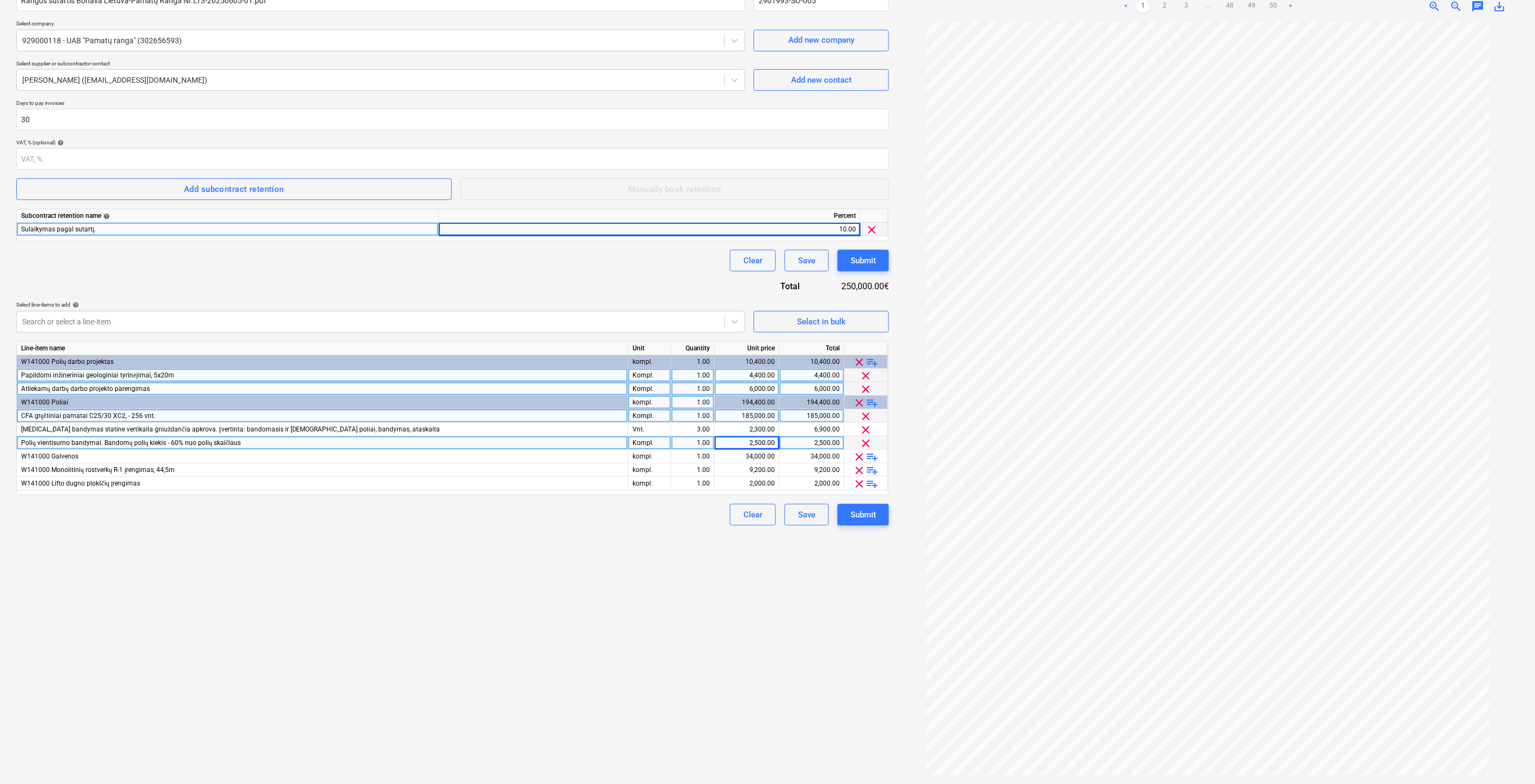
drag, startPoint x: 523, startPoint y: 565, endPoint x: 539, endPoint y: 555, distance: 18.9
click at [523, 564] on div "Create new document Contract name help Rangos sutartis Bonava Lietuva-Pamatų Ra…" at bounding box center [453, 363] width 881 height 834
click at [553, 546] on div "Create new document Contract name help Rangos sutartis Bonava Lietuva-Pamatų Ra…" at bounding box center [453, 363] width 881 height 834
drag, startPoint x: 545, startPoint y: 576, endPoint x: 558, endPoint y: 570, distance: 14.3
click at [551, 575] on div "Create new document Contract name help Rangos sutartis Bonava Lietuva-Pamatų Ra…" at bounding box center [453, 363] width 881 height 834
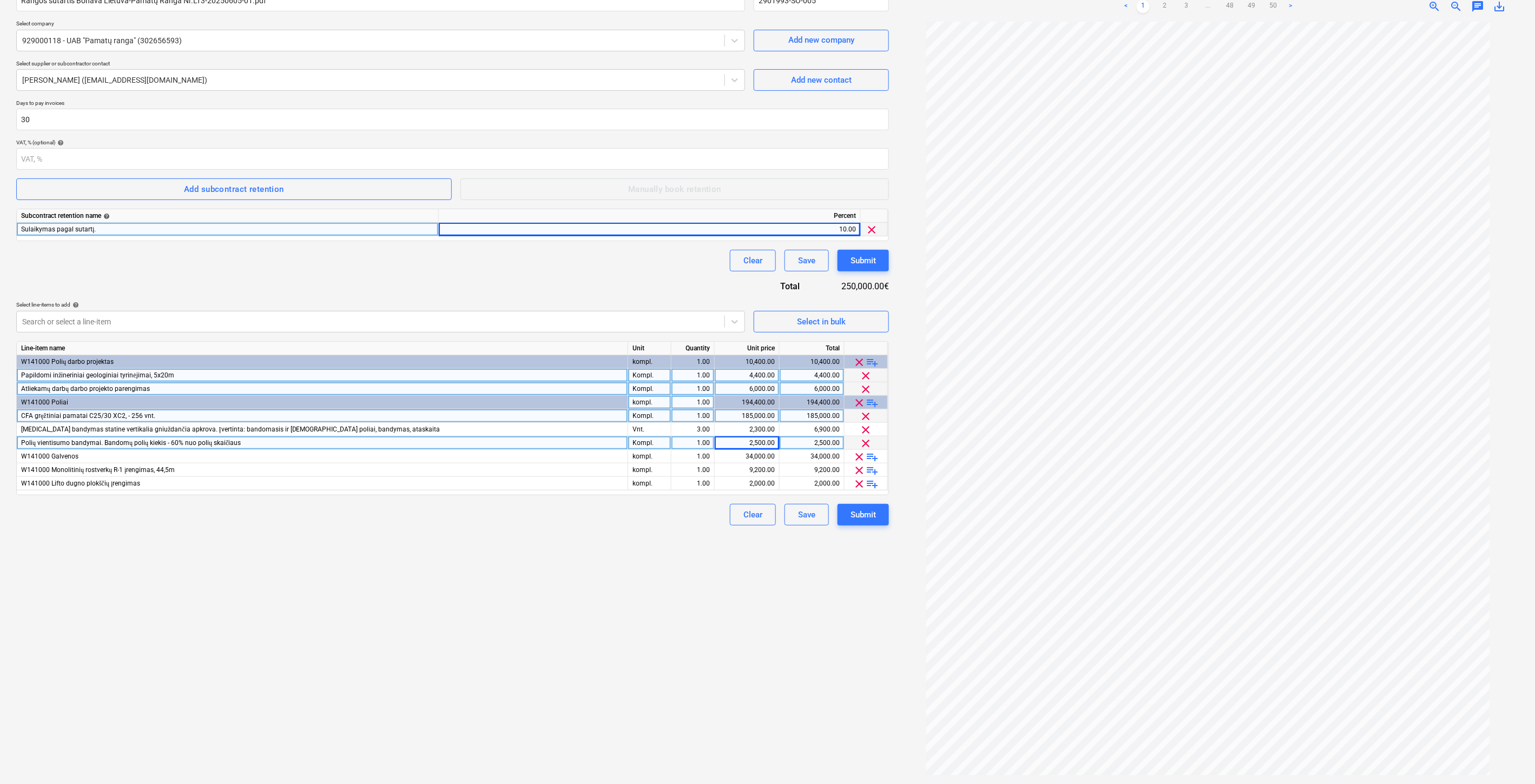
click at [580, 559] on div "Create new document Contract name help Rangos sutartis Bonava Lietuva-Pamatų Ra…" at bounding box center [453, 363] width 881 height 834
click at [812, 515] on div "Save" at bounding box center [807, 515] width 18 height 14
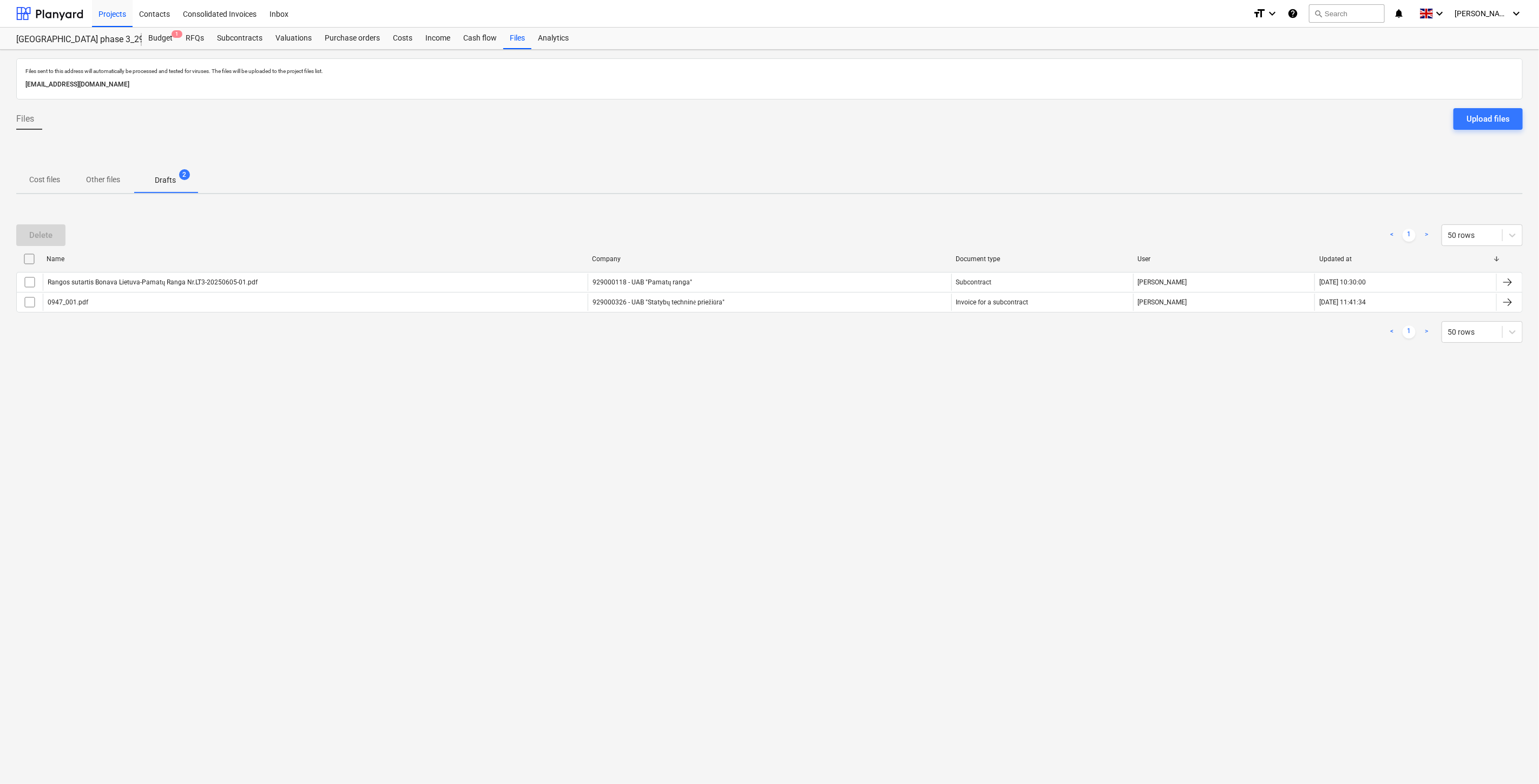
click at [821, 450] on div "Files sent to this address will automatically be processed and tested for virus…" at bounding box center [769, 416] width 1539 height 734
click at [842, 436] on div "Files sent to this address will automatically be processed and tested for virus…" at bounding box center [769, 416] width 1539 height 734
click at [851, 424] on div "Files sent to this address will automatically be processed and tested for virus…" at bounding box center [769, 416] width 1539 height 734
click at [876, 392] on div "Files sent to this address will automatically be processed and tested for virus…" at bounding box center [769, 416] width 1539 height 734
click at [918, 389] on div "Files sent to this address will automatically be processed and tested for virus…" at bounding box center [769, 416] width 1539 height 734
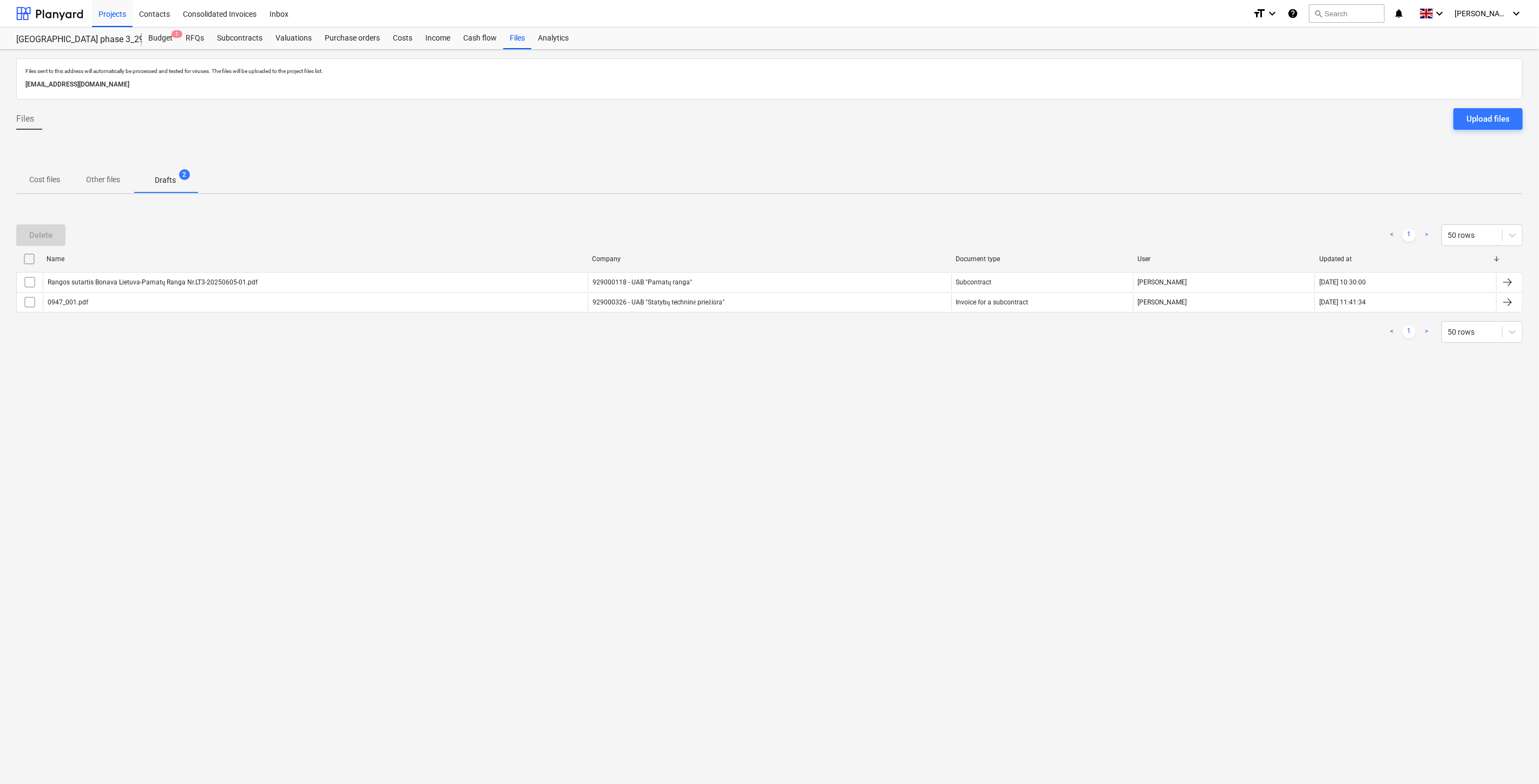
click at [923, 380] on div "Files sent to this address will automatically be processed and tested for virus…" at bounding box center [769, 416] width 1539 height 734
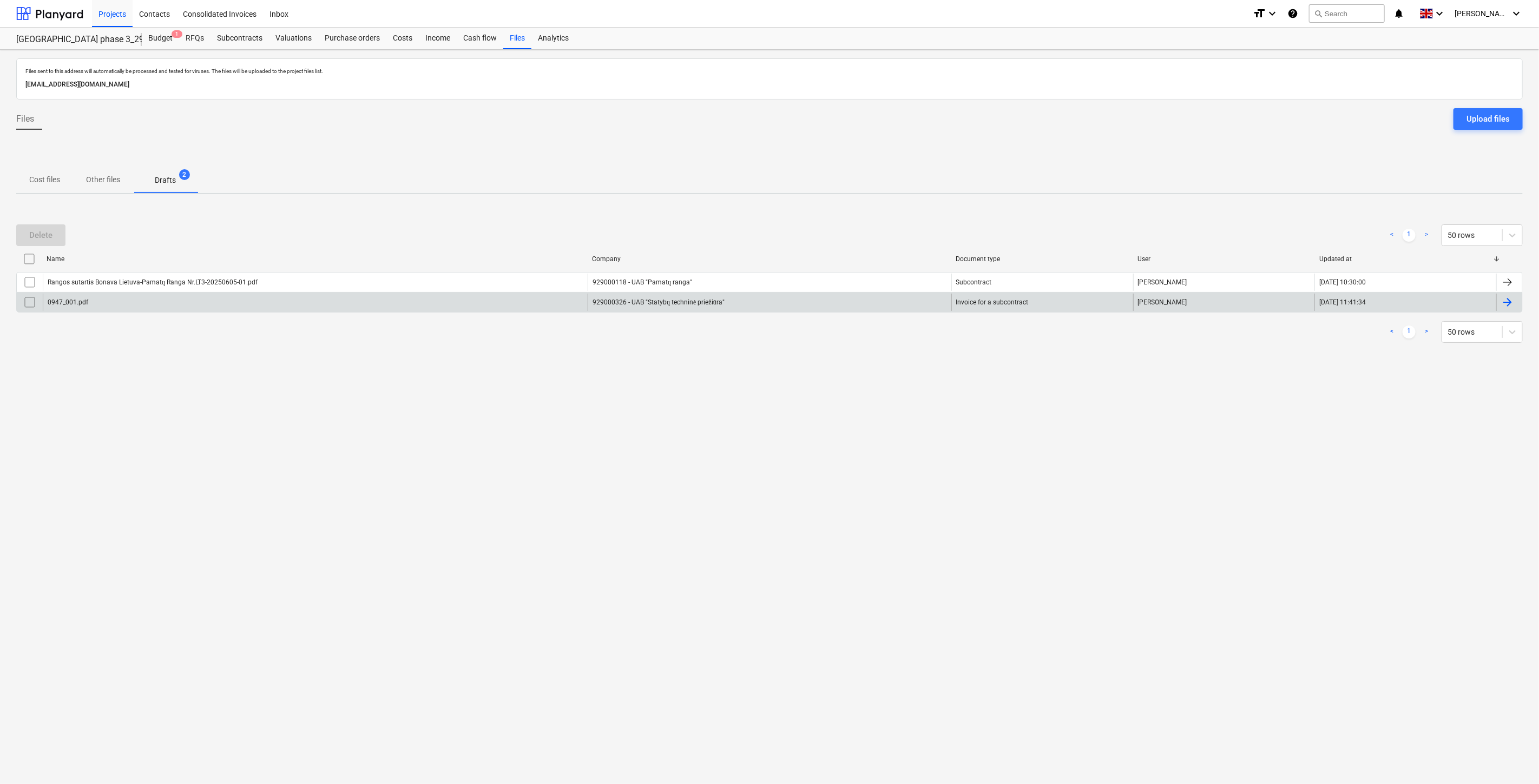
click at [306, 307] on div "0947_001.pdf" at bounding box center [314, 302] width 544 height 18
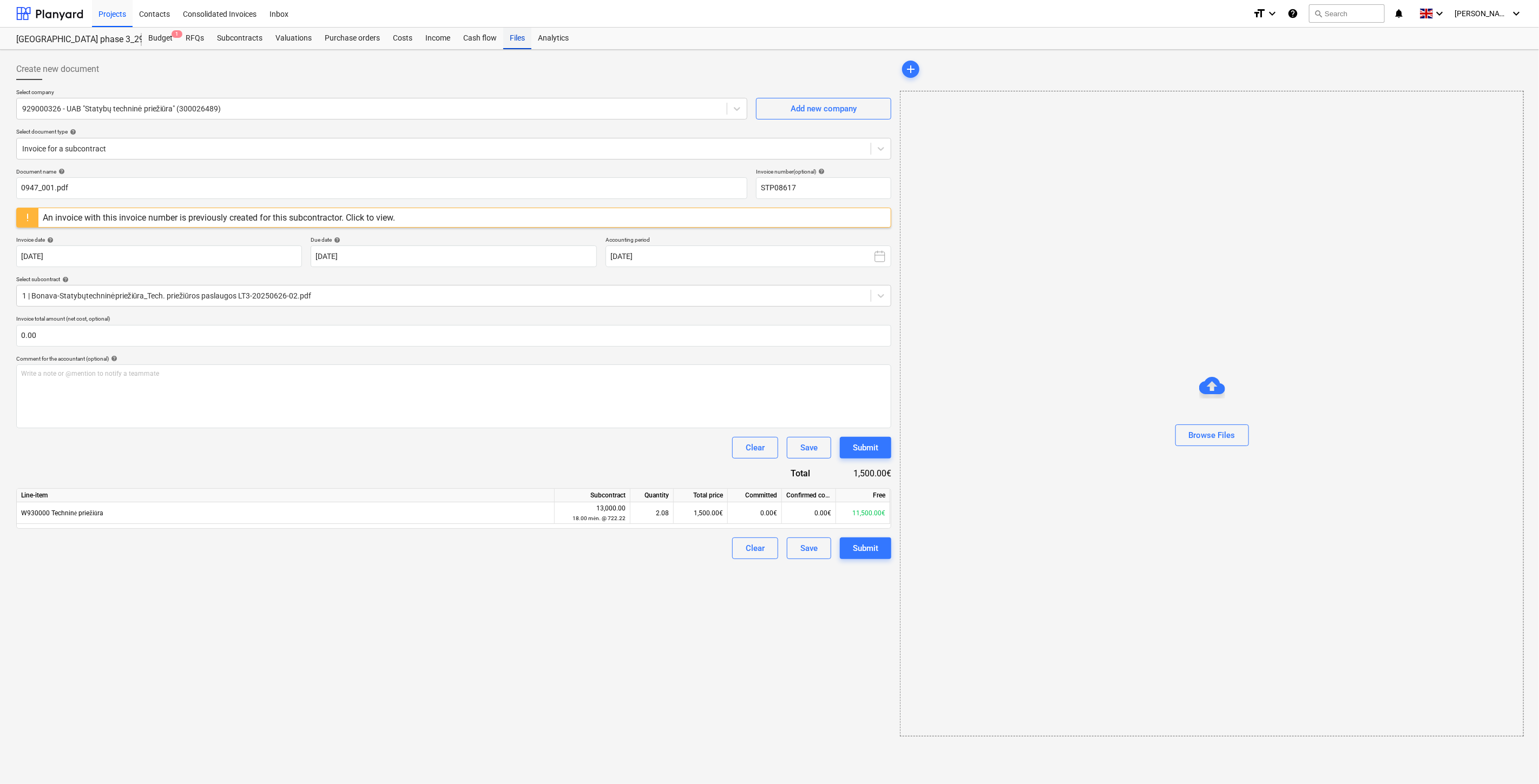
click at [512, 39] on div "Files" at bounding box center [516, 38] width 28 height 22
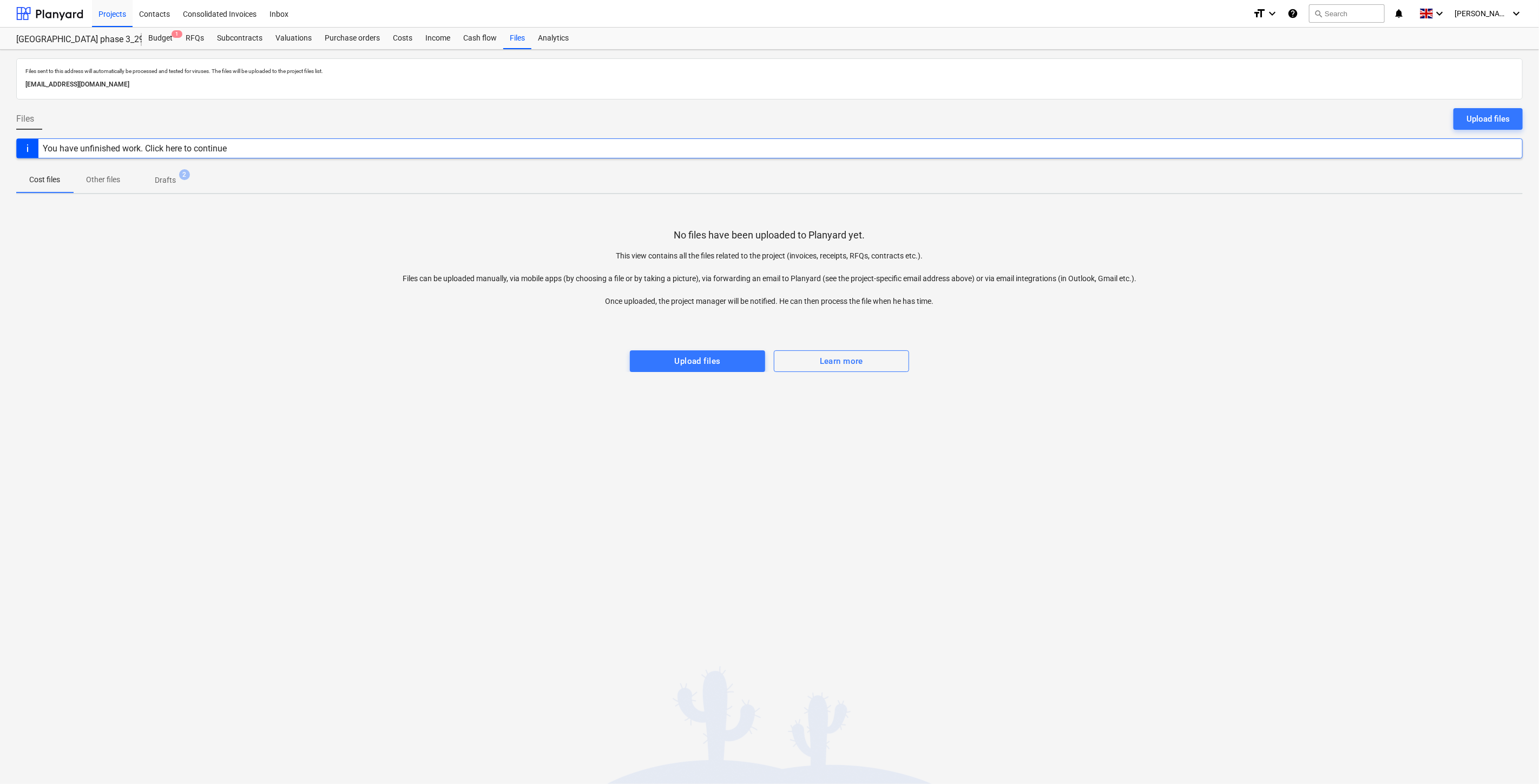
click at [169, 187] on span "Drafts 2" at bounding box center [165, 180] width 65 height 19
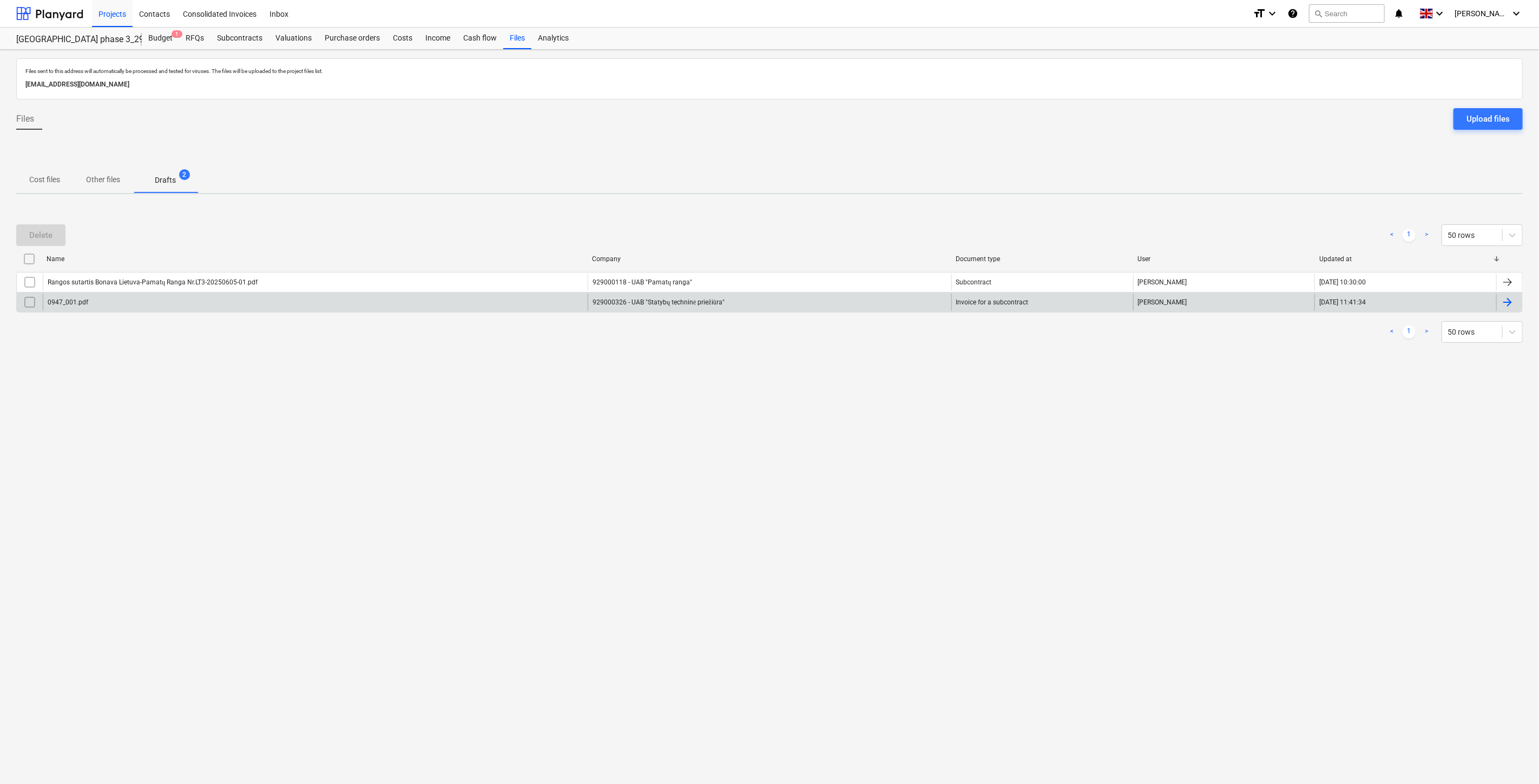
click at [29, 302] on input "checkbox" at bounding box center [30, 302] width 18 height 18
click at [50, 226] on button "Delete" at bounding box center [41, 235] width 50 height 22
